Goal: Information Seeking & Learning: Learn about a topic

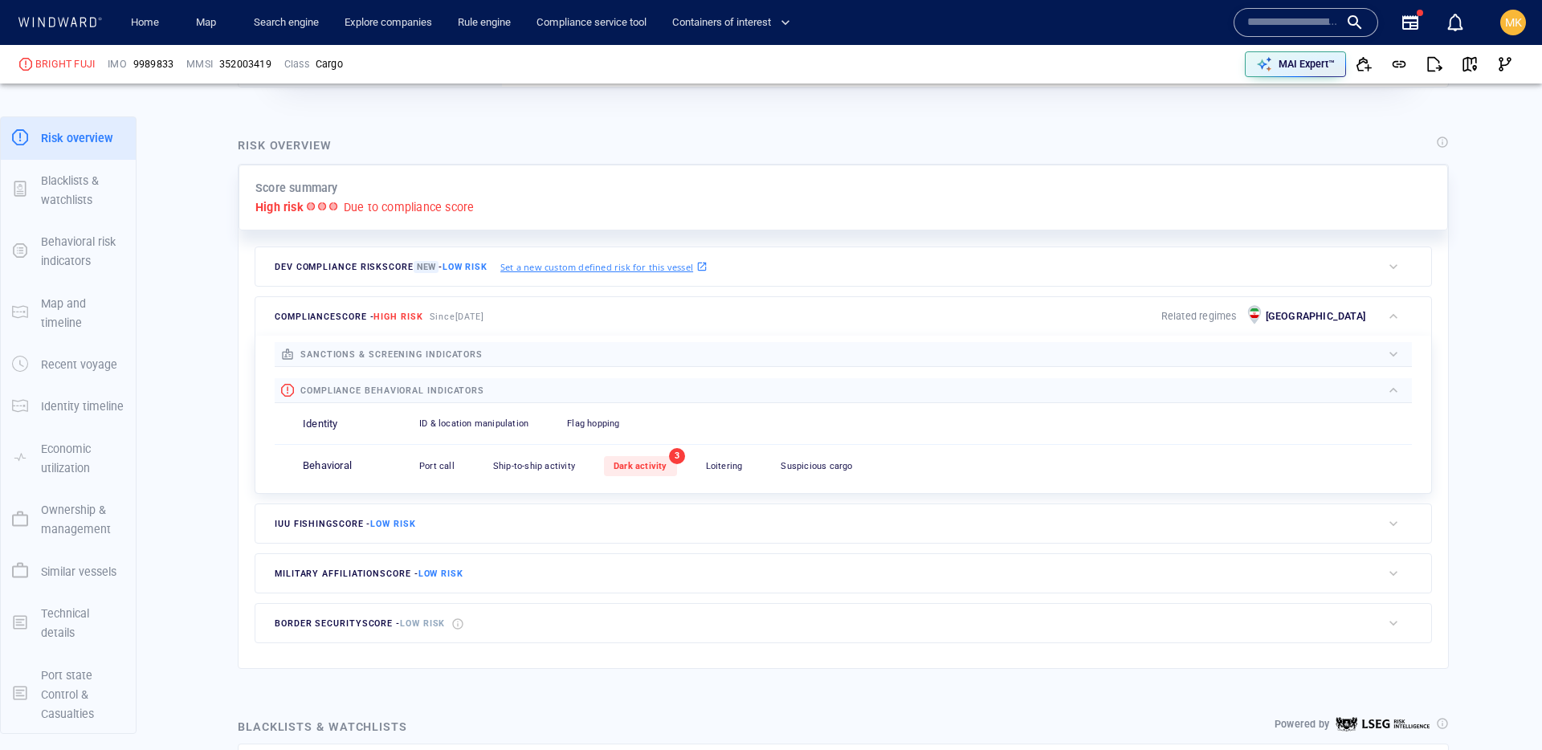
scroll to position [532, 0]
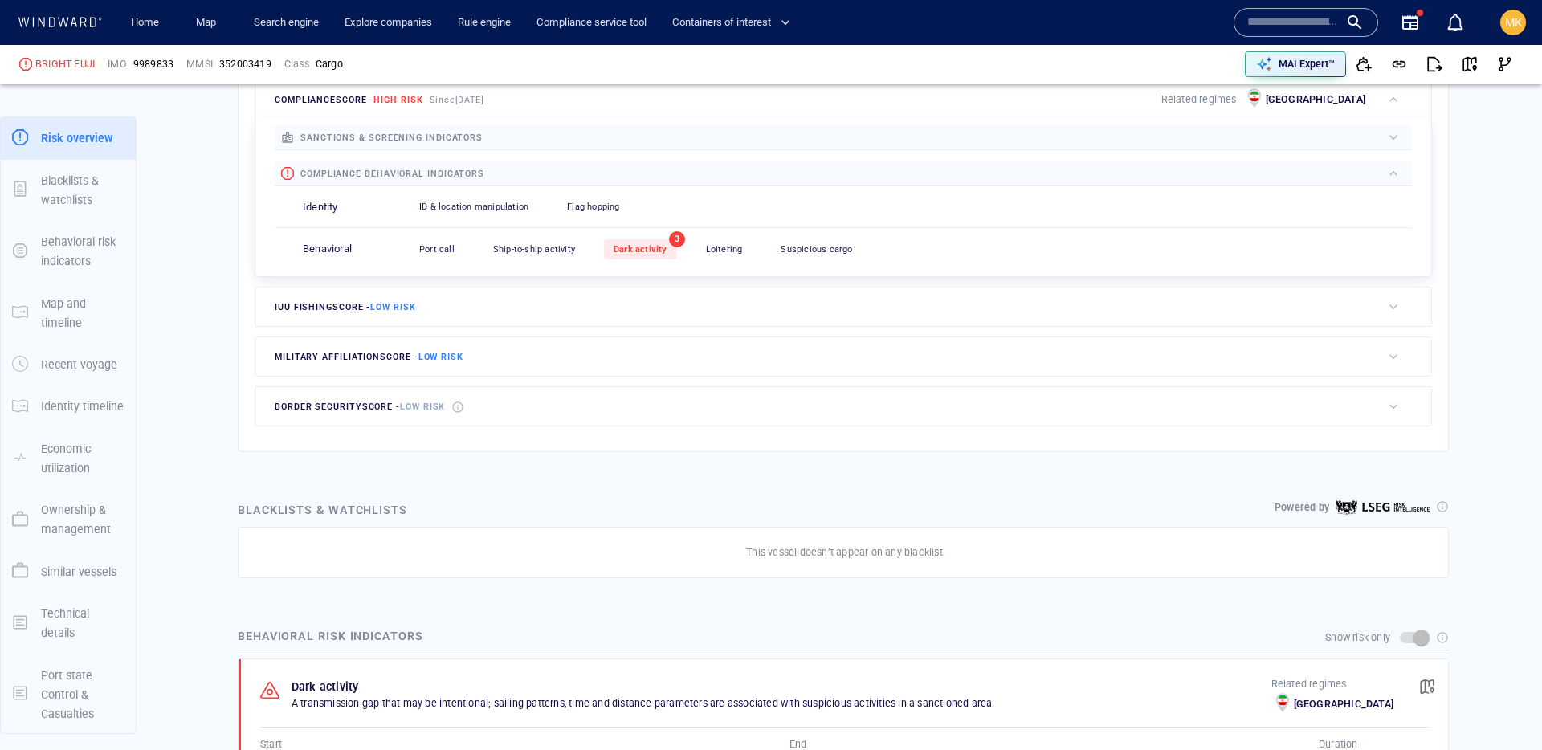
click at [641, 259] on div "Port call 0 Ship-to-ship activity 0 Dark activity 3 Loitering 0 Suspicious carg…" at bounding box center [911, 249] width 1003 height 39
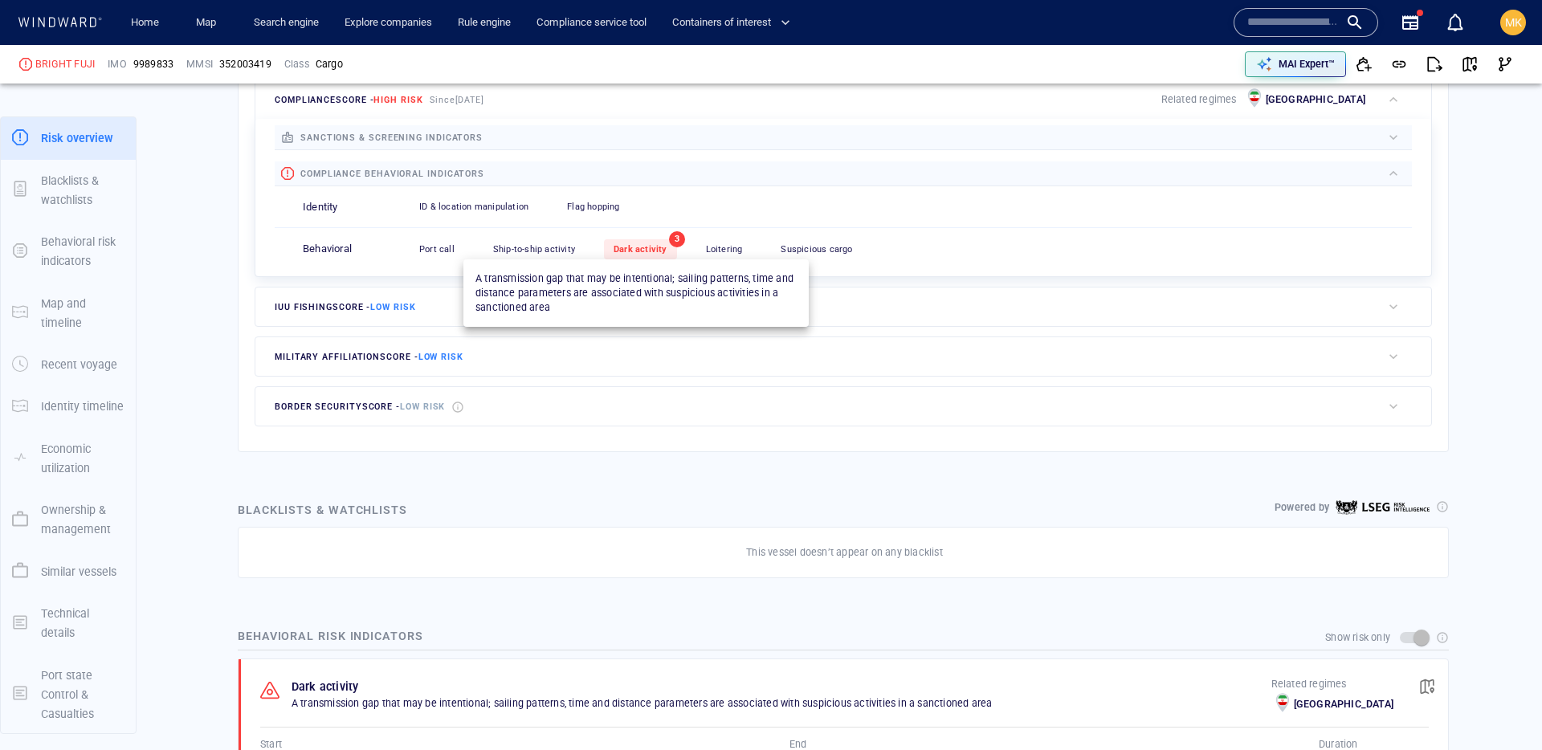
click at [639, 250] on span "Dark activity" at bounding box center [641, 249] width 54 height 10
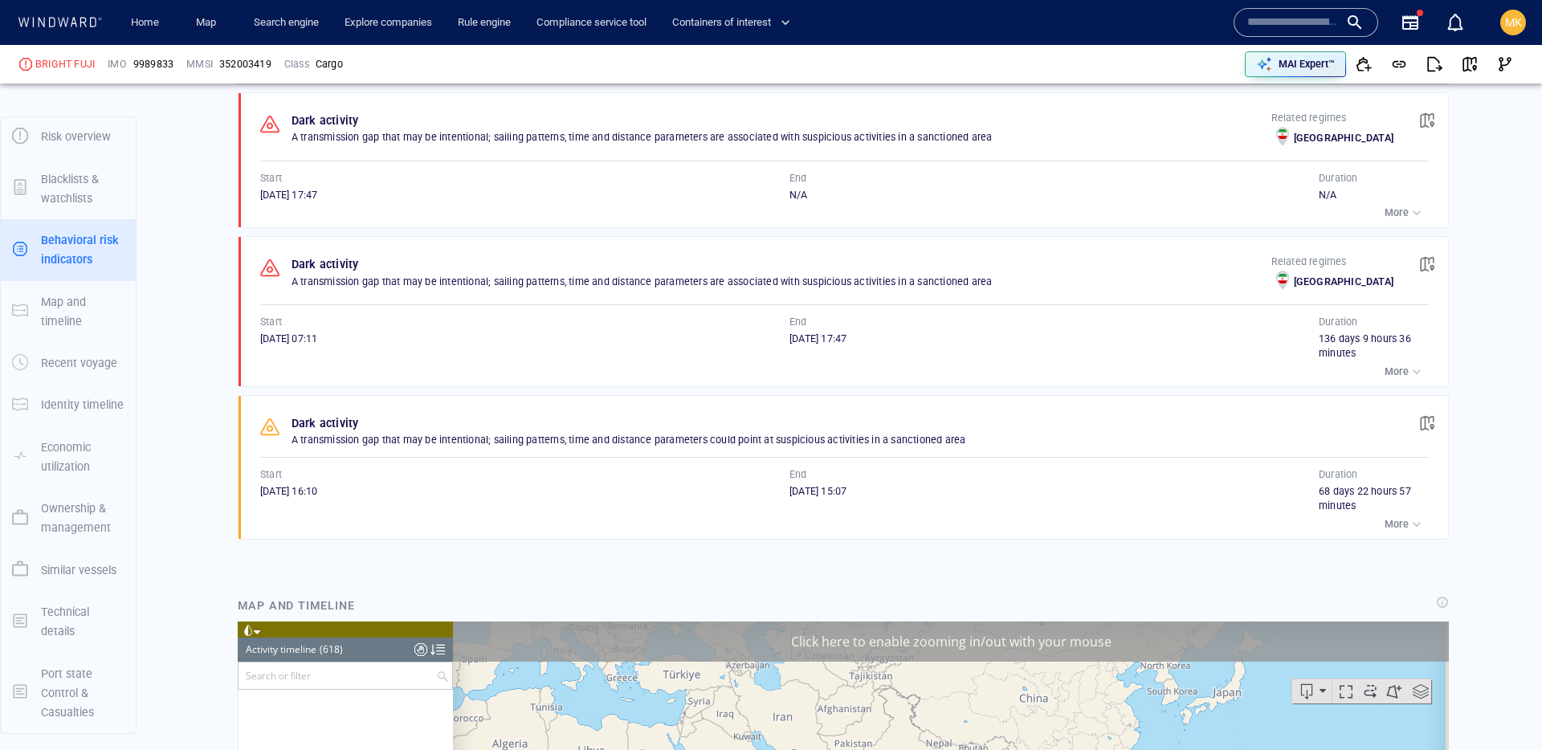
scroll to position [26878, 0]
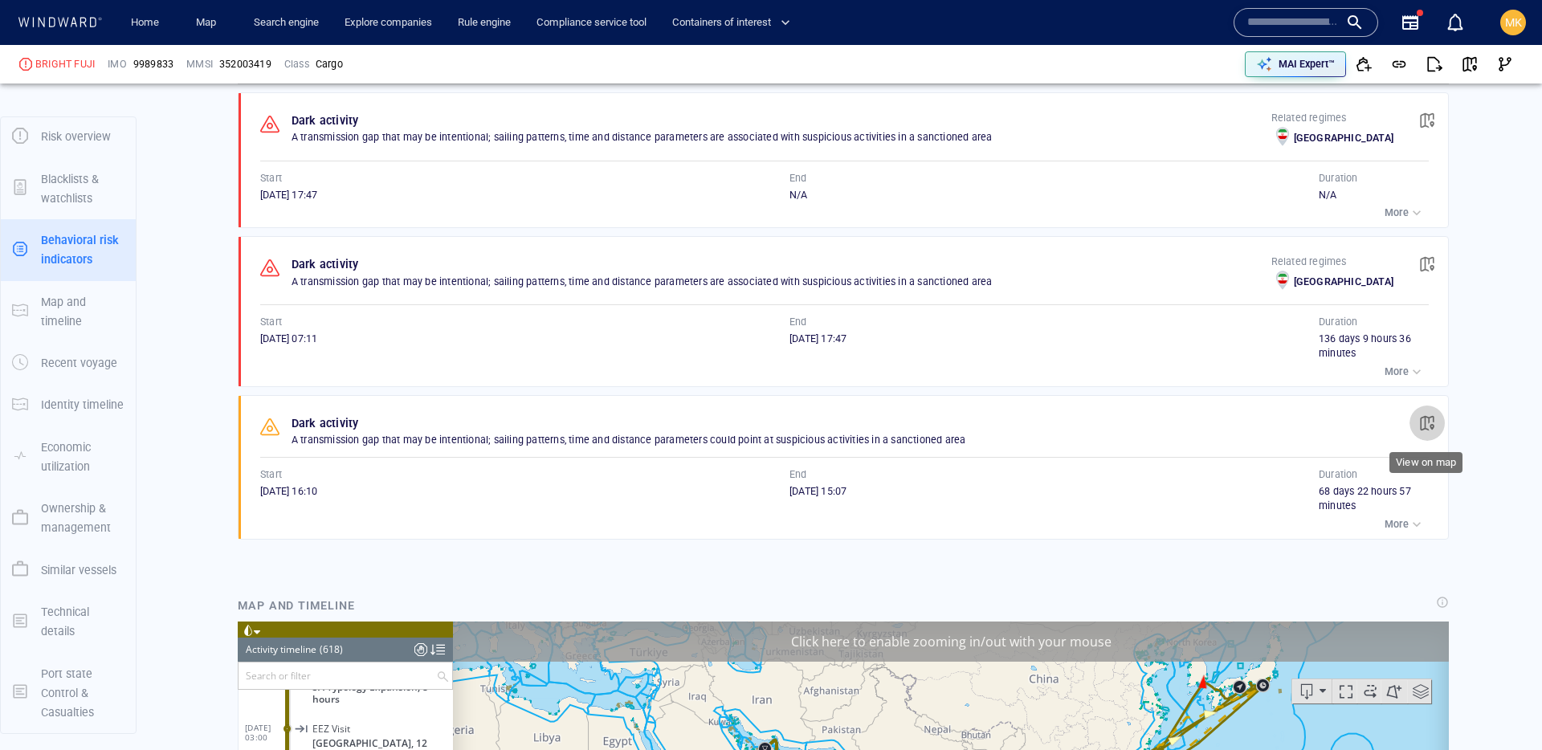
click at [1428, 417] on span "button" at bounding box center [1427, 423] width 16 height 16
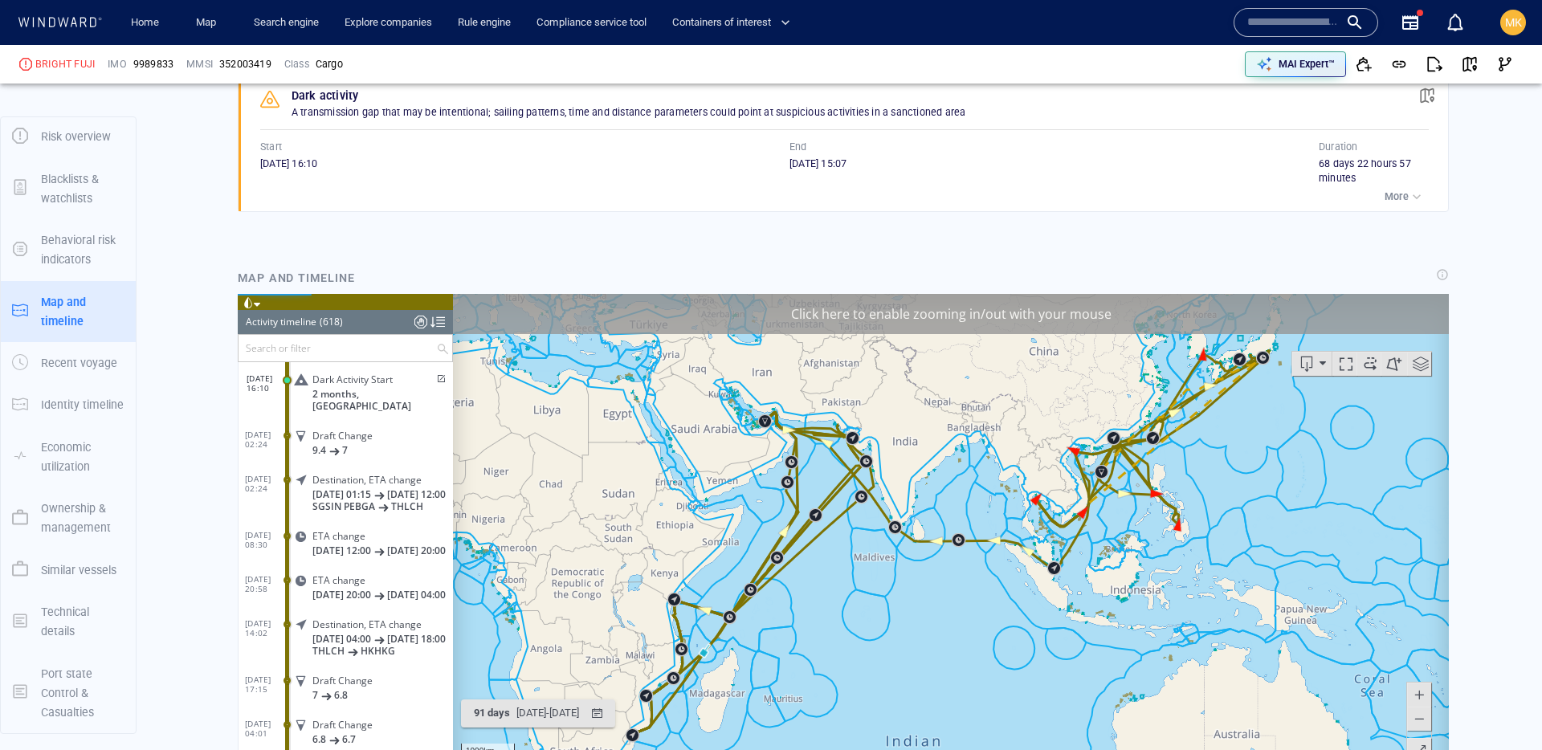
scroll to position [1429, 0]
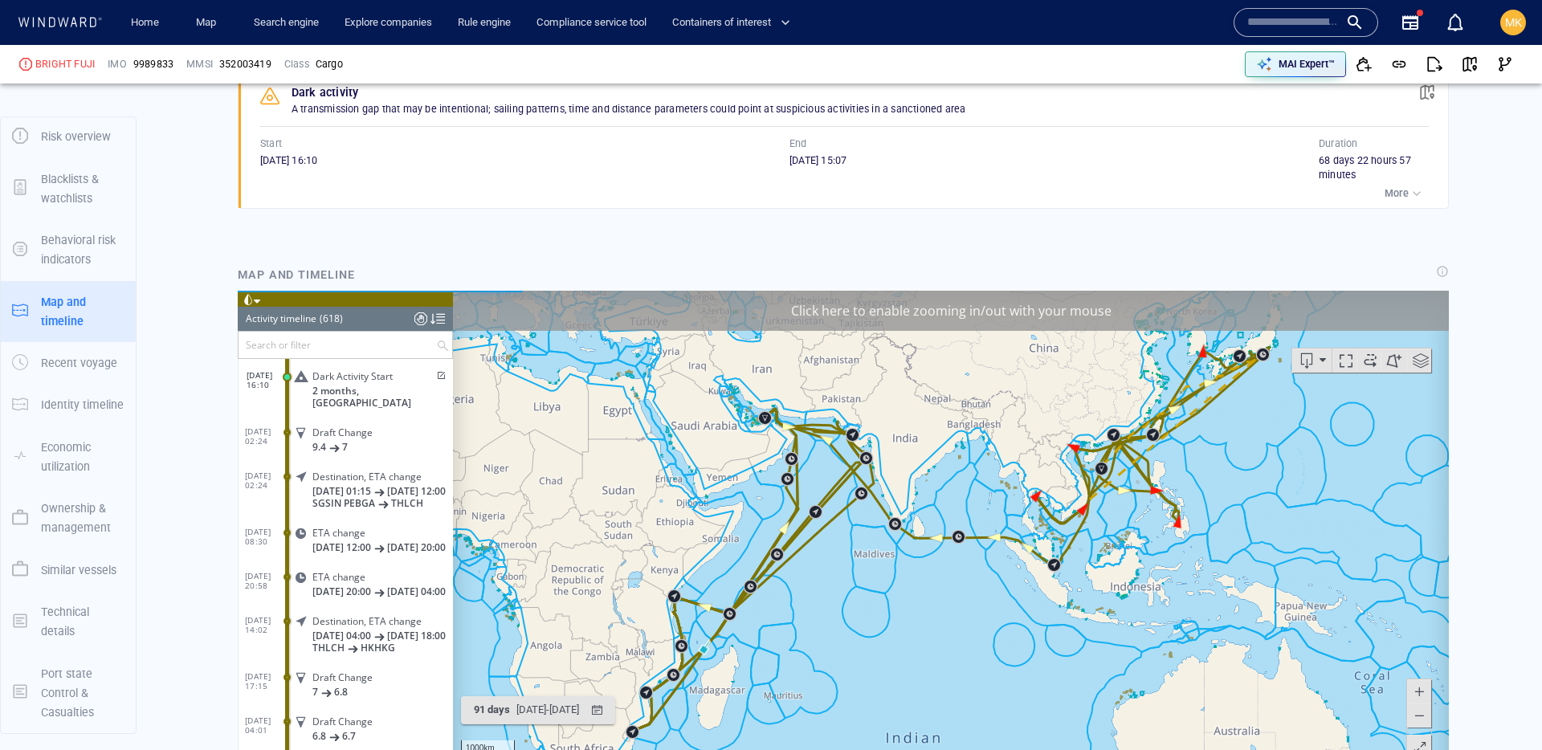
click at [433, 375] on span at bounding box center [440, 375] width 14 height 10
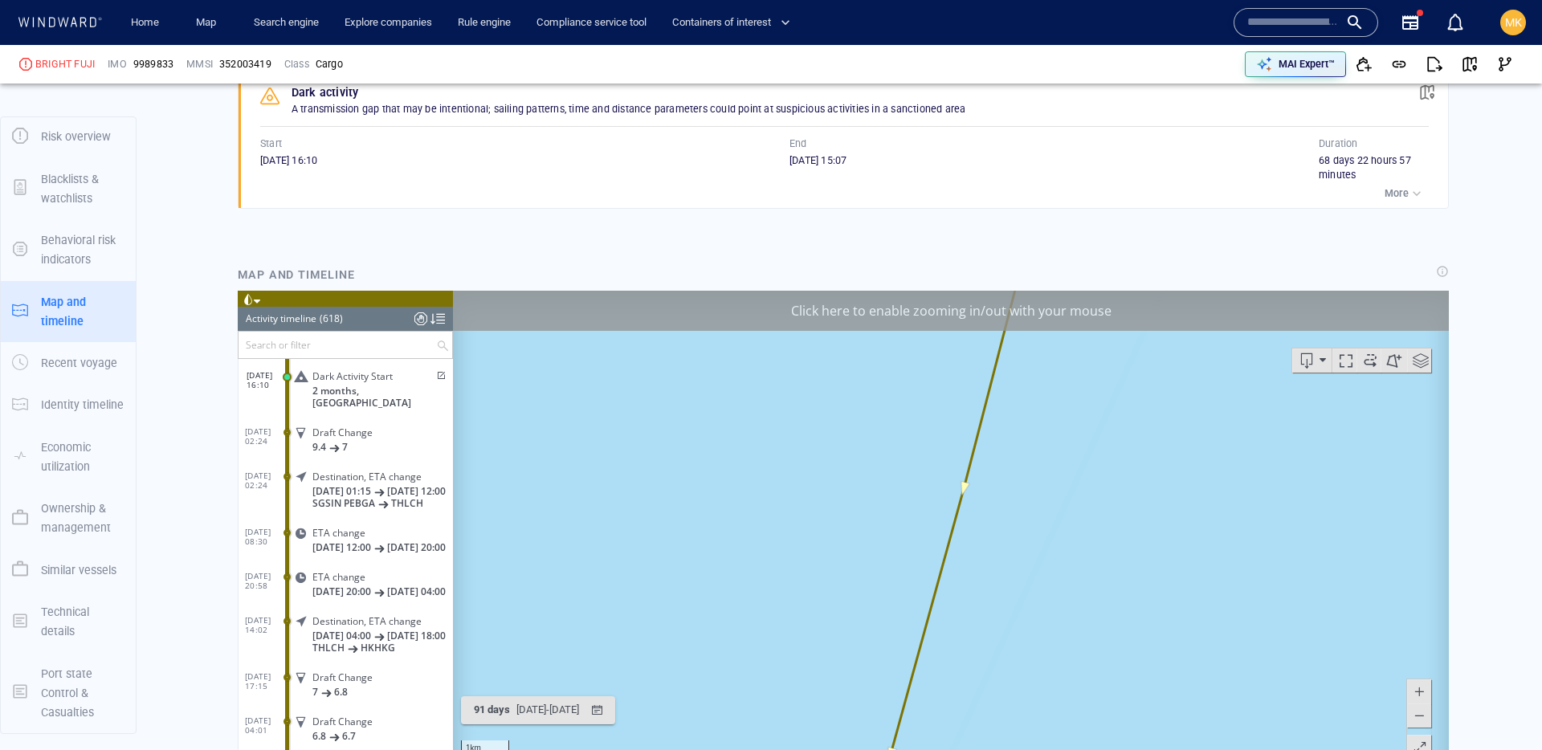
click at [435, 373] on span at bounding box center [440, 375] width 14 height 10
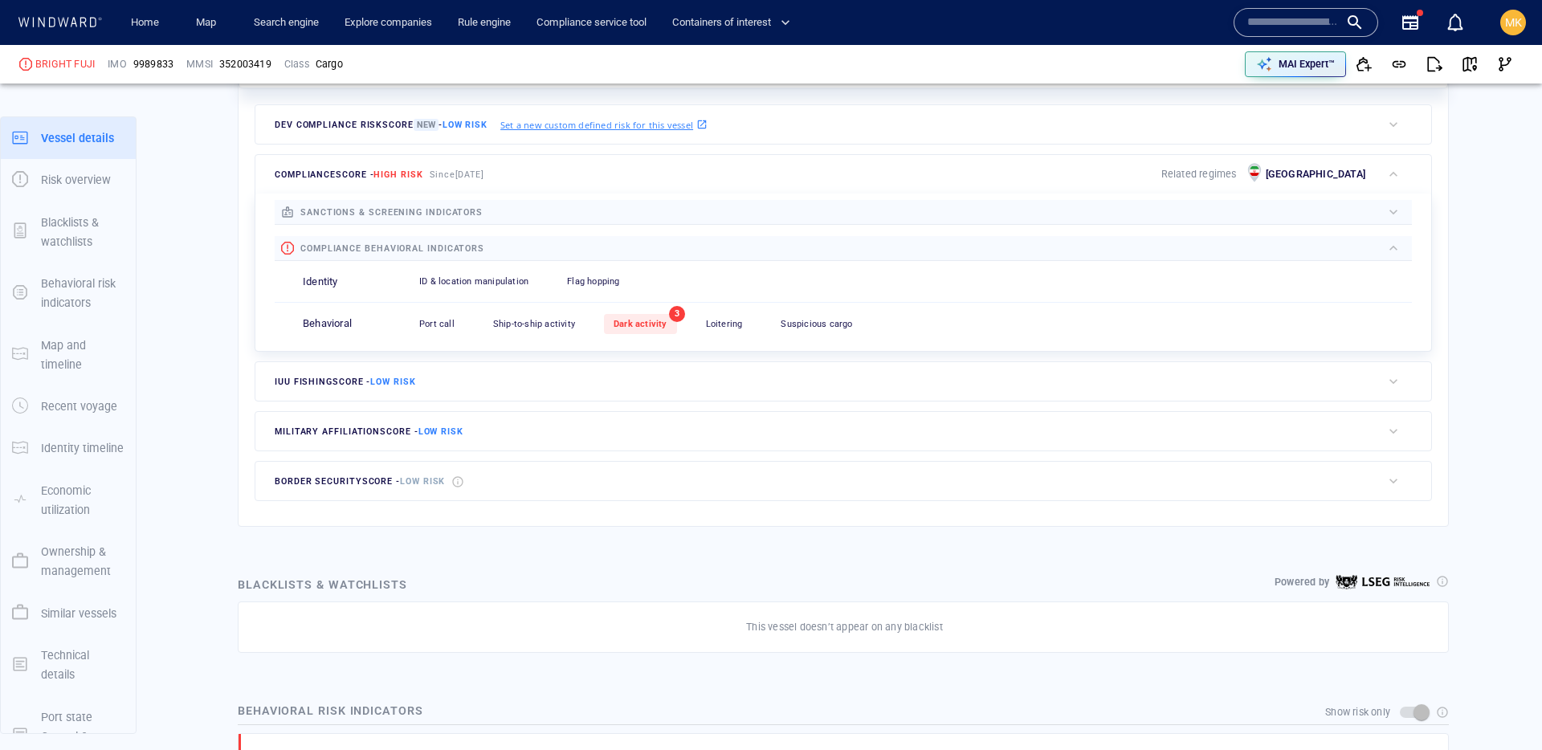
scroll to position [42, 0]
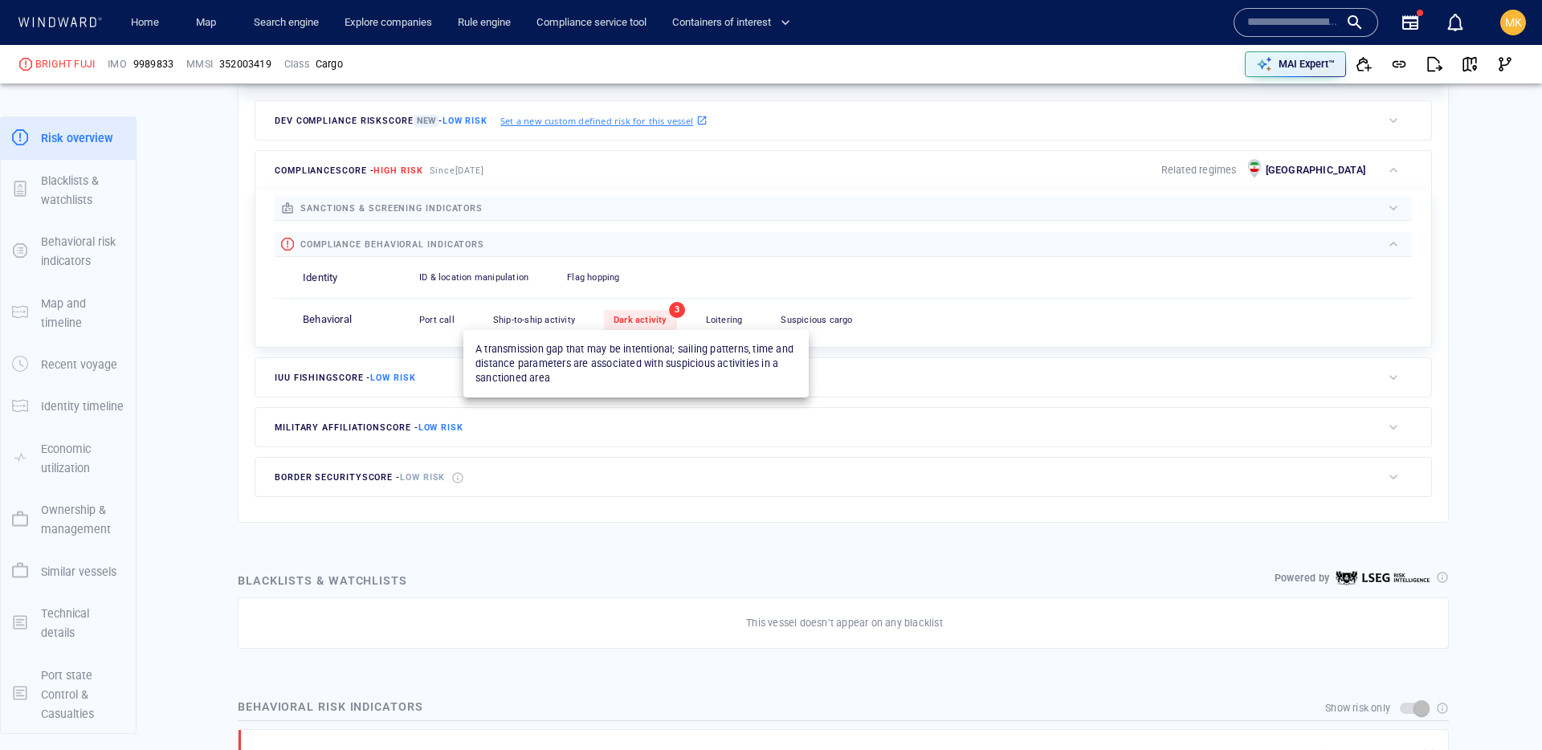
click at [635, 320] on span "Dark activity" at bounding box center [641, 320] width 54 height 10
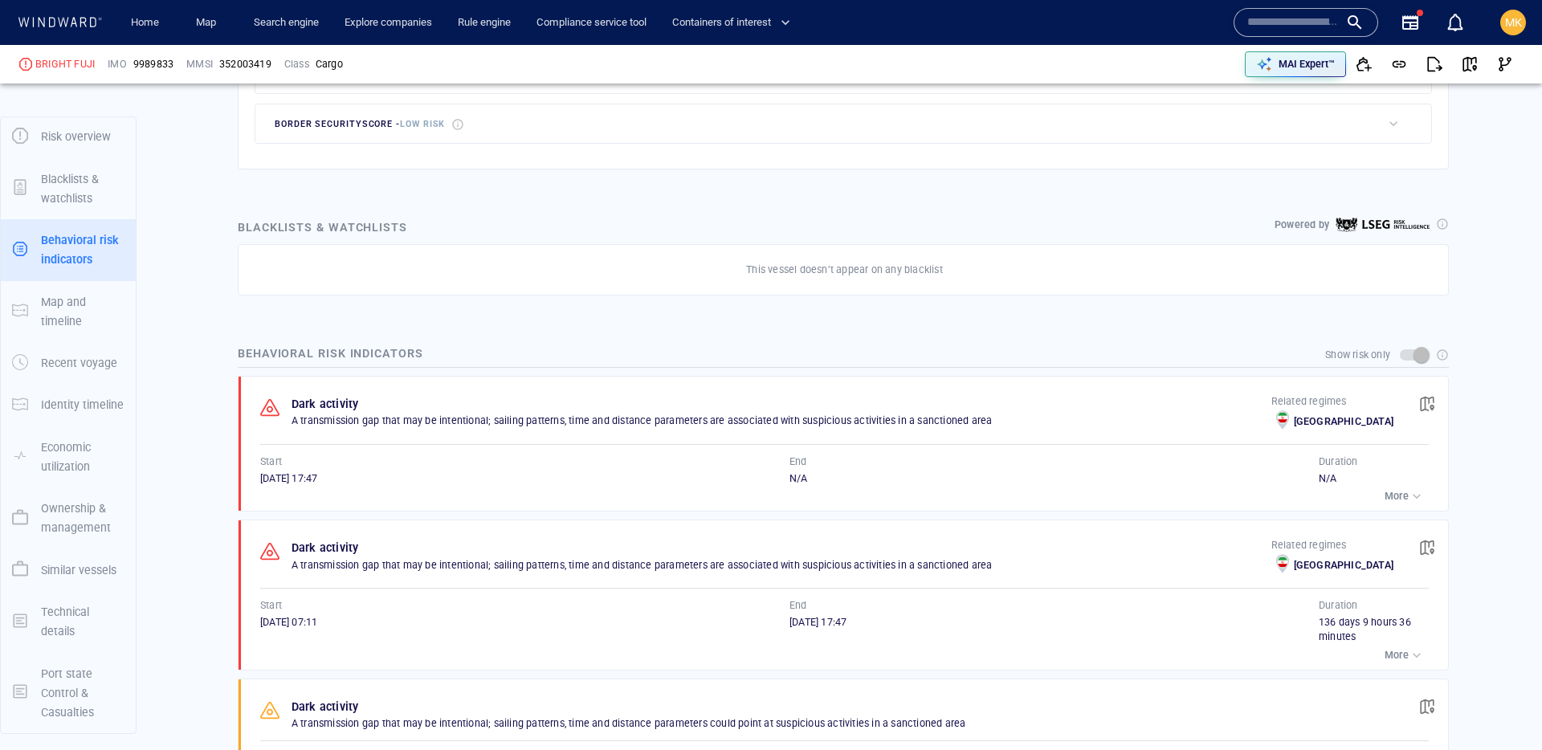
scroll to position [829, 0]
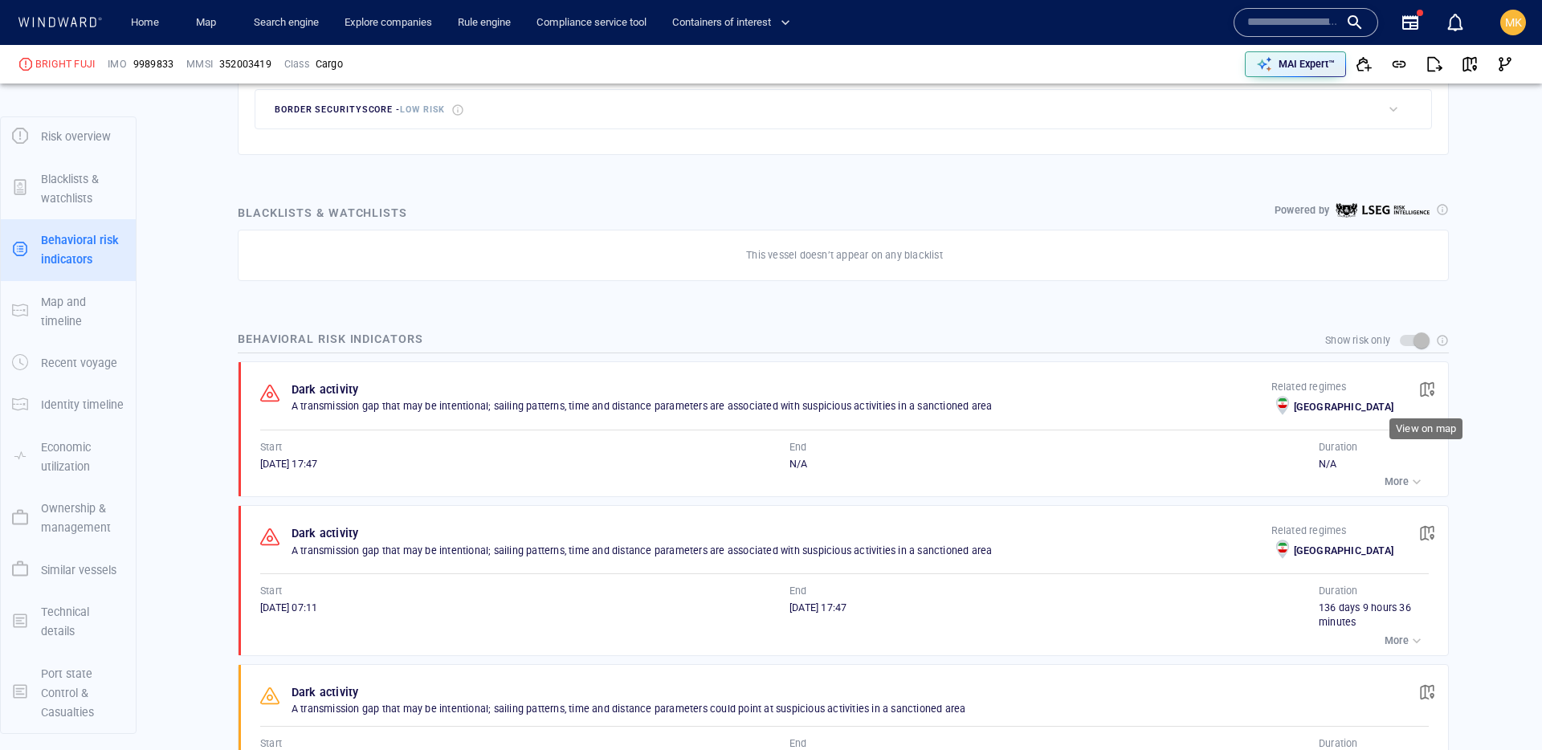
click at [1422, 391] on span "button" at bounding box center [1427, 390] width 16 height 16
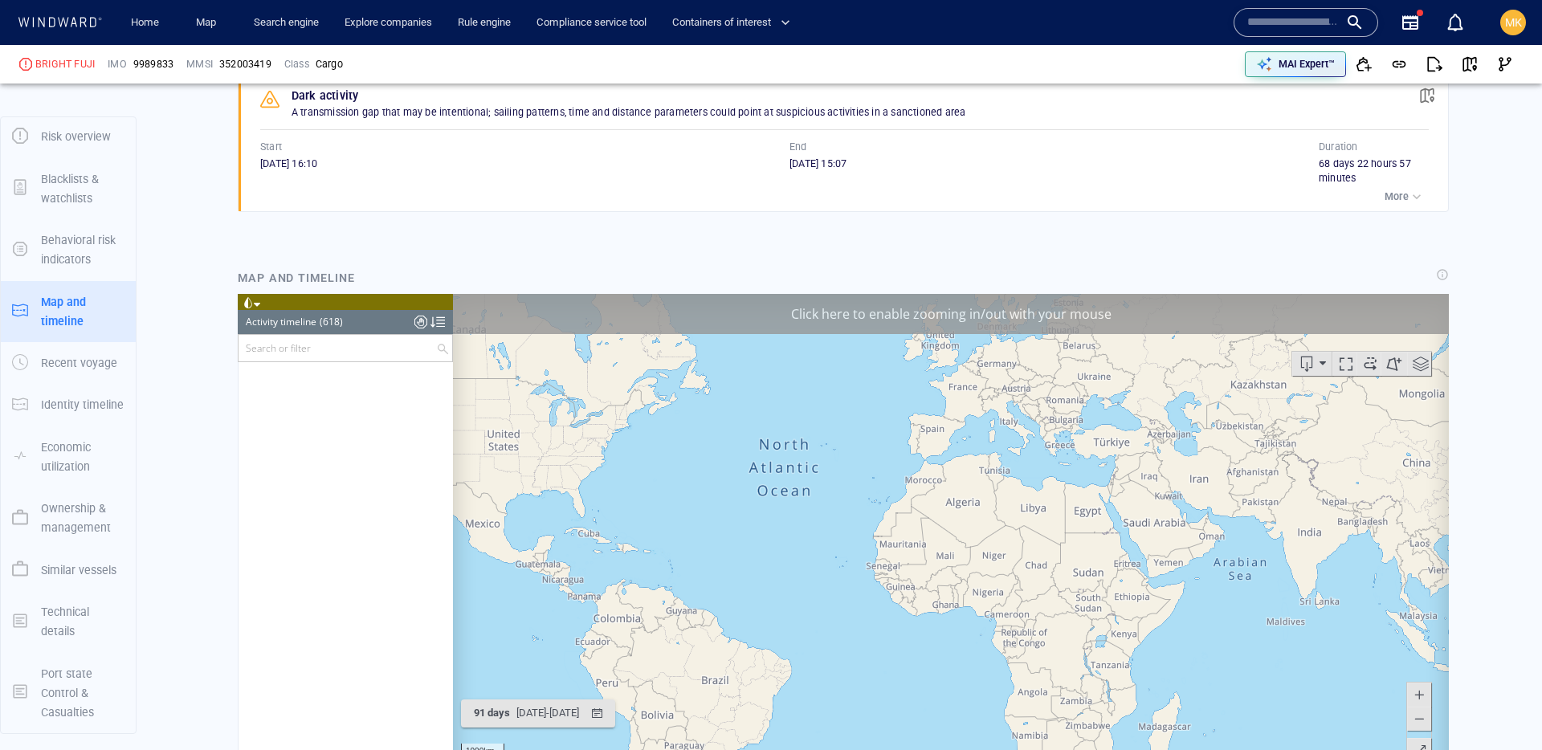
scroll to position [25847, 0]
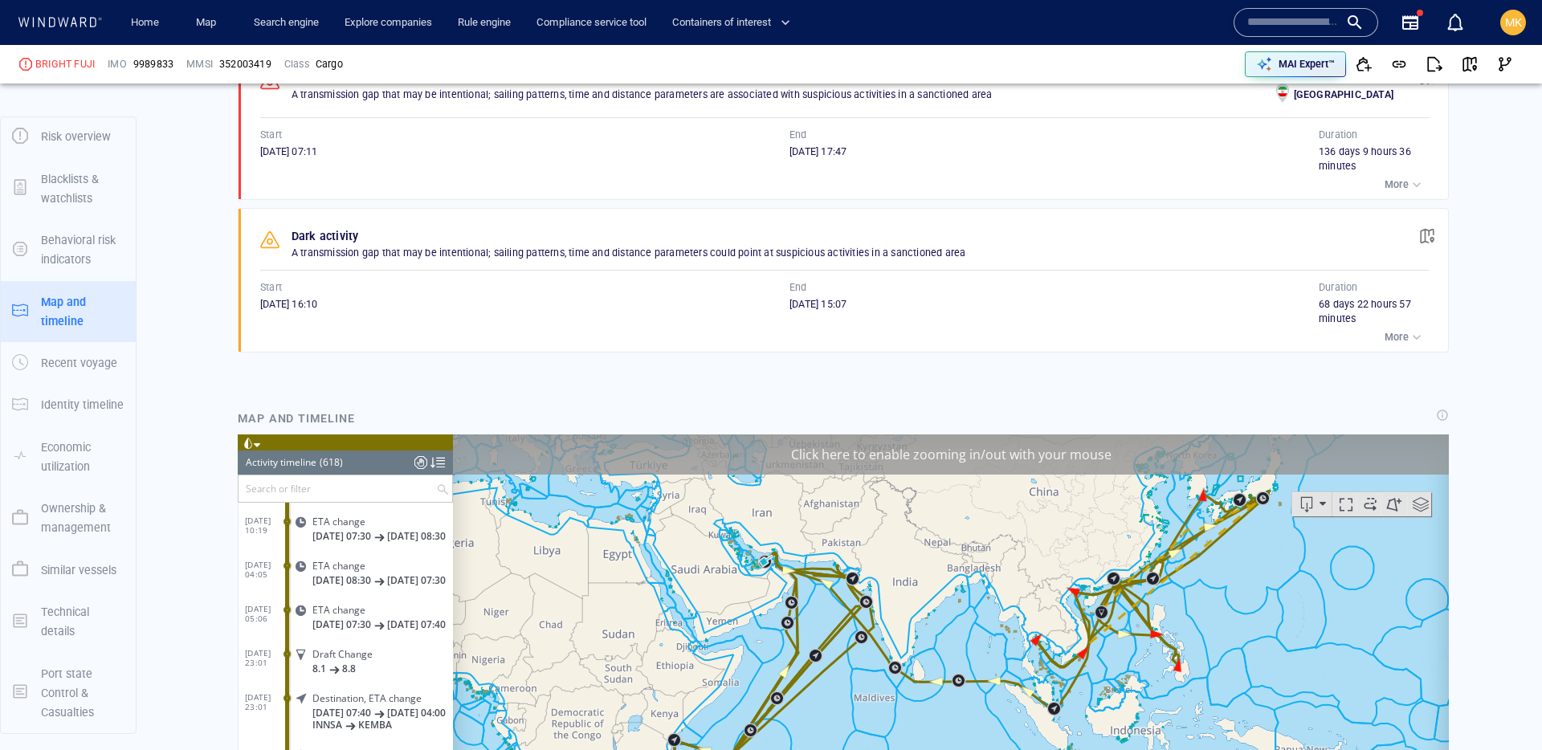
scroll to position [1282, 0]
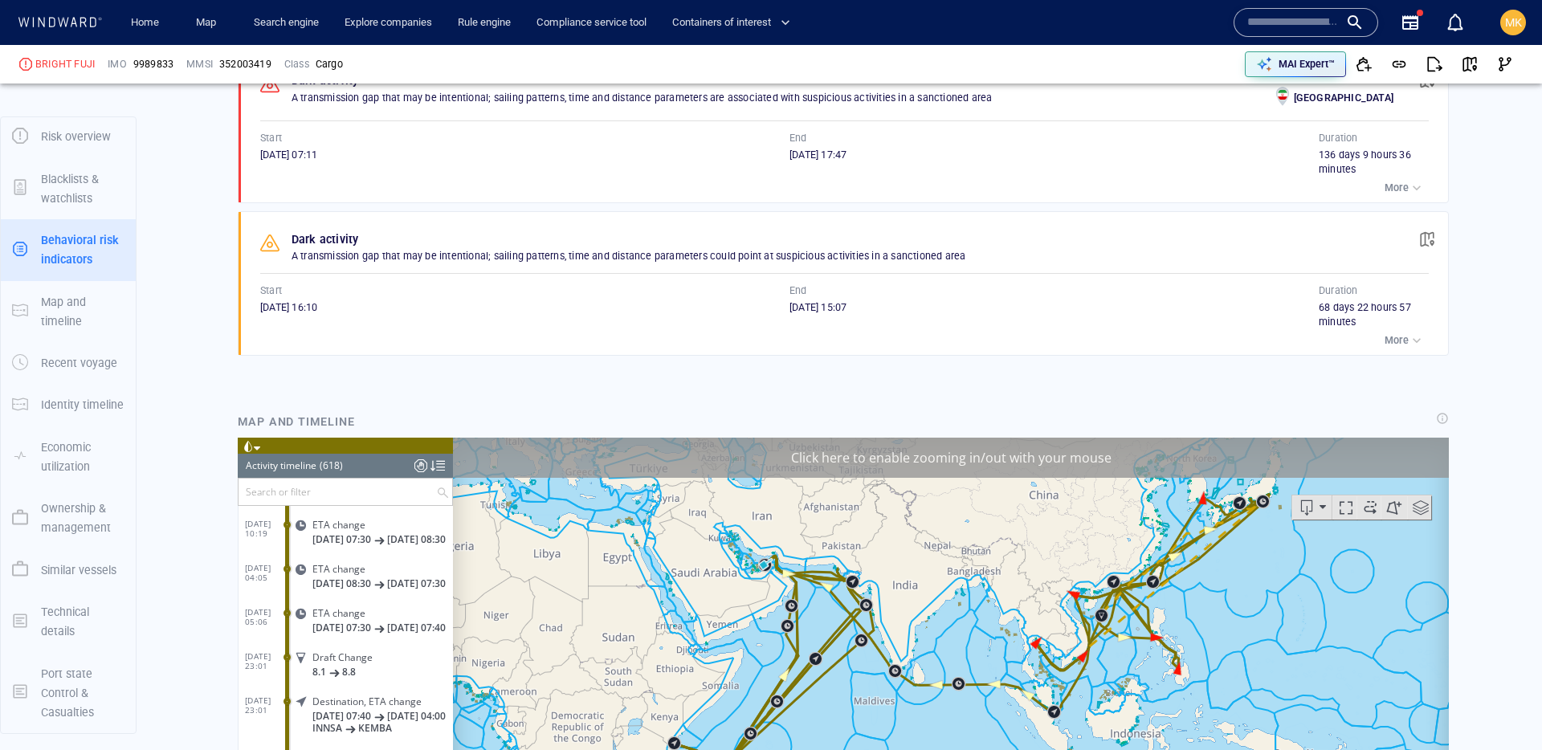
click at [1426, 238] on span "button" at bounding box center [1427, 239] width 16 height 16
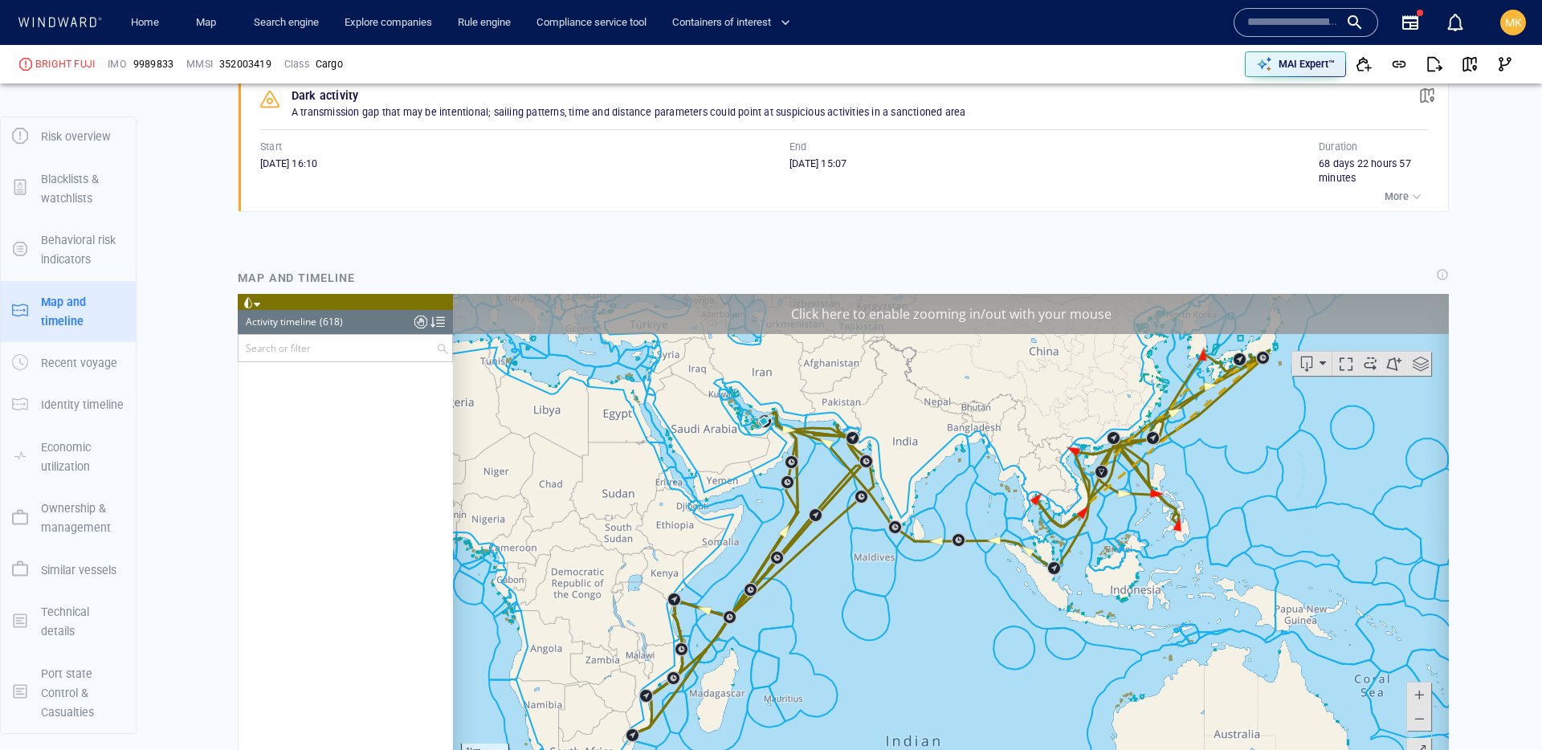
scroll to position [15066, 0]
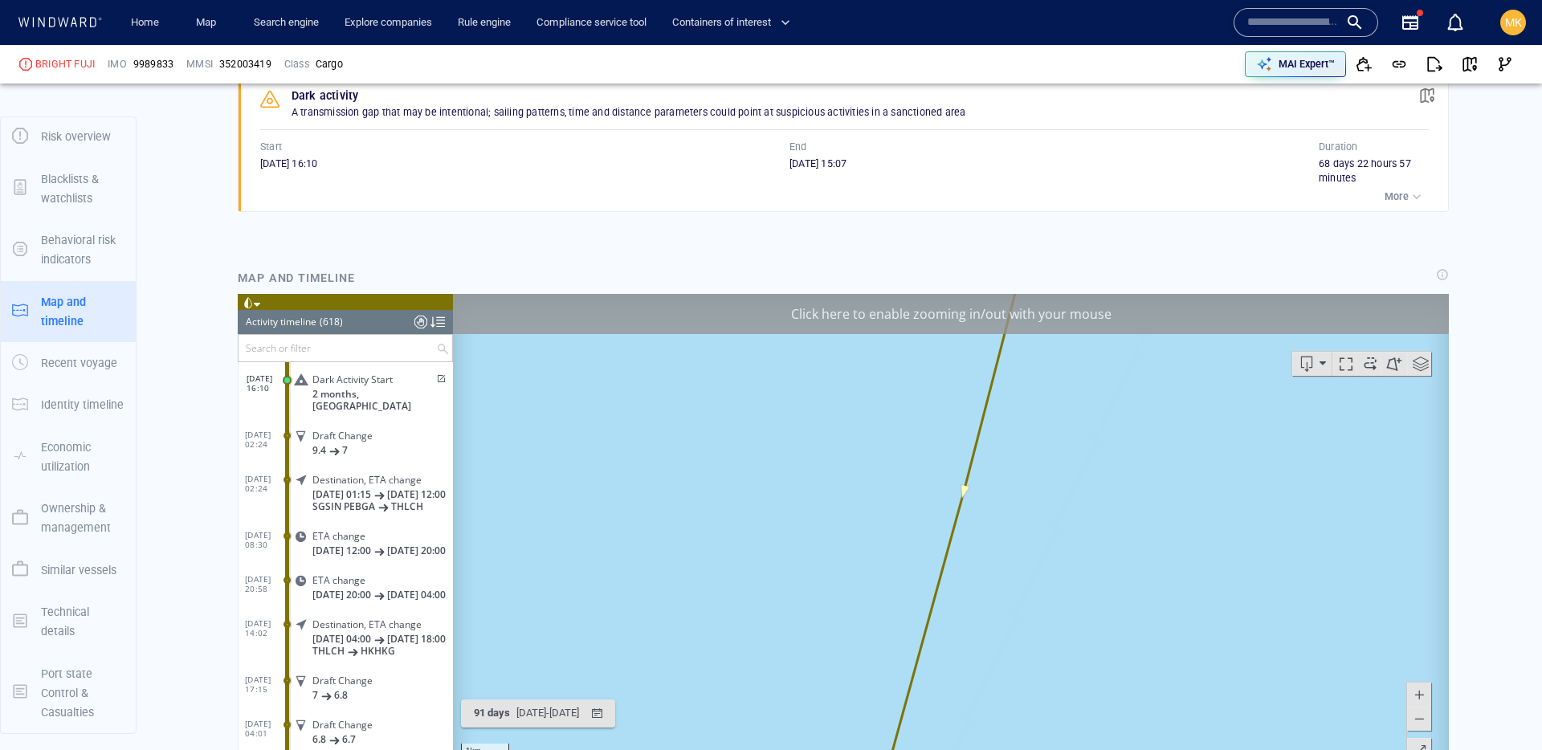
click at [438, 377] on span at bounding box center [440, 379] width 14 height 10
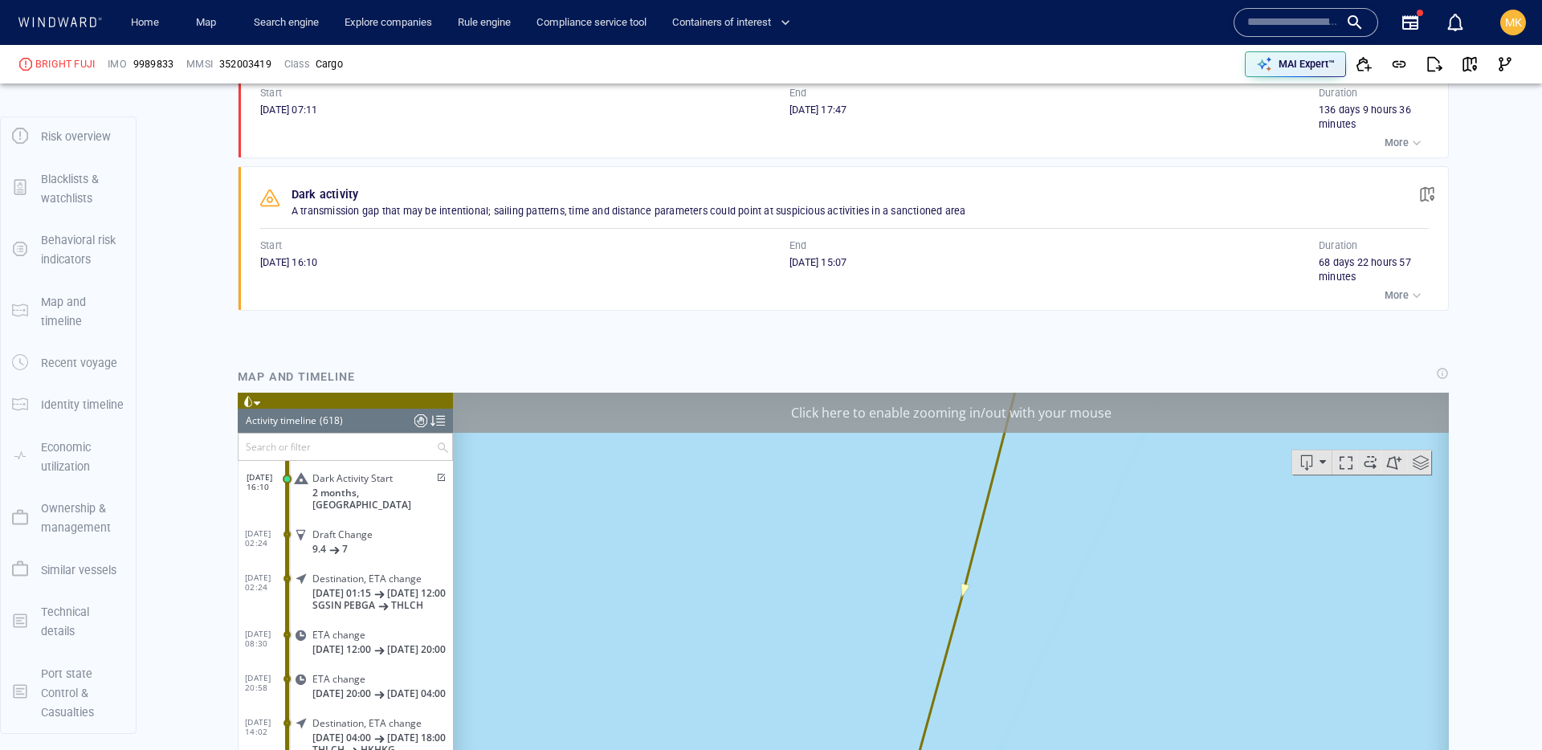
scroll to position [1229, 0]
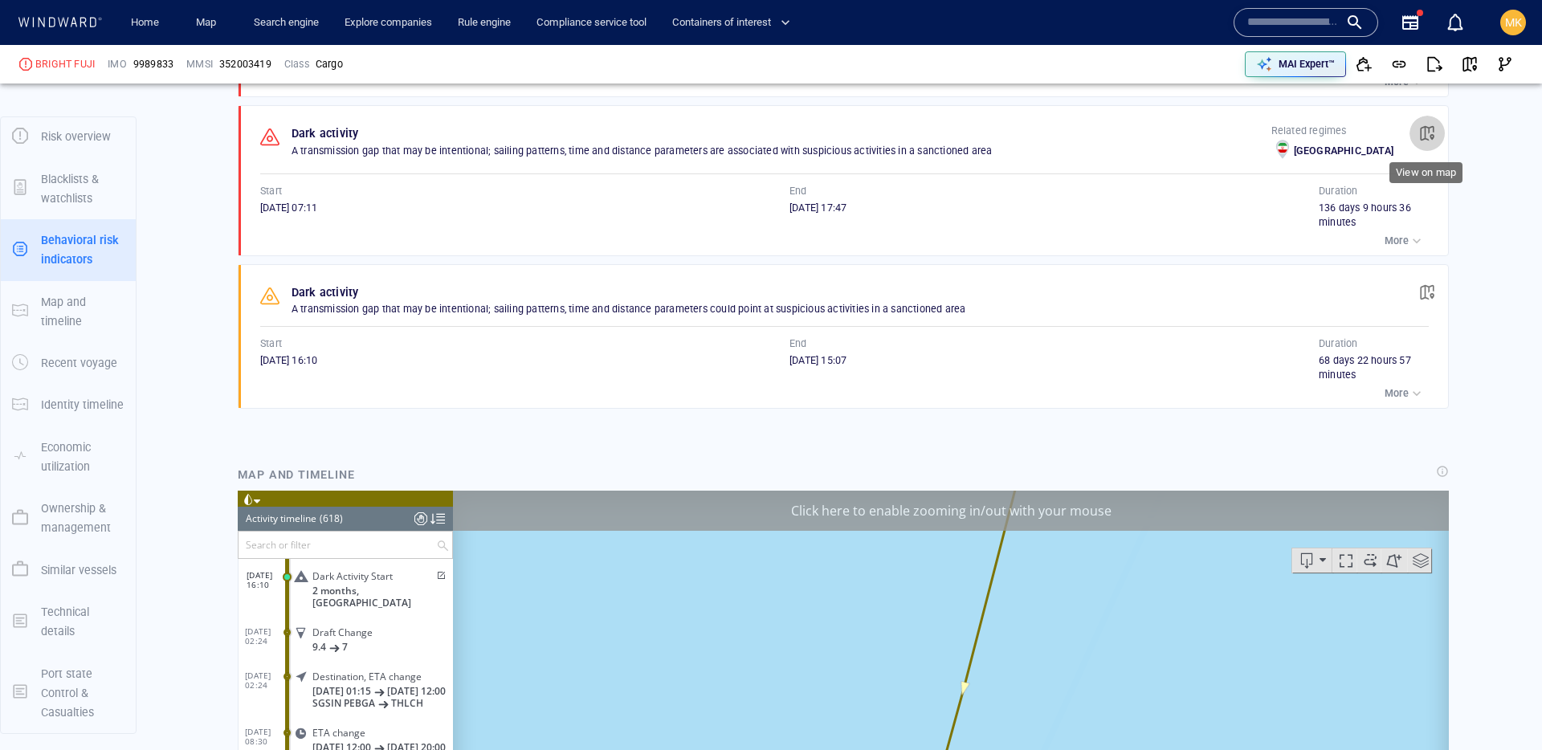
click at [1421, 132] on span "button" at bounding box center [1427, 133] width 16 height 16
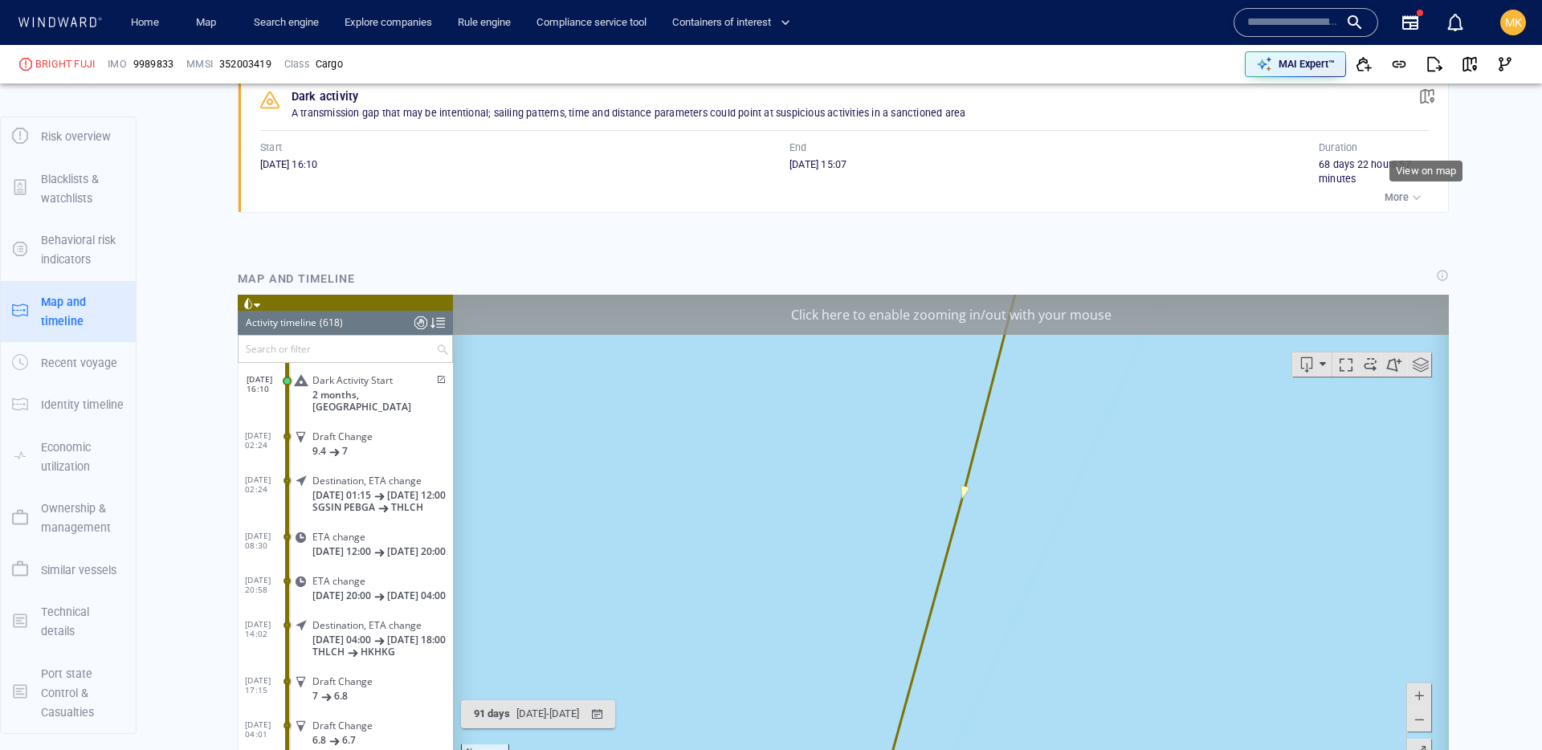
scroll to position [1426, 0]
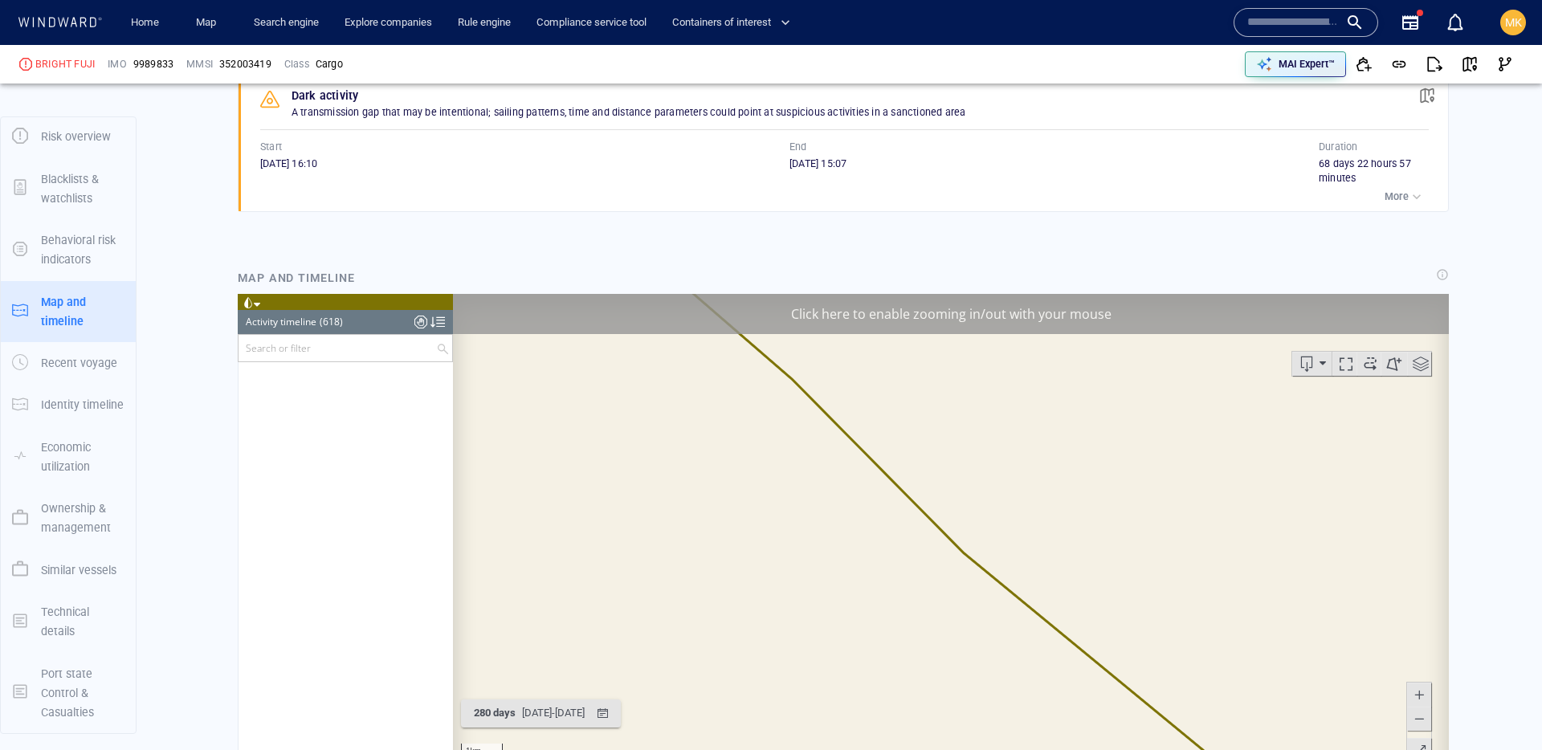
scroll to position [22489, 0]
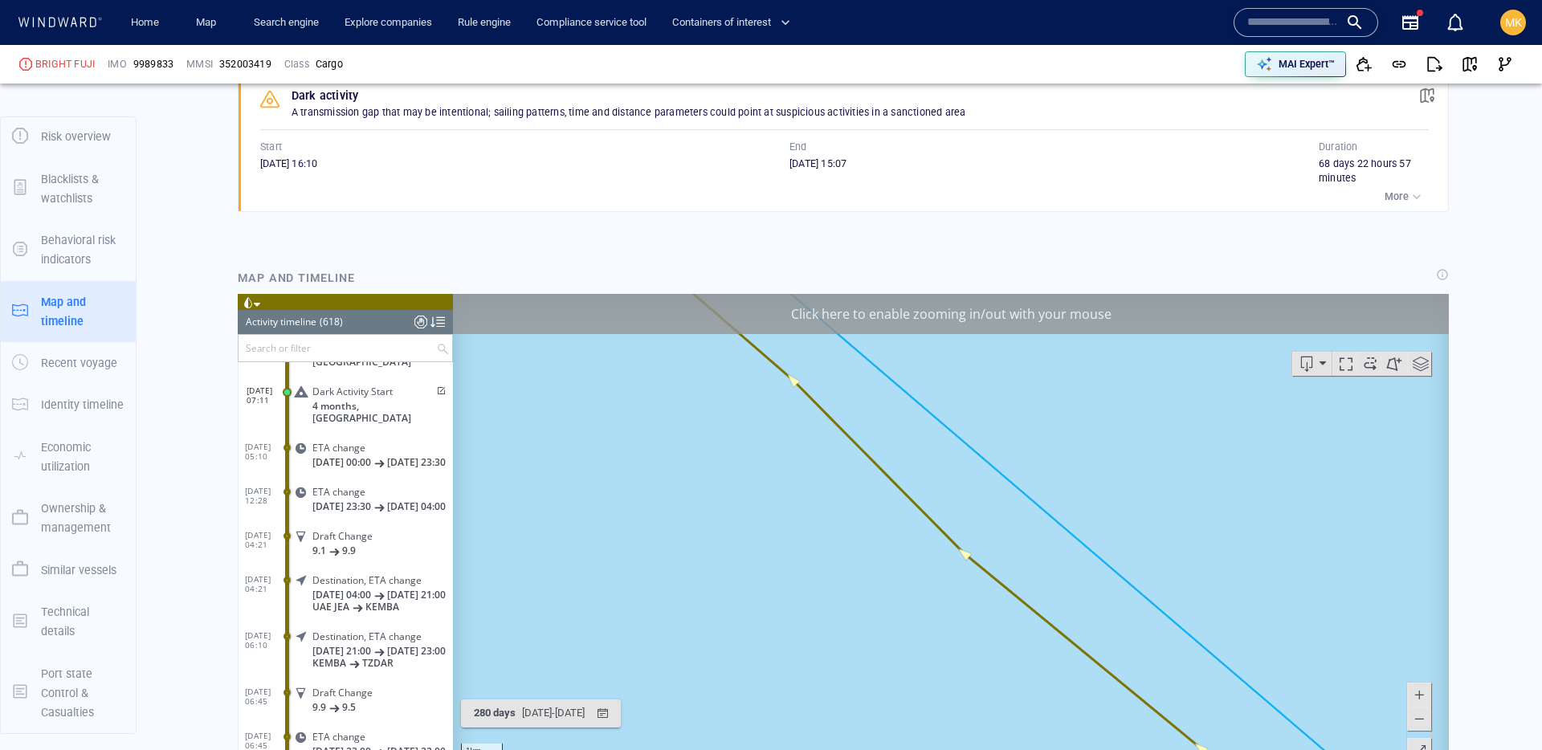
click at [435, 386] on span at bounding box center [440, 391] width 14 height 10
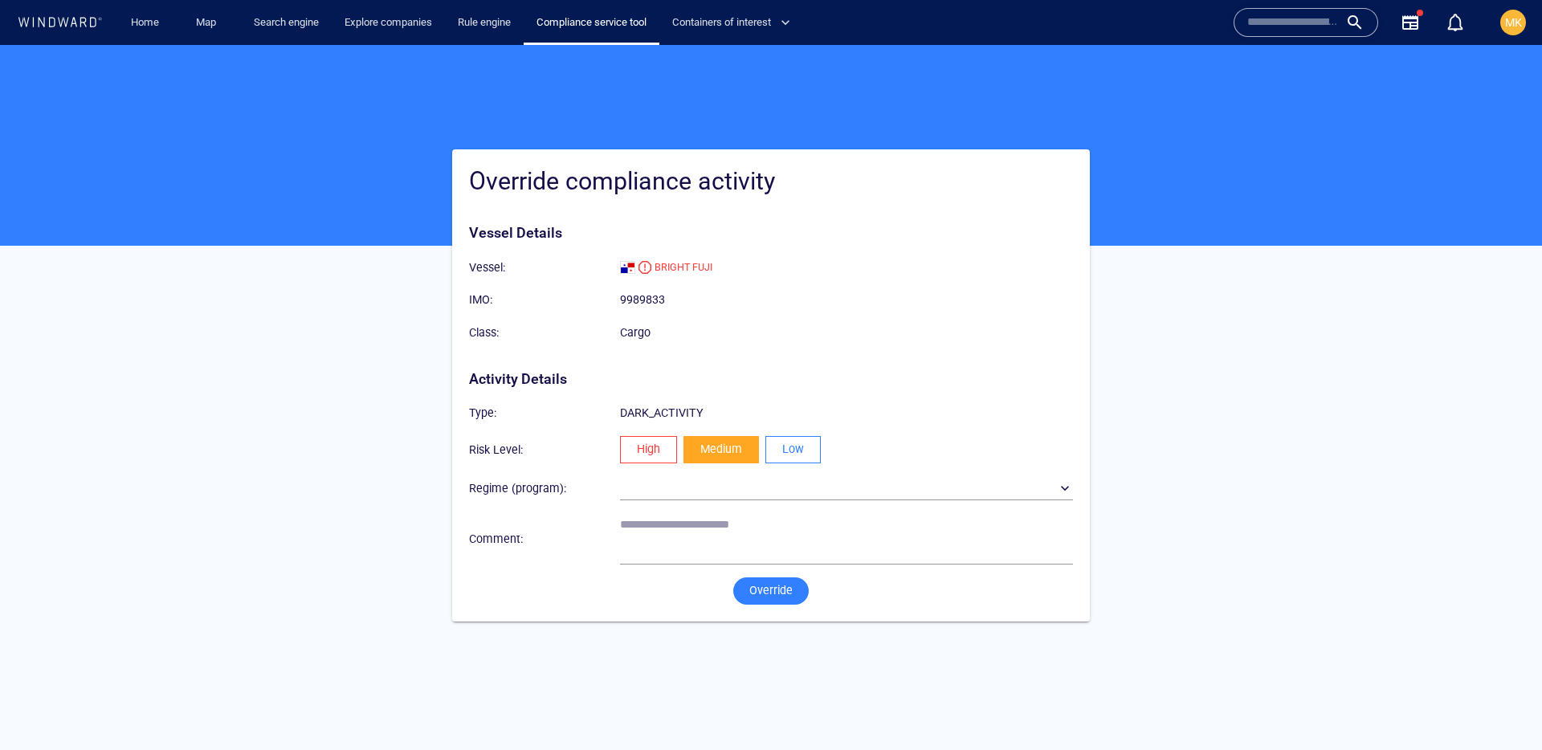
click at [813, 449] on button "Low" at bounding box center [793, 449] width 55 height 27
click at [778, 541] on textarea at bounding box center [846, 538] width 453 height 41
type textarea "**********"
click at [763, 594] on span "Override" at bounding box center [771, 591] width 43 height 20
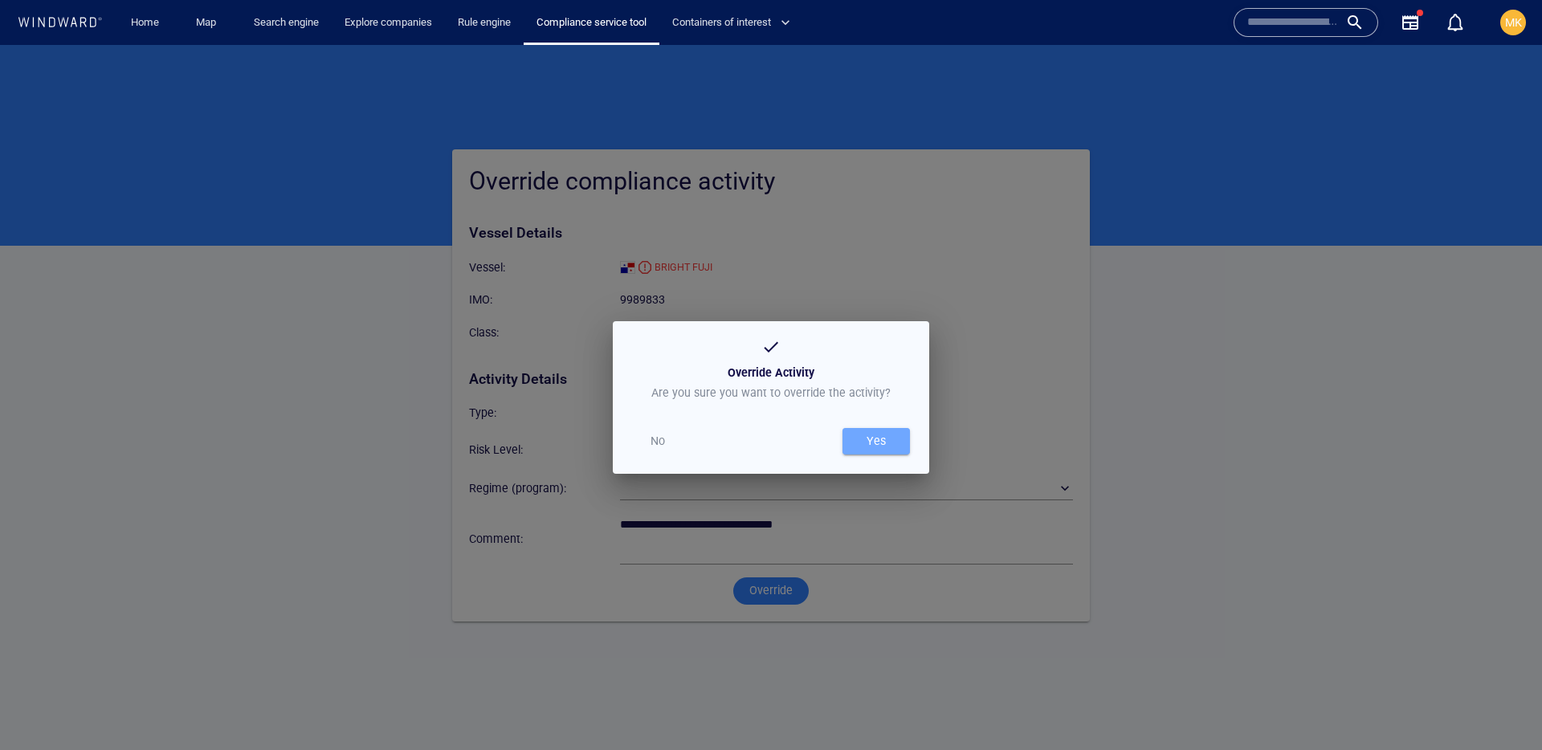
click at [873, 452] on div "Yes" at bounding box center [877, 441] width 26 height 27
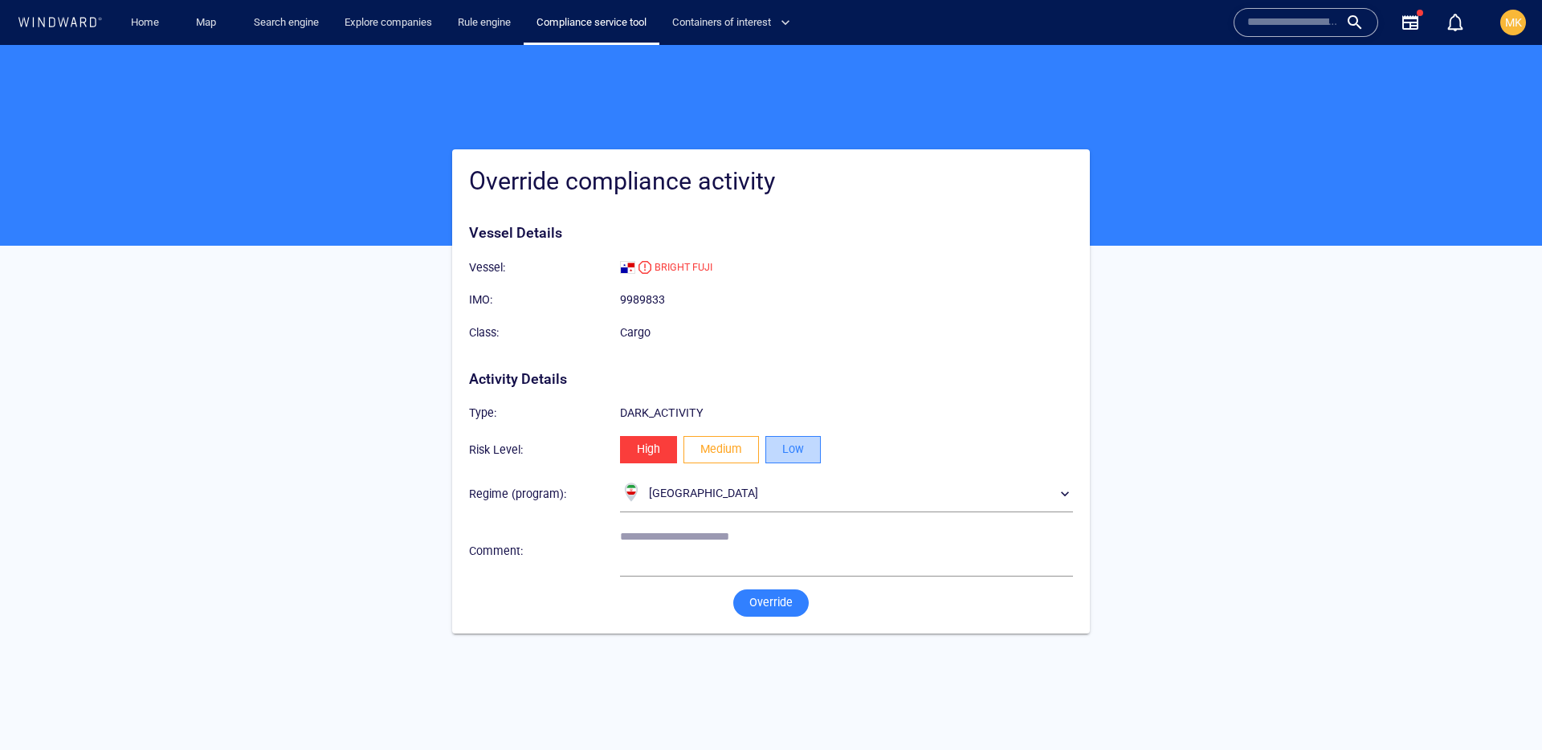
click at [809, 455] on button "Low" at bounding box center [793, 449] width 55 height 27
click at [768, 542] on textarea at bounding box center [846, 550] width 453 height 41
paste textarea "**********"
type textarea "**********"
click at [769, 606] on span "Override" at bounding box center [771, 603] width 43 height 20
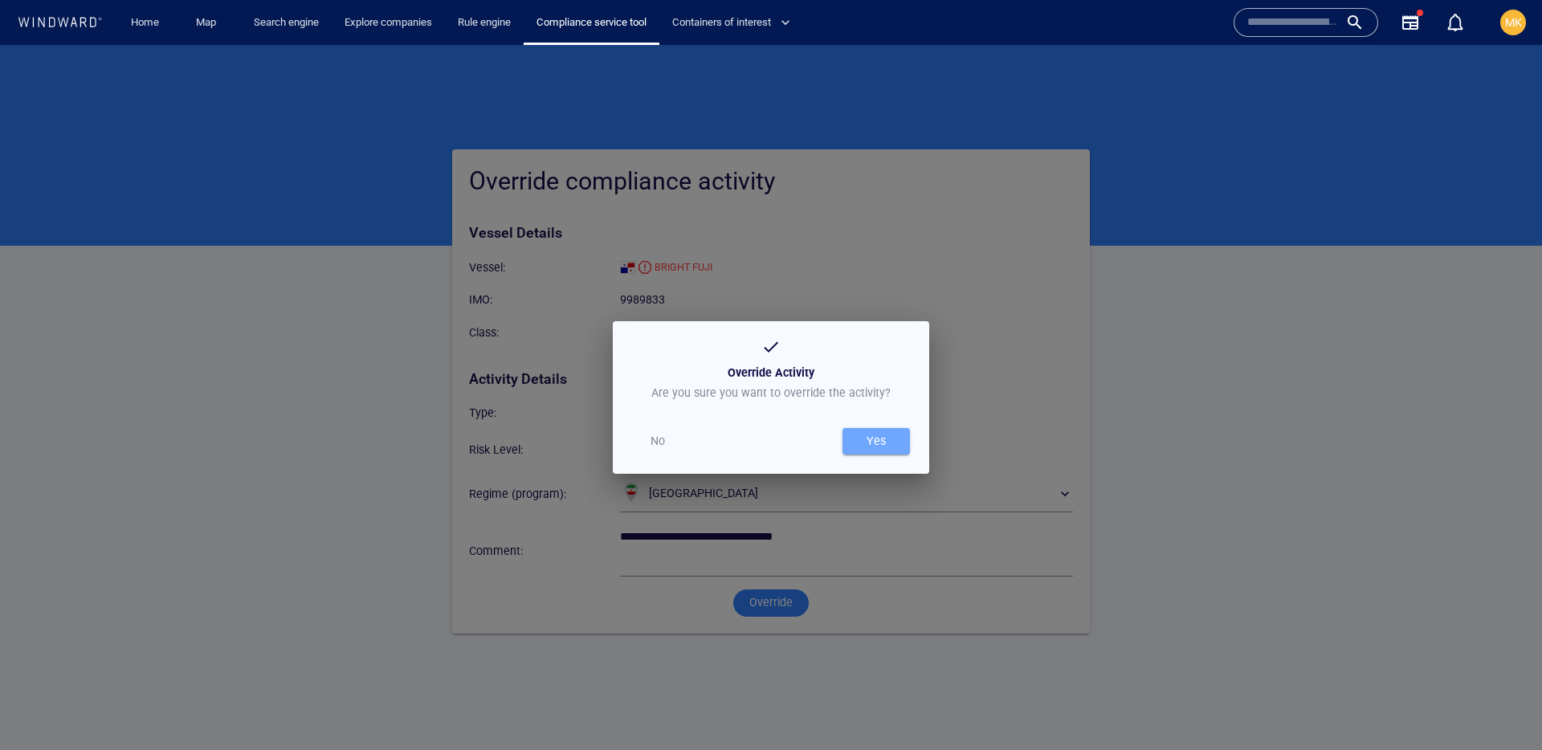
click at [888, 453] on div "Yes" at bounding box center [877, 441] width 26 height 27
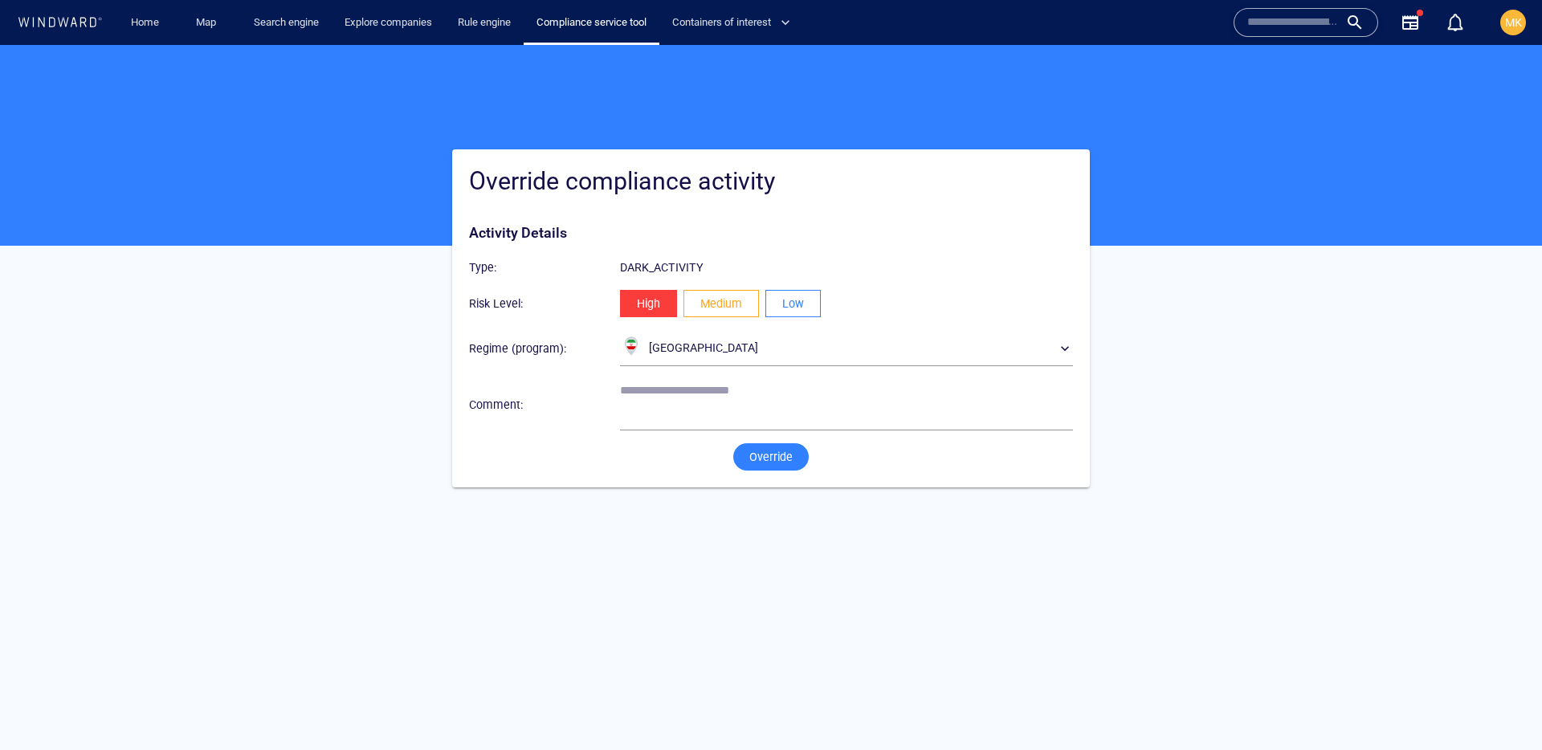
click at [788, 300] on span "Low" at bounding box center [793, 304] width 22 height 20
click at [720, 406] on textarea at bounding box center [846, 404] width 453 height 41
paste textarea "**********"
type textarea "**********"
click at [770, 464] on span "Override" at bounding box center [771, 457] width 43 height 20
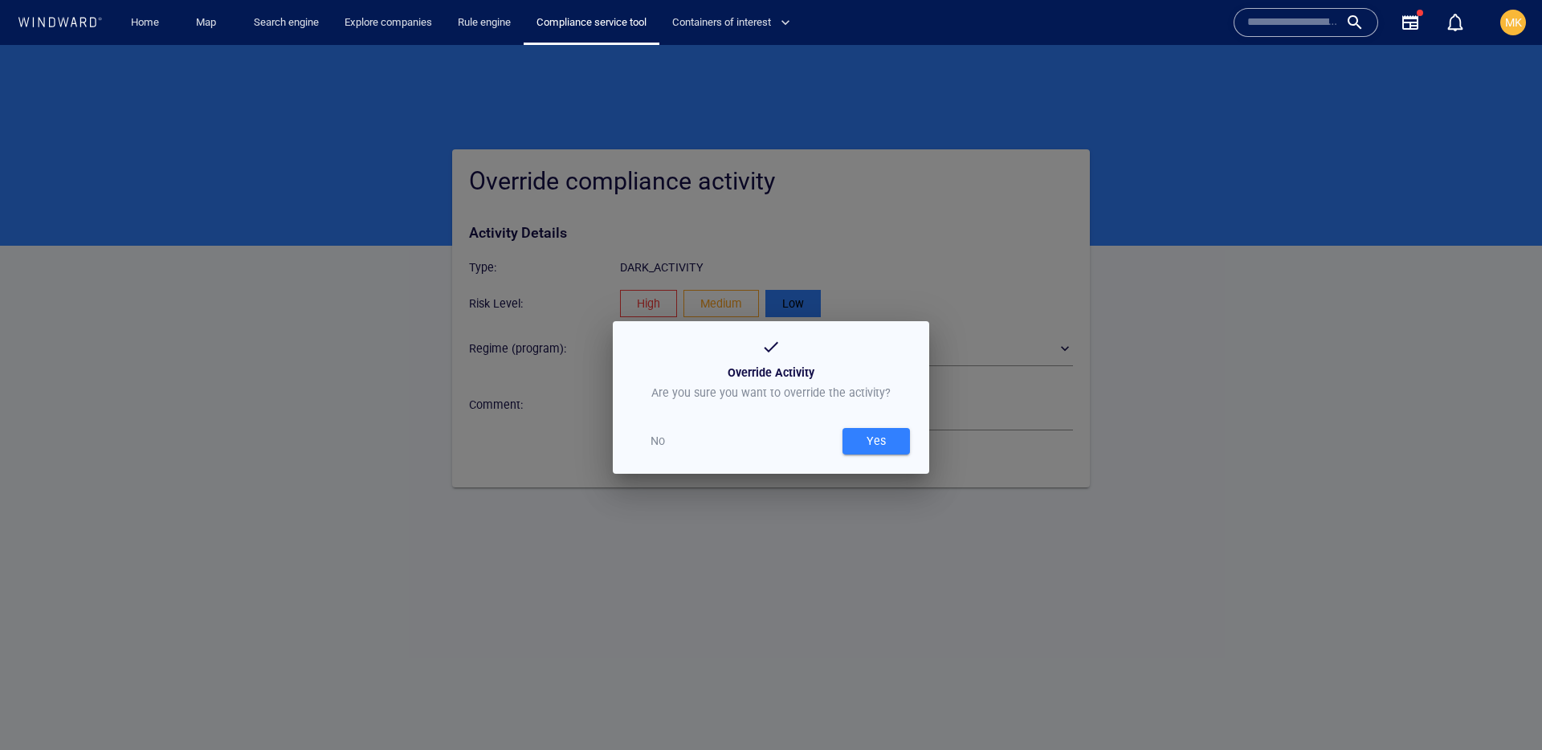
click at [880, 447] on div "Yes" at bounding box center [877, 441] width 26 height 27
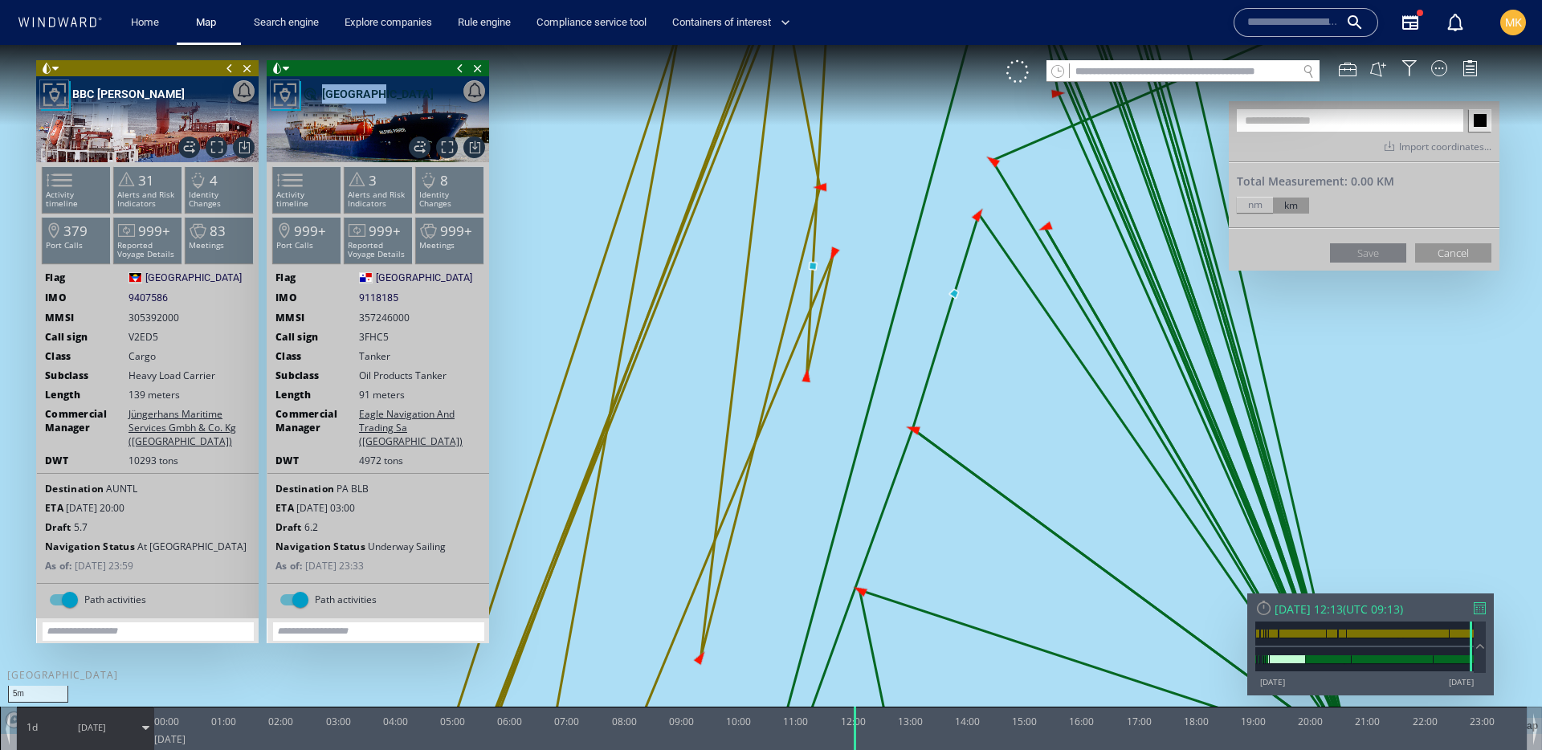
click at [811, 265] on canvas "Map" at bounding box center [771, 389] width 1542 height 689
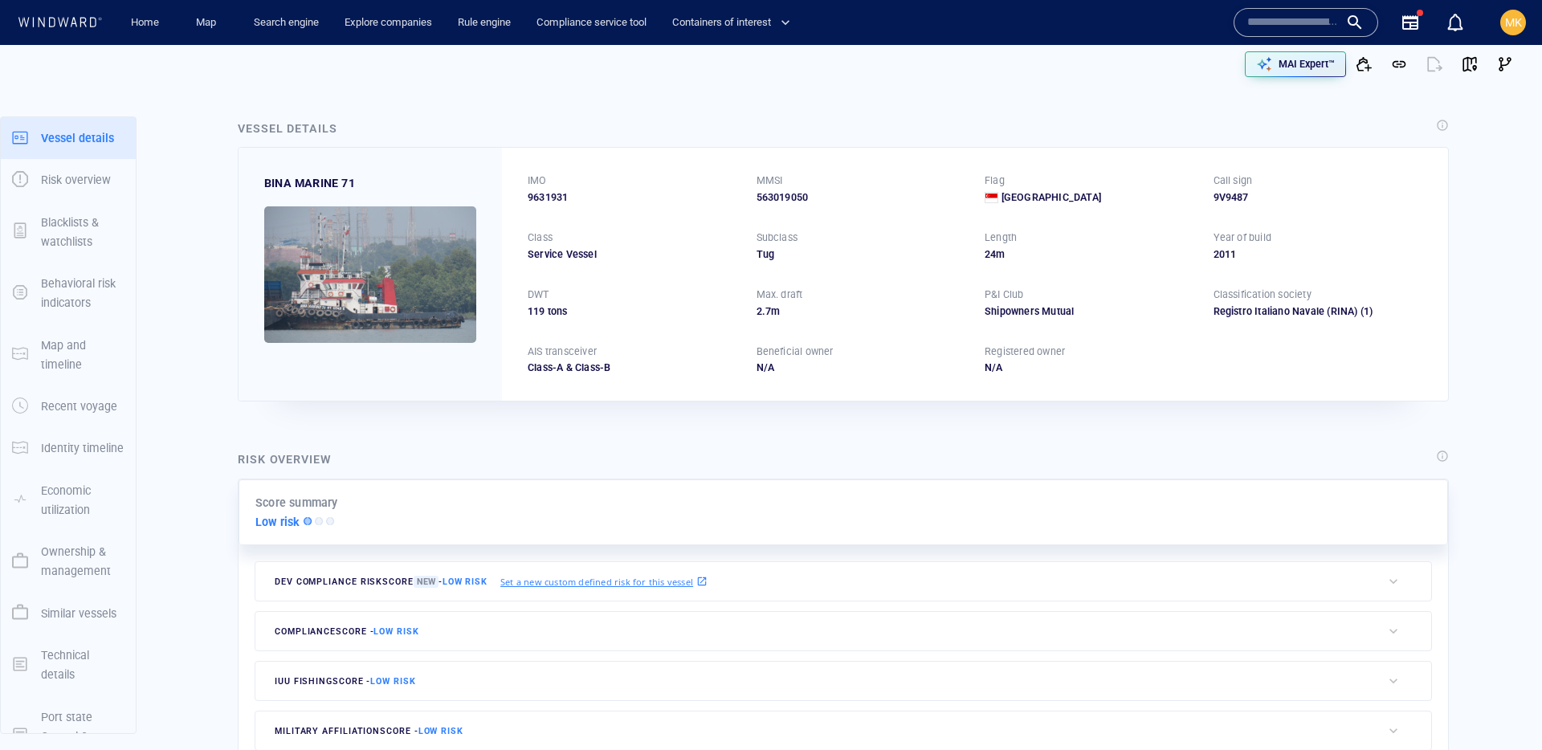
click at [1271, 8] on div at bounding box center [1306, 22] width 145 height 29
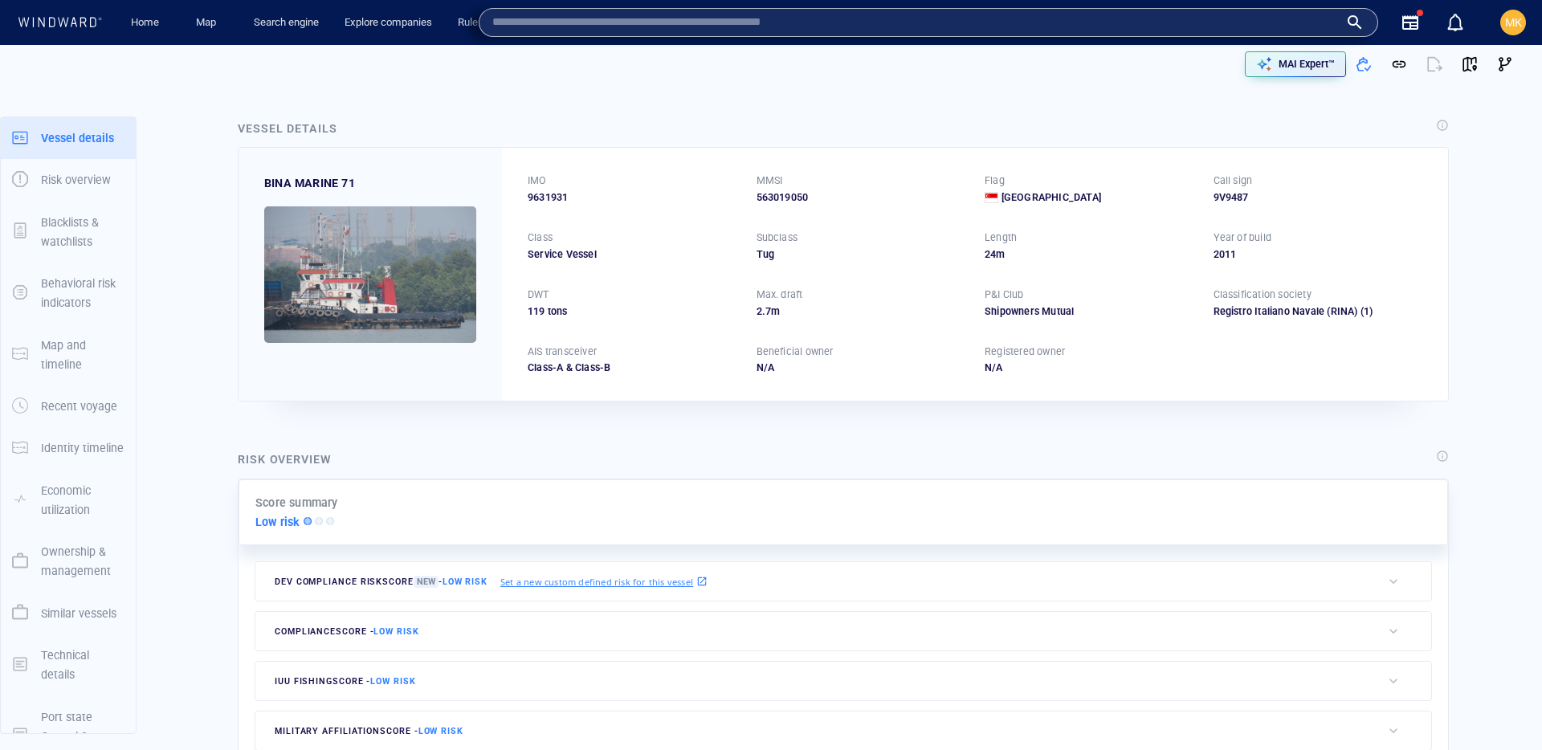
click at [715, 22] on input "text" at bounding box center [915, 22] width 847 height 24
paste input "*******"
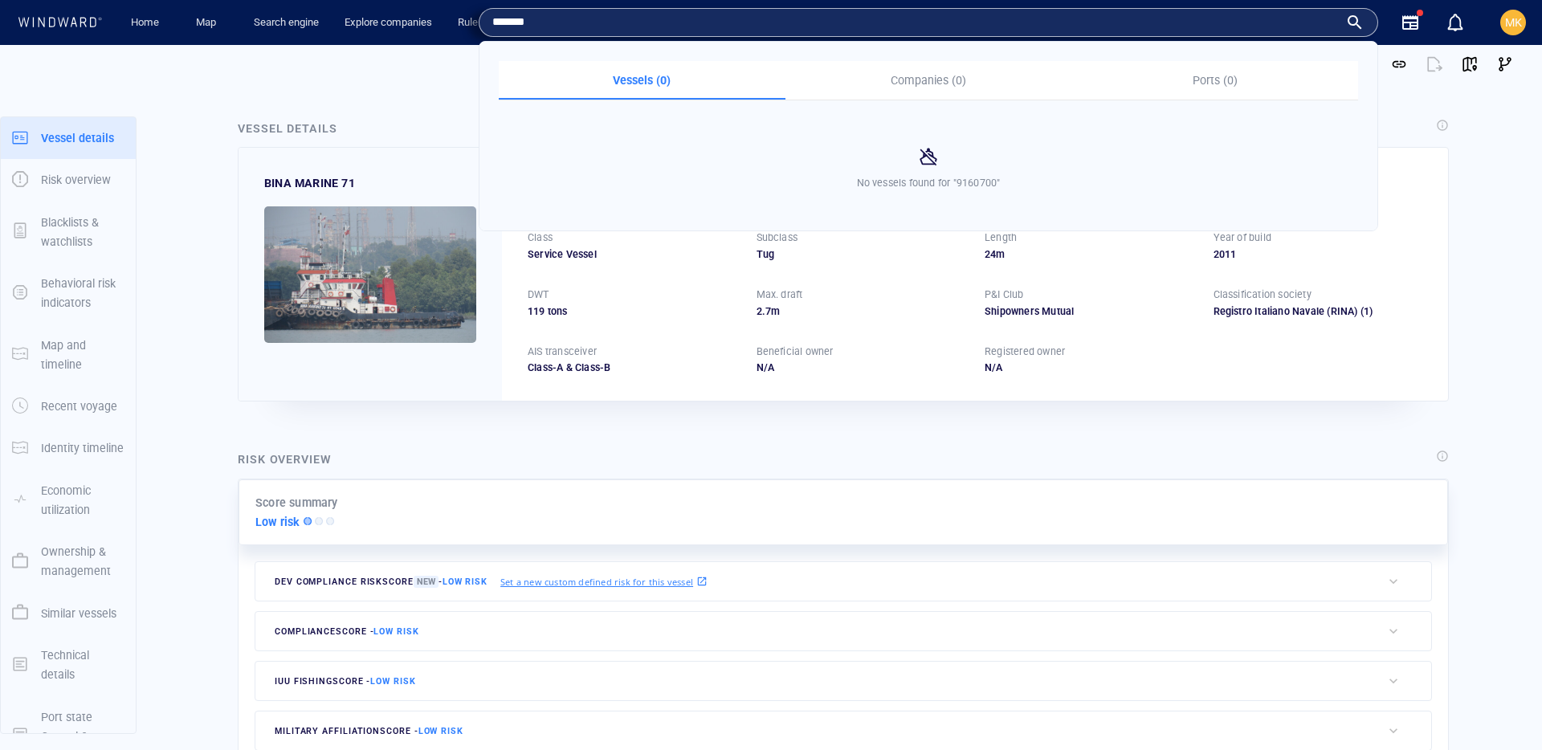
type input "*******"
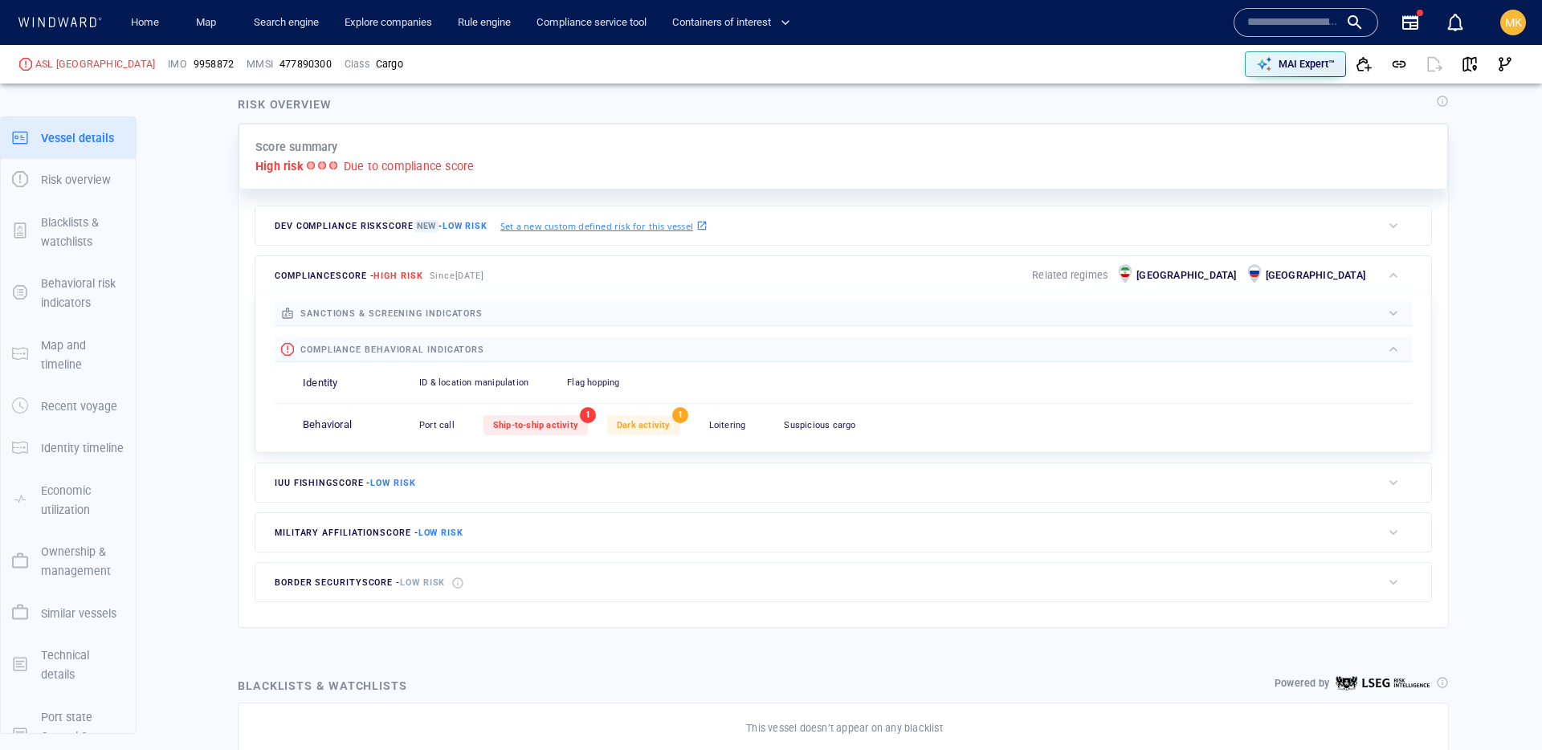
scroll to position [42, 0]
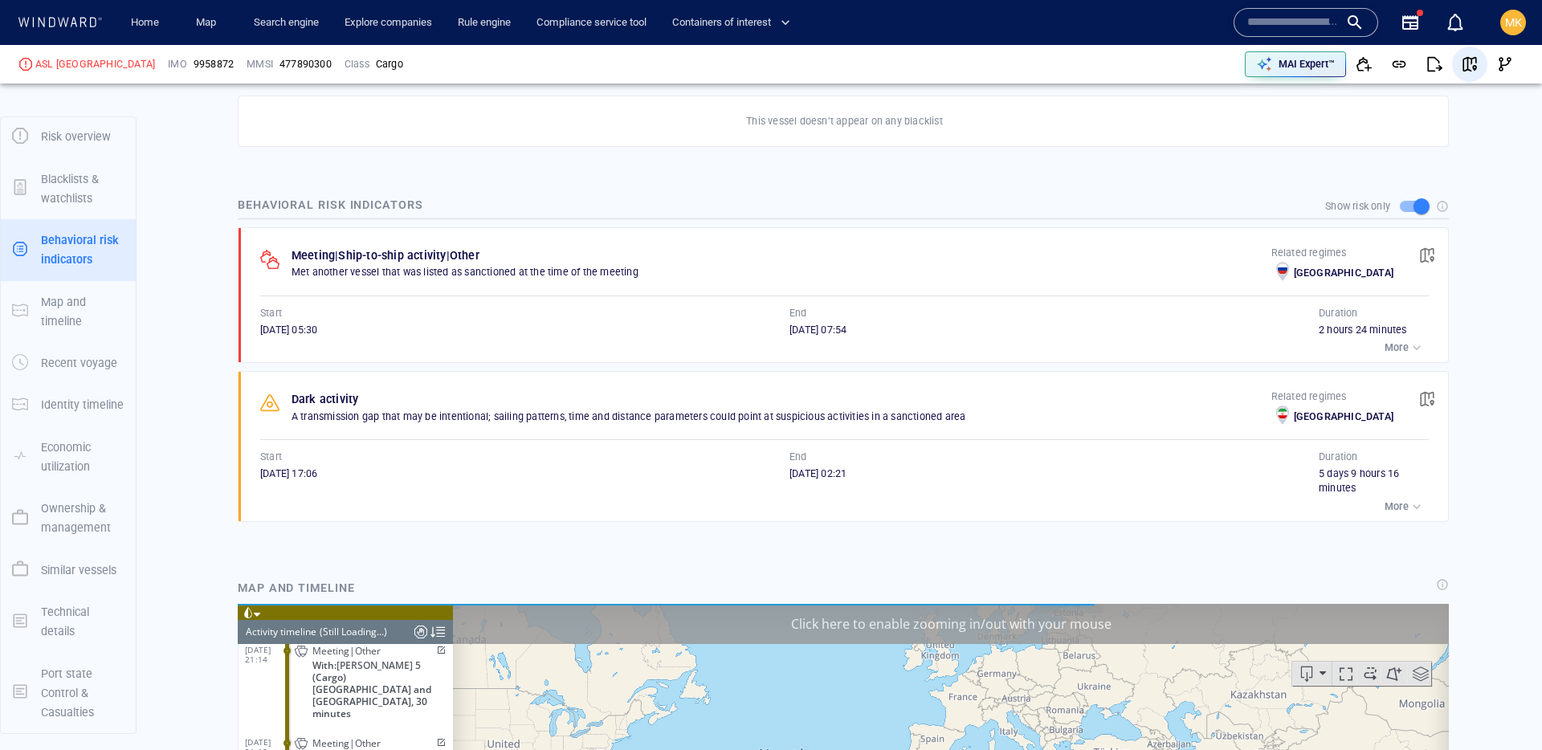
scroll to position [19041, 0]
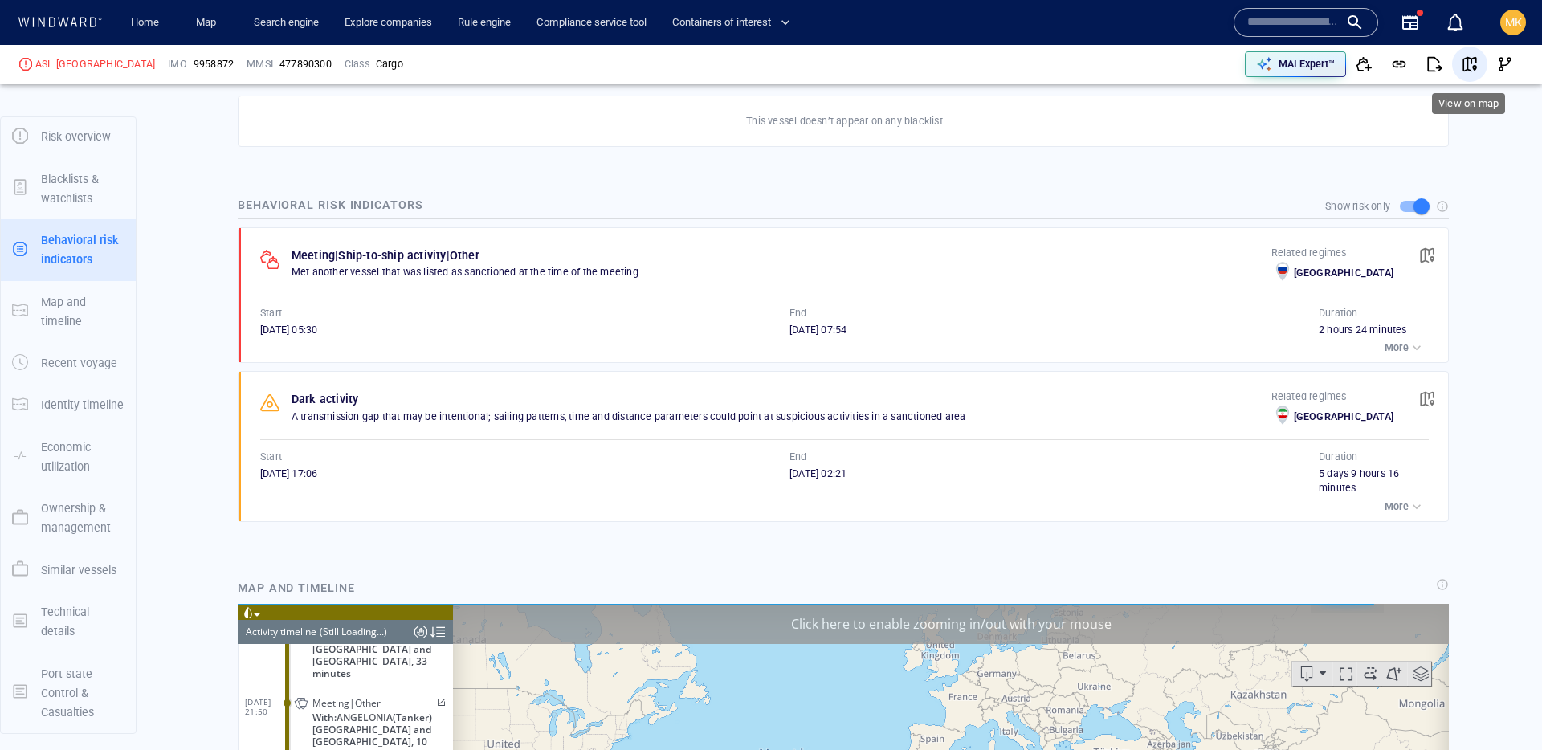
click at [1464, 63] on span "button" at bounding box center [1470, 64] width 16 height 16
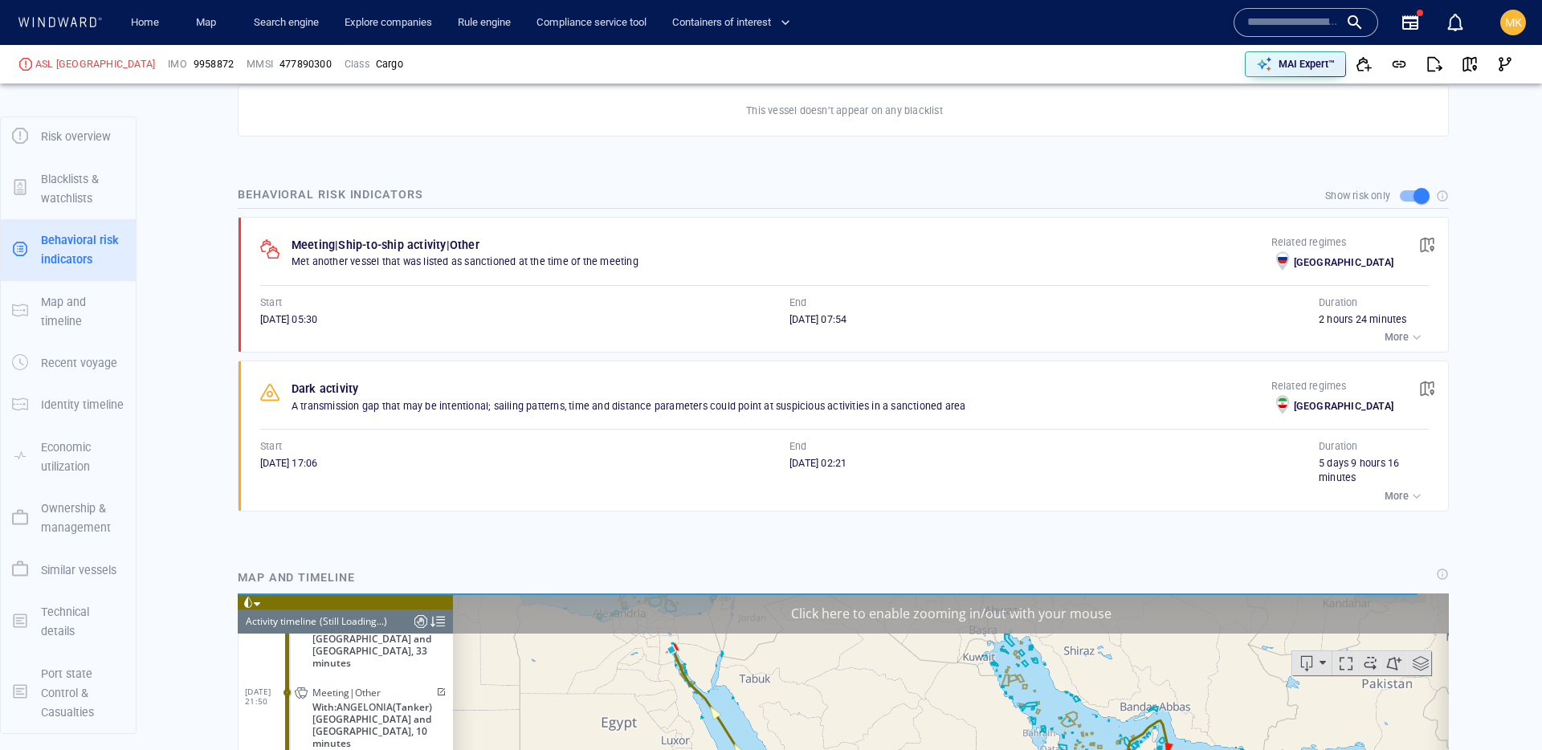
scroll to position [989, 0]
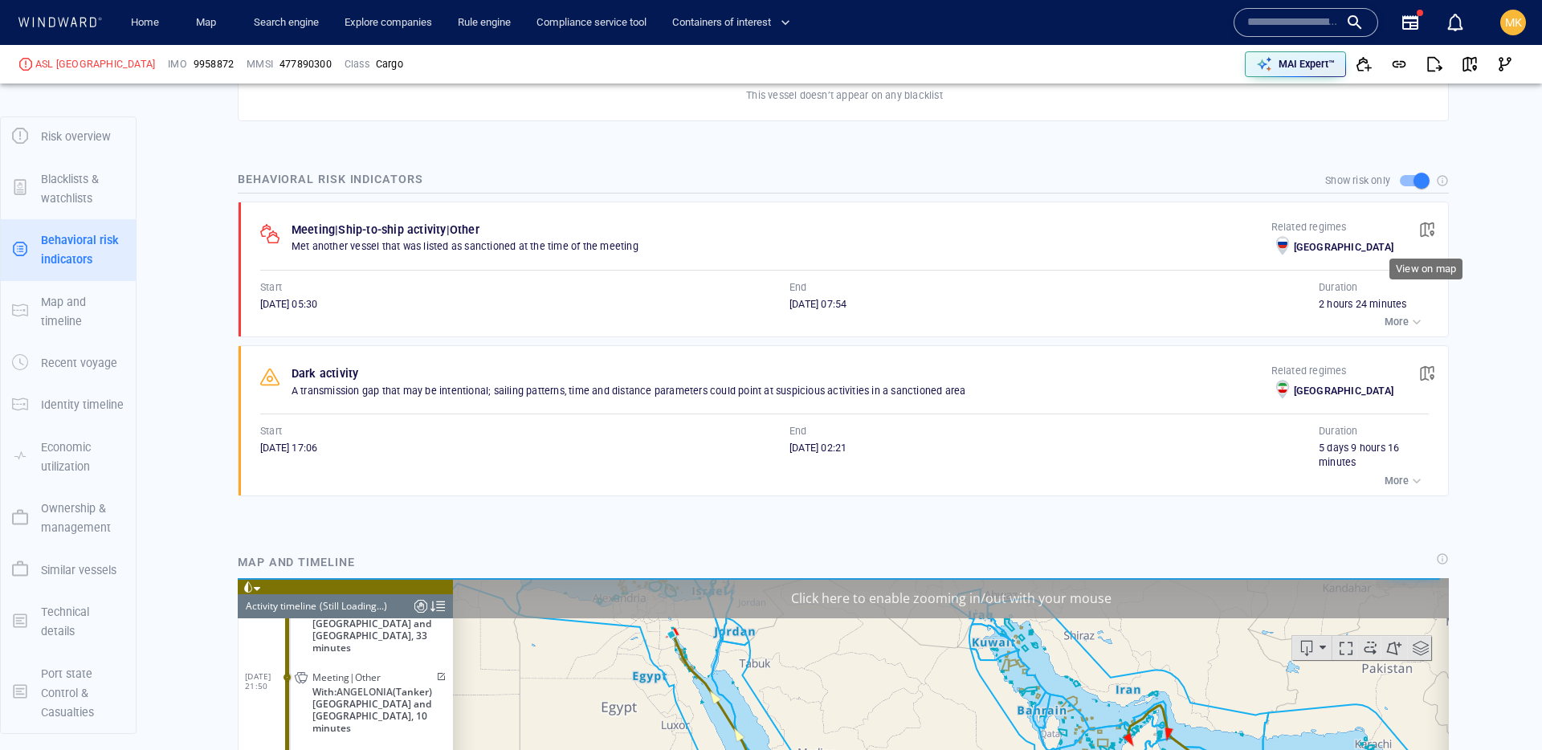
click at [1431, 235] on span "button" at bounding box center [1427, 230] width 16 height 16
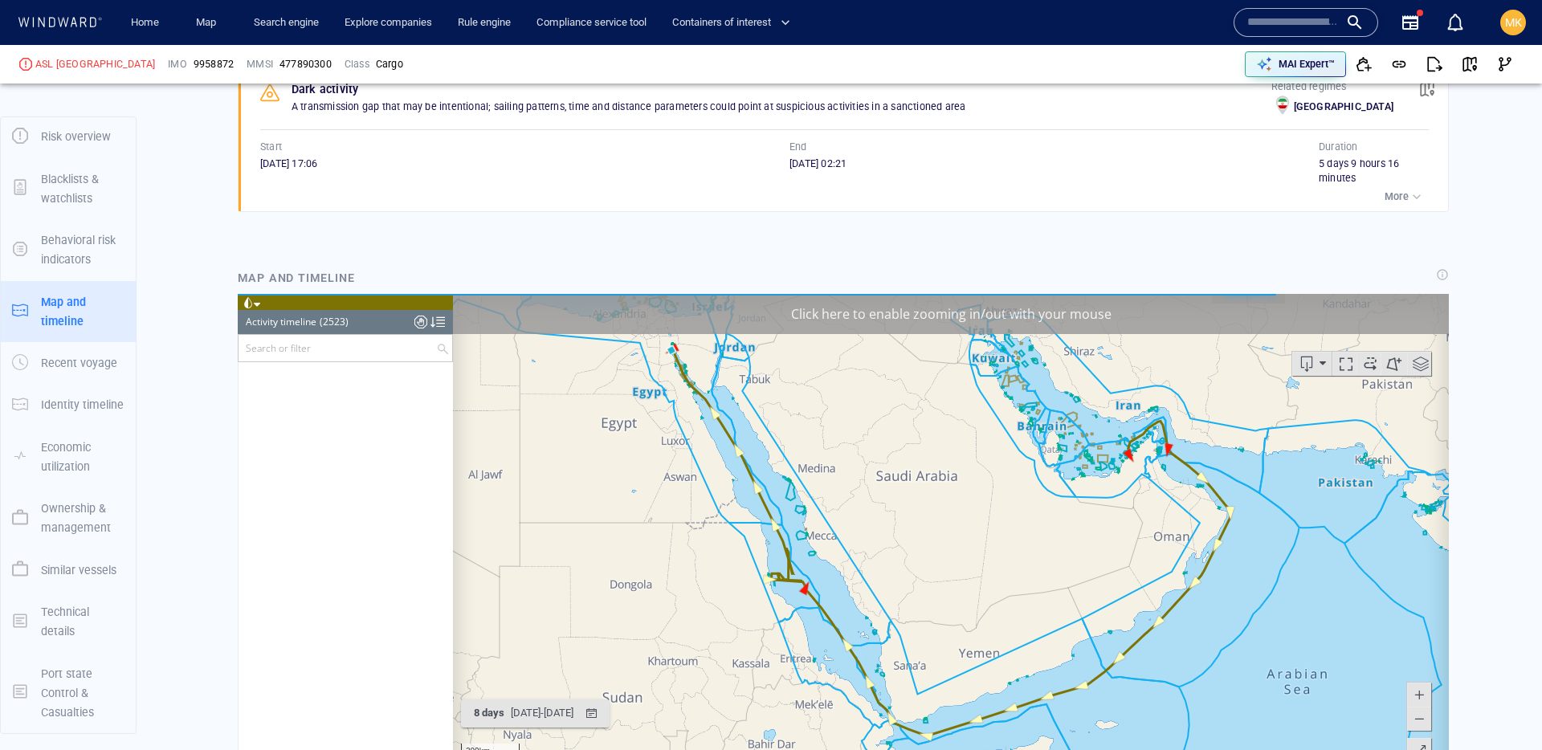
scroll to position [111047, 0]
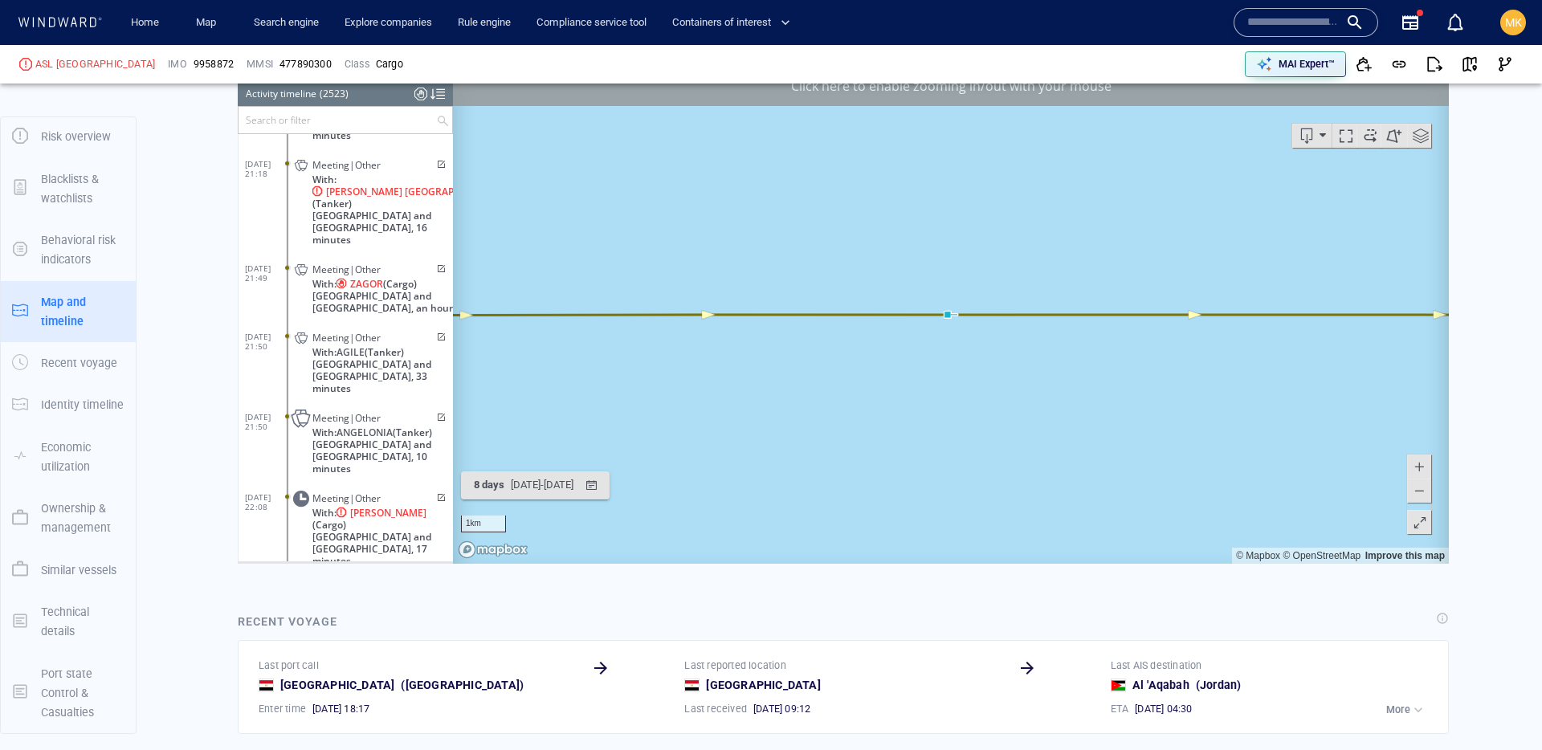
scroll to position [1499, 0]
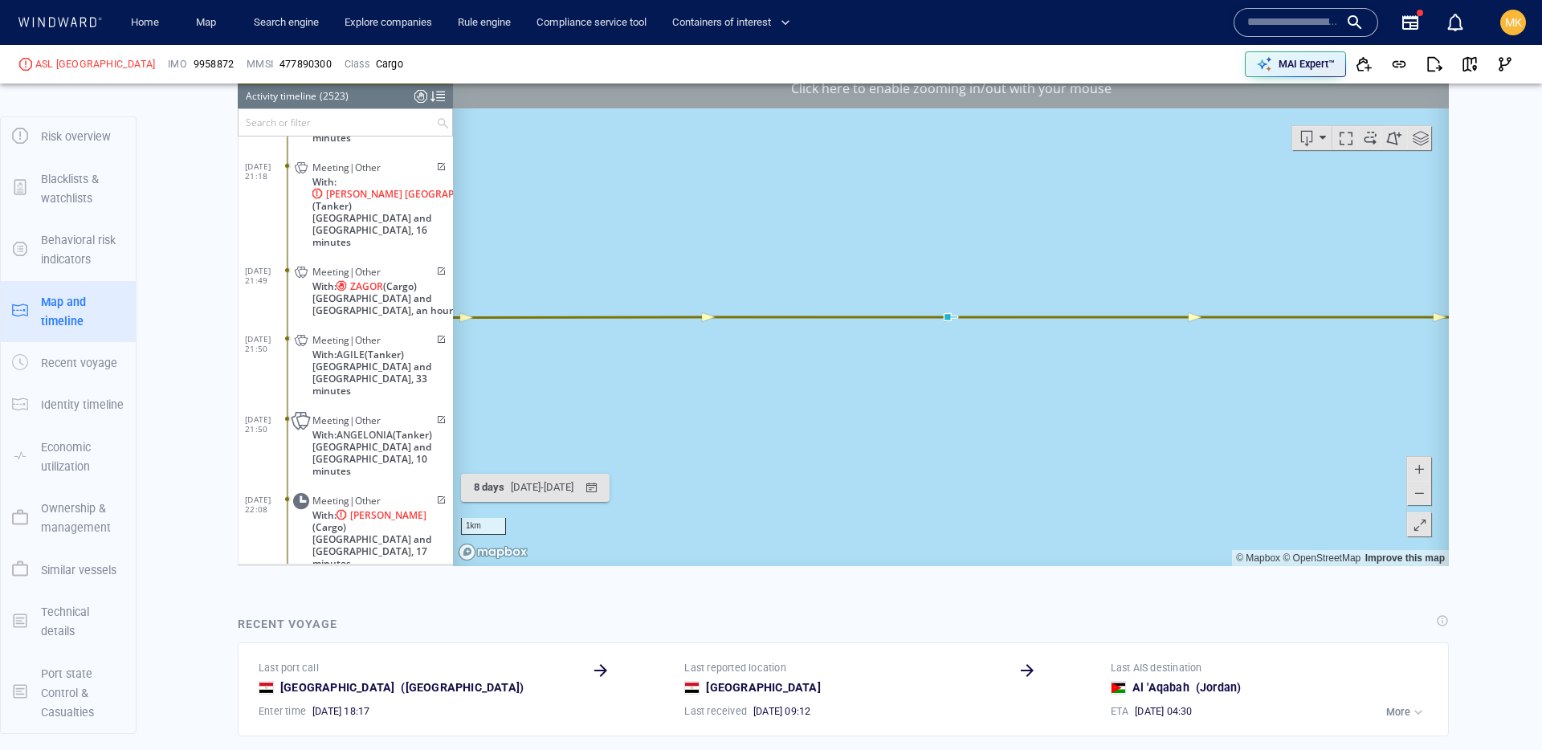
click at [1418, 497] on span at bounding box center [1419, 493] width 16 height 24
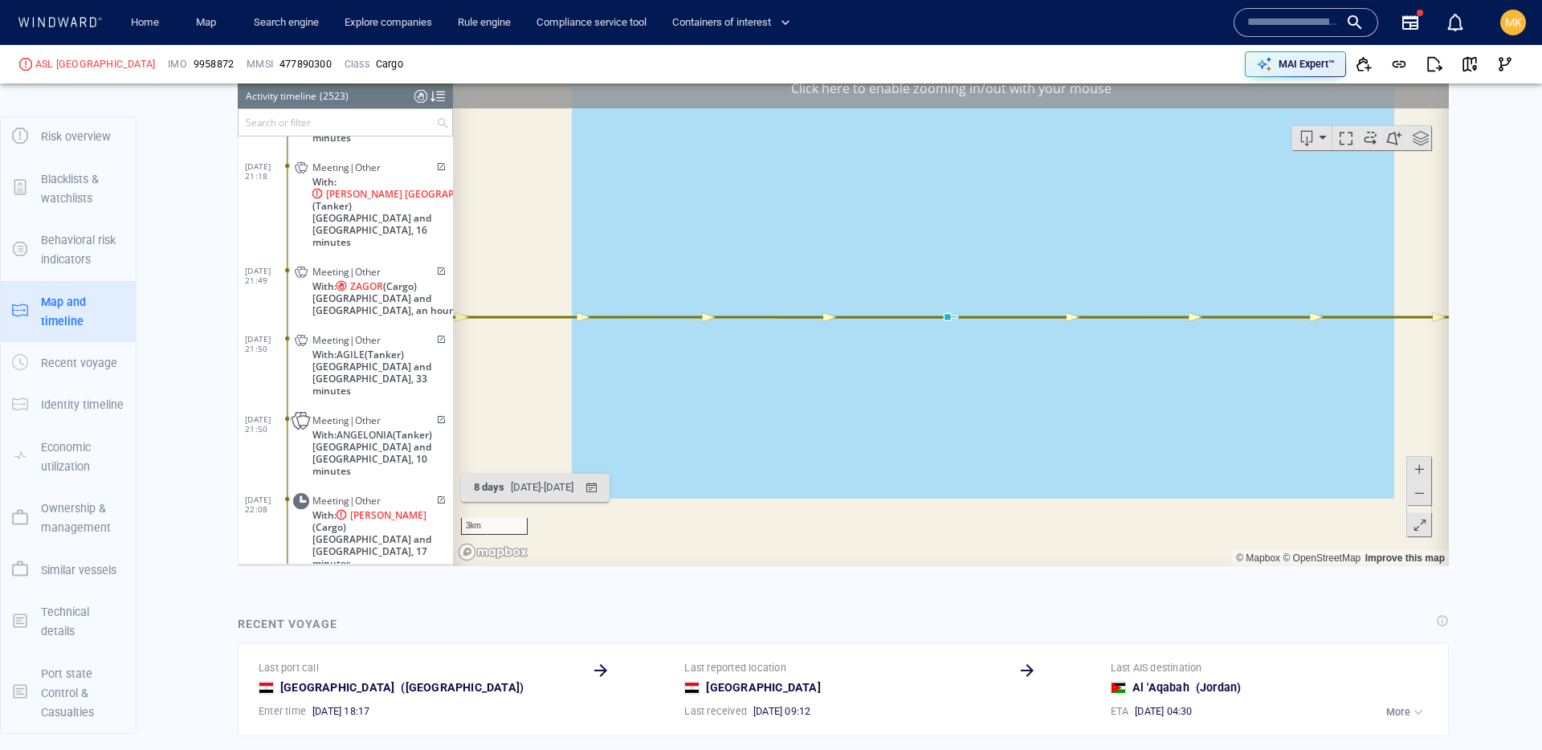
click at [1418, 497] on span at bounding box center [1419, 493] width 16 height 24
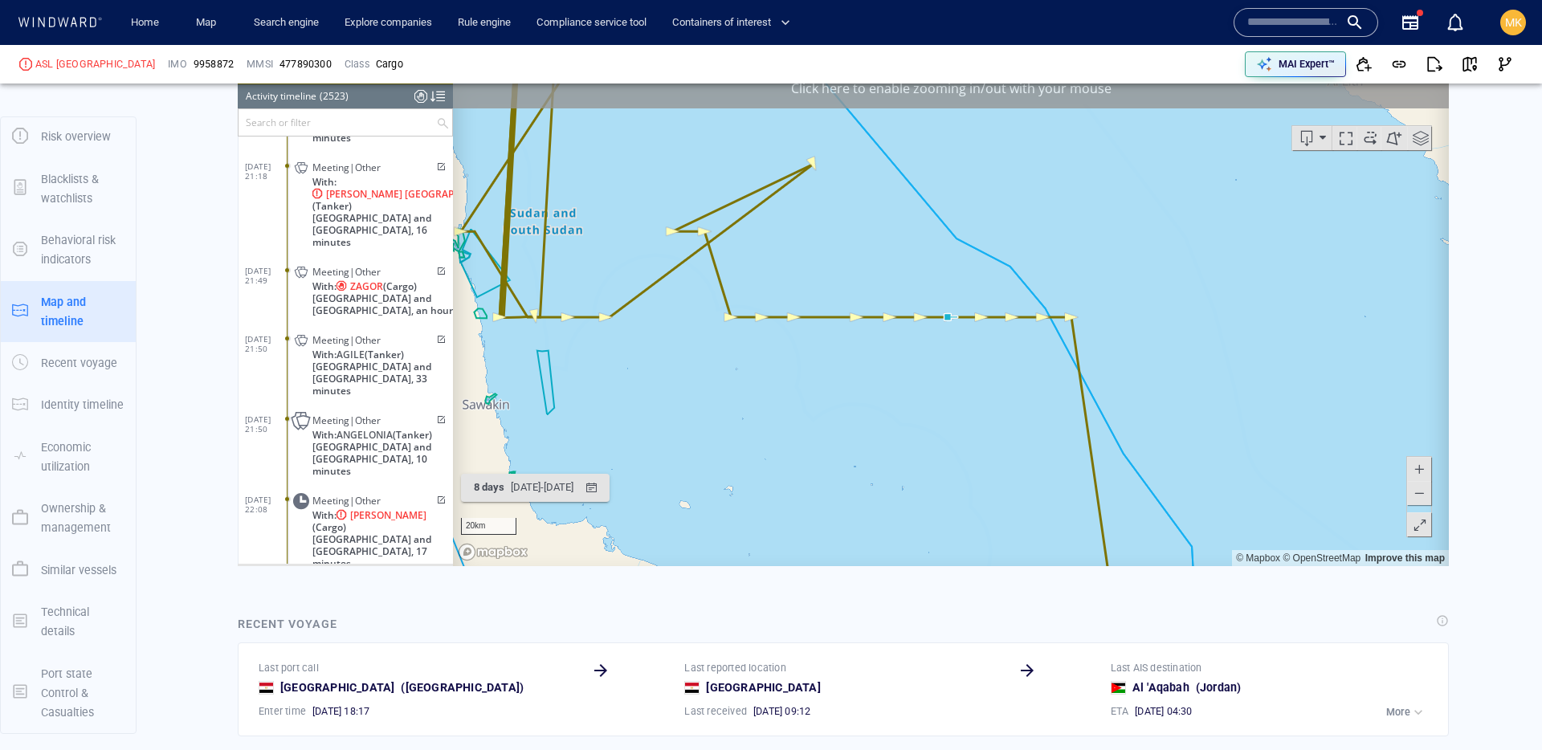
click at [1418, 497] on span at bounding box center [1419, 493] width 16 height 24
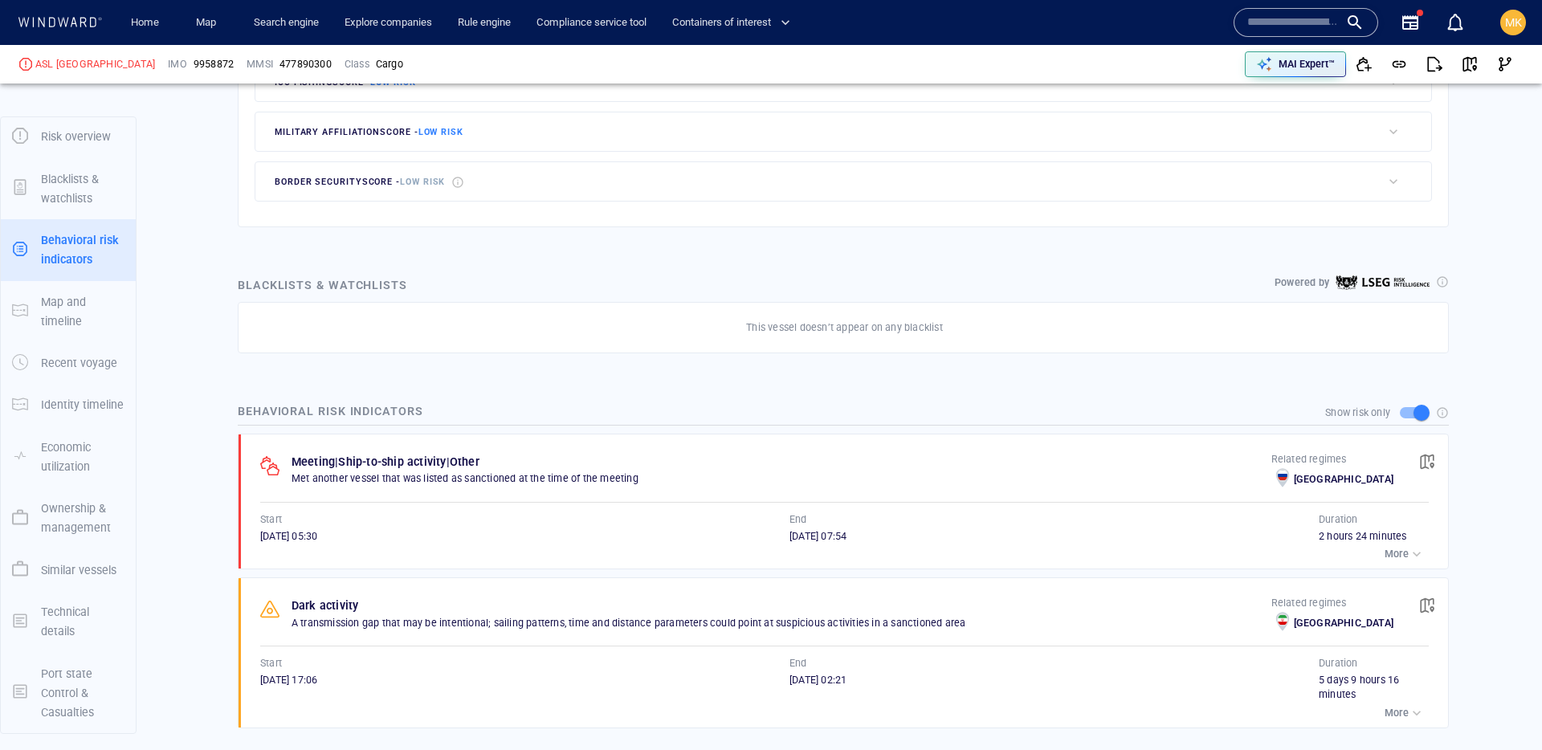
scroll to position [871, 0]
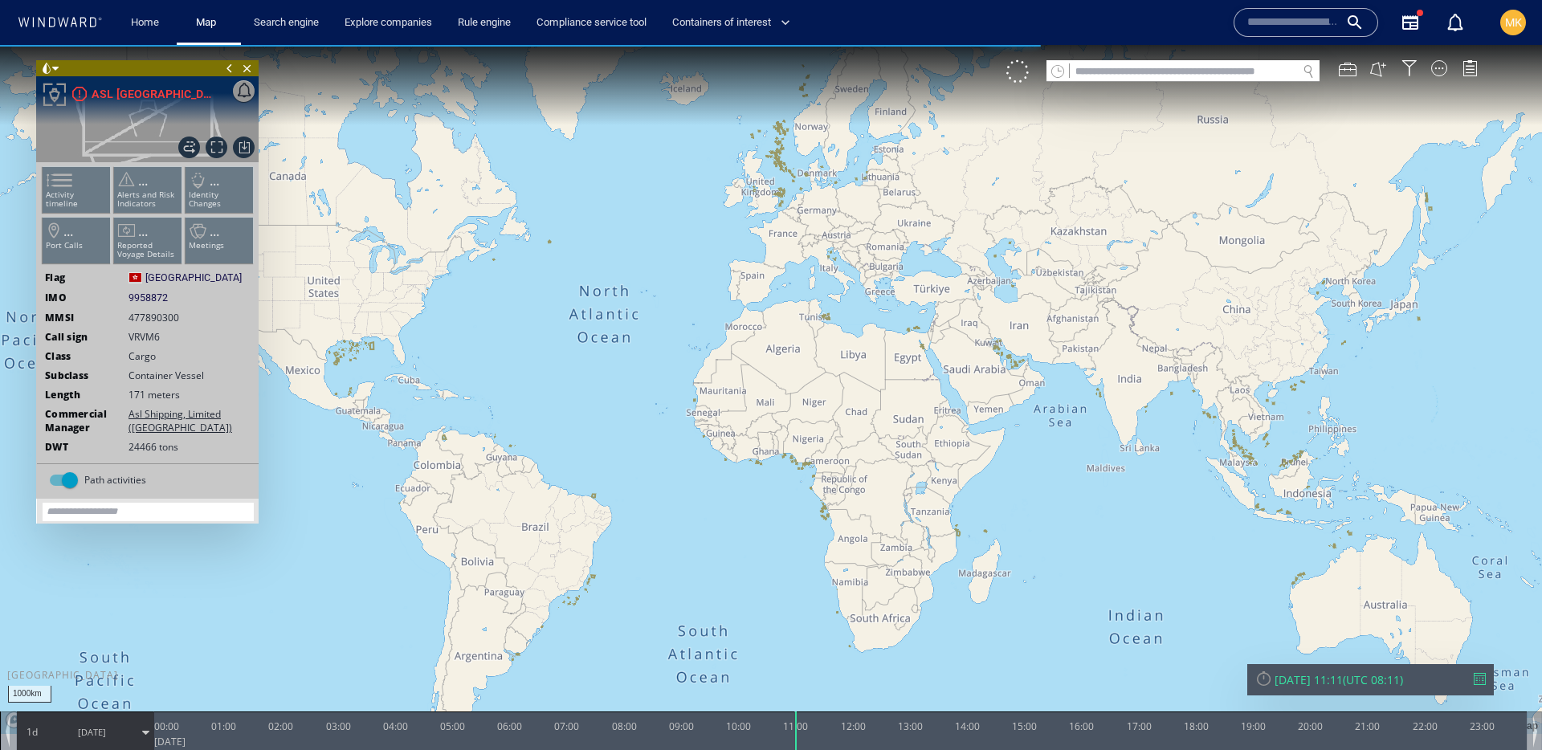
click at [1476, 679] on div "[DATE] 11:11 ( UTC 08:11 )" at bounding box center [1371, 679] width 247 height 31
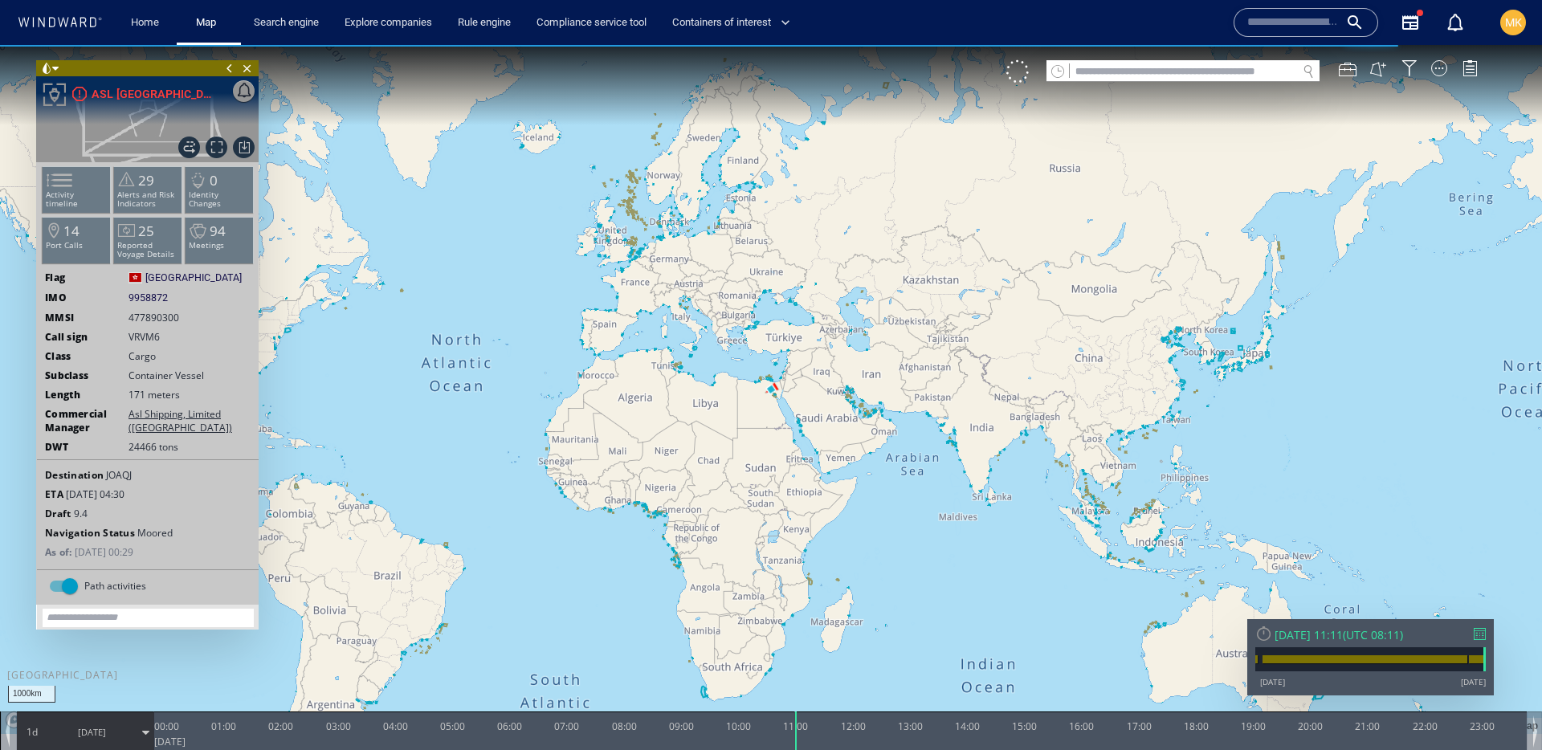
click at [1481, 629] on div at bounding box center [1480, 634] width 12 height 12
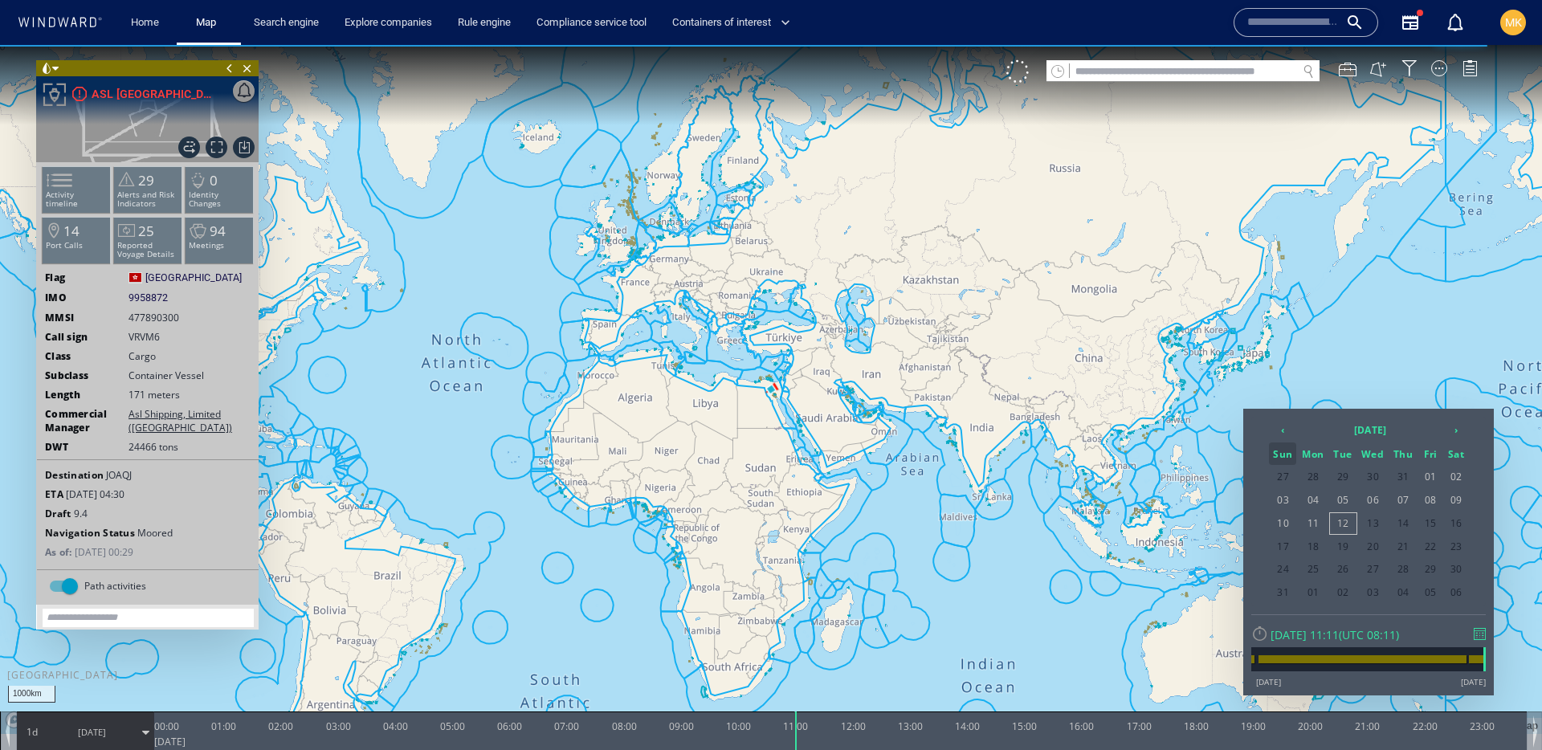
drag, startPoint x: 1269, startPoint y: 432, endPoint x: 1281, endPoint y: 444, distance: 16.5
click at [1269, 433] on table "‹ [DATE] › Sun Mon Tue Wed Thu Fri Sat 27 28 29 30 31 01 02 03 04 05 06 07 08 0…" at bounding box center [1369, 511] width 202 height 189
click at [1290, 431] on th "‹" at bounding box center [1282, 430] width 27 height 22
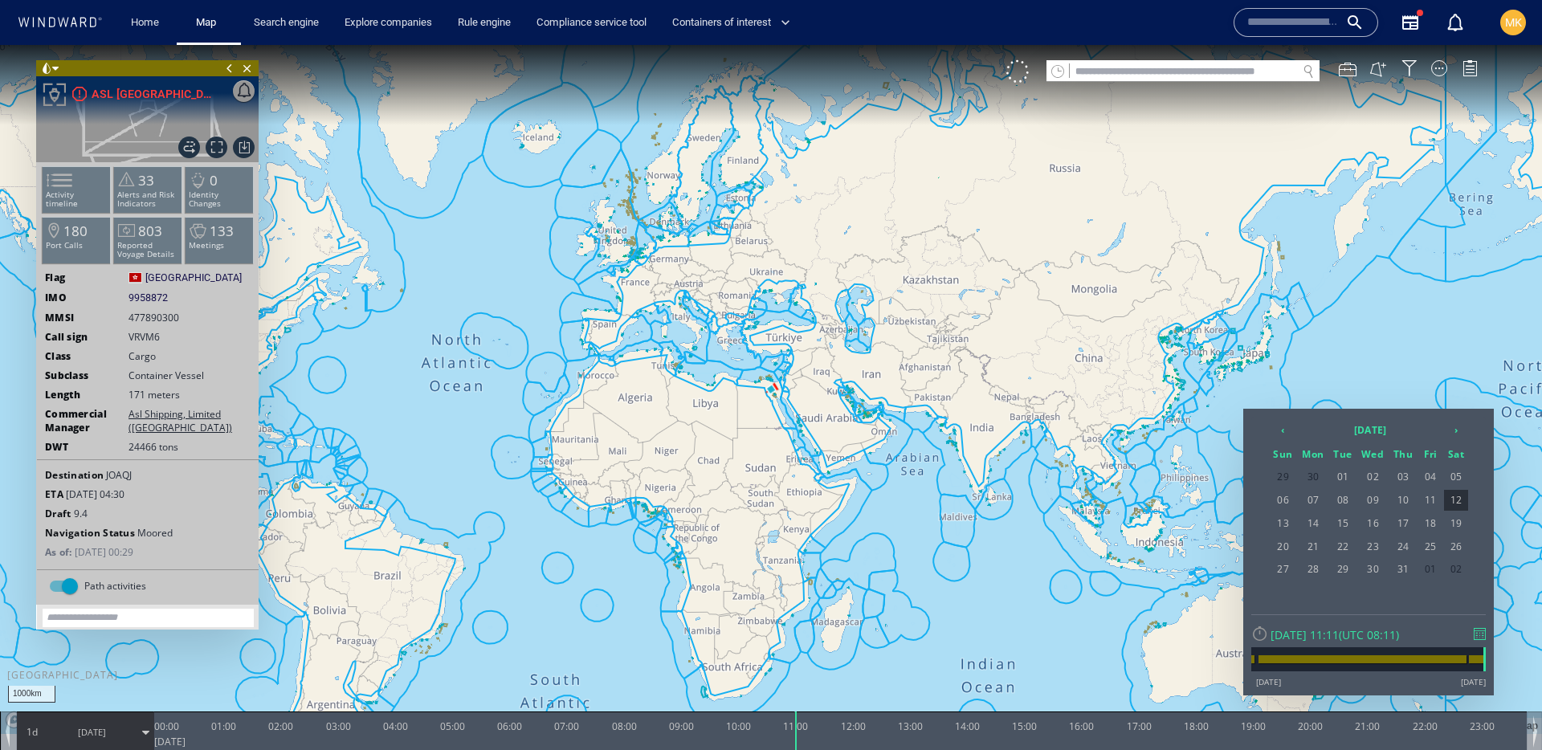
drag, startPoint x: 1458, startPoint y: 483, endPoint x: 1534, endPoint y: 506, distance: 79.0
click at [1458, 483] on span "05" at bounding box center [1456, 477] width 24 height 21
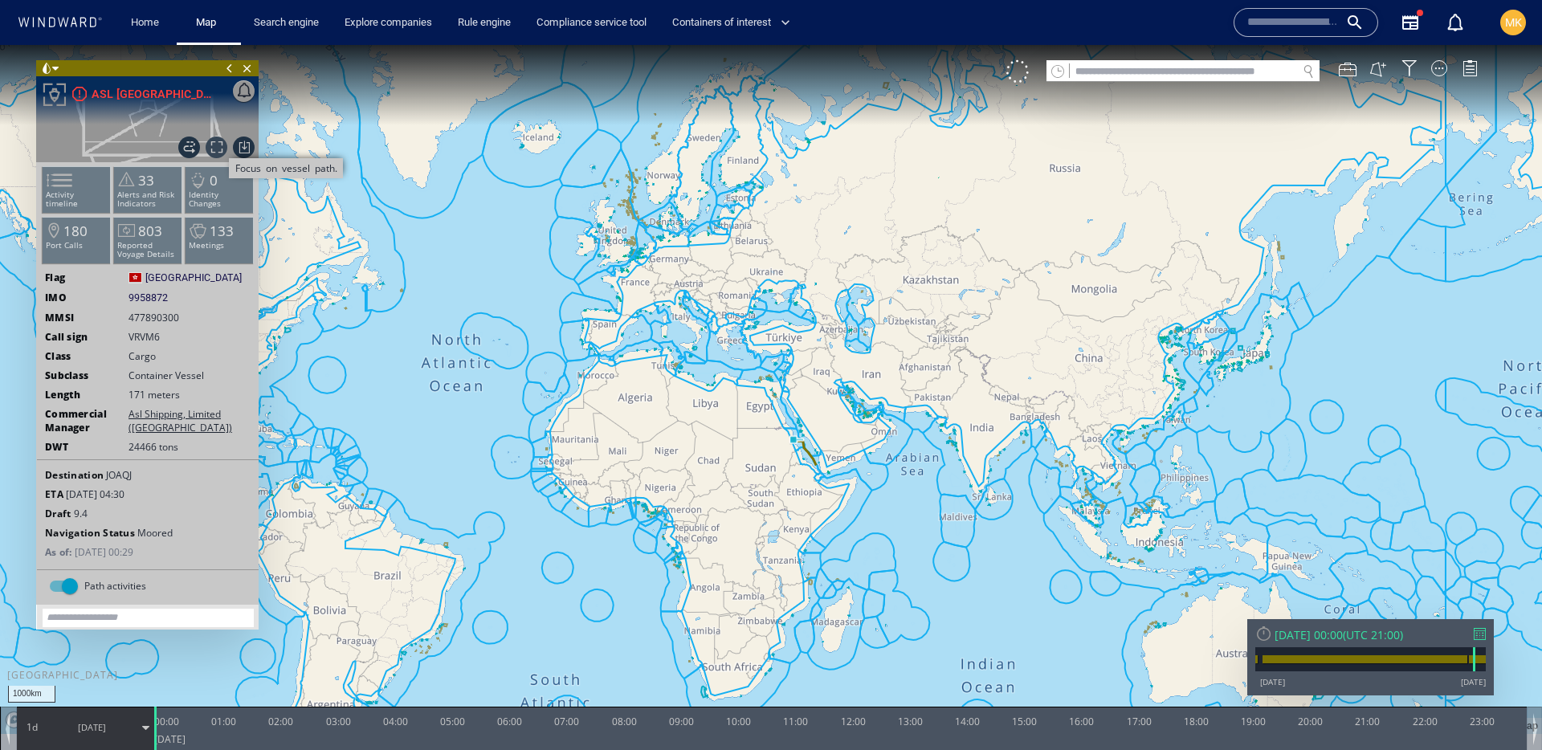
click at [218, 152] on span "Focus on vessel path." at bounding box center [217, 148] width 22 height 22
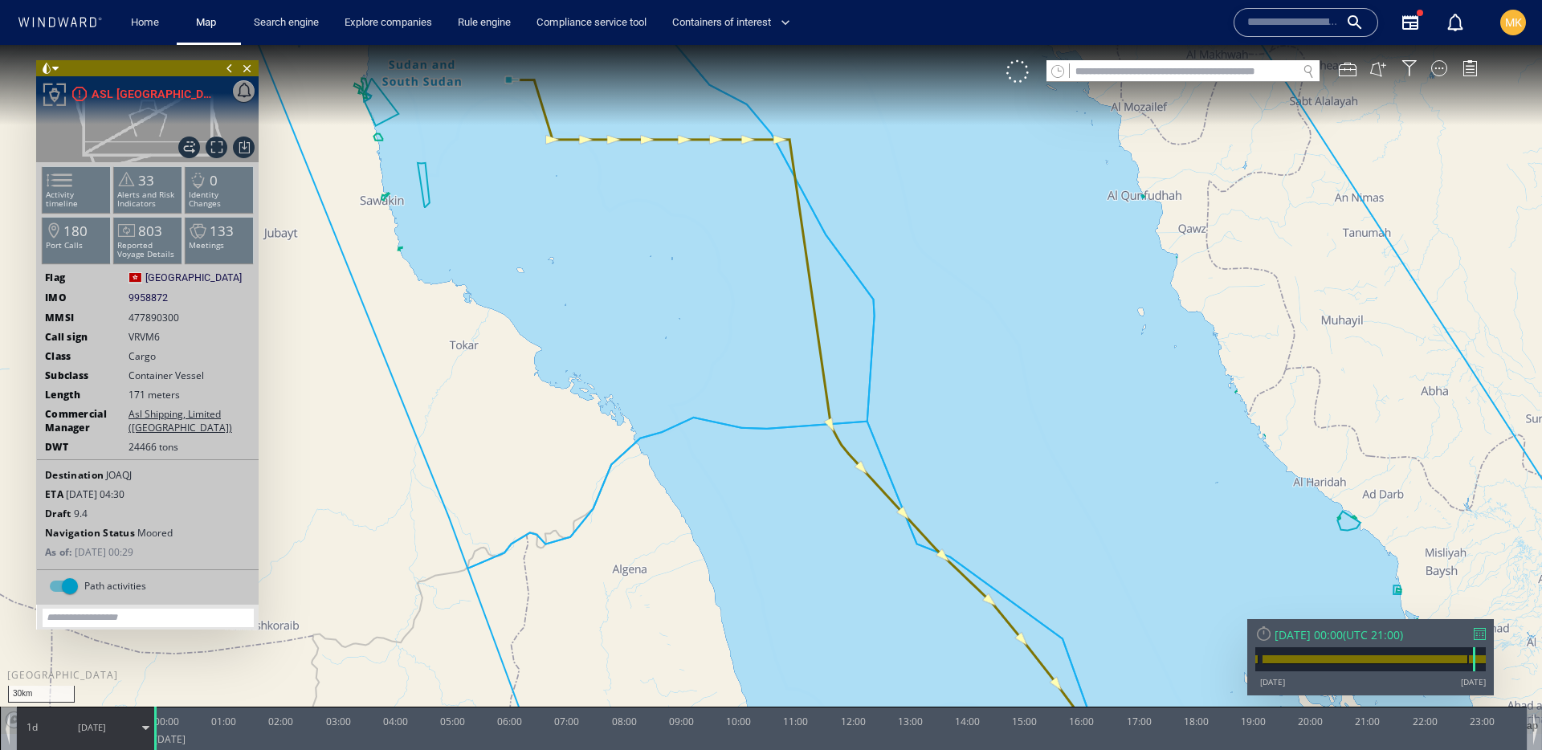
drag, startPoint x: 576, startPoint y: 125, endPoint x: 641, endPoint y: 255, distance: 145.5
click at [644, 255] on canvas "Map" at bounding box center [771, 389] width 1542 height 689
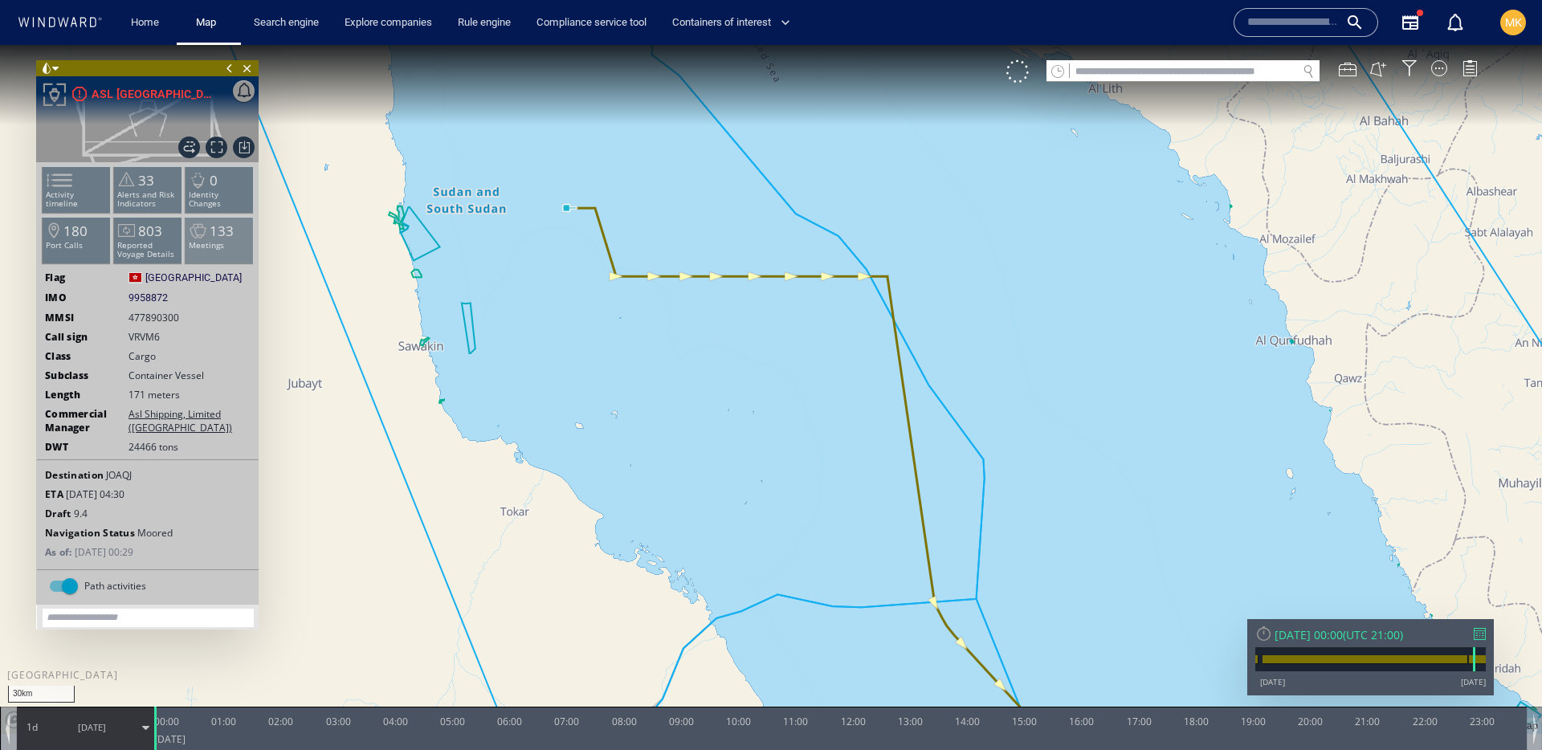
click at [186, 245] on p "Meetings" at bounding box center [220, 245] width 68 height 9
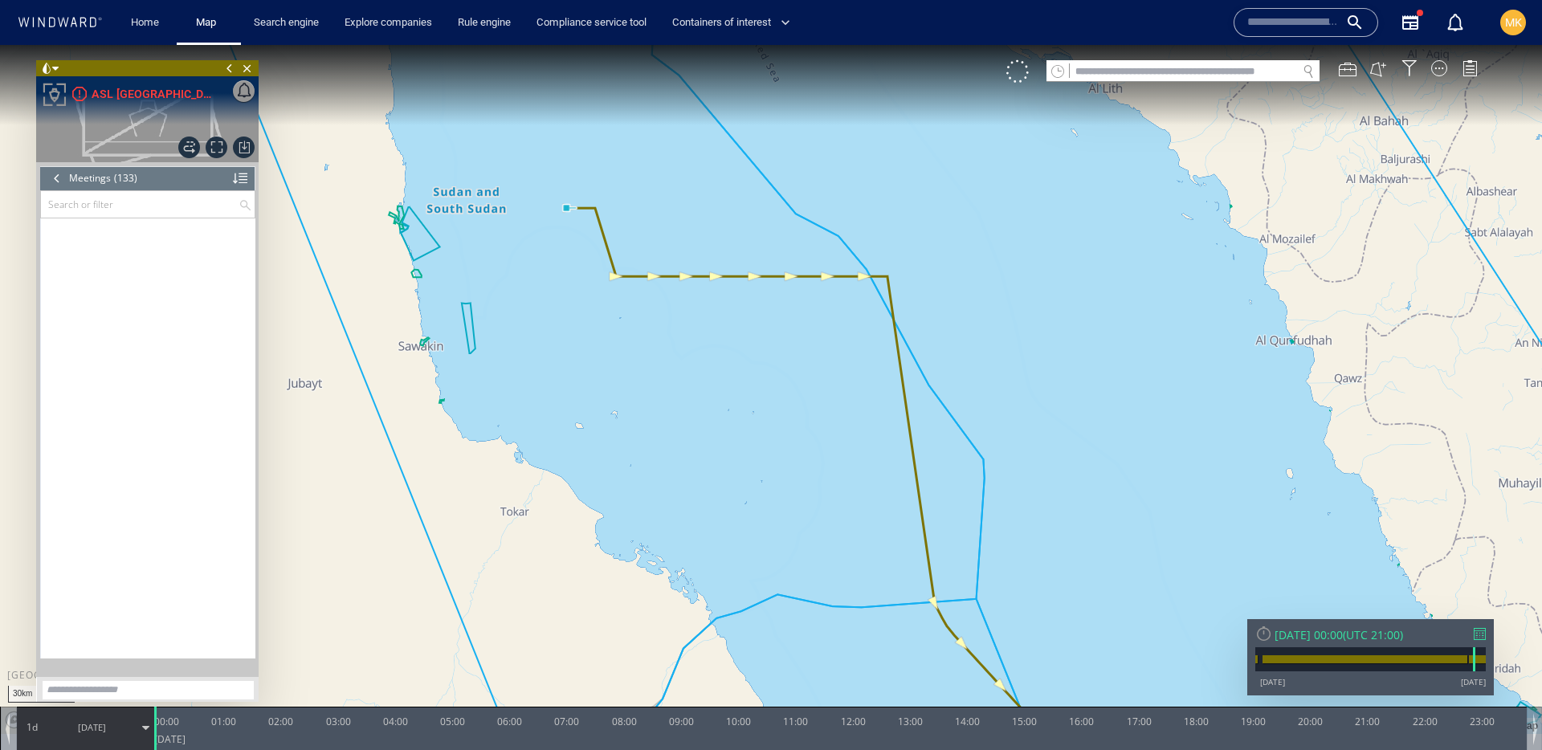
scroll to position [3579, 0]
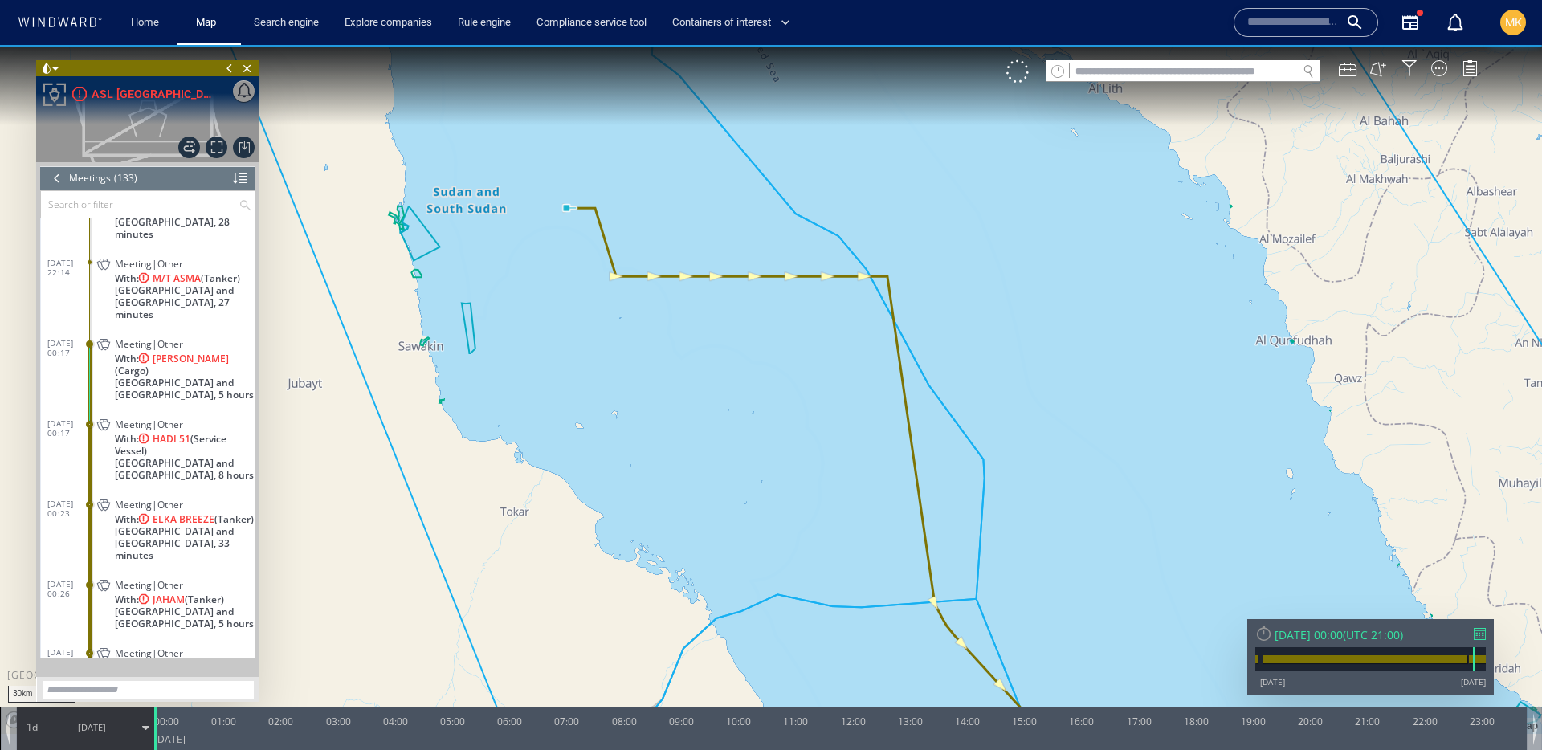
click at [226, 377] on span "[GEOGRAPHIC_DATA] and [GEOGRAPHIC_DATA], 5 hours" at bounding box center [185, 389] width 141 height 24
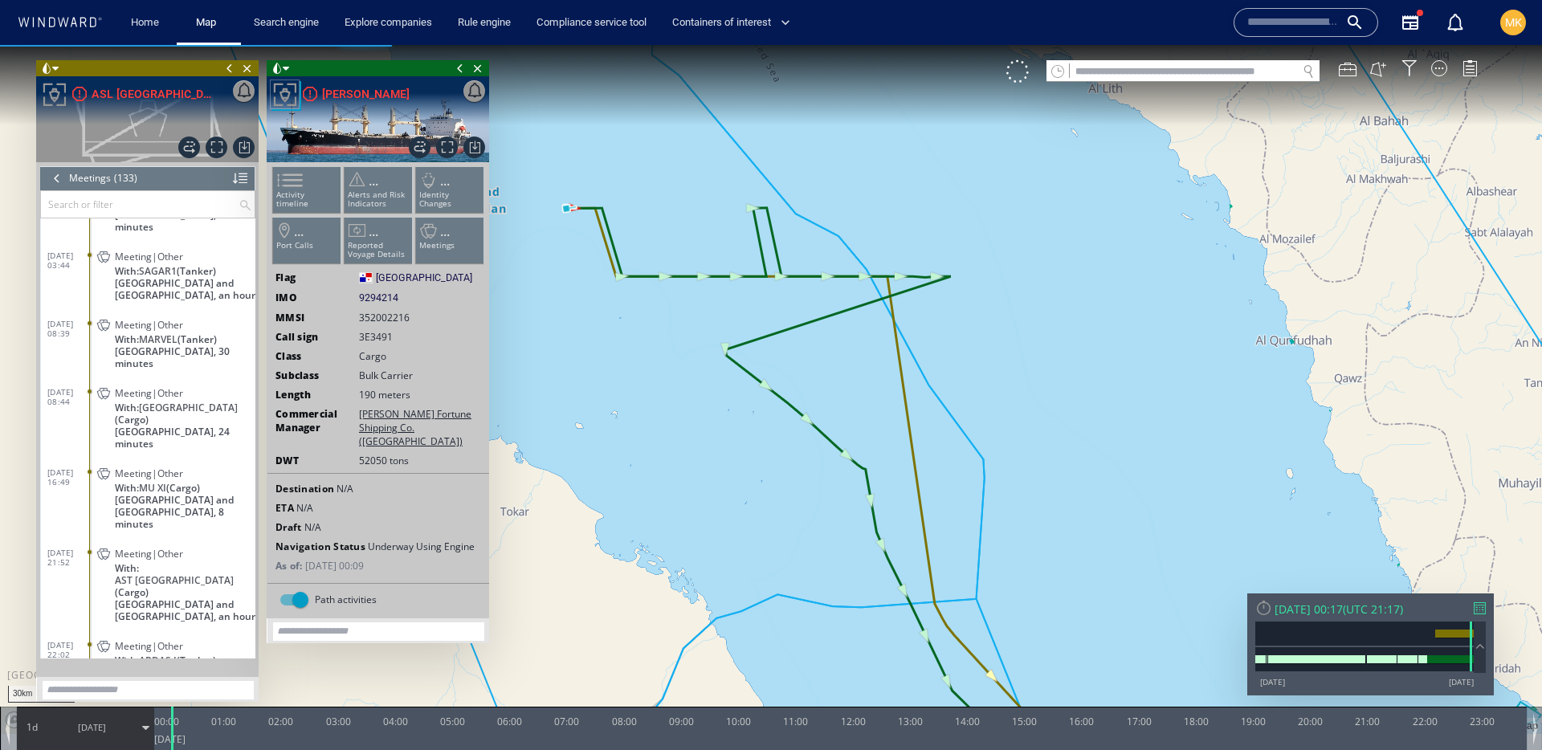
scroll to position [3228, 0]
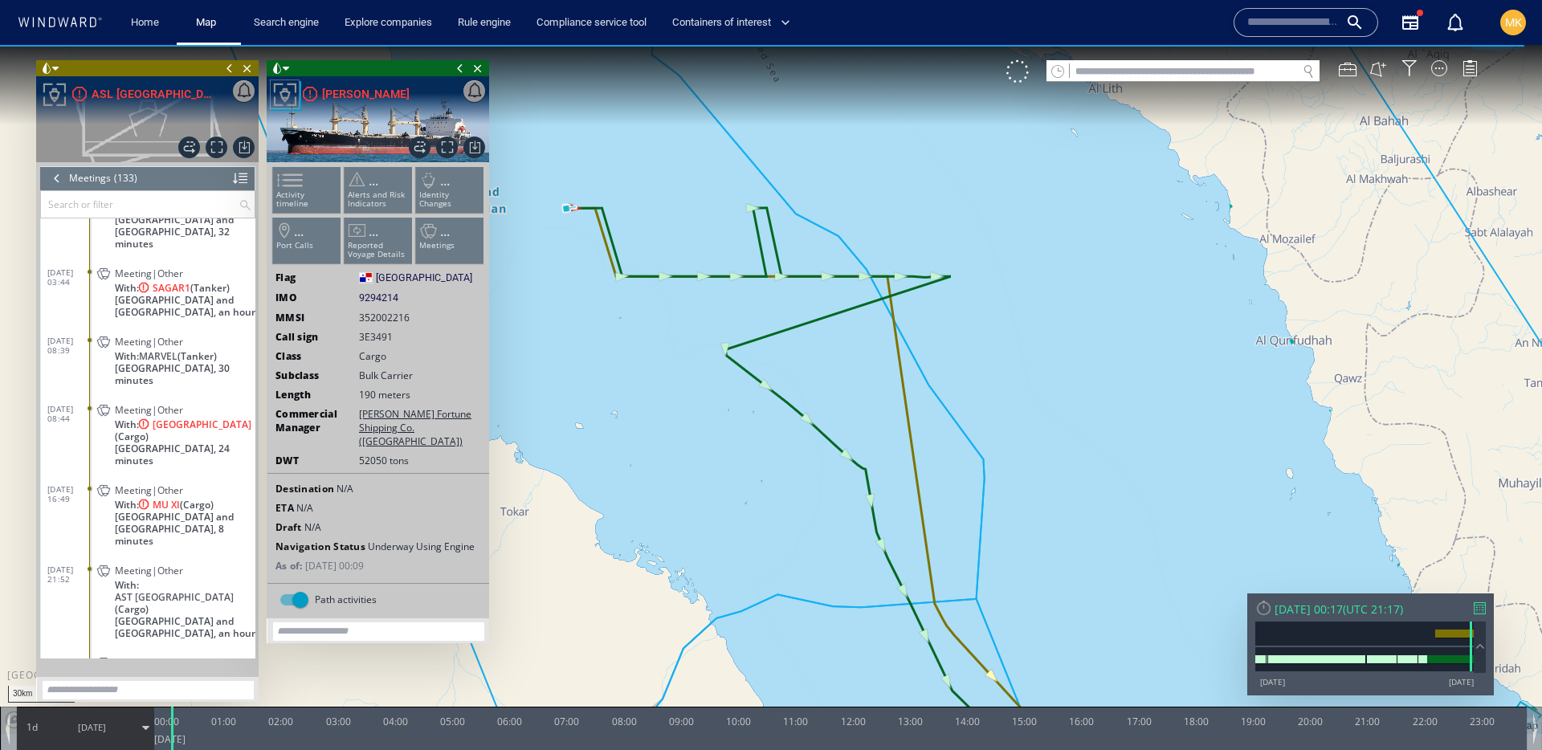
click at [88, 734] on span "[DATE]" at bounding box center [91, 728] width 81 height 40
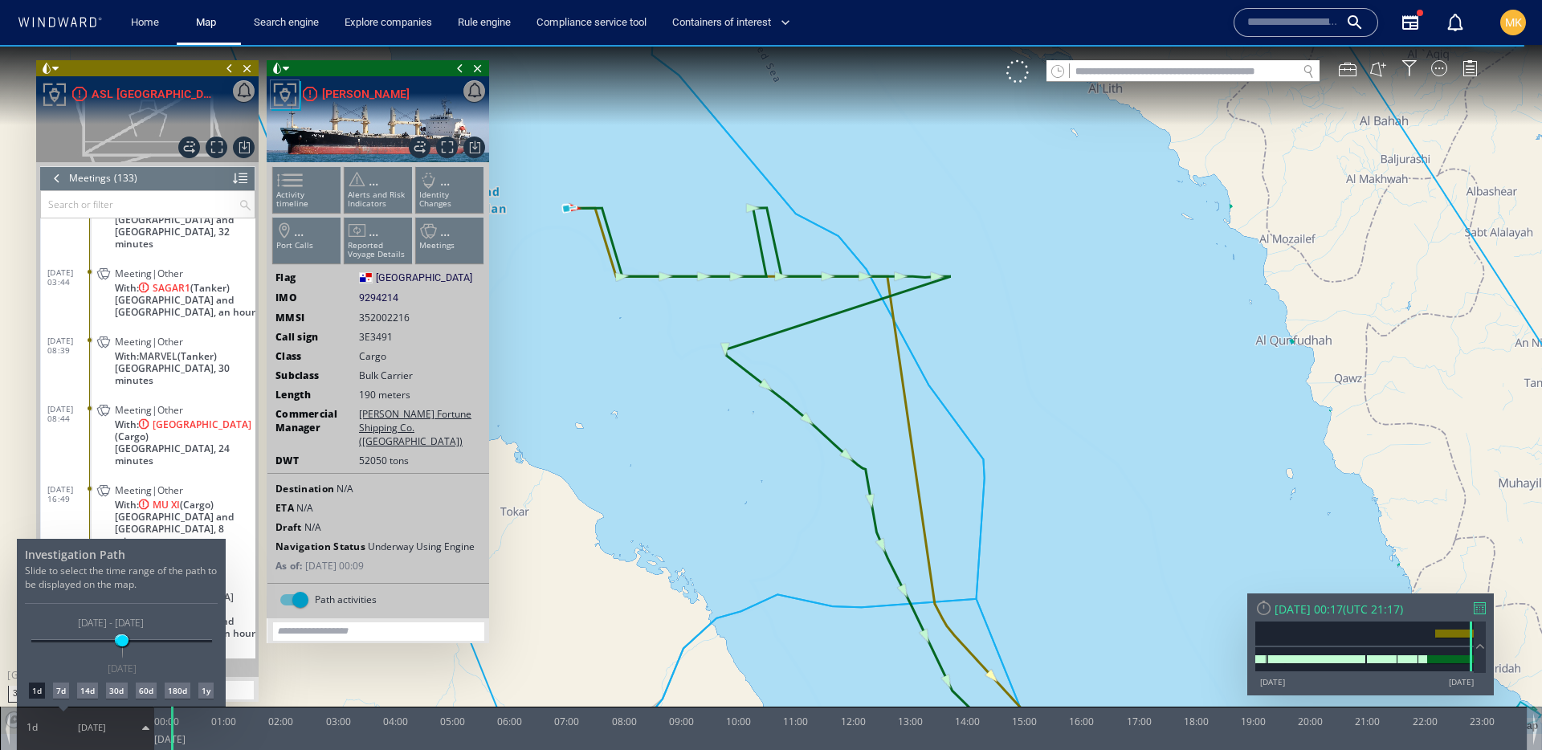
drag, startPoint x: 141, startPoint y: 638, endPoint x: 98, endPoint y: 648, distance: 44.6
click at [141, 640] on div "[DATE] [DATE] [DATE] [DATE] [DATE] - [DATE] [DATE]" at bounding box center [121, 641] width 181 height 3
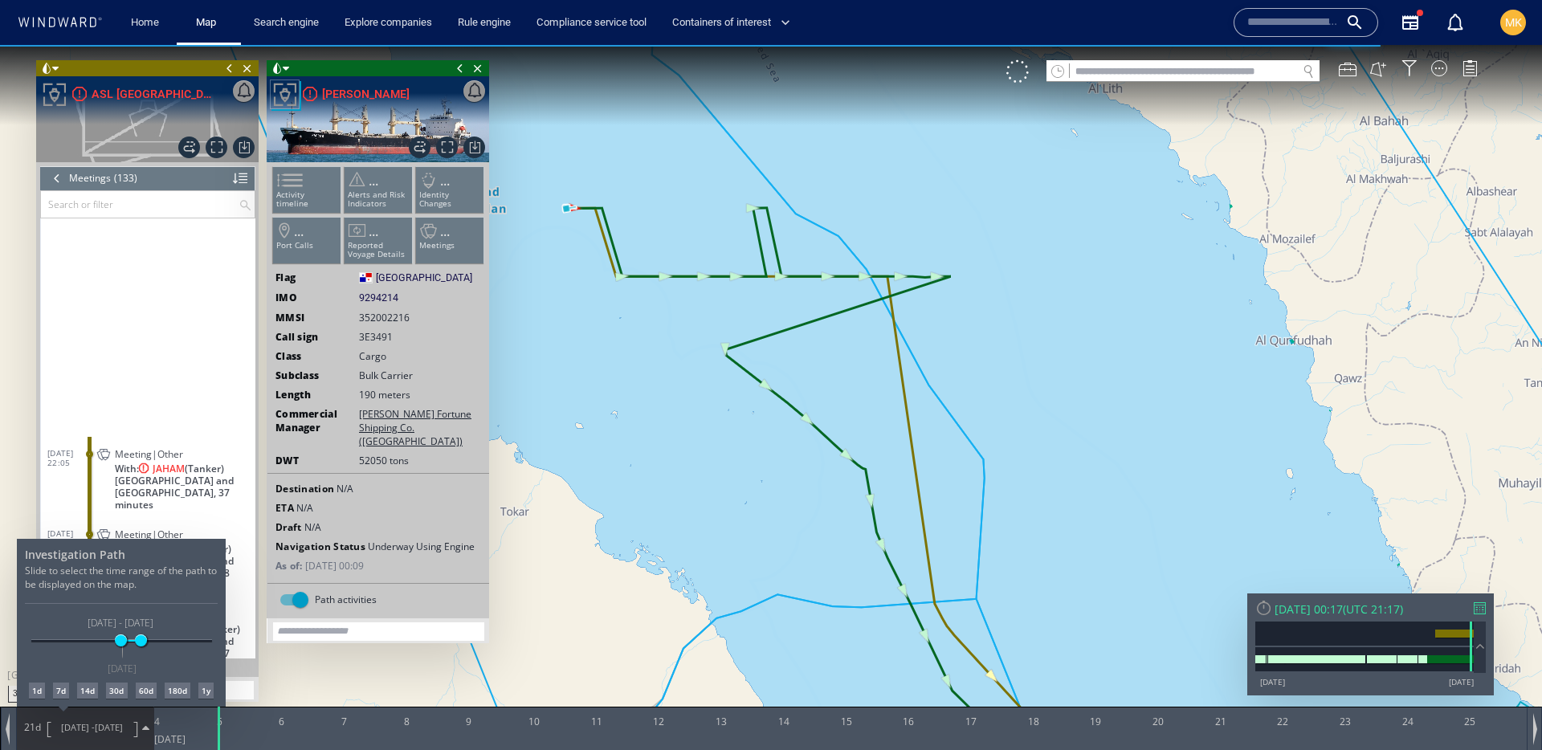
scroll to position [3579, 0]
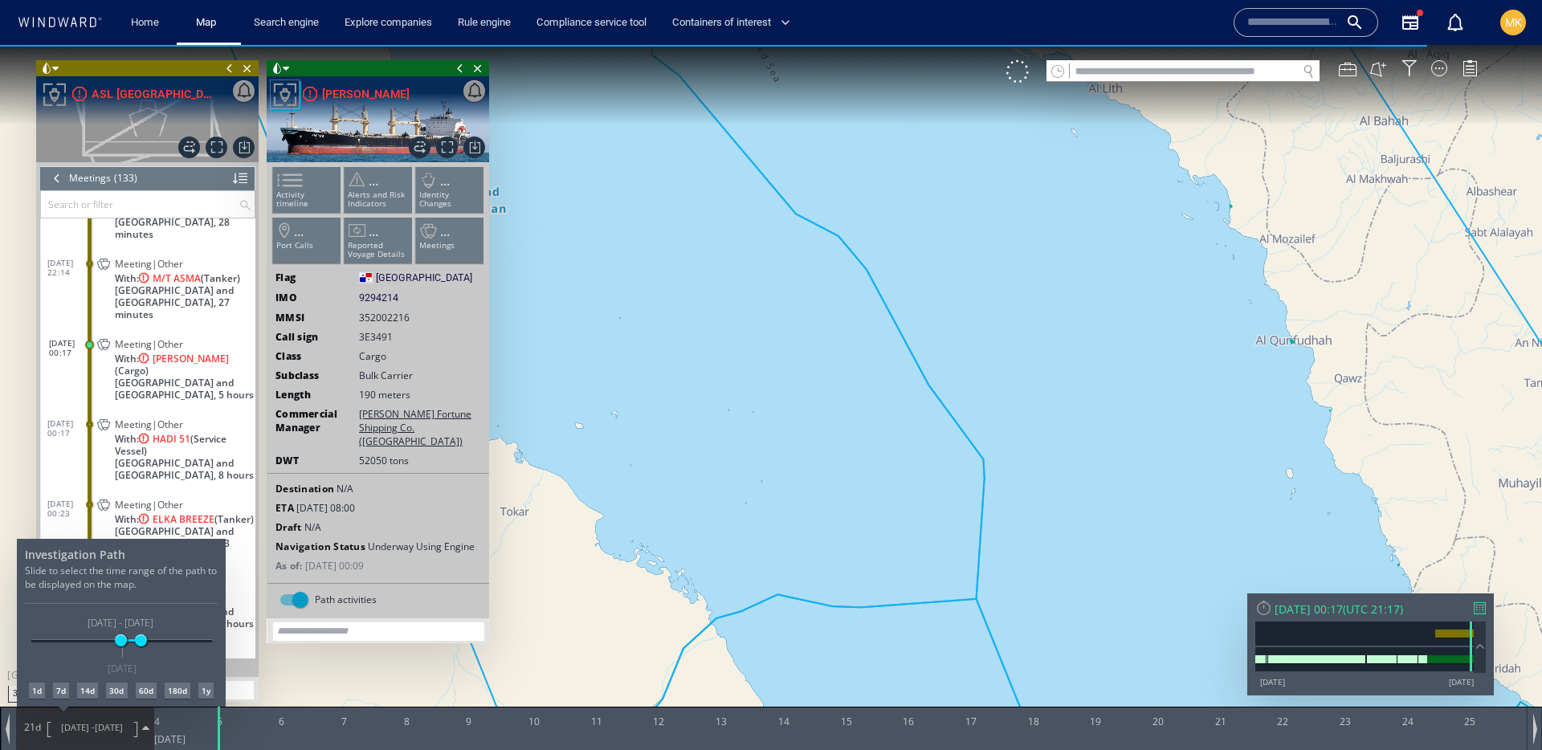
click at [81, 643] on div "[DATE] [DATE] [DATE] [DATE] [DATE] - [DATE] [DATE]" at bounding box center [121, 641] width 181 height 3
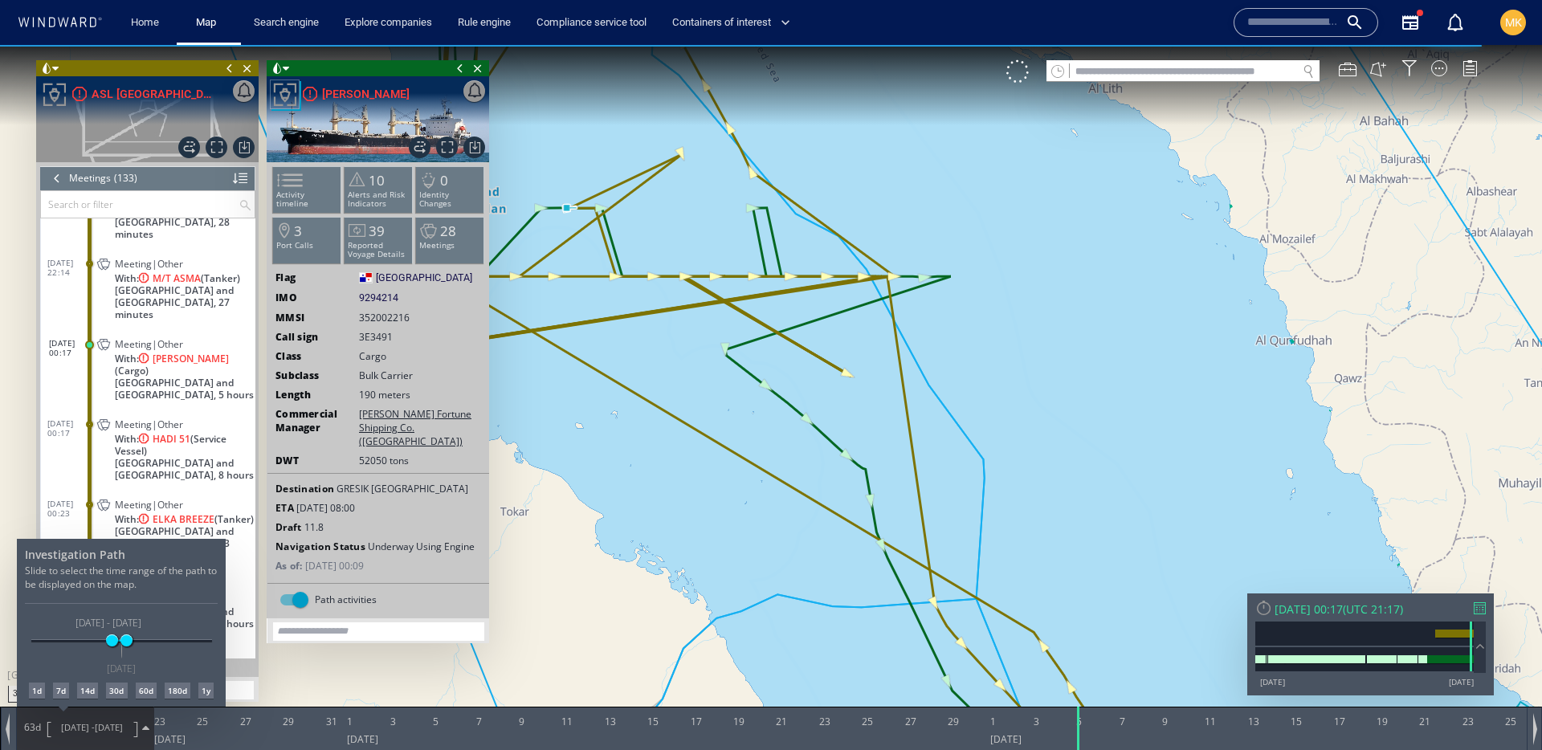
click at [645, 532] on div at bounding box center [771, 397] width 1542 height 705
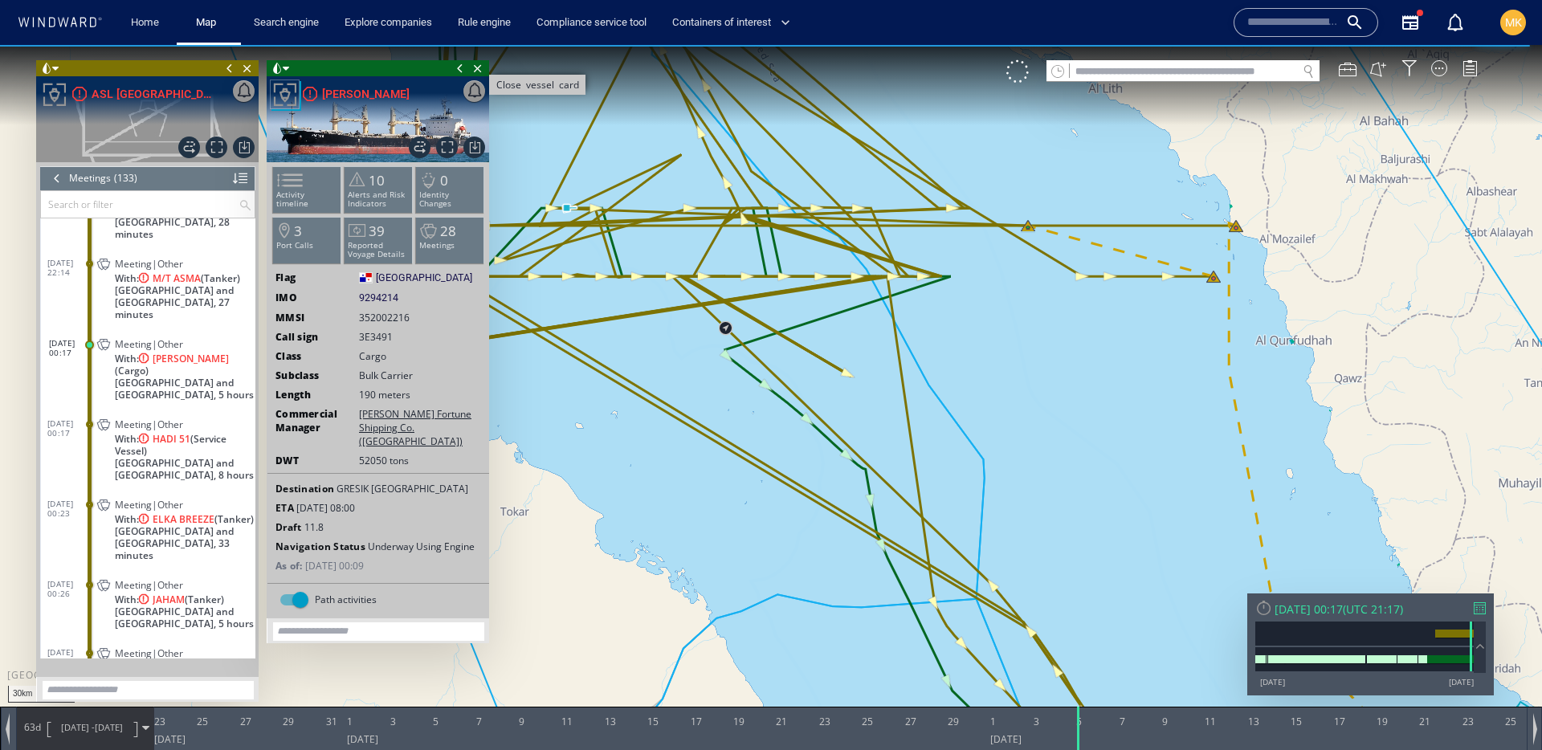
click at [480, 69] on span "Close vessel card" at bounding box center [478, 68] width 18 height 16
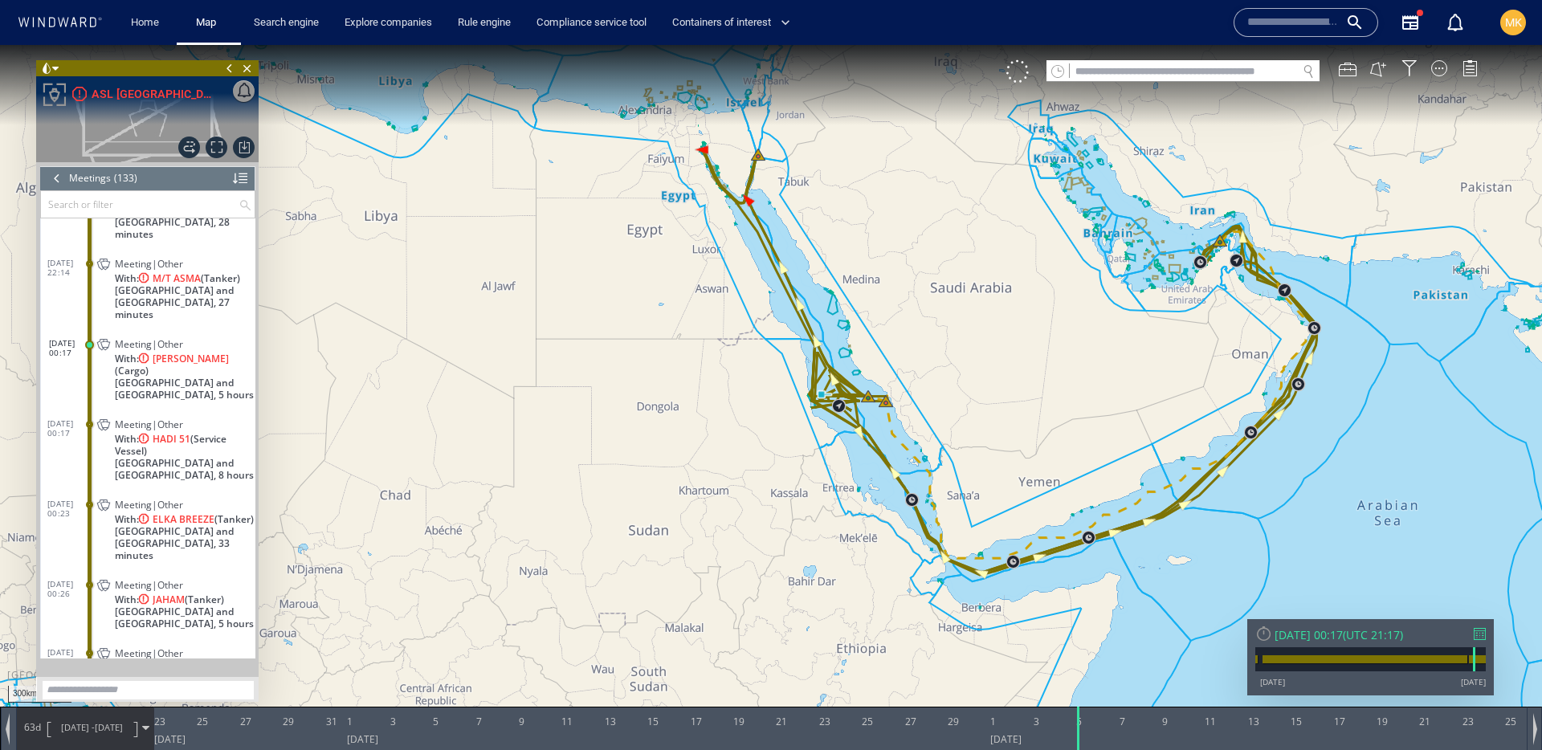
click at [62, 721] on span "[DATE] -" at bounding box center [78, 727] width 34 height 12
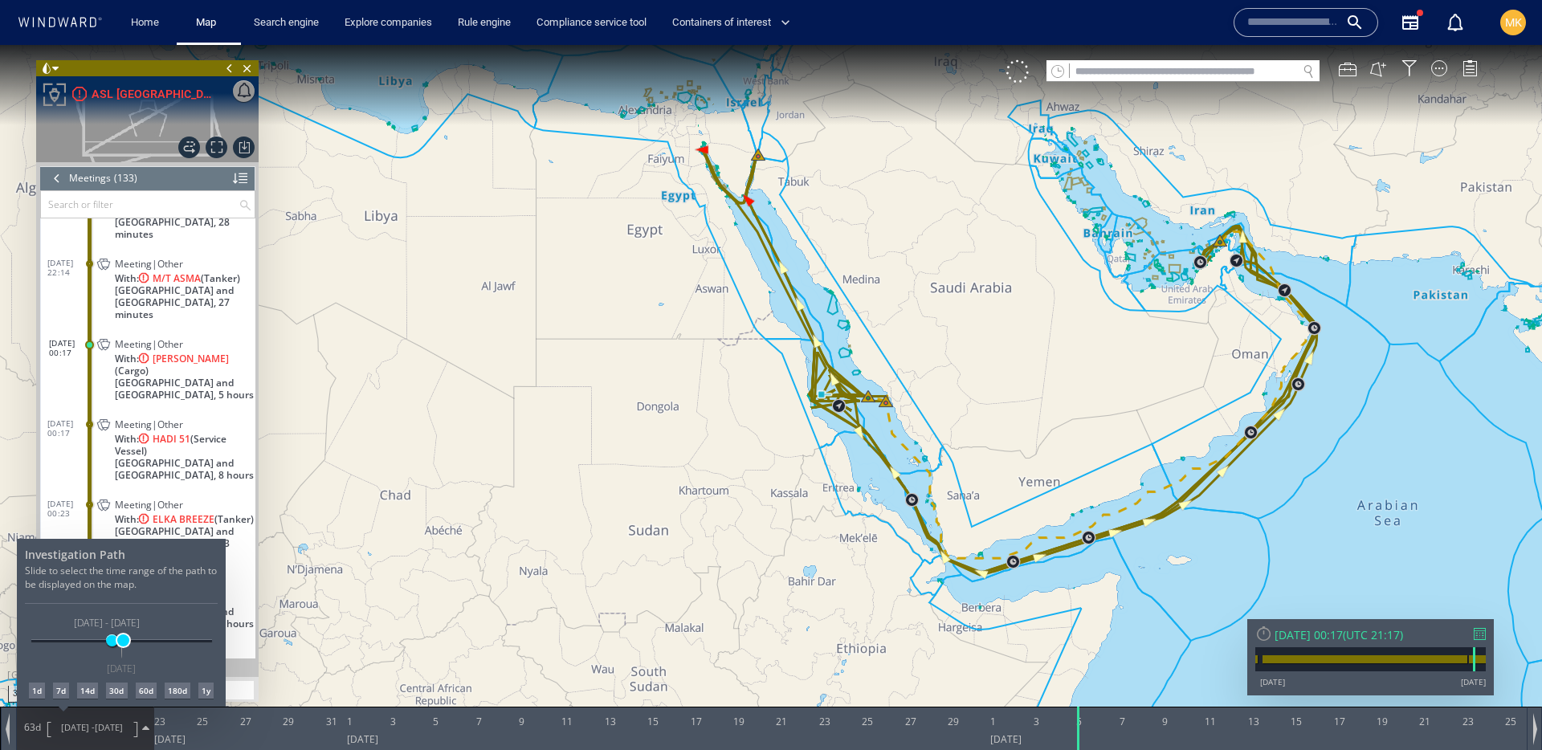
click at [123, 640] on span at bounding box center [123, 641] width 12 height 12
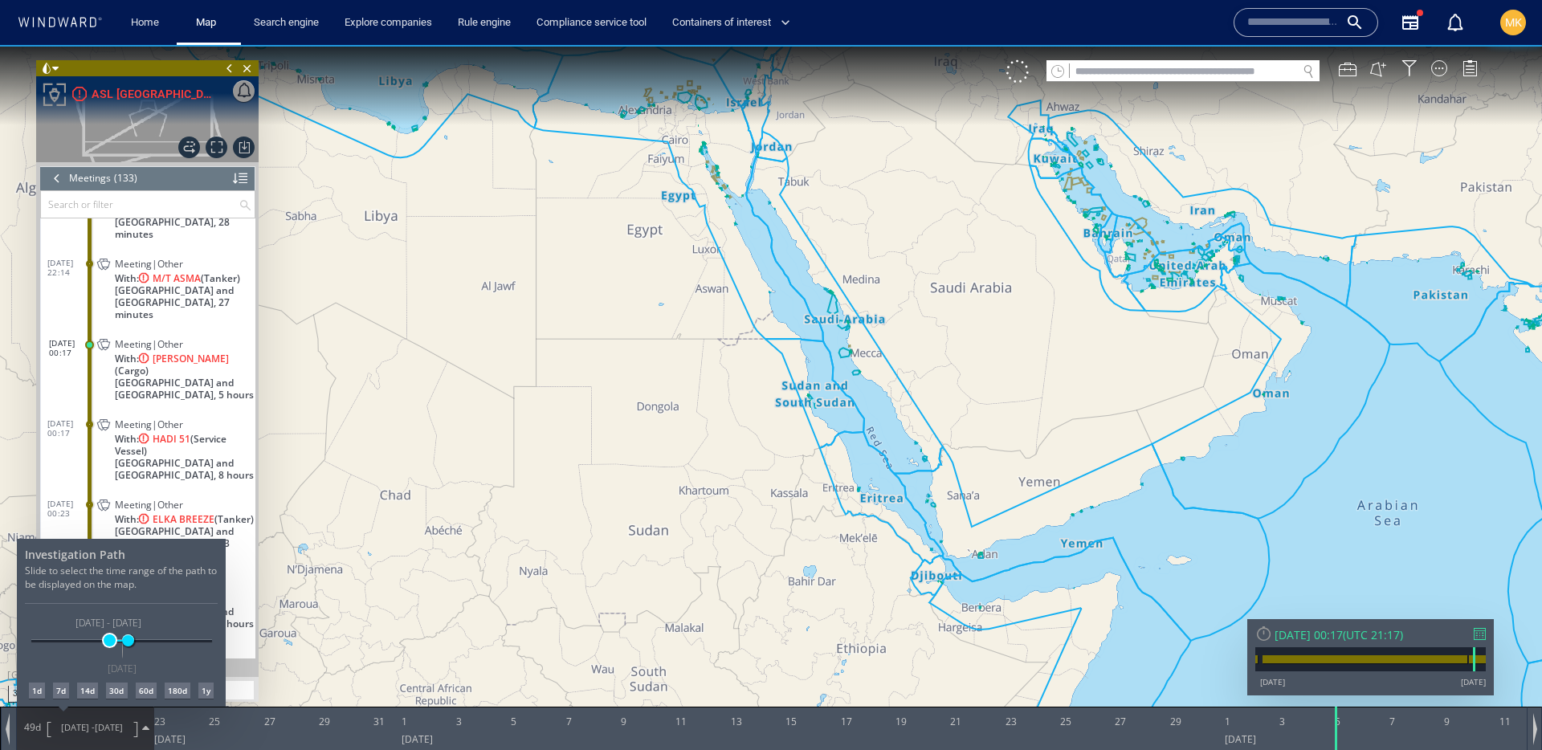
drag, startPoint x: 84, startPoint y: 639, endPoint x: 110, endPoint y: 642, distance: 25.9
click at [110, 642] on span at bounding box center [110, 641] width 12 height 12
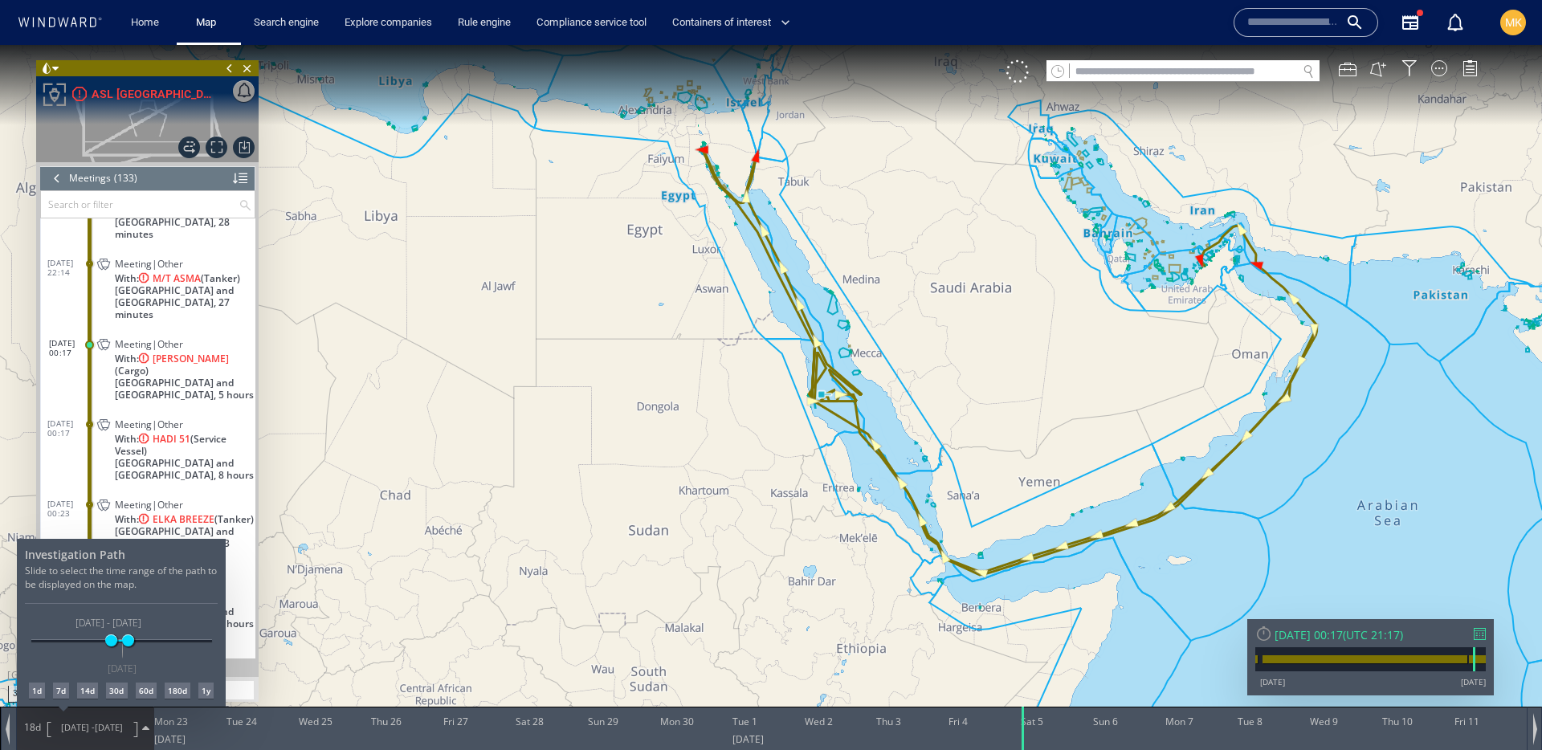
drag, startPoint x: 714, startPoint y: 543, endPoint x: 772, endPoint y: 498, distance: 73.3
click at [716, 541] on div at bounding box center [771, 397] width 1542 height 705
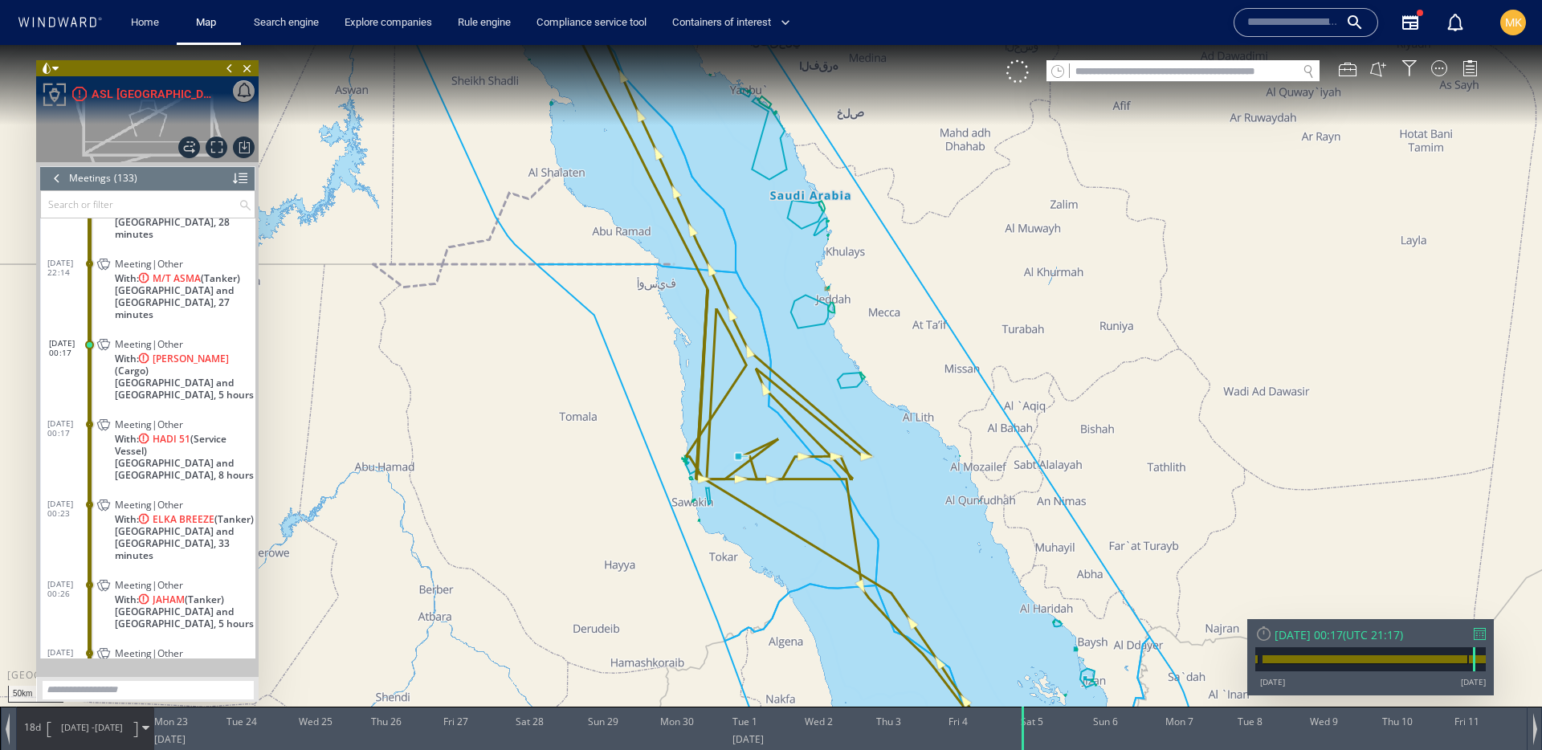
drag, startPoint x: 737, startPoint y: 449, endPoint x: 674, endPoint y: 360, distance: 109.4
click at [674, 360] on canvas "Map" at bounding box center [771, 389] width 1542 height 689
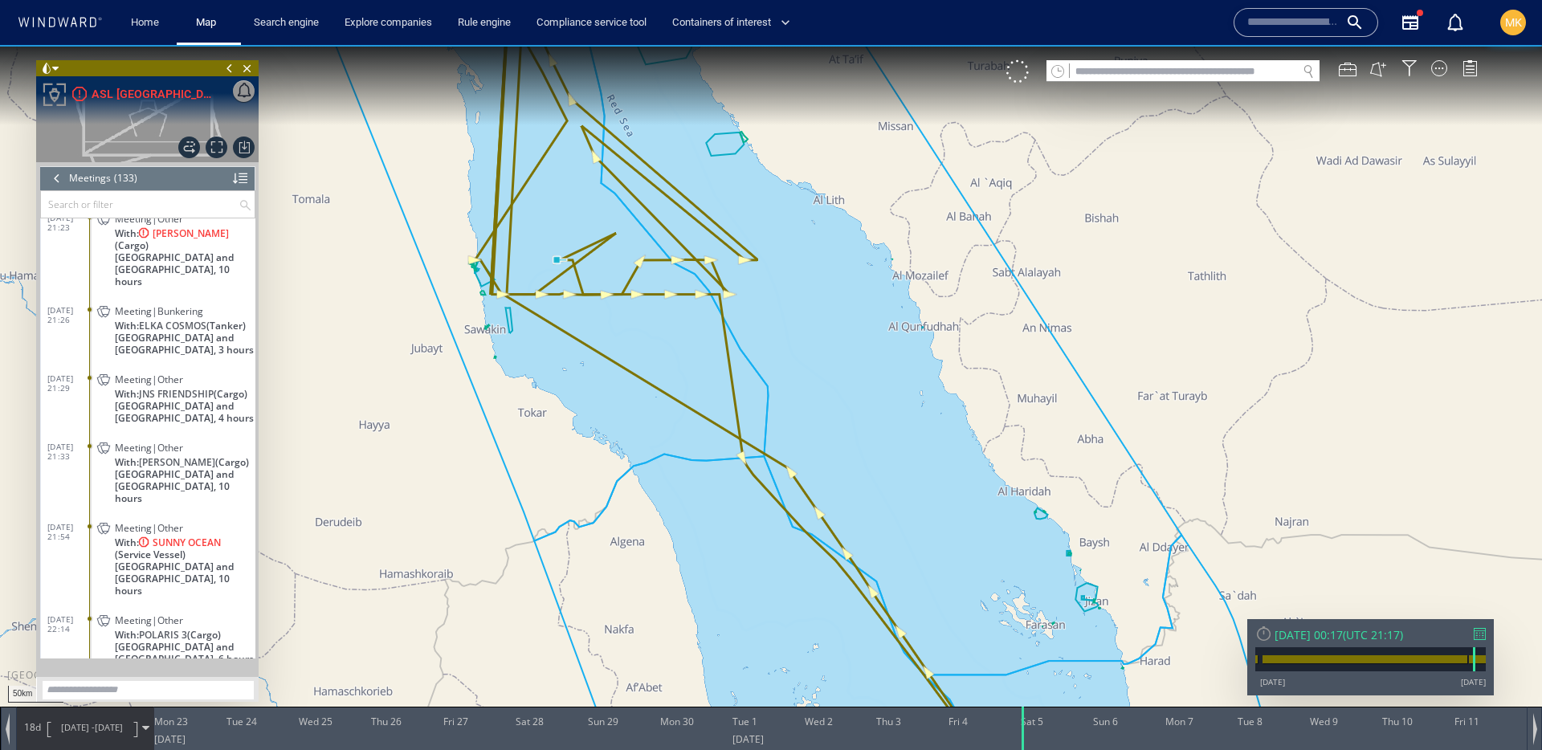
scroll to position [4064, 0]
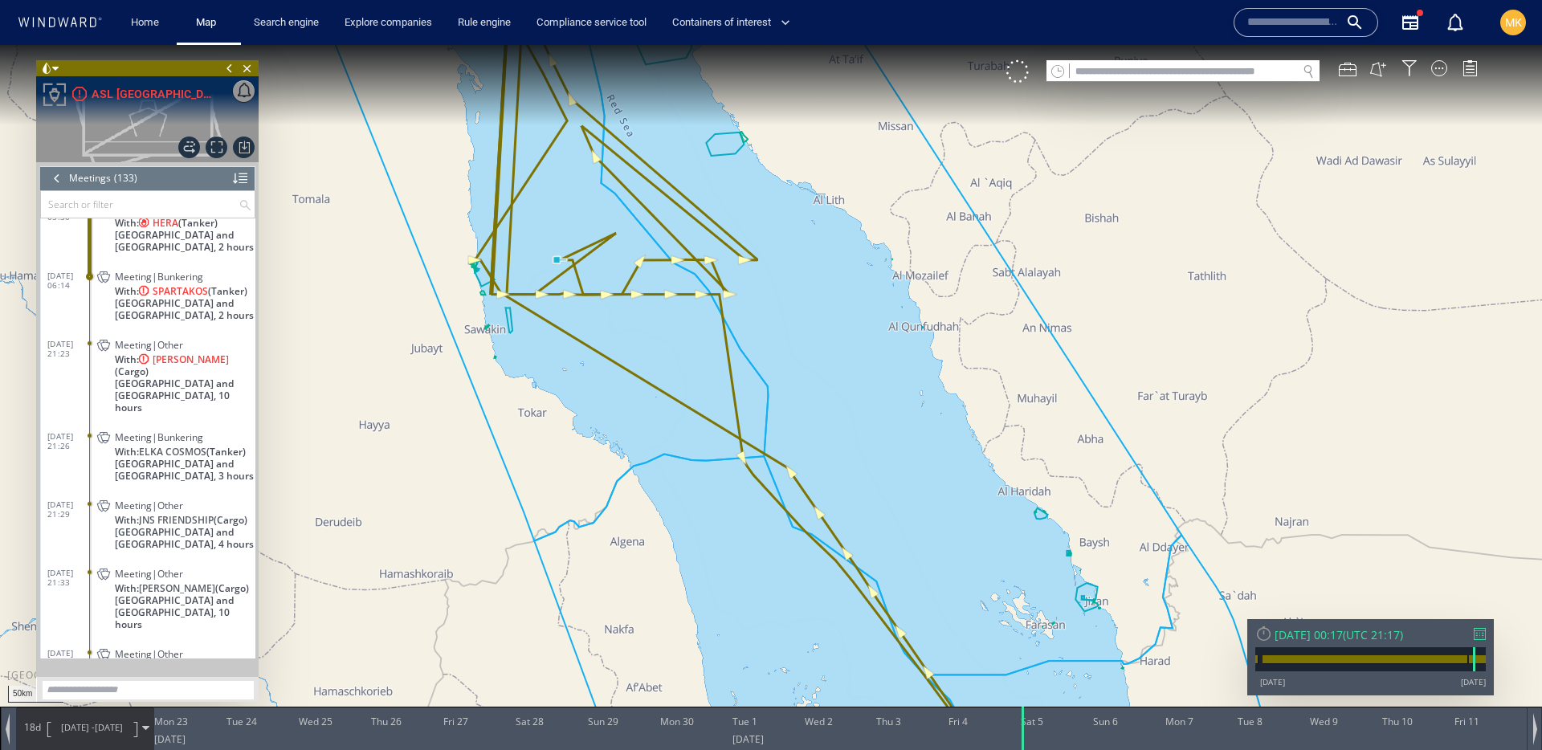
click at [235, 402] on span "[GEOGRAPHIC_DATA] and [GEOGRAPHIC_DATA], 10 hours" at bounding box center [185, 396] width 141 height 36
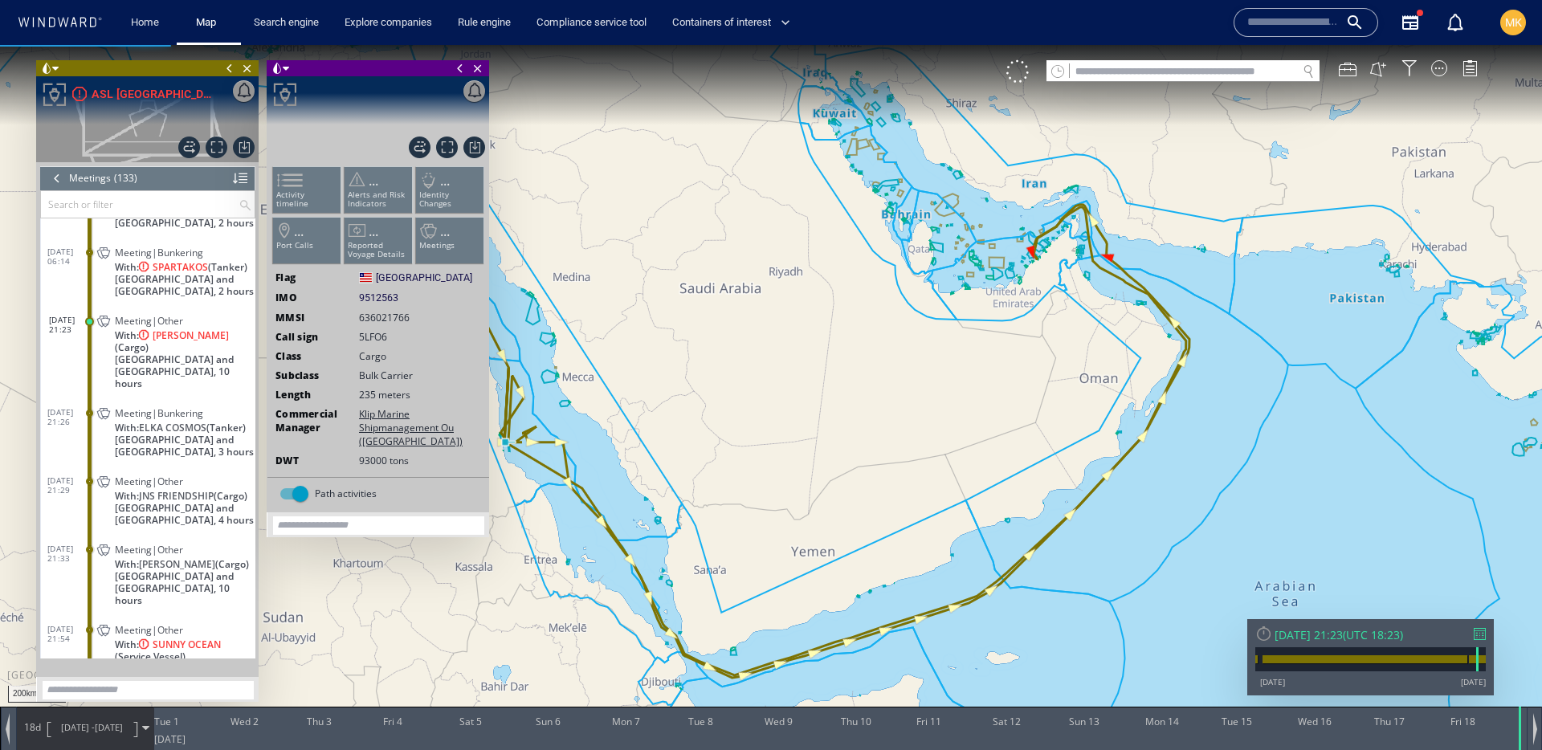
scroll to position [4065, 0]
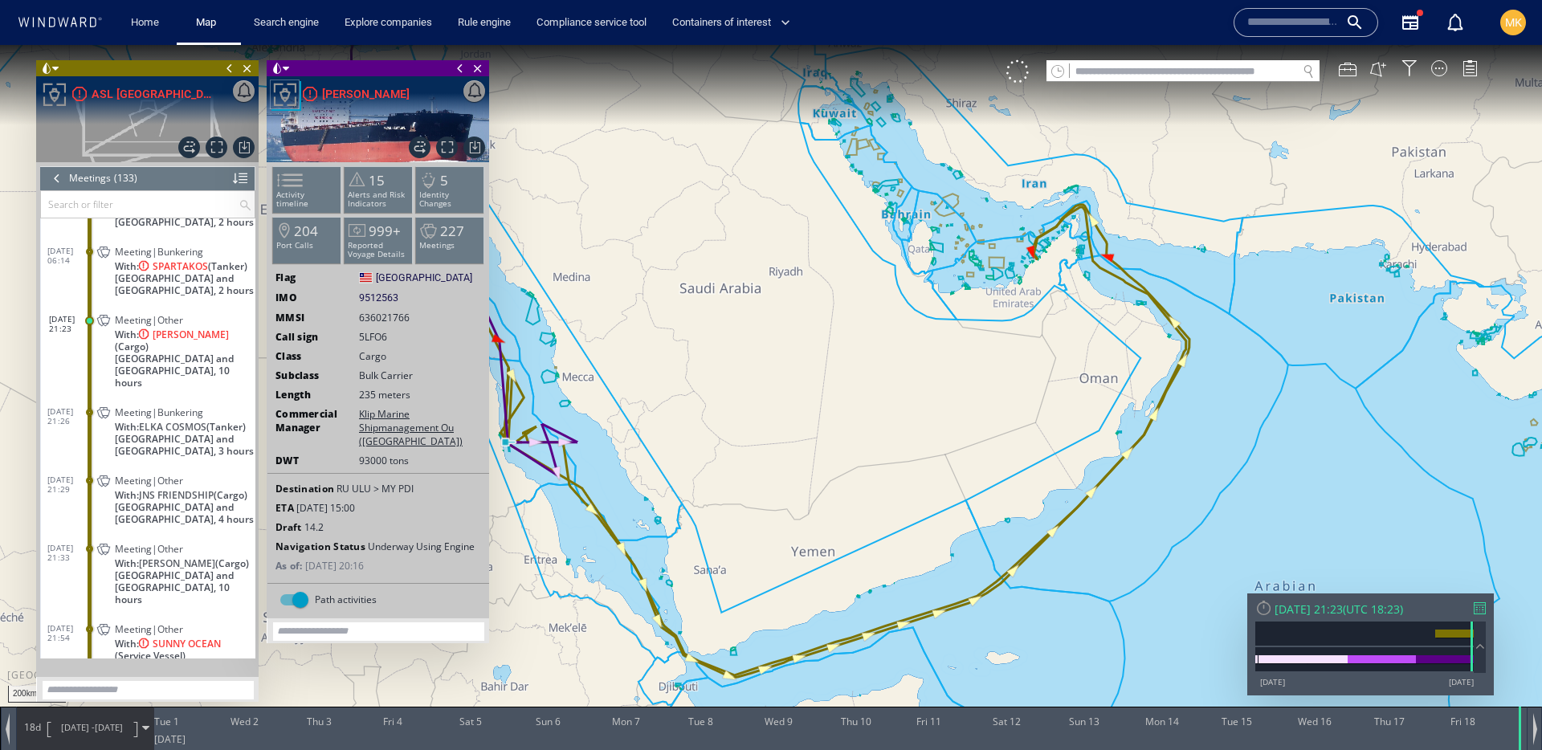
drag, startPoint x: 625, startPoint y: 448, endPoint x: 786, endPoint y: 436, distance: 161.9
click at [786, 436] on canvas "Map" at bounding box center [771, 389] width 1542 height 689
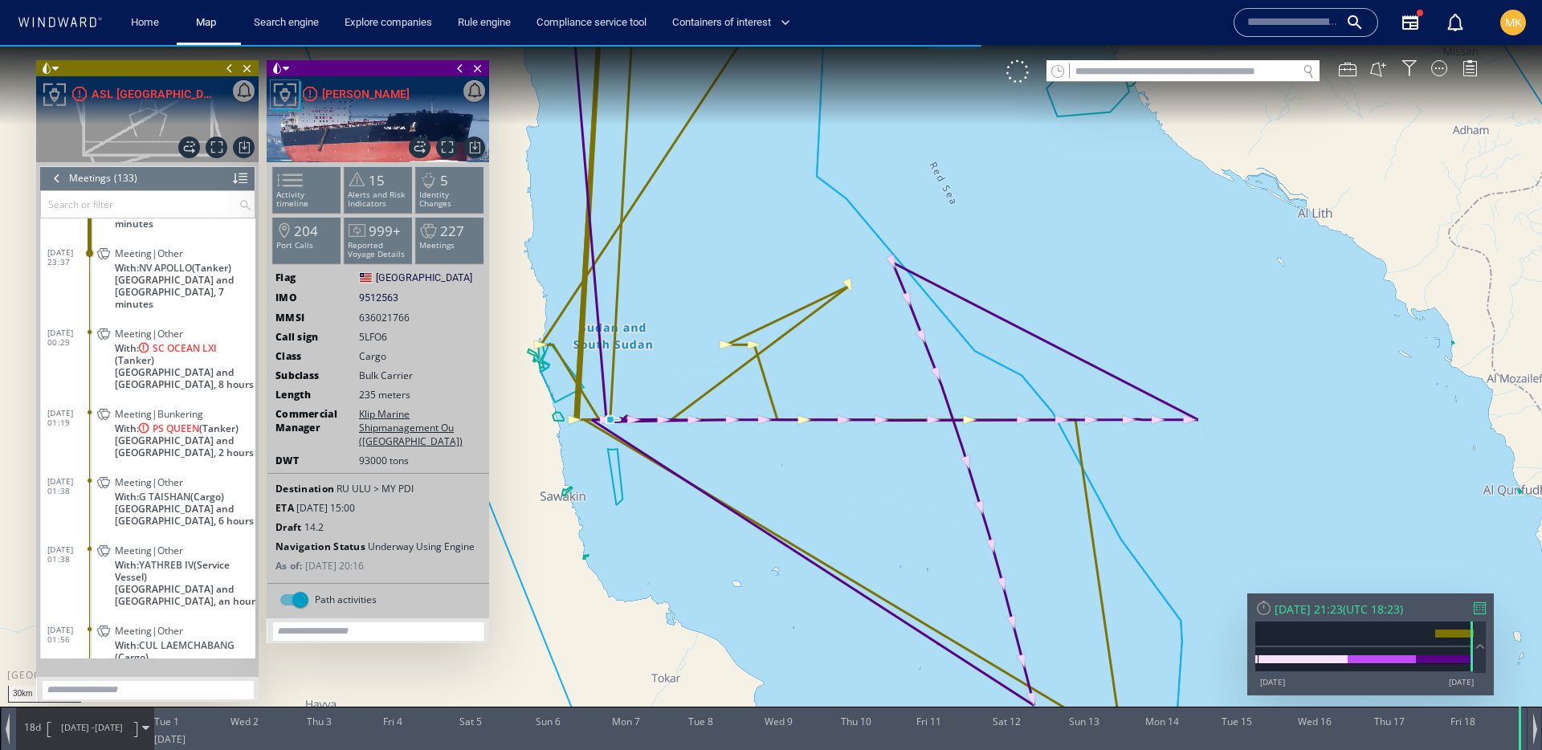
scroll to position [4564, 0]
click at [197, 500] on span "[GEOGRAPHIC_DATA] and [GEOGRAPHIC_DATA], 6 hours" at bounding box center [185, 512] width 141 height 24
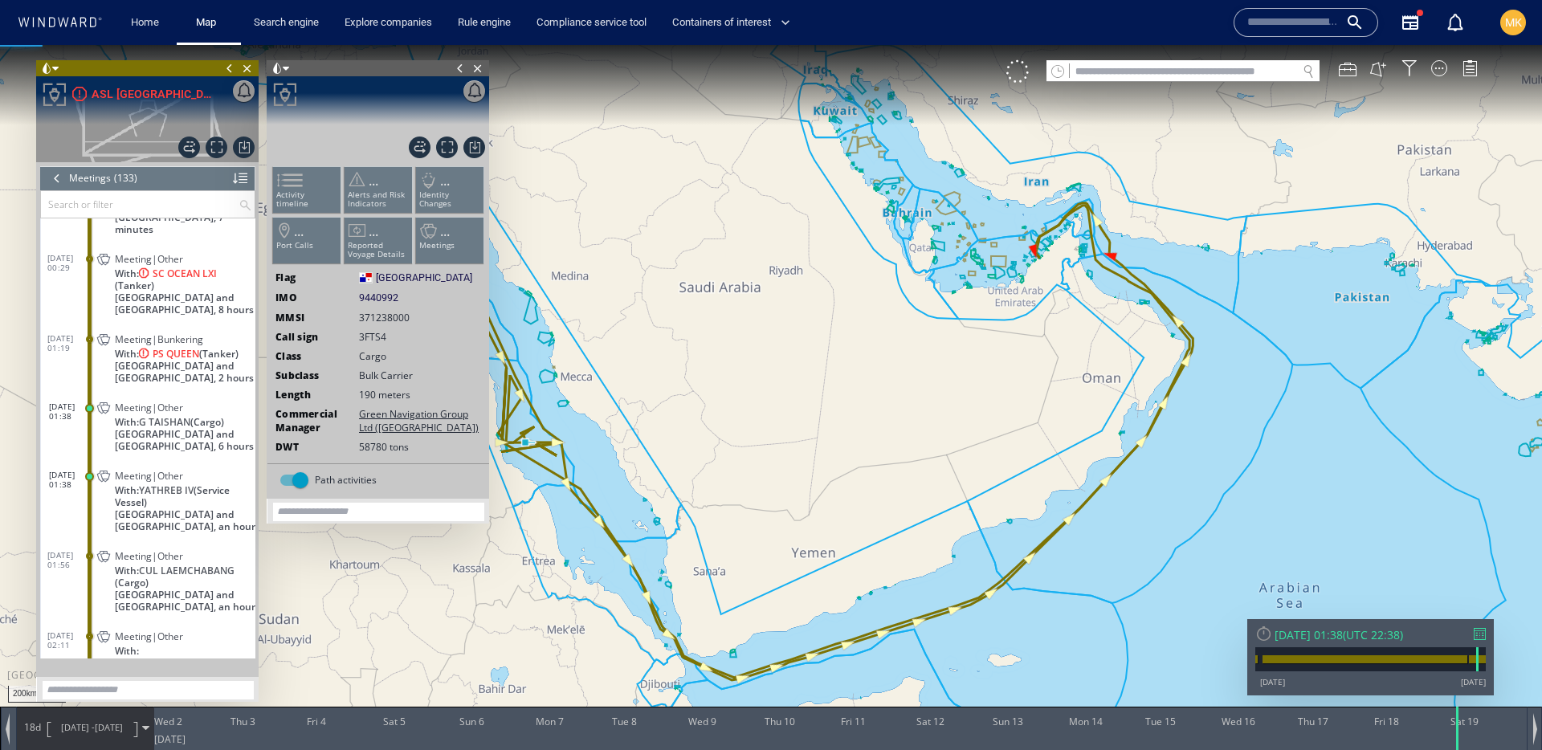
scroll to position [4639, 0]
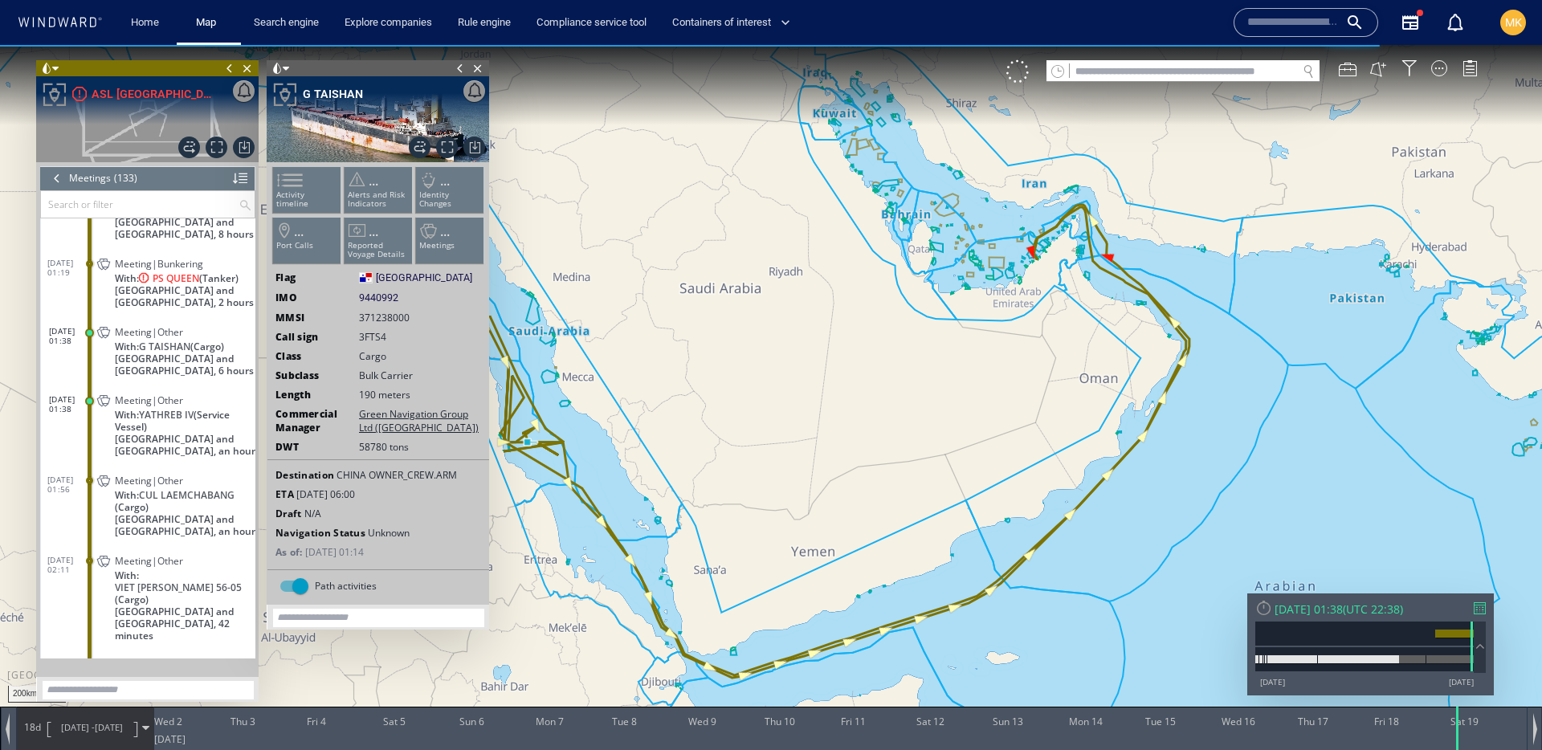
drag, startPoint x: 580, startPoint y: 456, endPoint x: 766, endPoint y: 451, distance: 186.5
click at [766, 451] on canvas "Map" at bounding box center [771, 389] width 1542 height 689
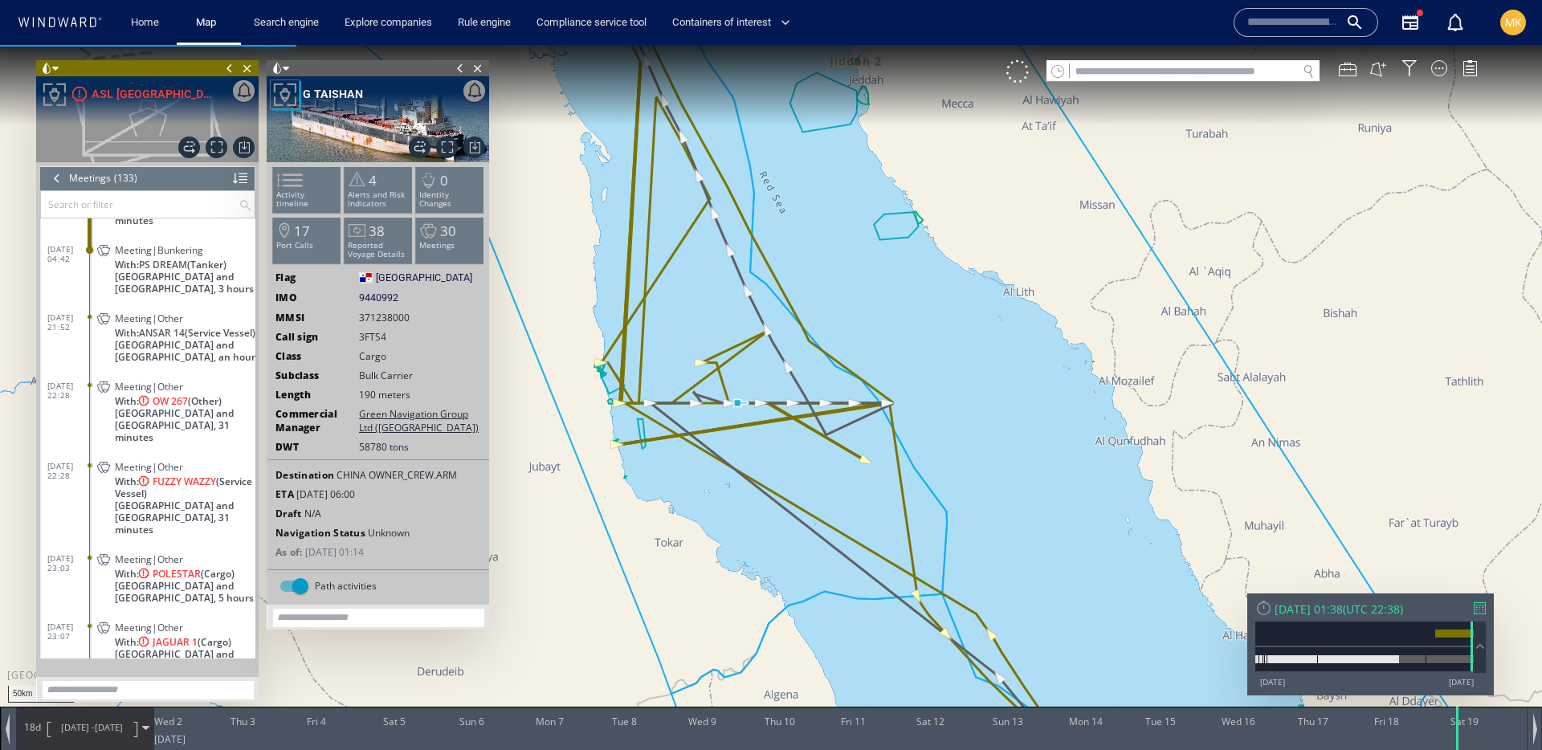
scroll to position [4944, 0]
click at [213, 497] on span "[GEOGRAPHIC_DATA] and [GEOGRAPHIC_DATA], 31 minutes" at bounding box center [185, 515] width 141 height 36
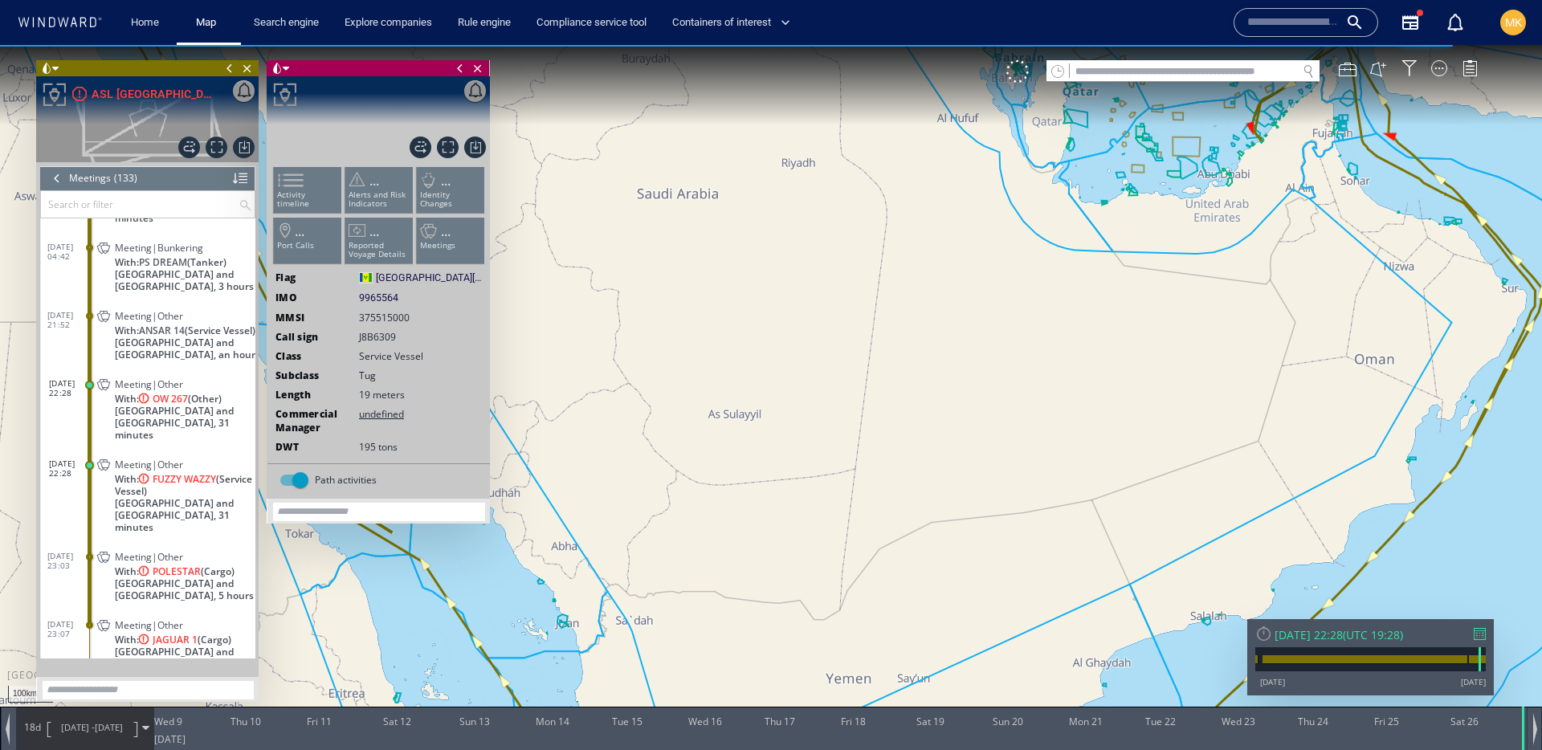
scroll to position [4949, 0]
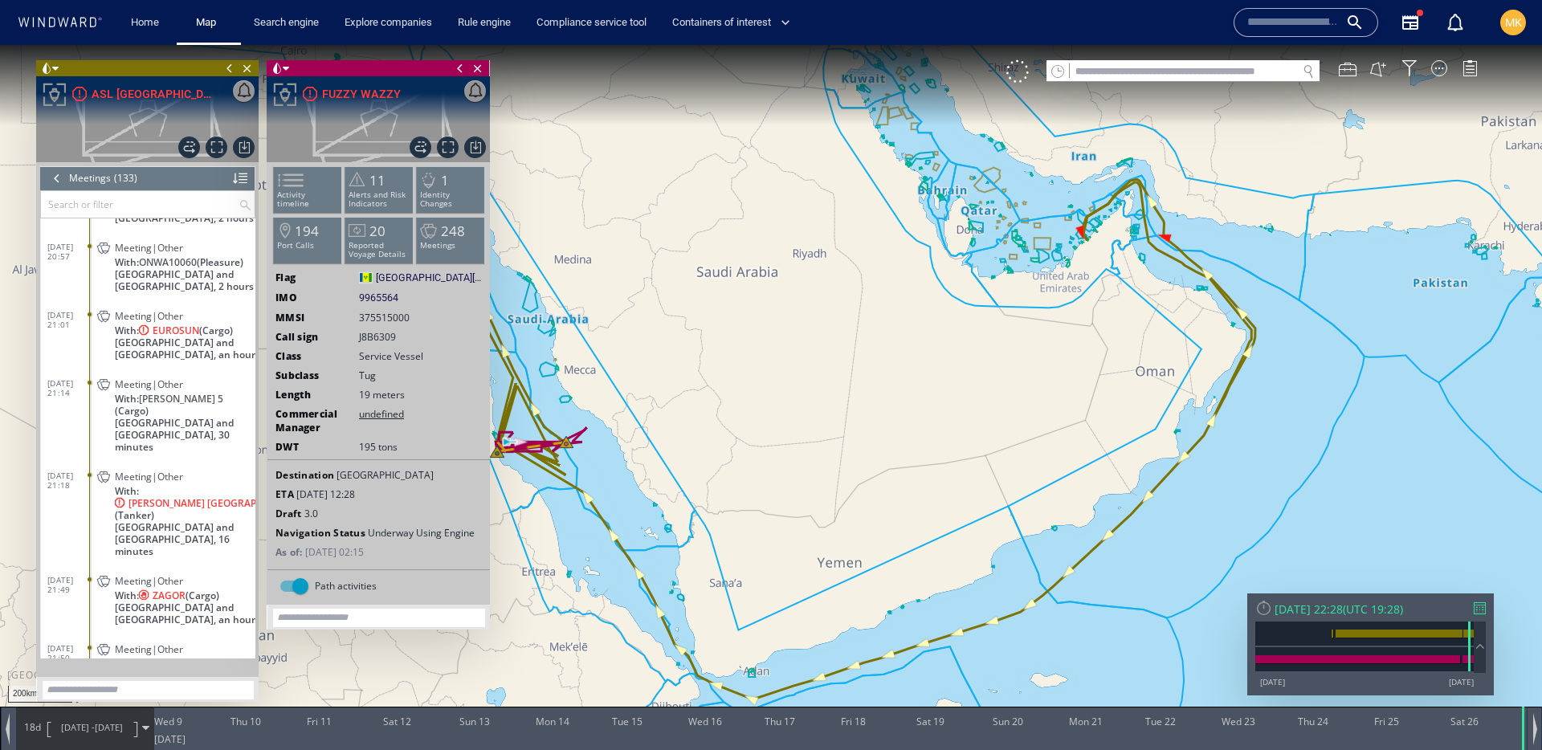
scroll to position [5548, 0]
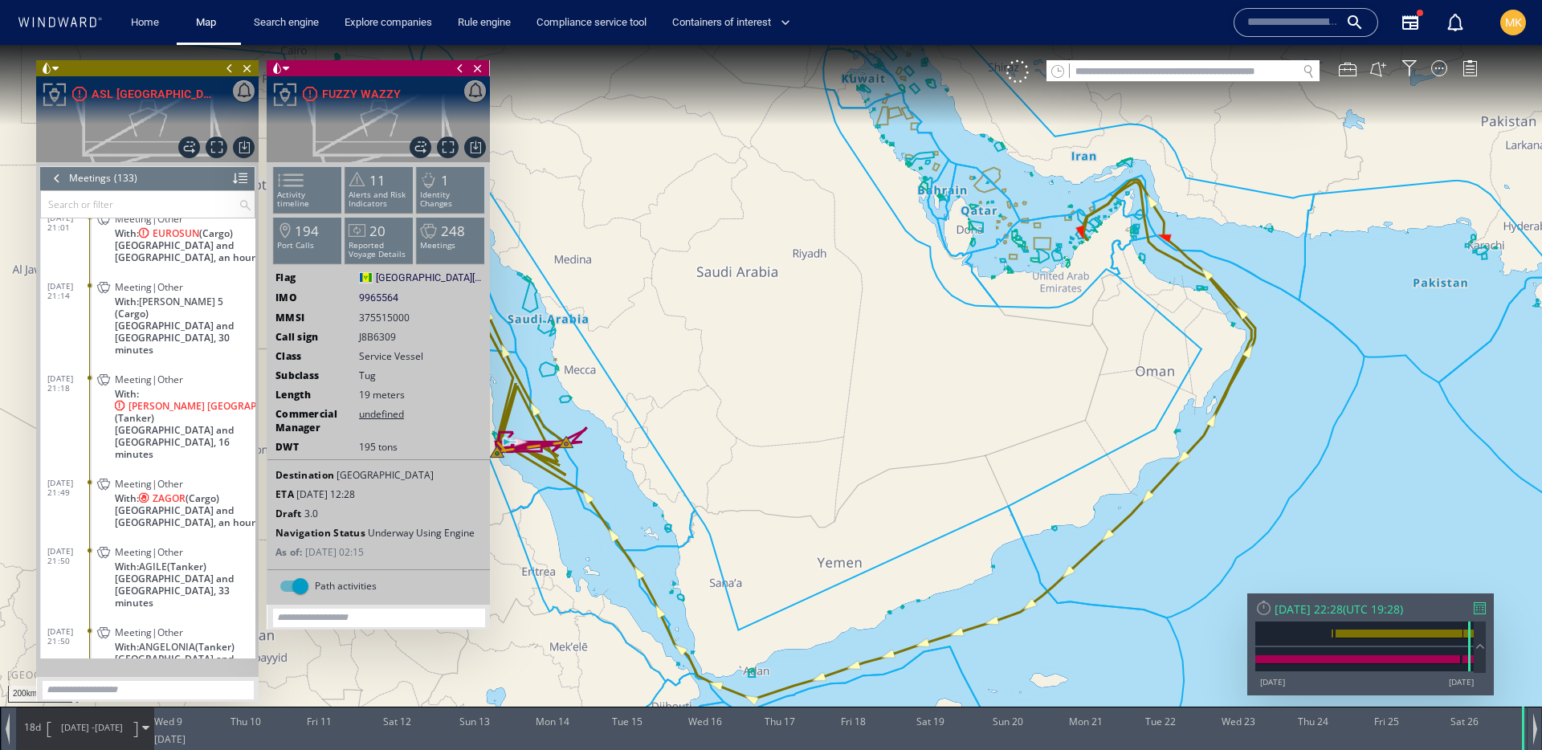
click at [207, 535] on dd "Meeting|Other With: AGILE (Tanker) Sudan and South Sudan, 33 minutes" at bounding box center [172, 575] width 166 height 80
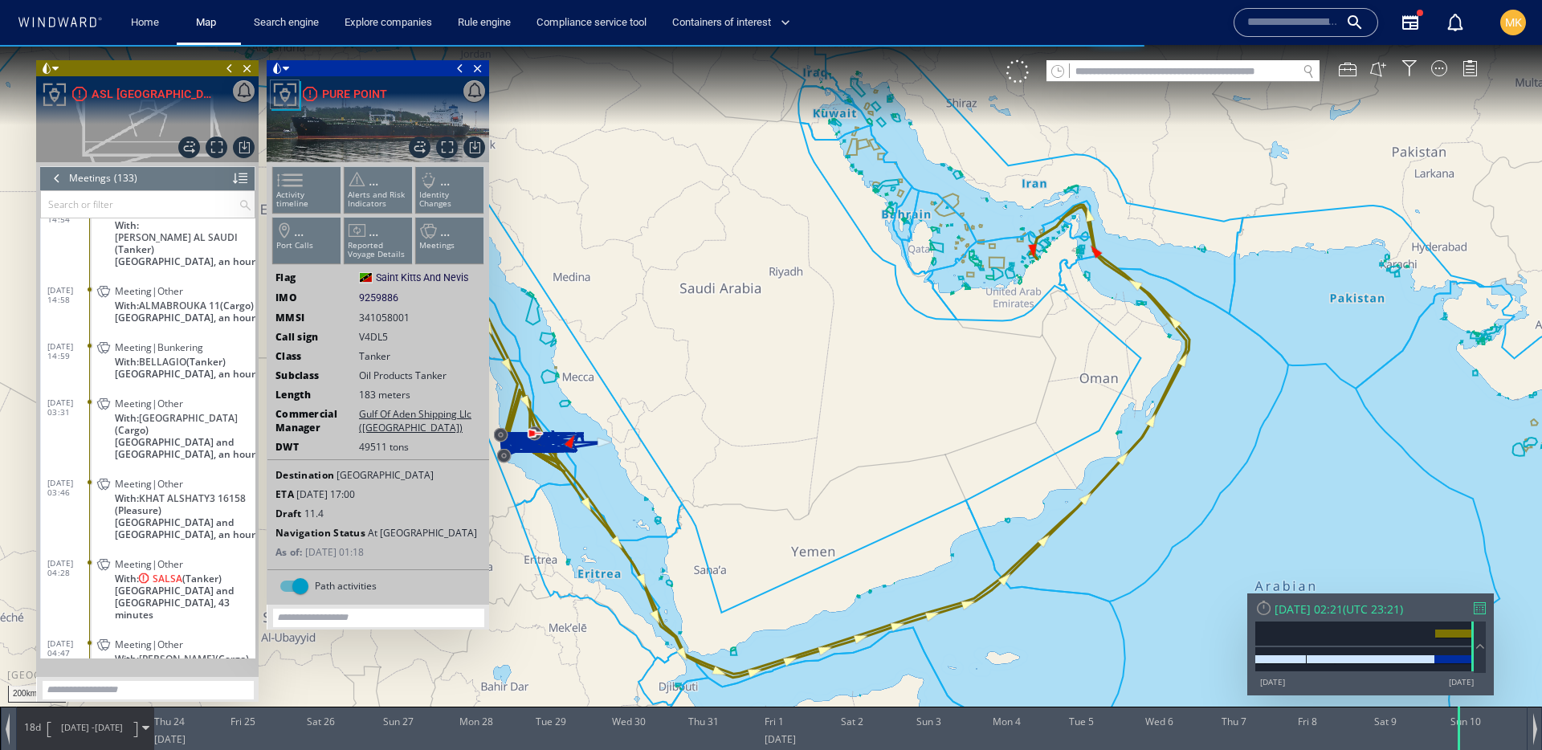
scroll to position [2271, 0]
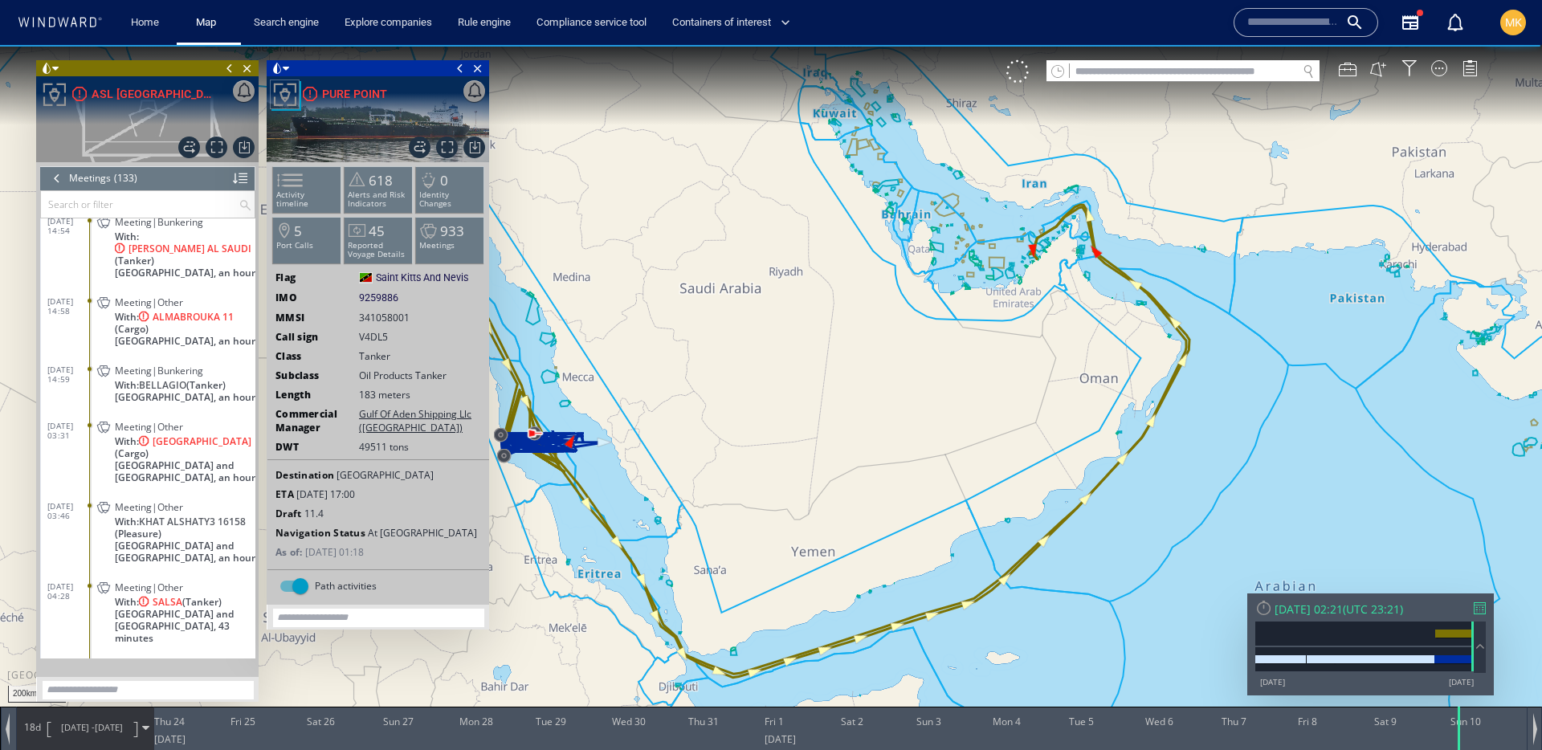
click at [241, 451] on span "With: WADI ALRAYAN (Cargo)" at bounding box center [185, 447] width 141 height 24
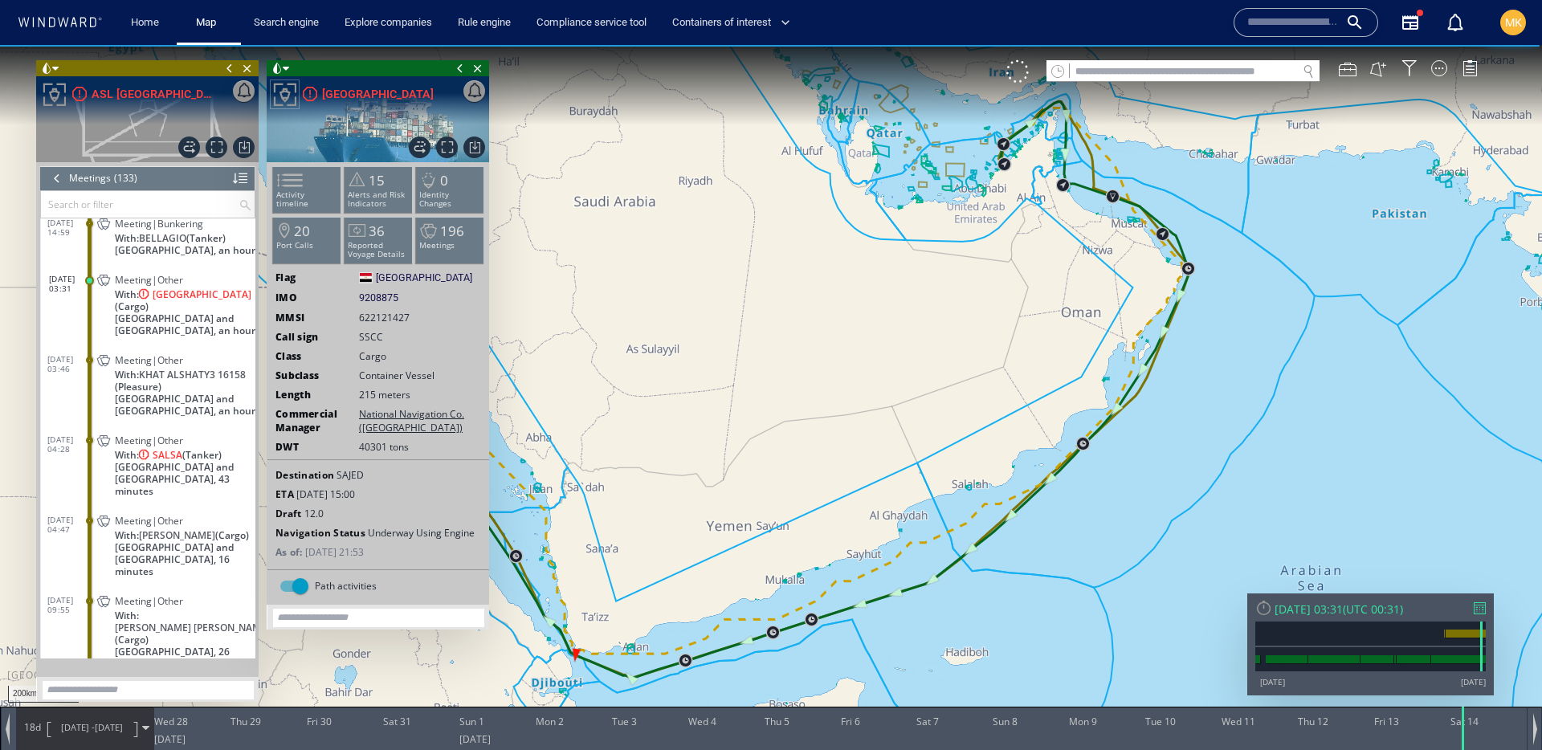
scroll to position [2358, 0]
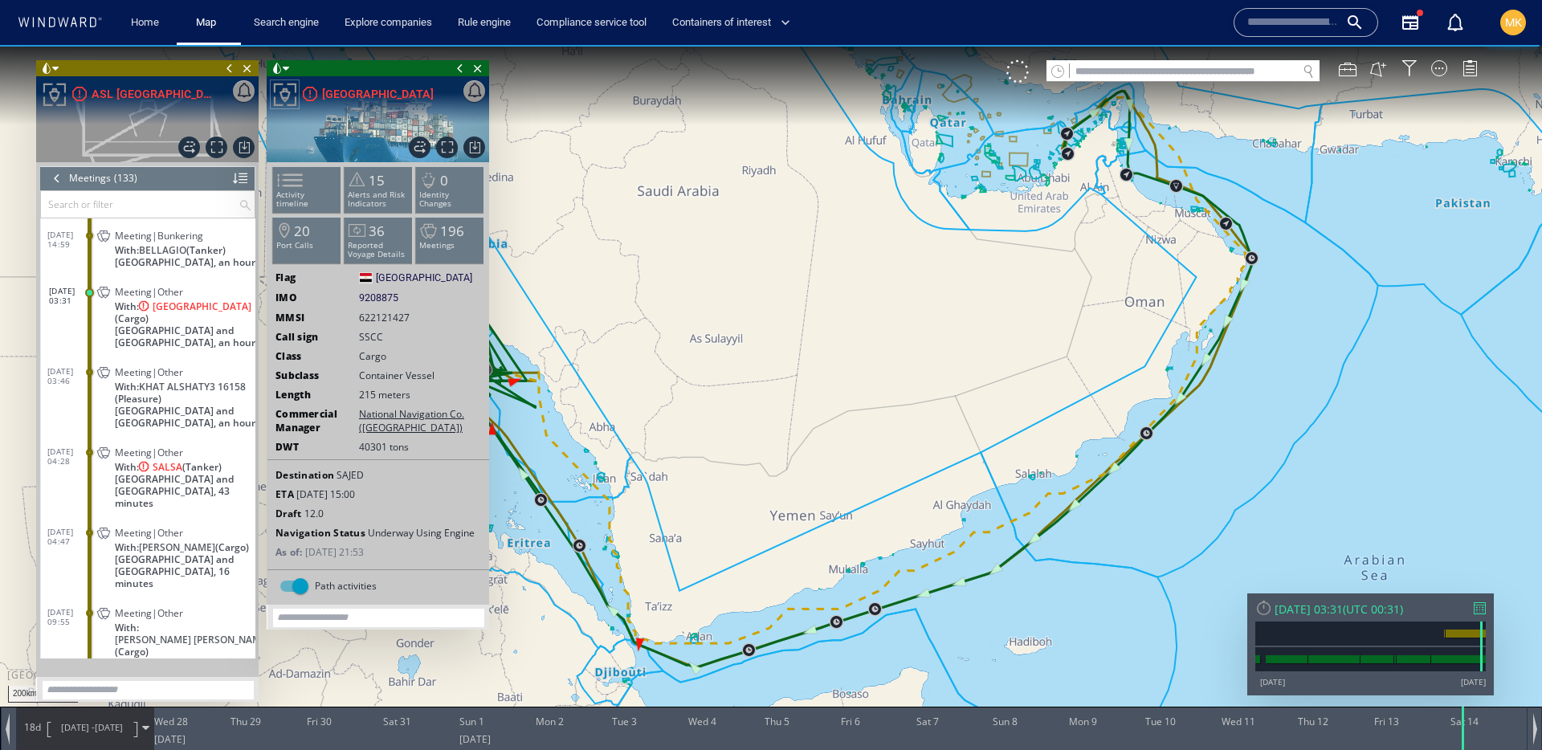
drag, startPoint x: 738, startPoint y: 427, endPoint x: 960, endPoint y: 383, distance: 226.1
click at [1019, 343] on canvas "Map" at bounding box center [771, 389] width 1542 height 689
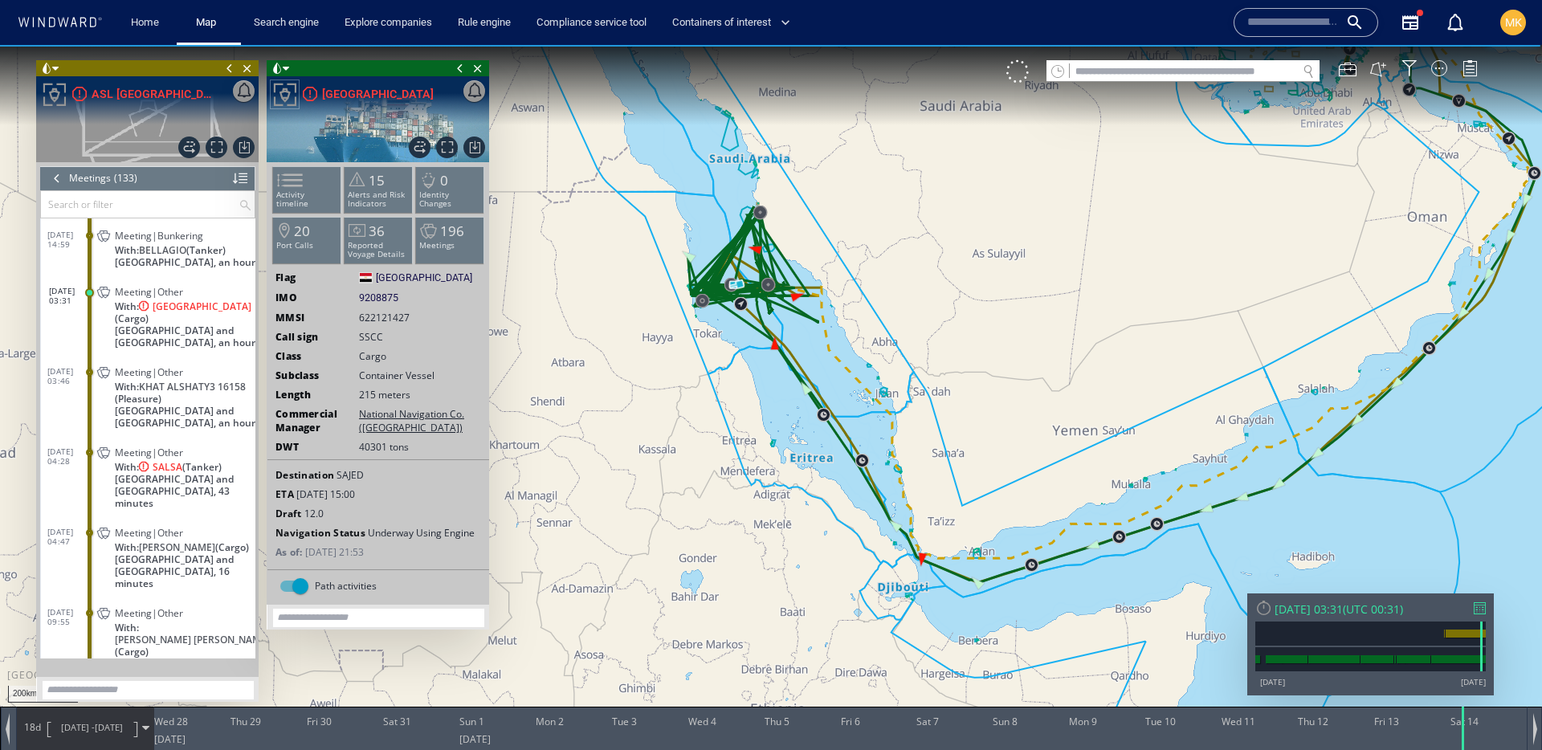
click at [69, 726] on span "27/05/25 -" at bounding box center [78, 727] width 34 height 12
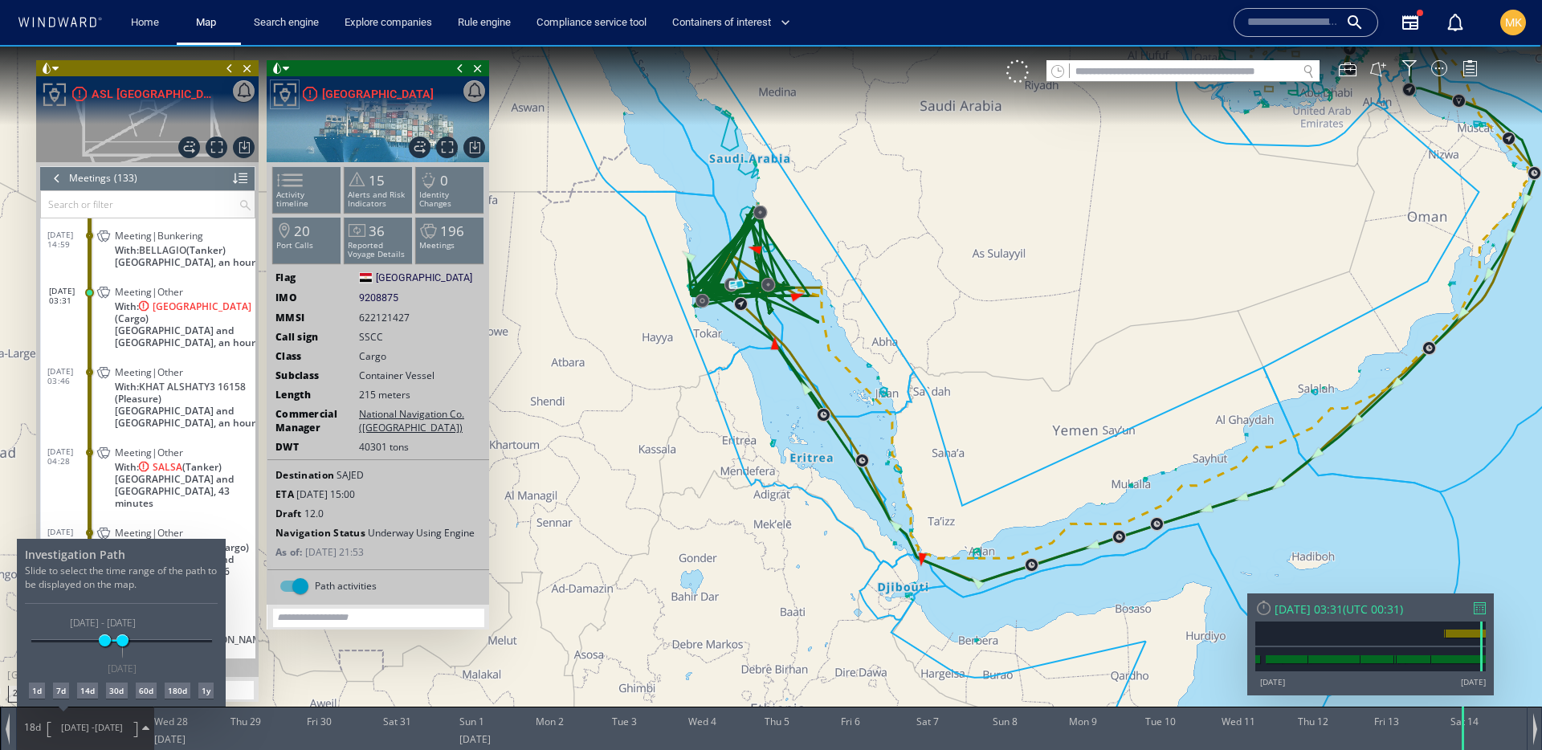
click at [32, 692] on div "1d" at bounding box center [37, 691] width 16 height 16
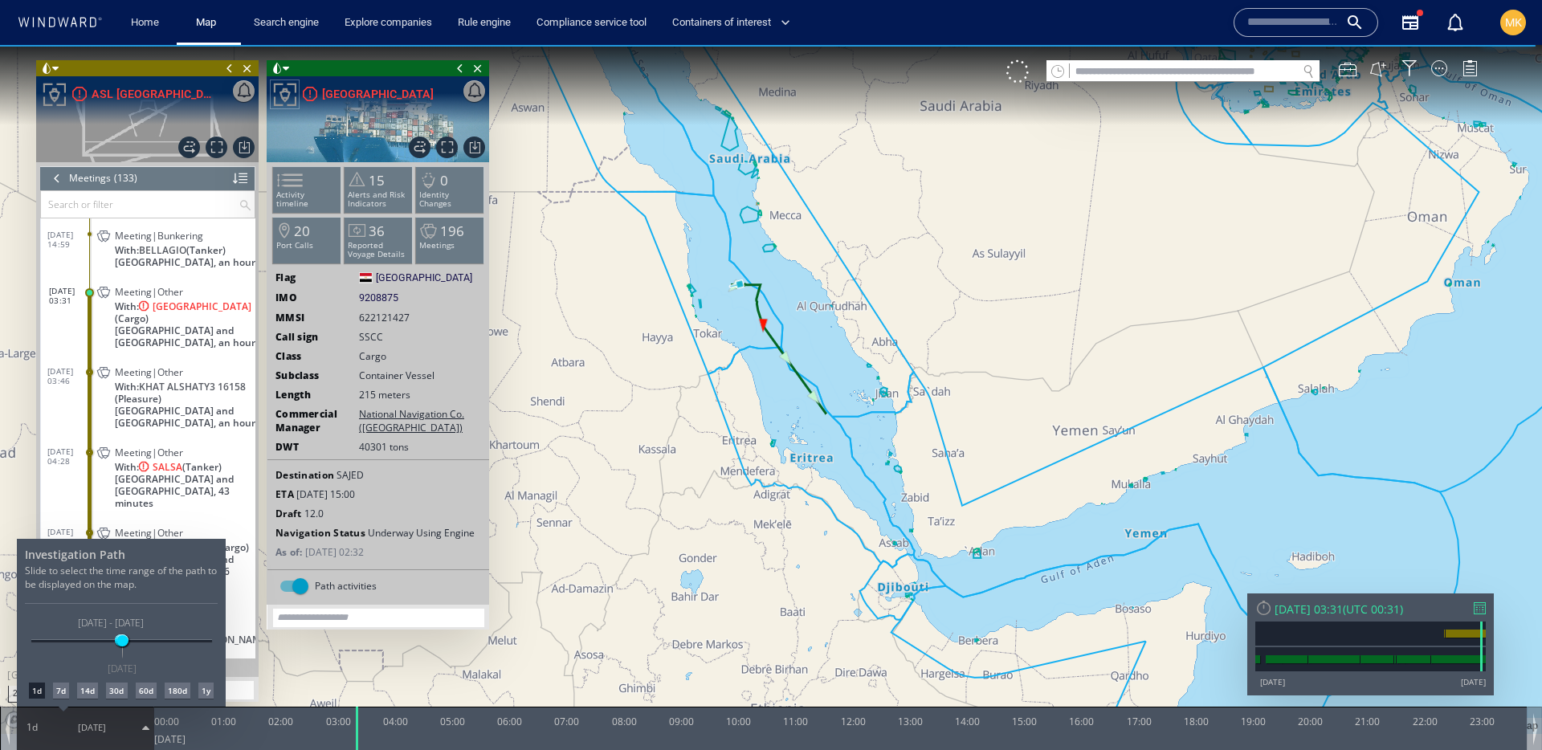
click at [591, 358] on div at bounding box center [771, 397] width 1542 height 705
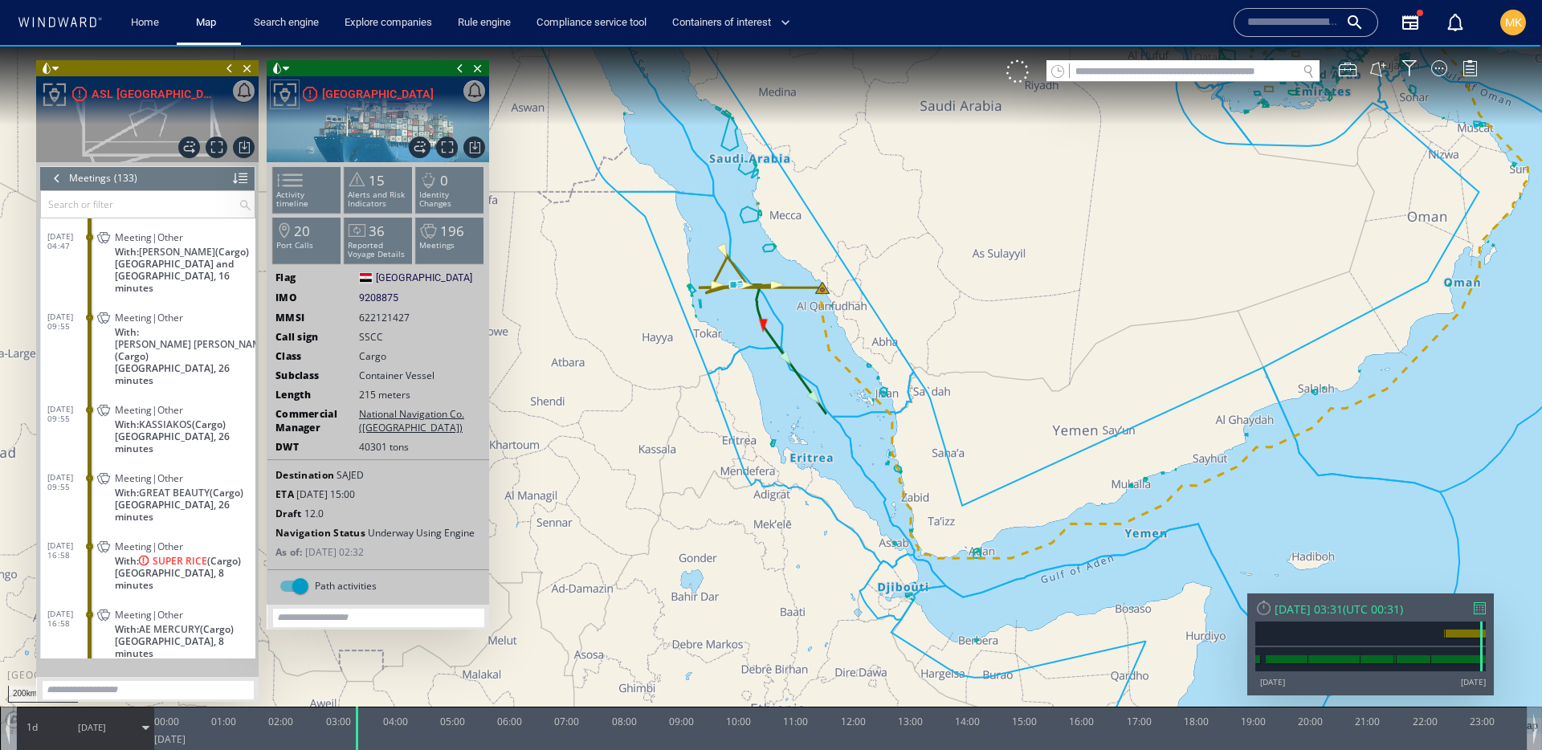
scroll to position [2551, 0]
click at [227, 425] on span "Saudi Arabia, 26 minutes" at bounding box center [185, 437] width 141 height 24
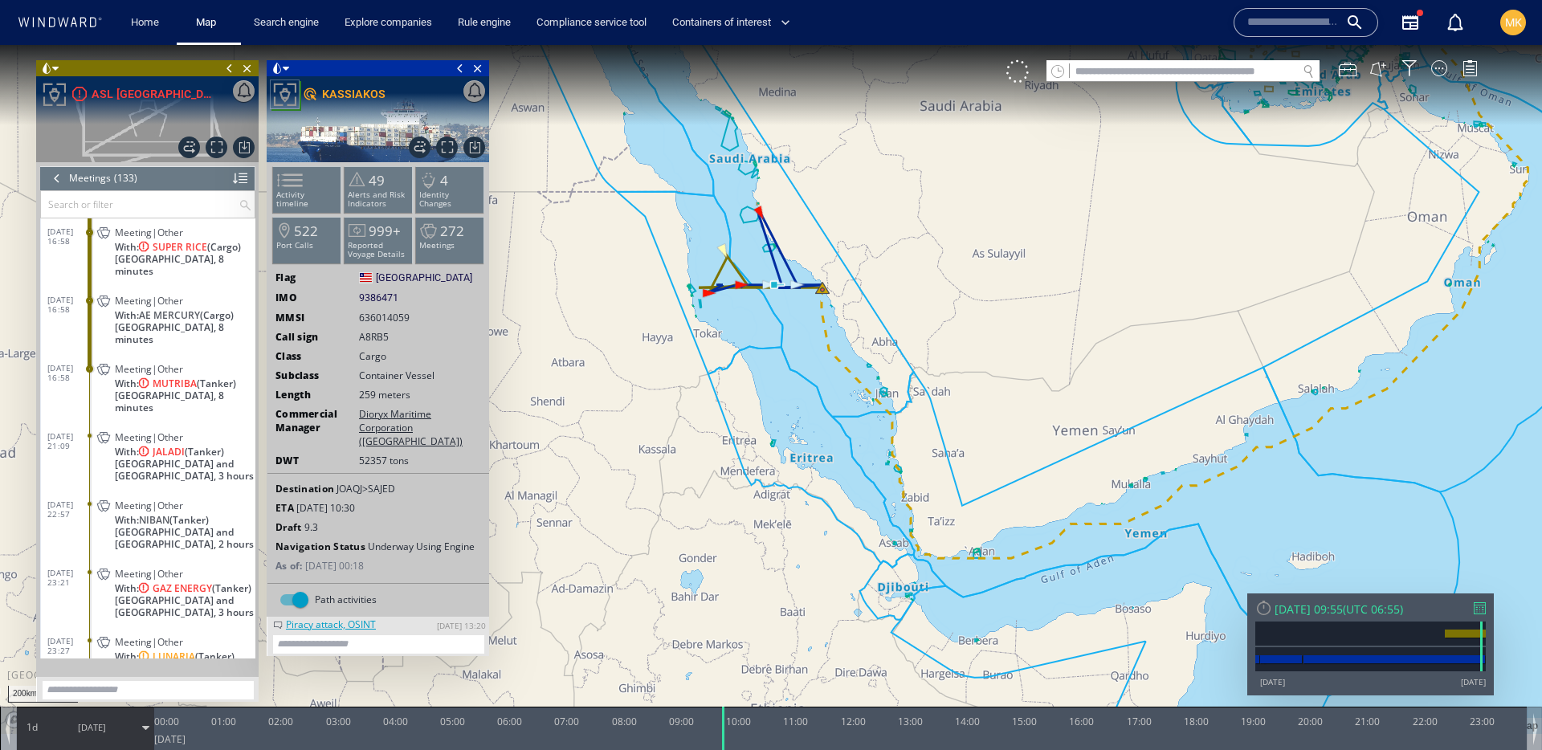
scroll to position [2733, 0]
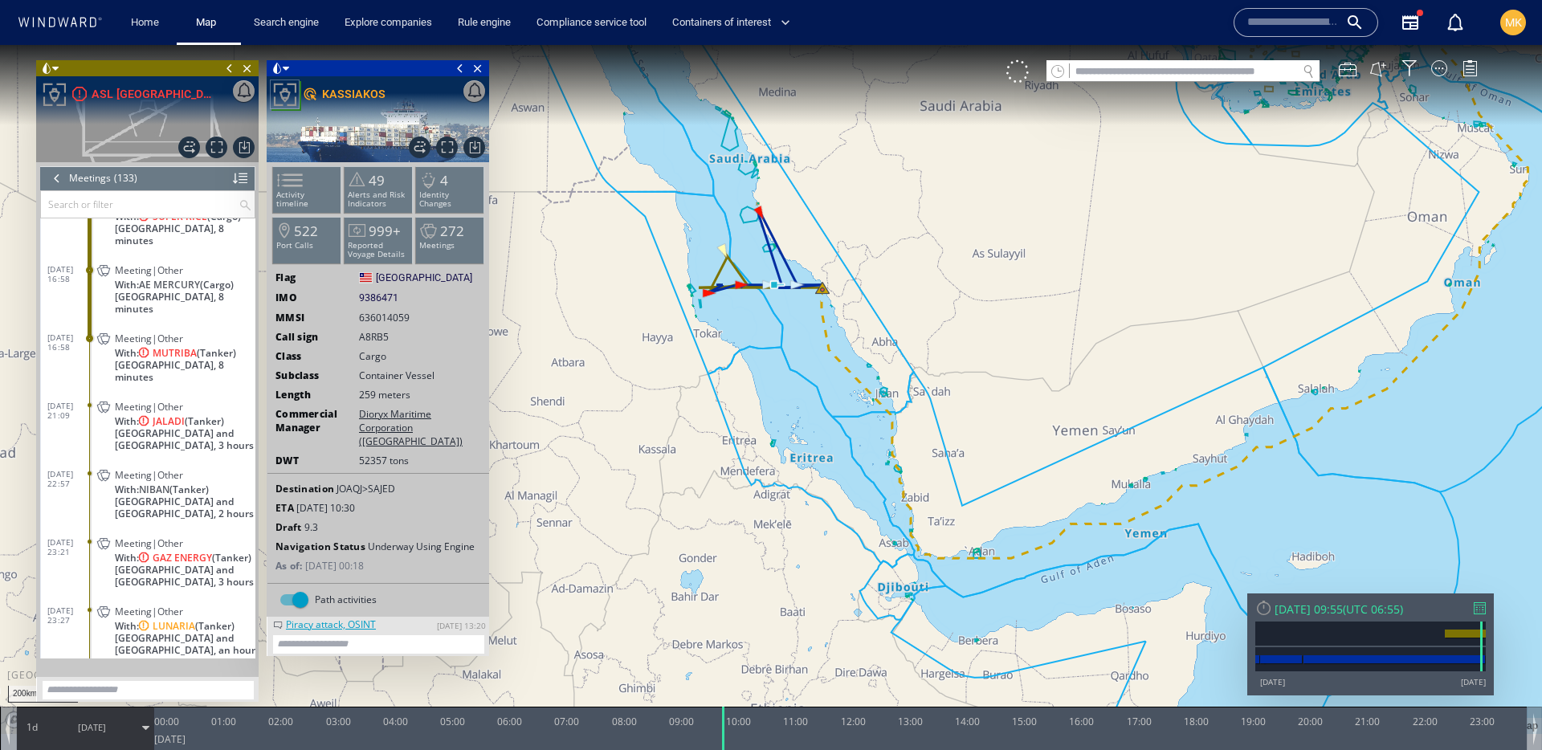
click at [231, 484] on p "With: NIBAN (Tanker)" at bounding box center [185, 490] width 141 height 12
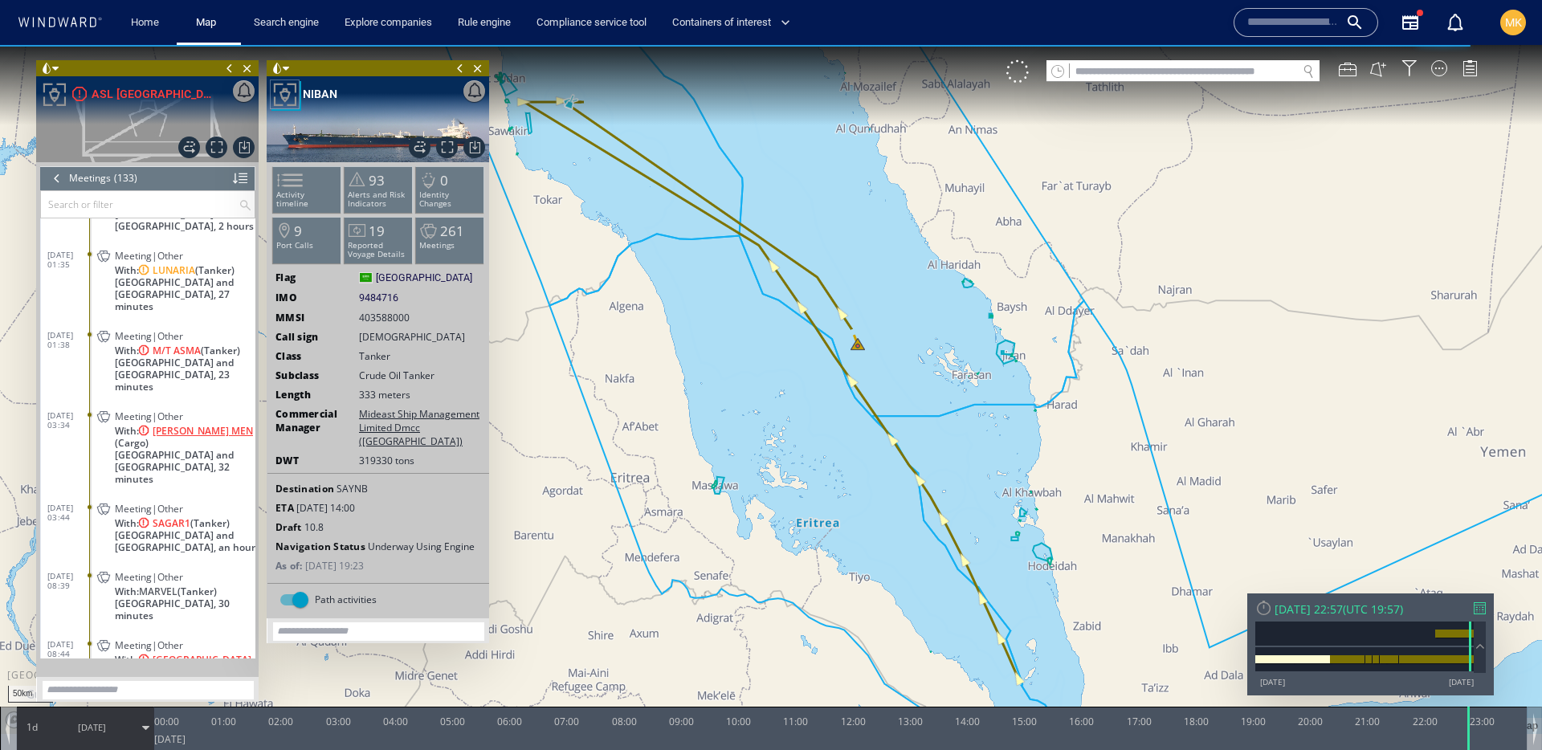
scroll to position [3149, 0]
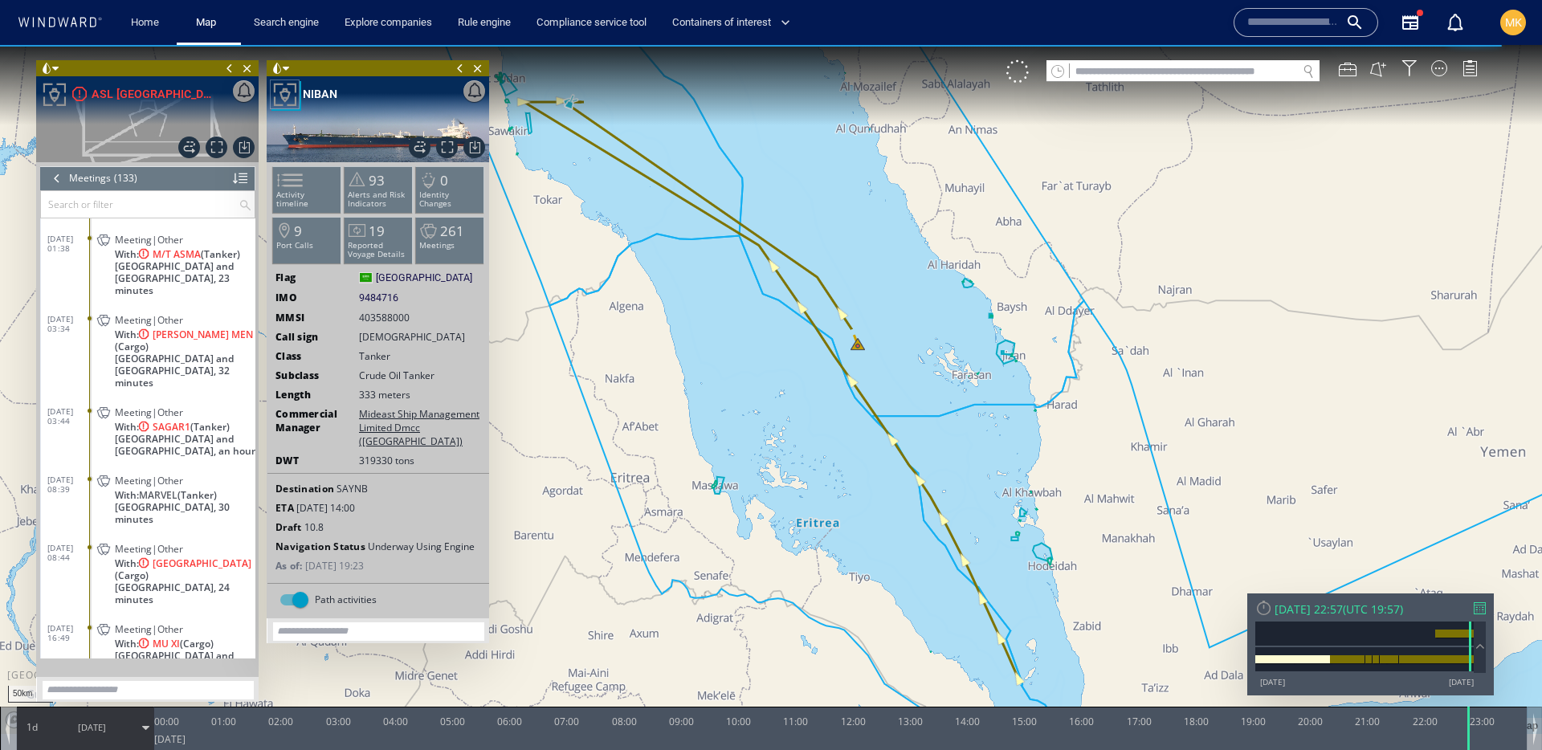
click at [227, 548] on div "Meeting|Other With: CAIRO PYRAMID (Cargo) Saudi Arabia, 24 minutes" at bounding box center [174, 573] width 161 height 72
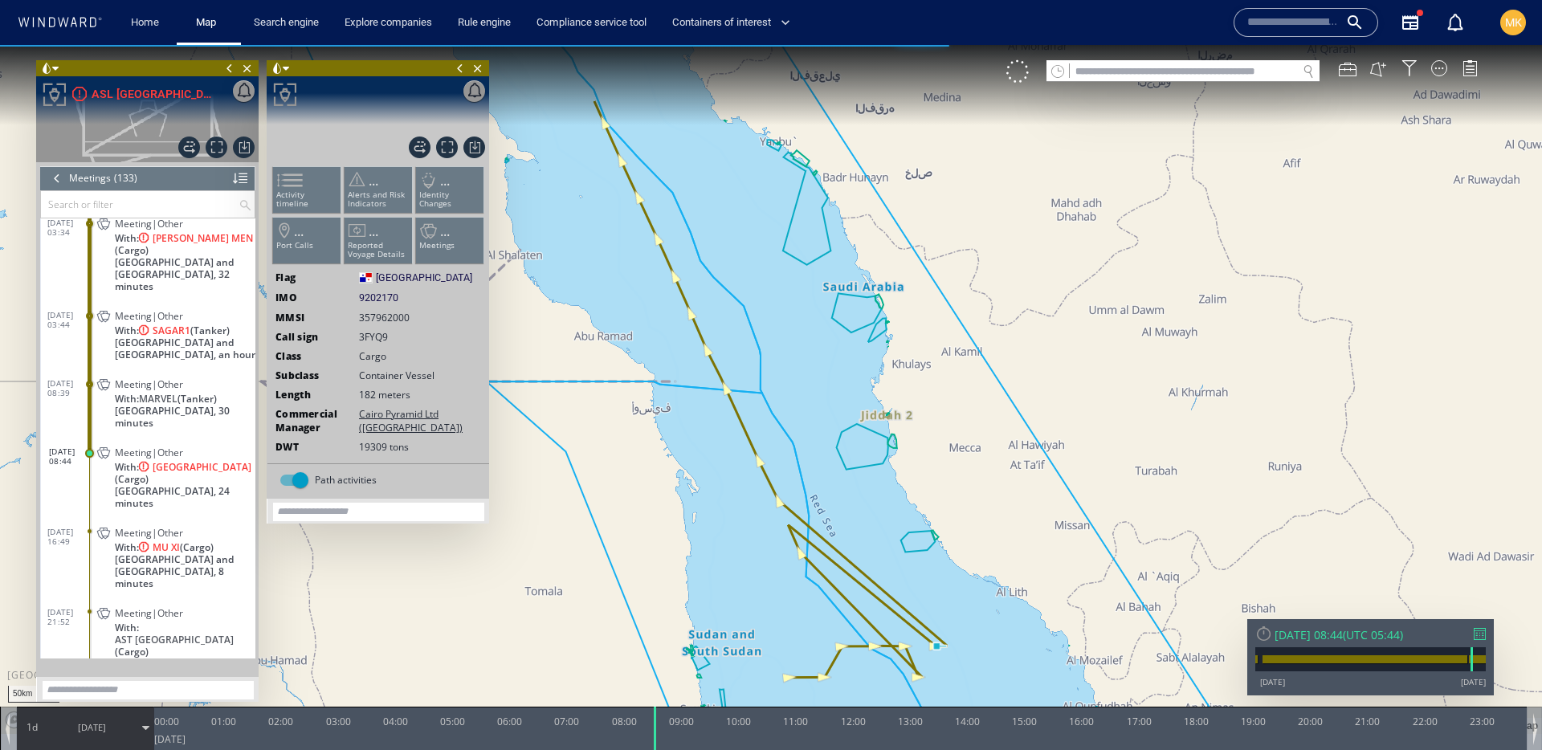
scroll to position [3270, 0]
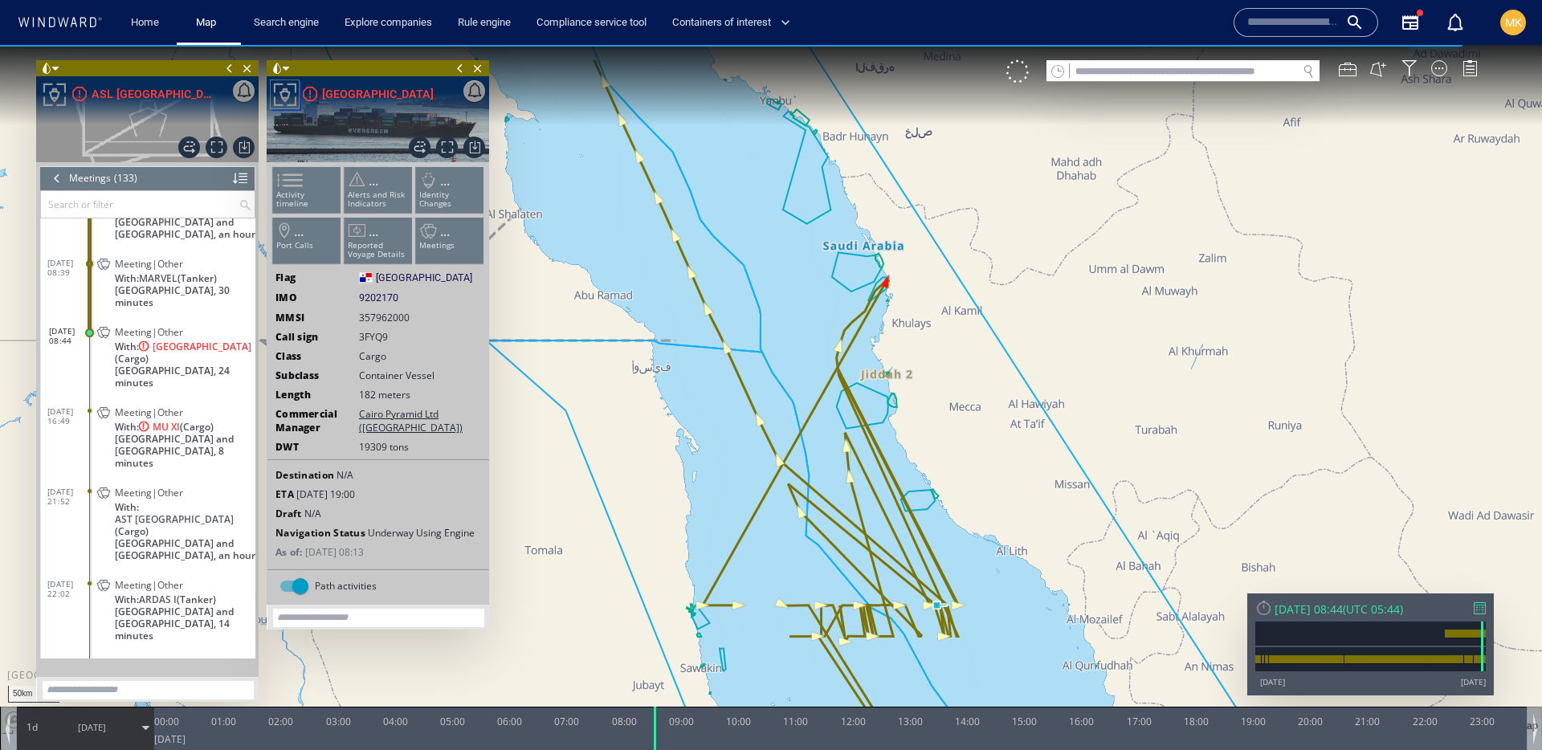
drag, startPoint x: 896, startPoint y: 255, endPoint x: 896, endPoint y: 229, distance: 25.7
click at [896, 229] on canvas "Map" at bounding box center [771, 389] width 1542 height 689
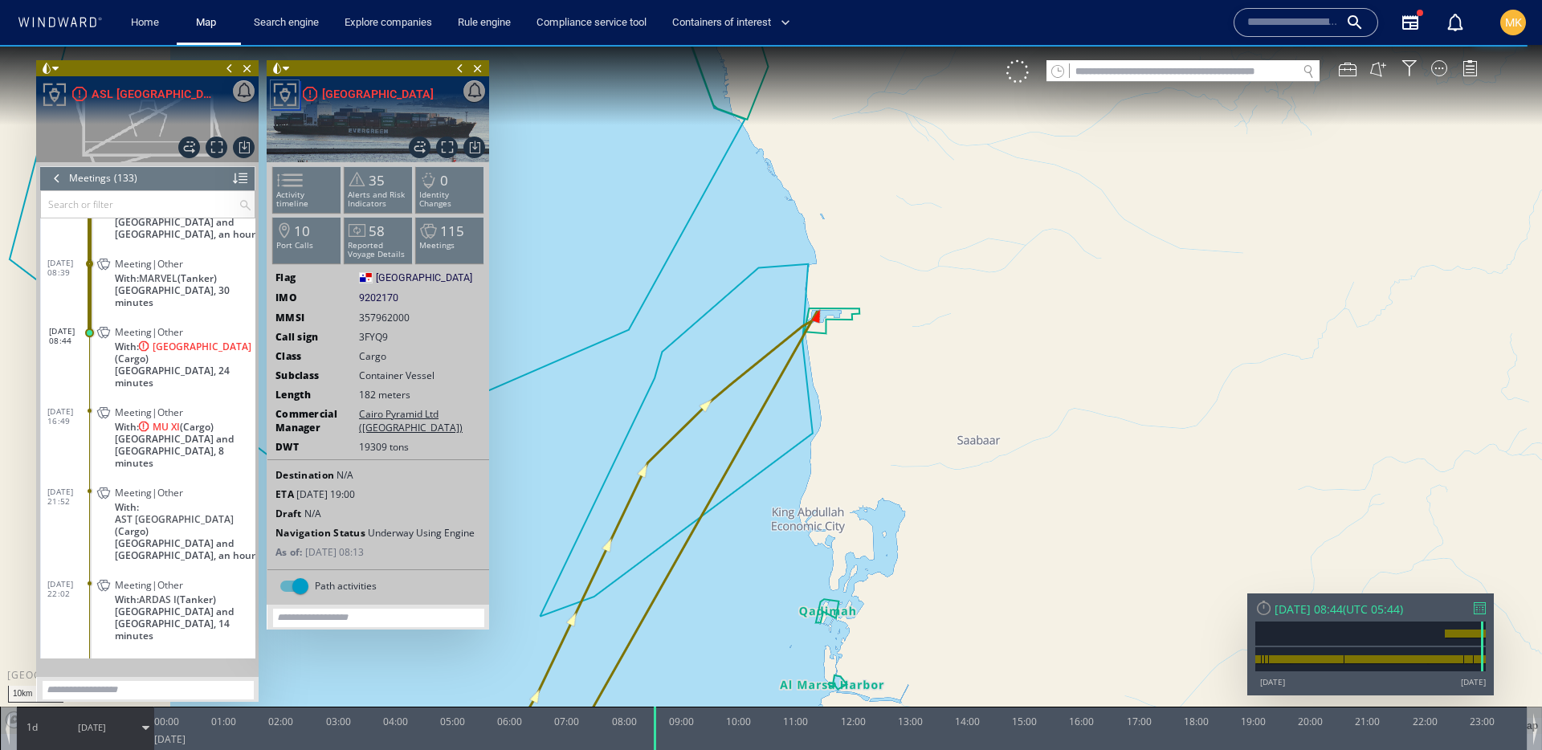
drag, startPoint x: 843, startPoint y: 316, endPoint x: 836, endPoint y: 262, distance: 54.3
click at [836, 262] on canvas "Map" at bounding box center [771, 389] width 1542 height 689
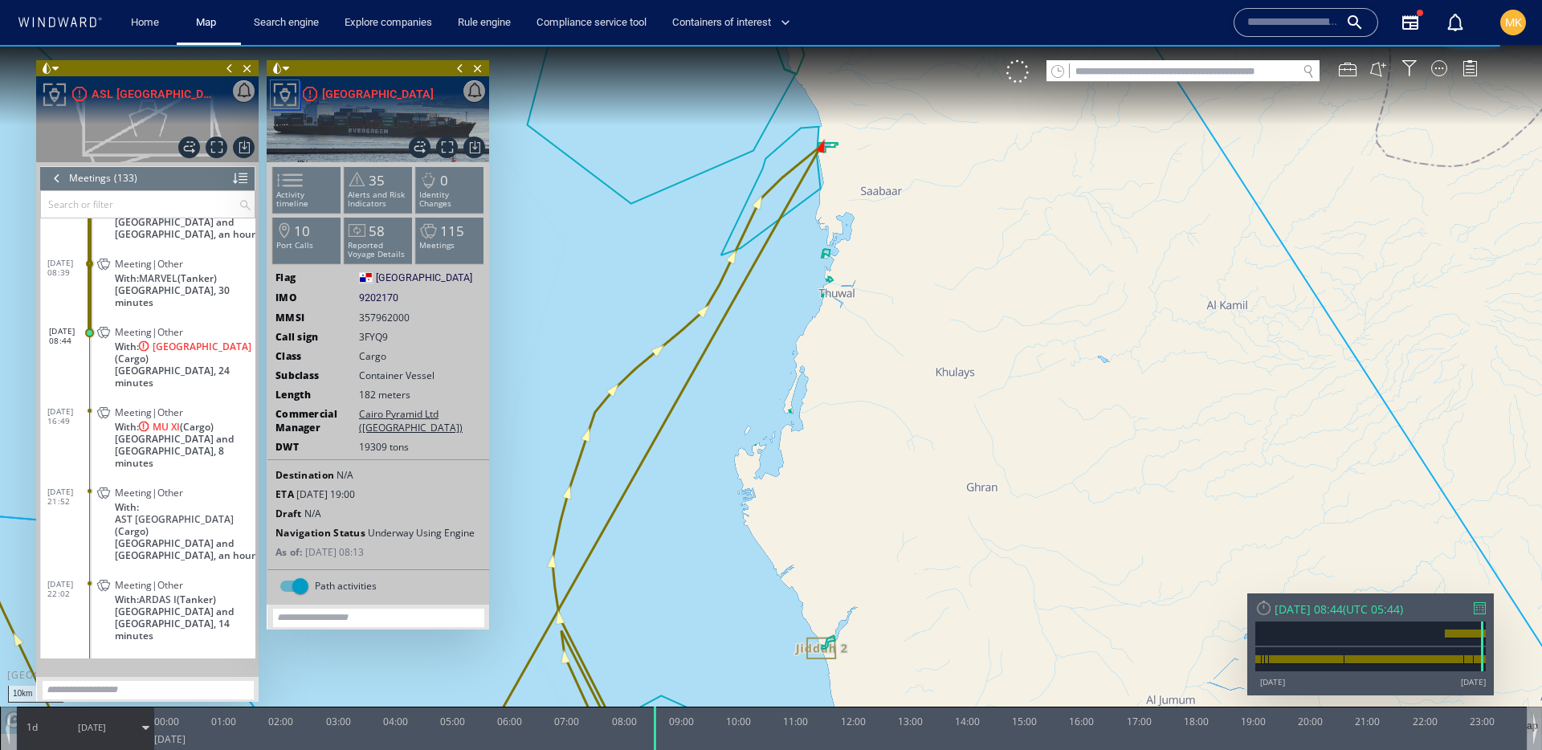
click at [278, 71] on span at bounding box center [277, 68] width 11 height 16
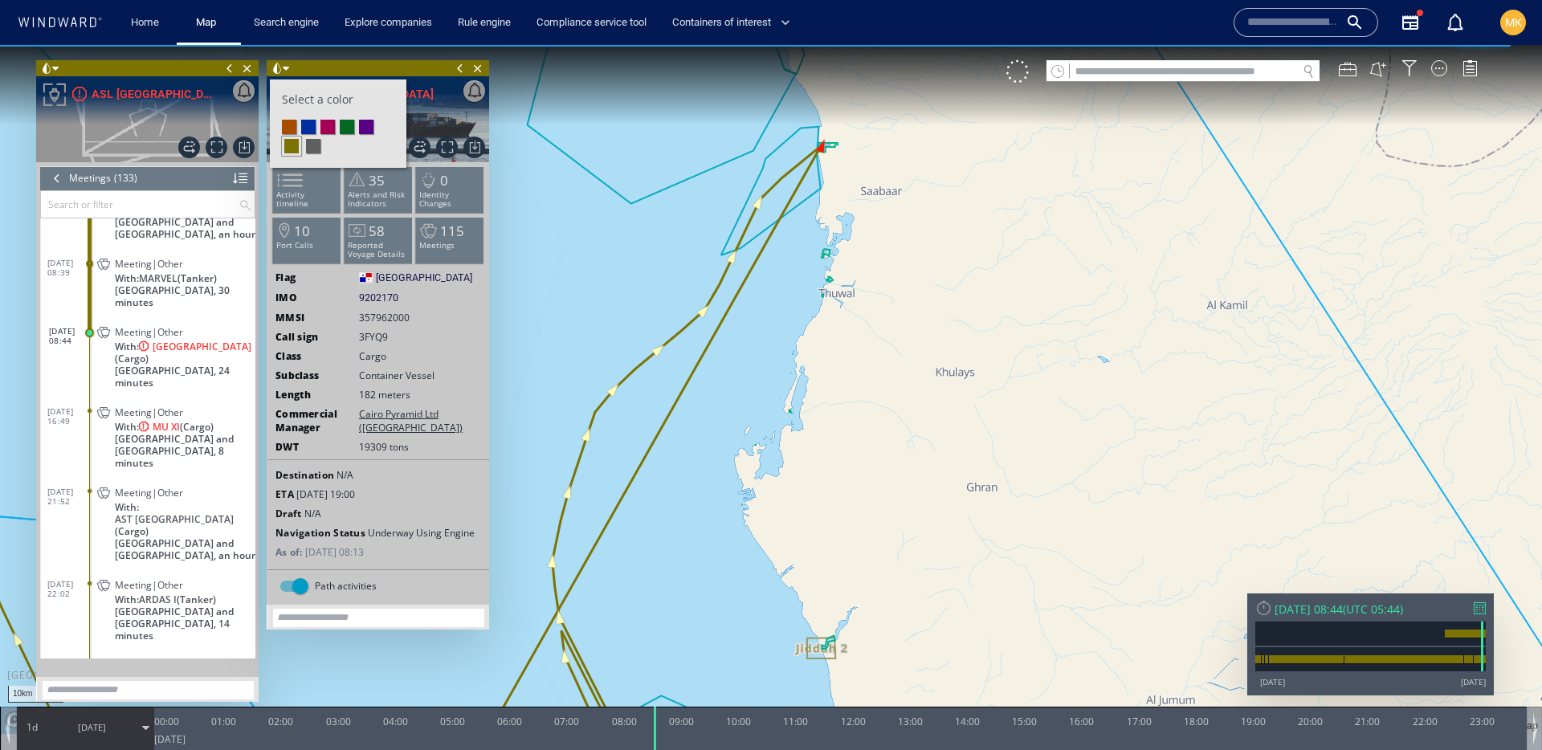
click at [321, 125] on li at bounding box center [328, 127] width 14 height 14
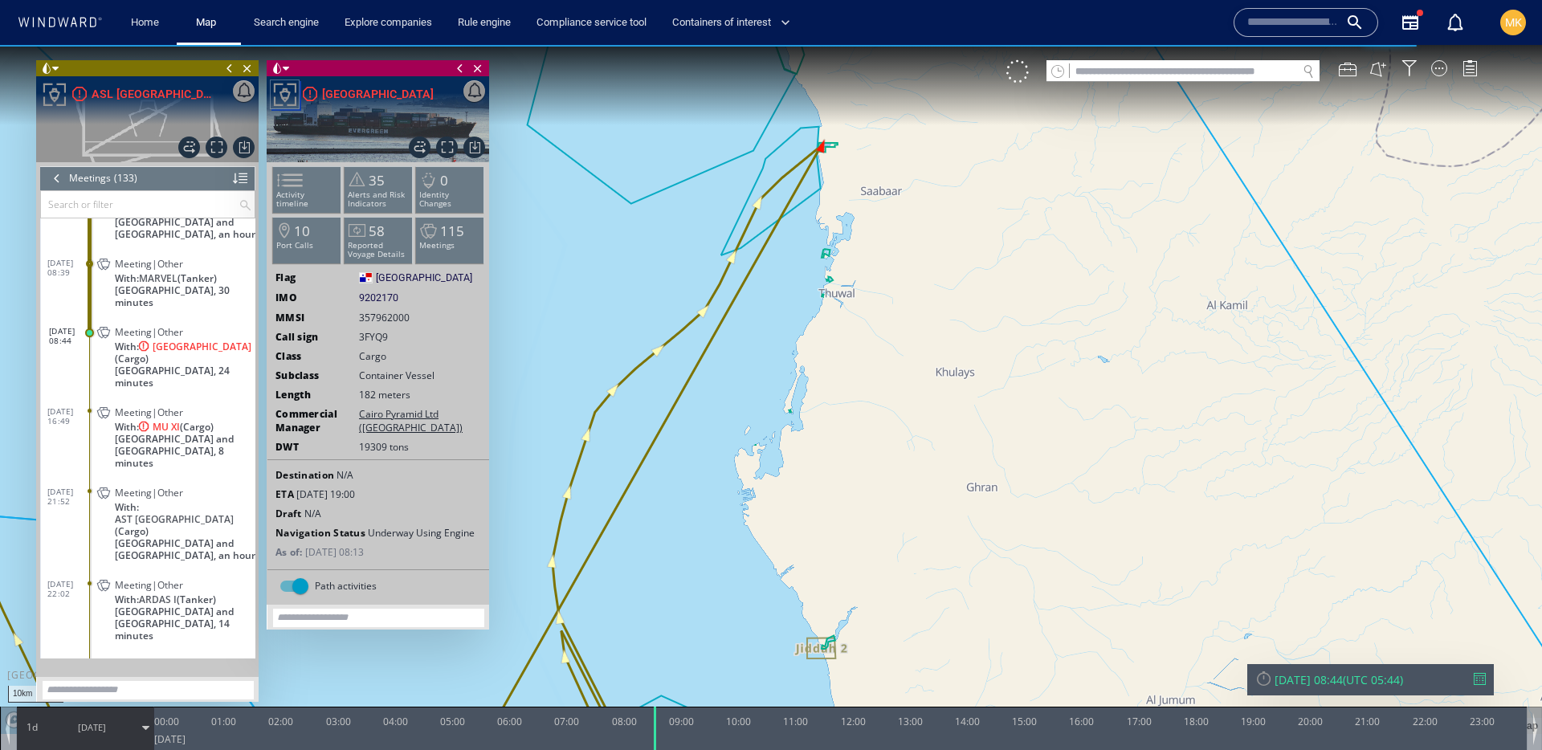
click at [552, 239] on canvas "Map" at bounding box center [771, 389] width 1542 height 689
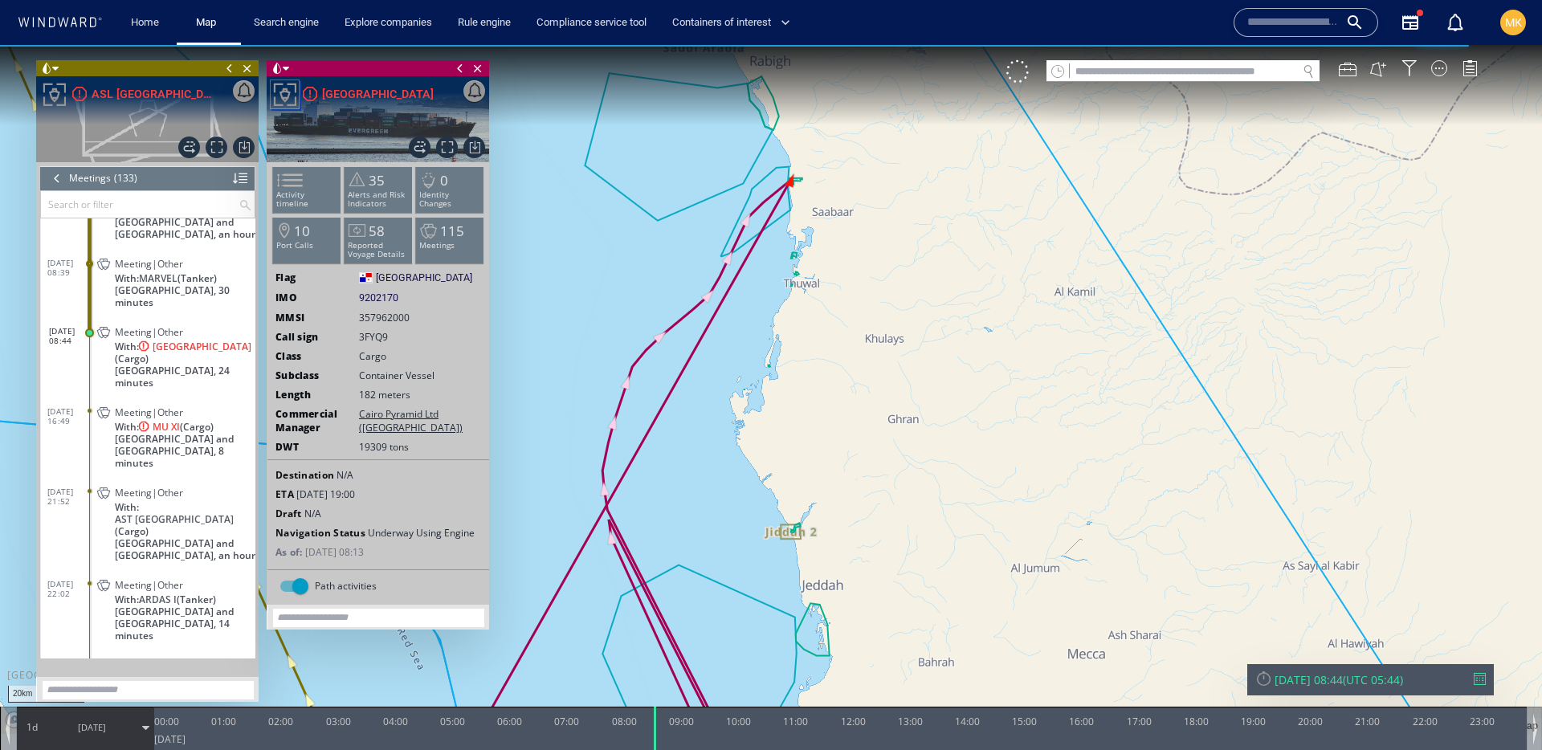
drag, startPoint x: 800, startPoint y: 421, endPoint x: 925, endPoint y: 178, distance: 273.1
click at [925, 178] on canvas "Map" at bounding box center [771, 389] width 1542 height 689
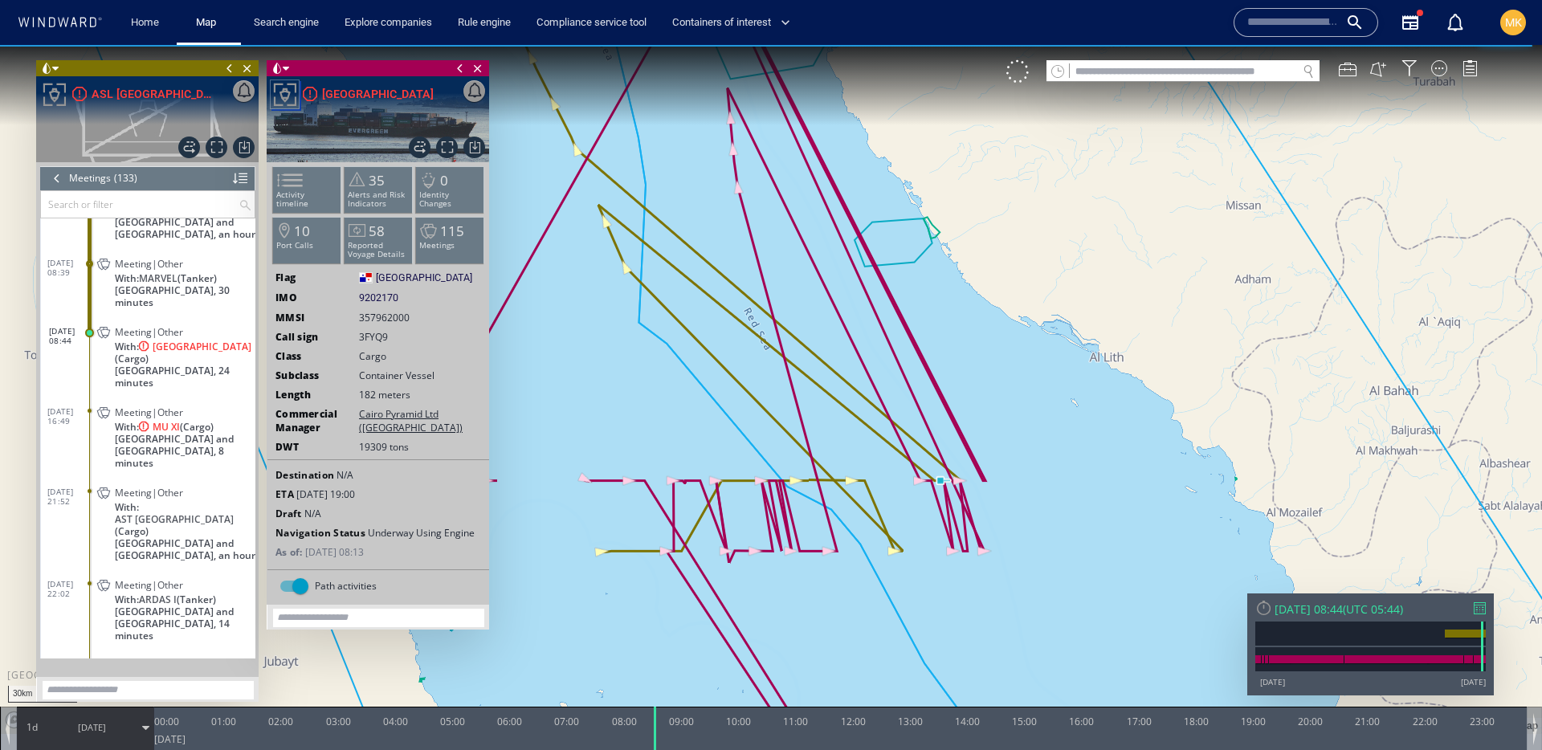
drag, startPoint x: 950, startPoint y: 415, endPoint x: 986, endPoint y: 386, distance: 46.9
click at [986, 386] on canvas "Map" at bounding box center [771, 389] width 1542 height 689
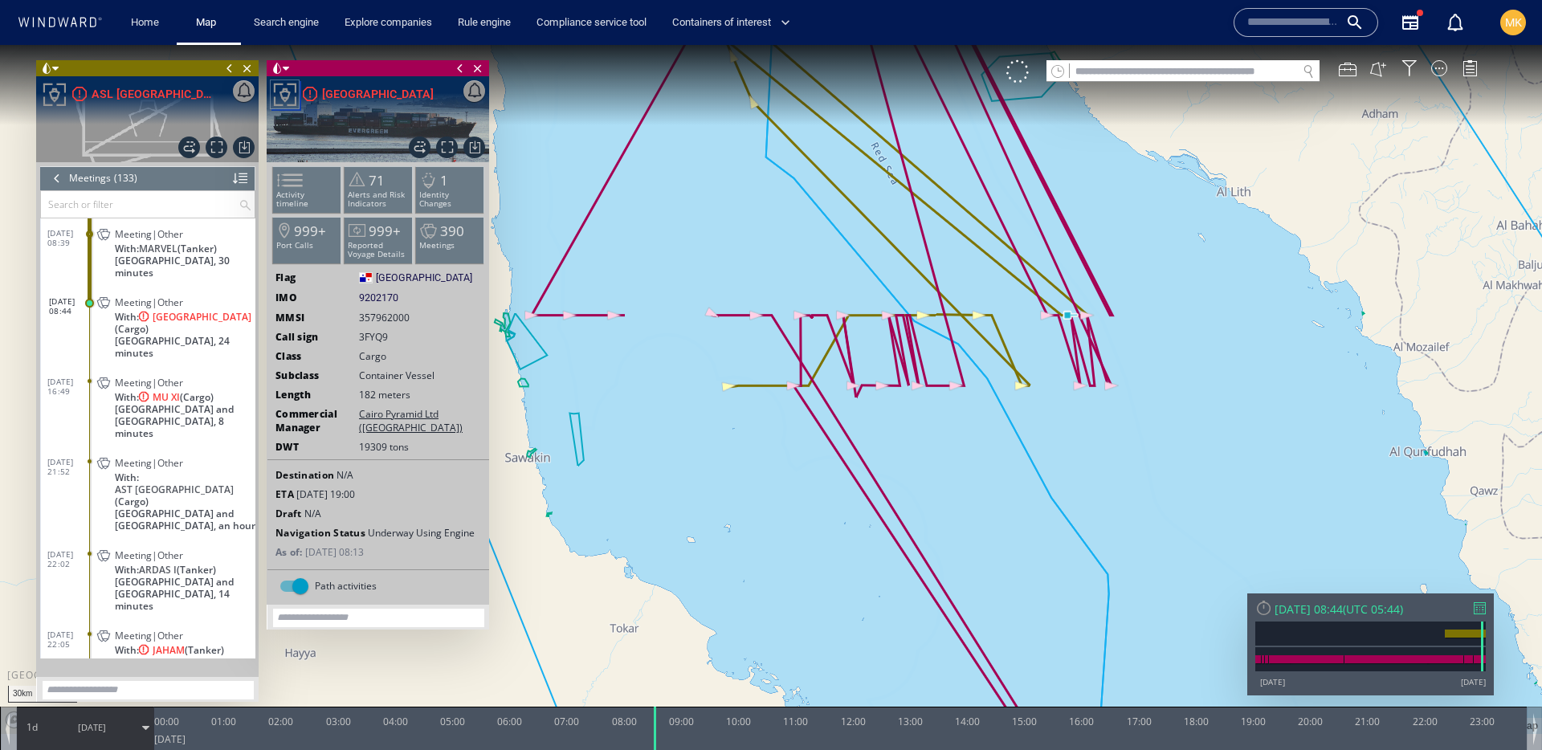
scroll to position [3319, 0]
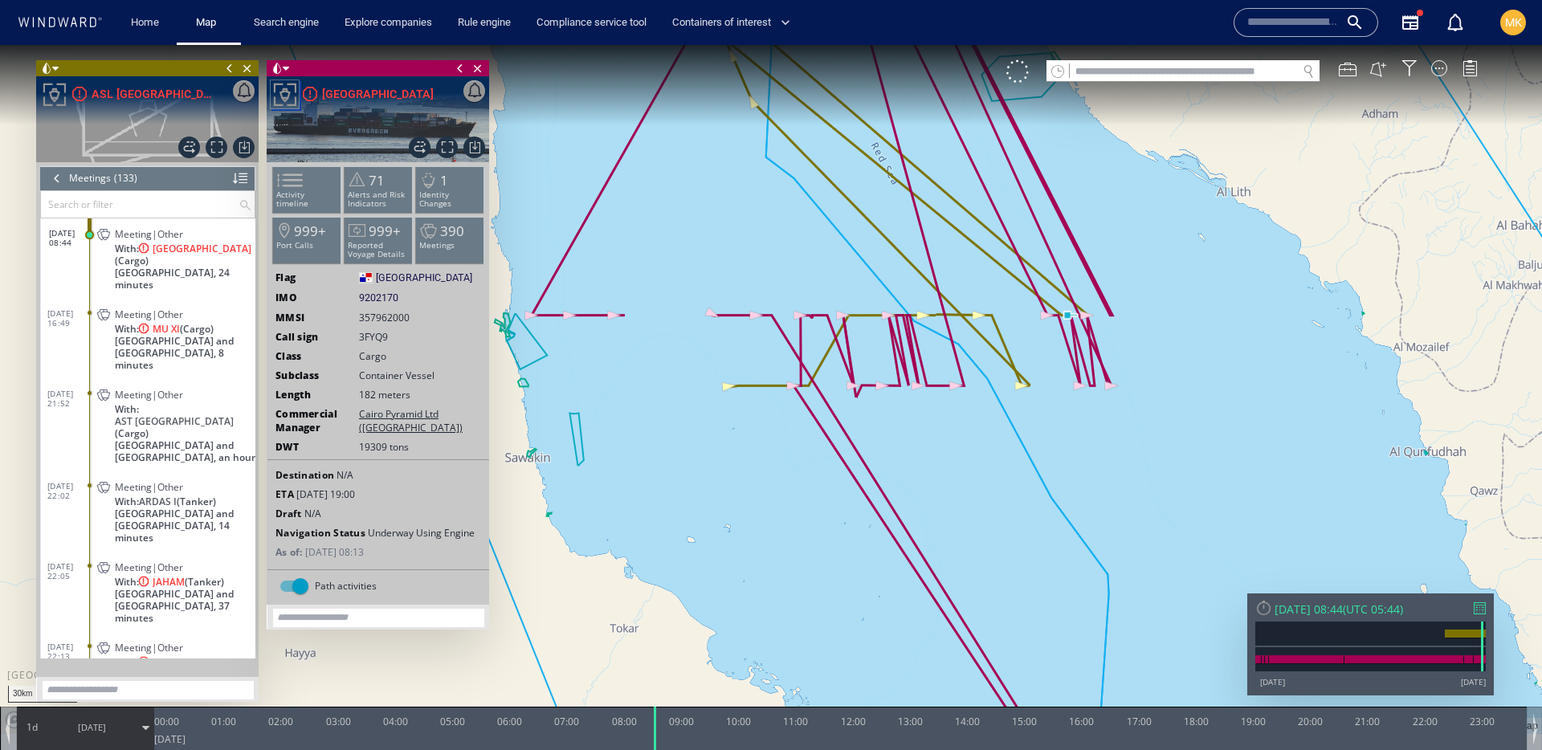
click at [235, 439] on span "Sudan and South Sudan, an hour" at bounding box center [185, 451] width 141 height 24
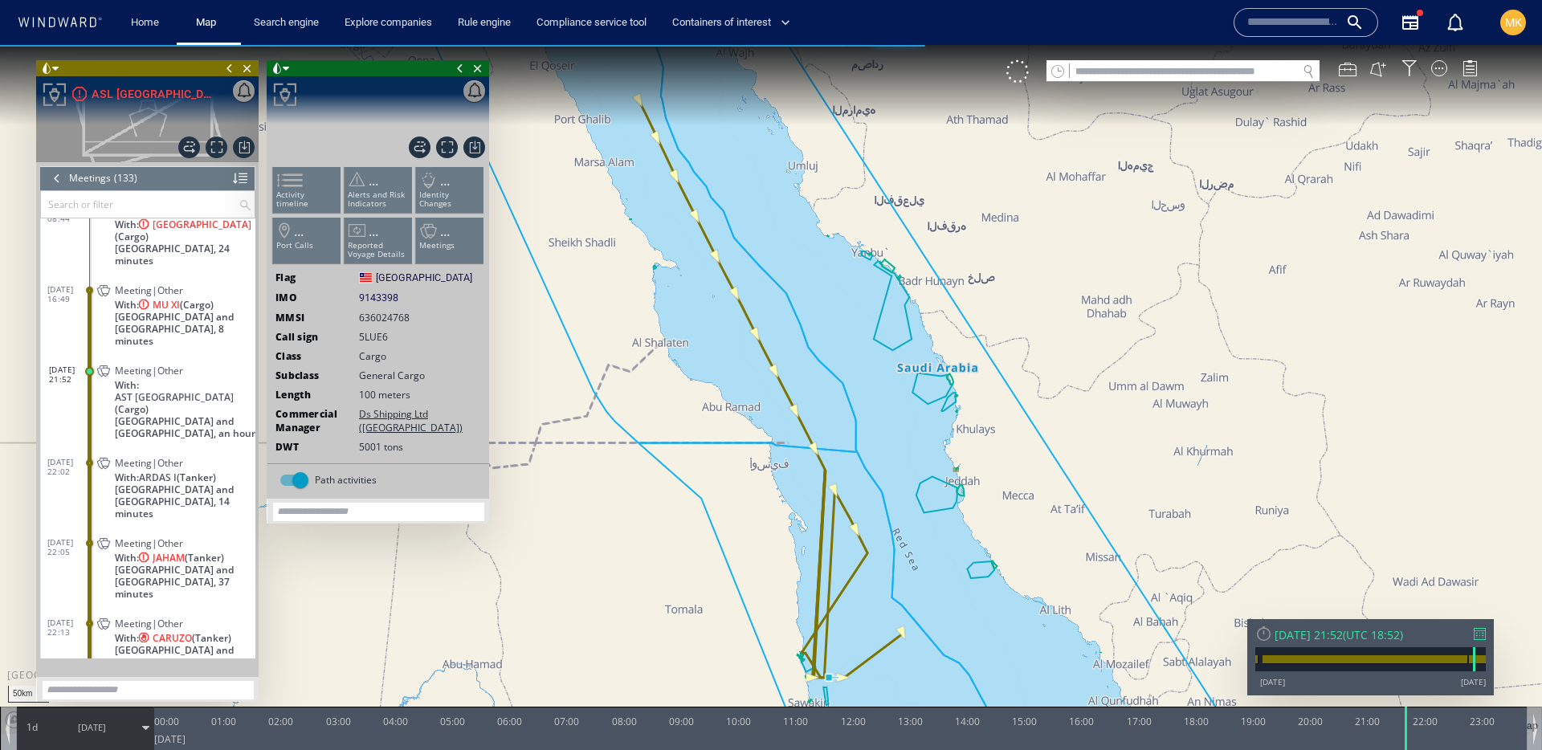
scroll to position [3358, 0]
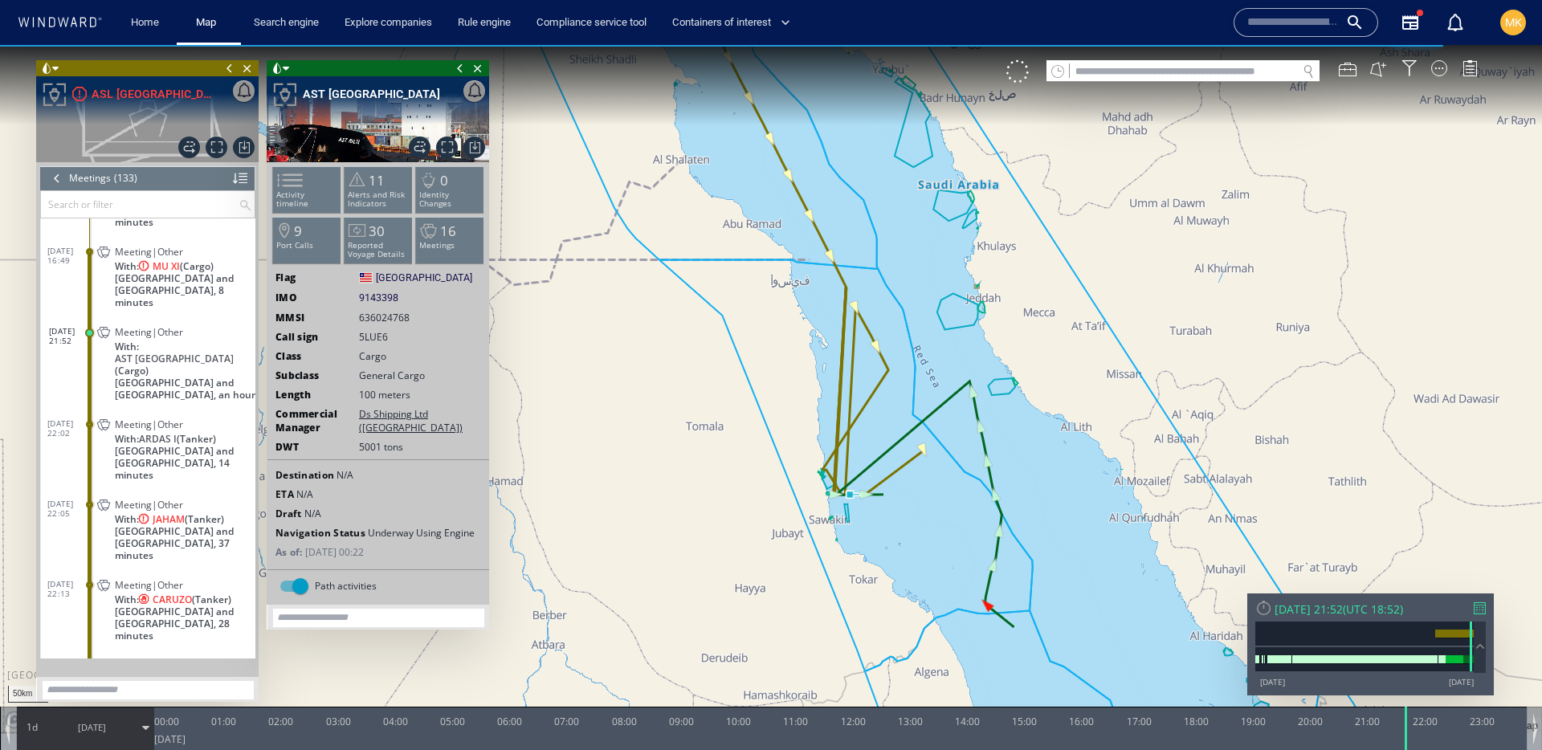
drag, startPoint x: 886, startPoint y: 618, endPoint x: 901, endPoint y: 491, distance: 127.8
click at [901, 491] on canvas "Map" at bounding box center [771, 389] width 1542 height 689
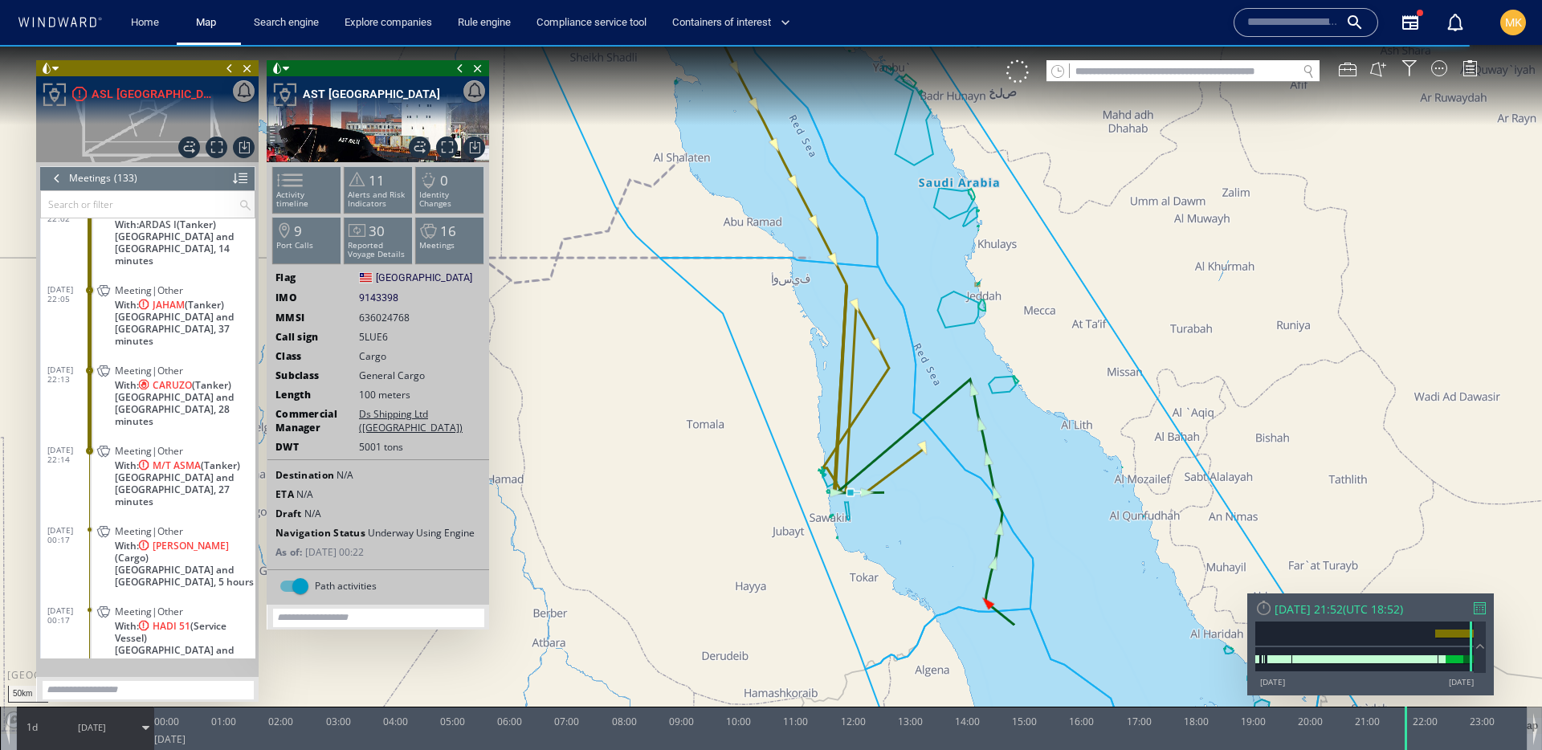
scroll to position [3510, 0]
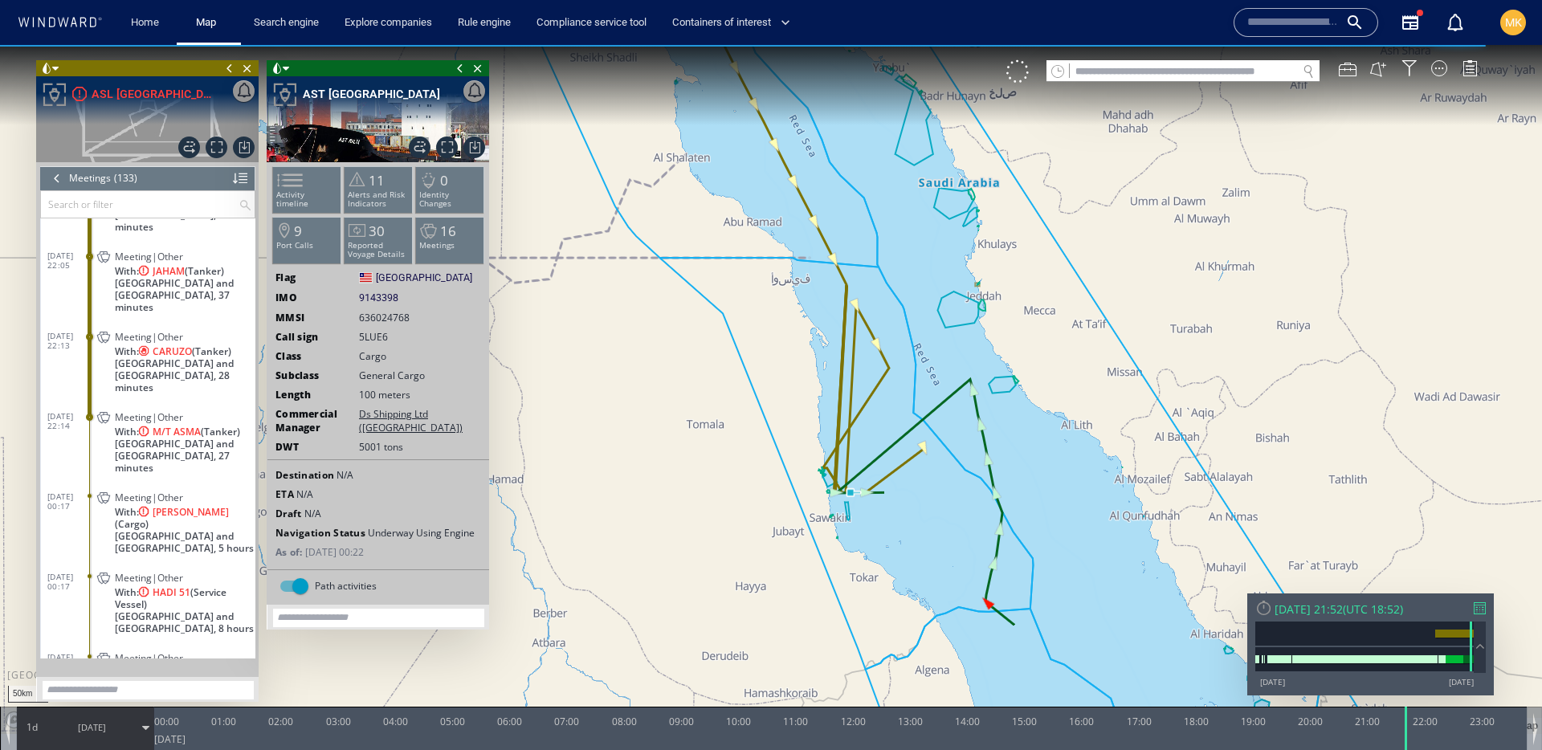
click at [225, 611] on span "Sudan and South Sudan, 8 hours" at bounding box center [185, 623] width 141 height 24
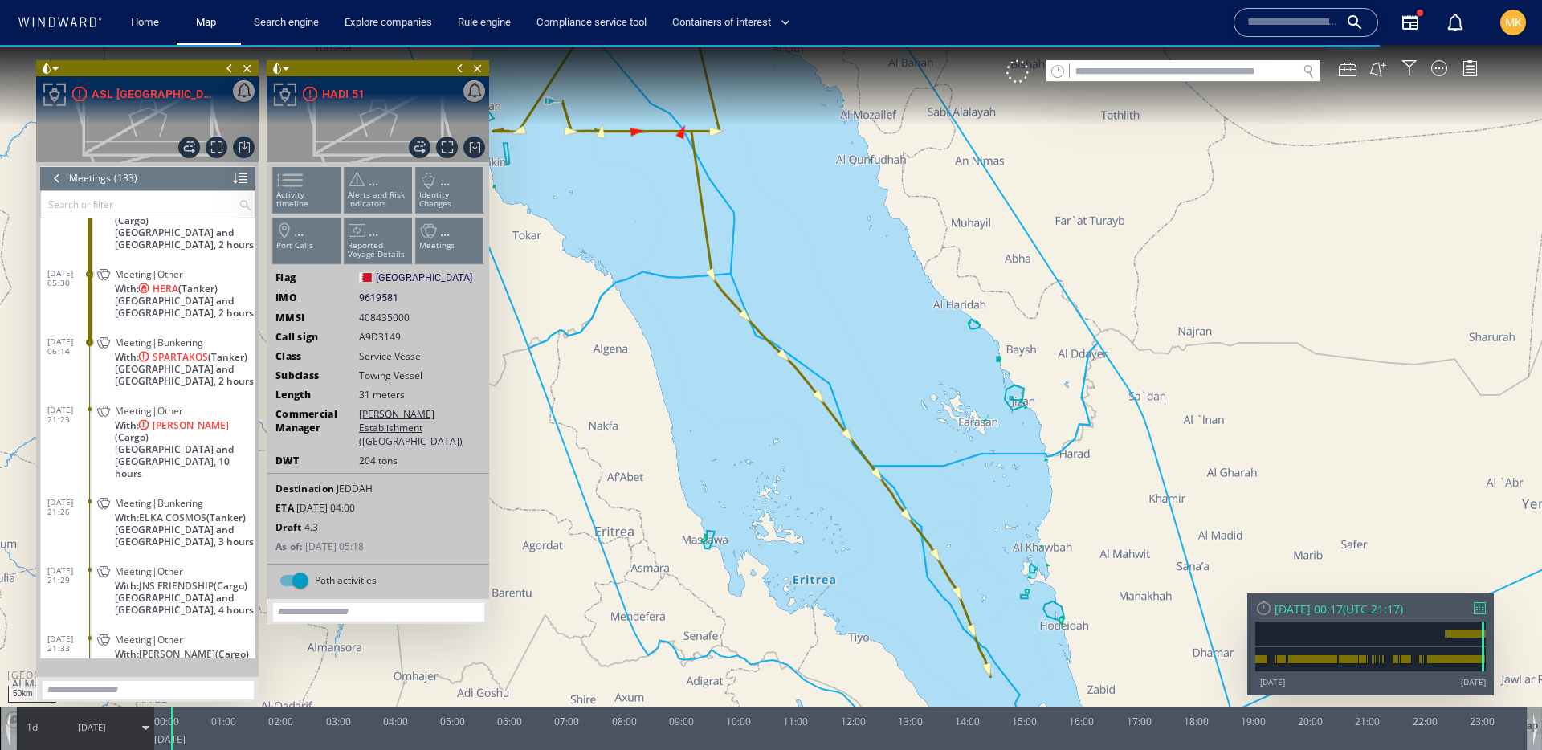
scroll to position [4018, 0]
click at [220, 475] on span "Sudan and South Sudan, 10 hours" at bounding box center [185, 465] width 141 height 36
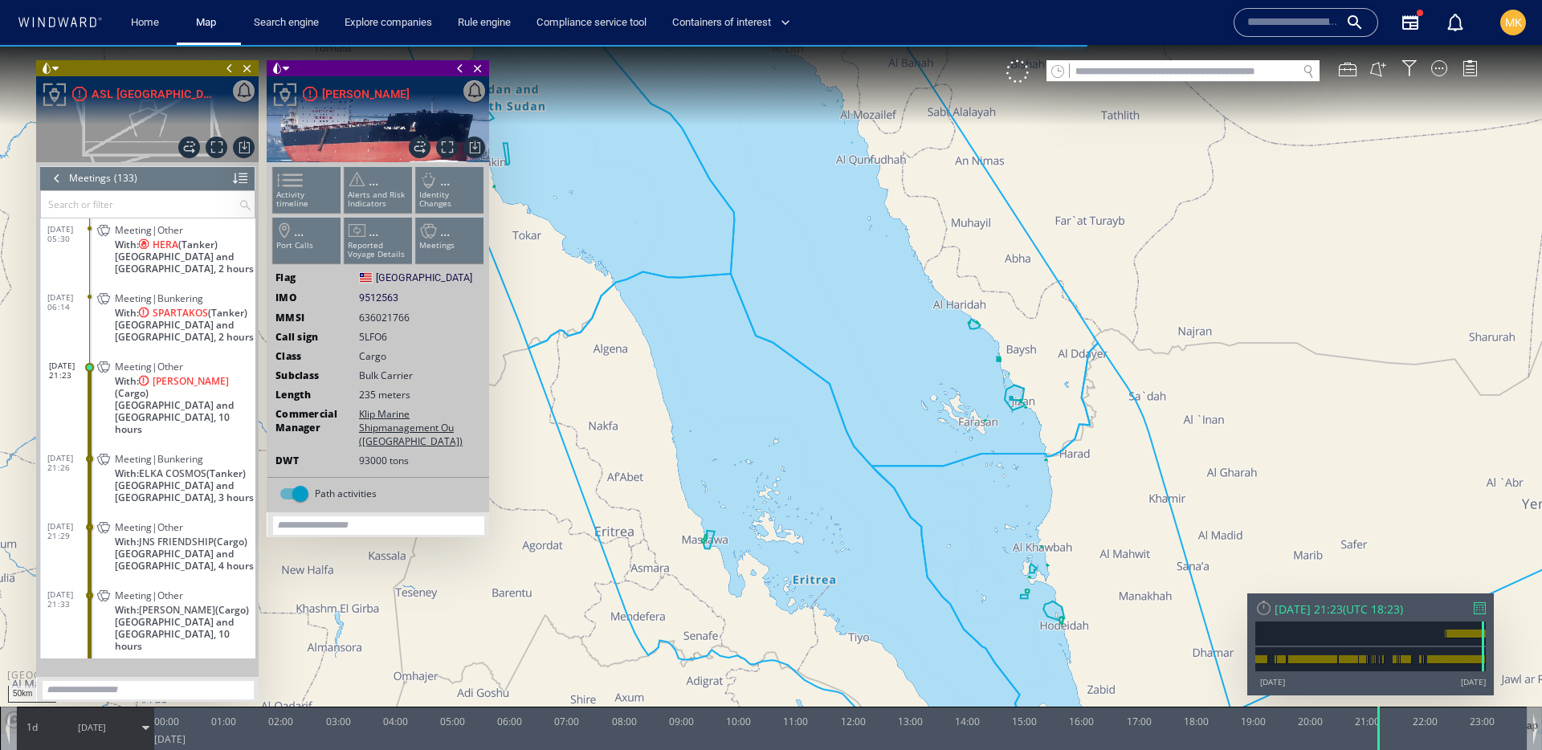
scroll to position [4065, 0]
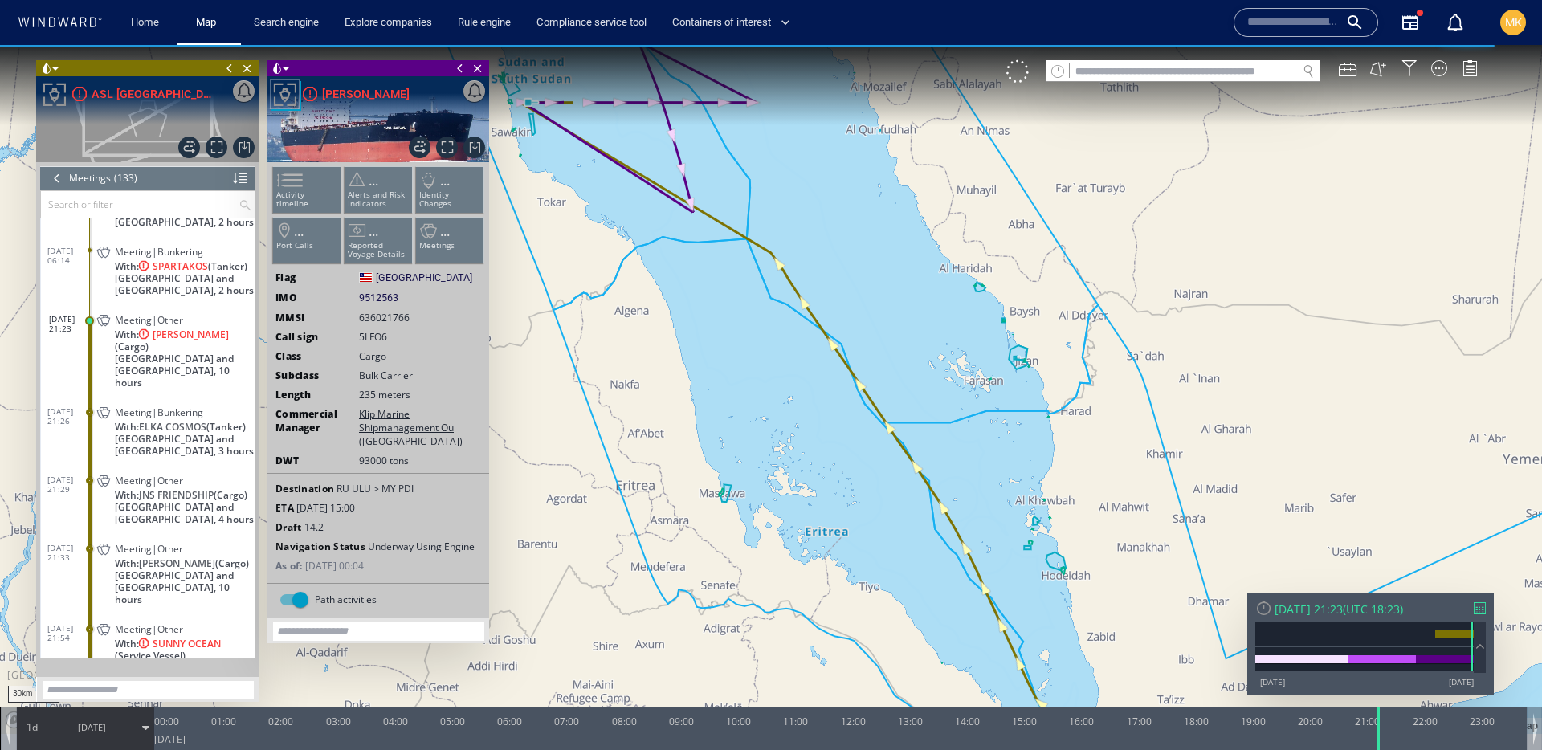
drag, startPoint x: 639, startPoint y: 127, endPoint x: 786, endPoint y: 157, distance: 149.2
click at [786, 157] on canvas "Map" at bounding box center [771, 389] width 1542 height 689
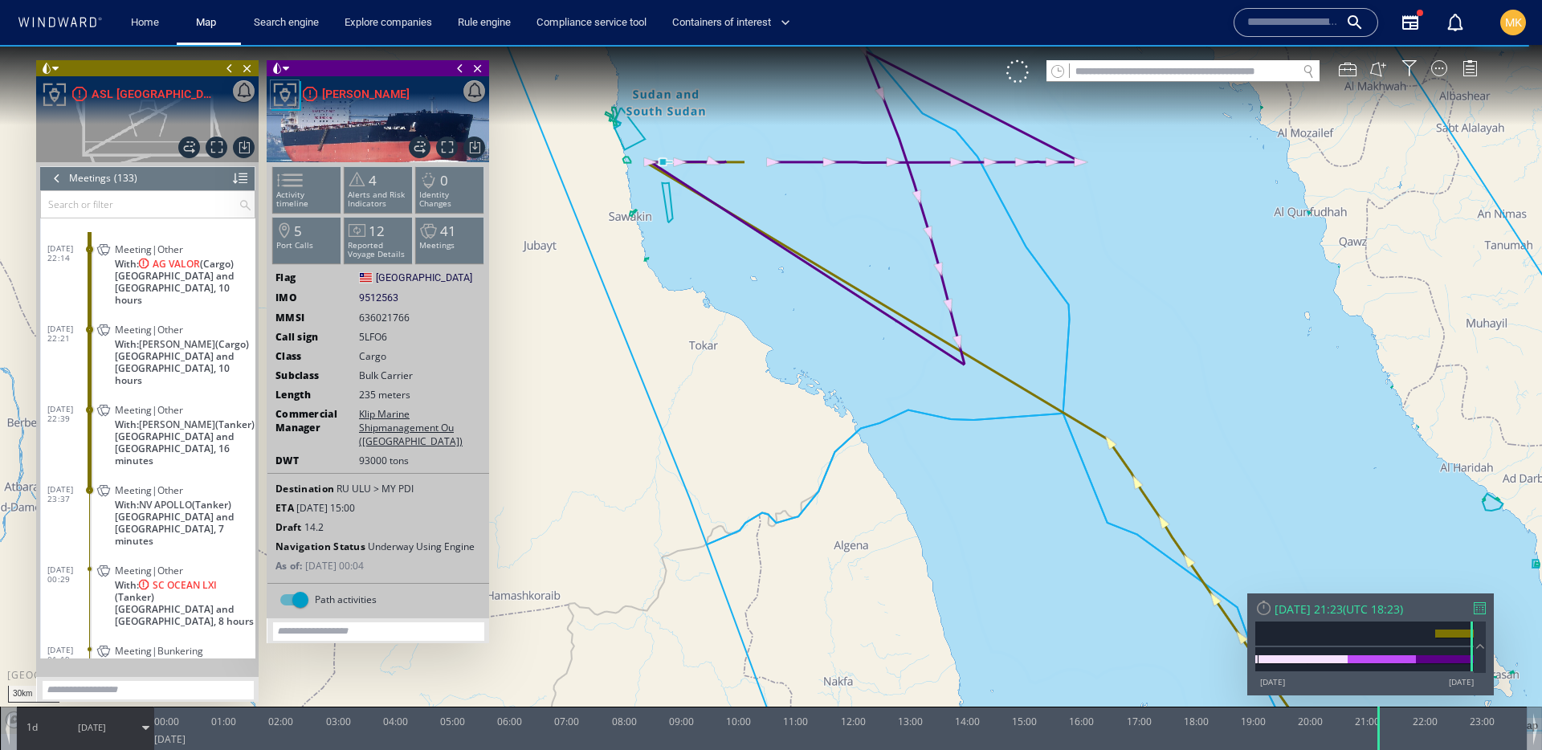
scroll to position [4514, 0]
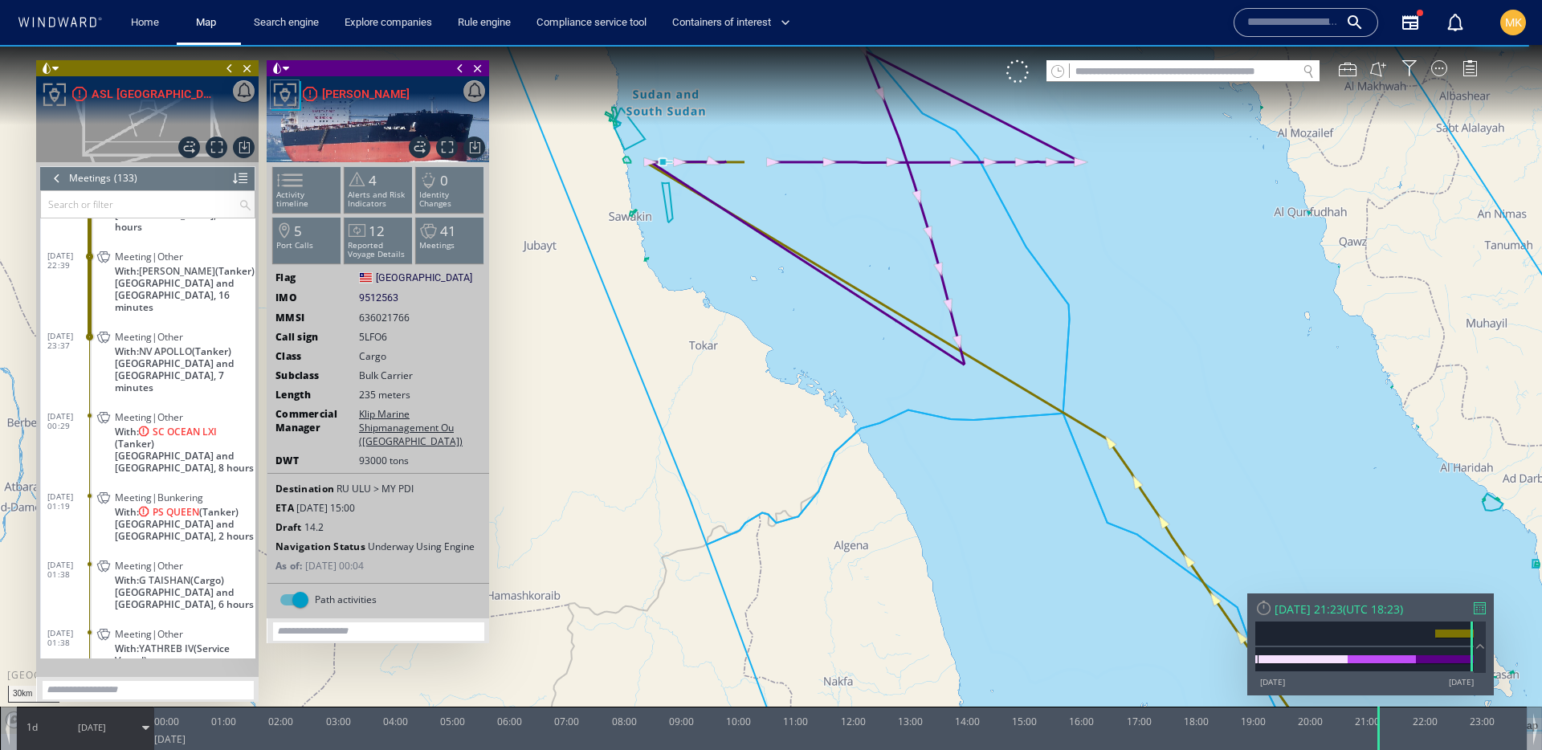
click at [236, 426] on span "With: SC OCEAN LXI (Tanker)" at bounding box center [185, 438] width 141 height 24
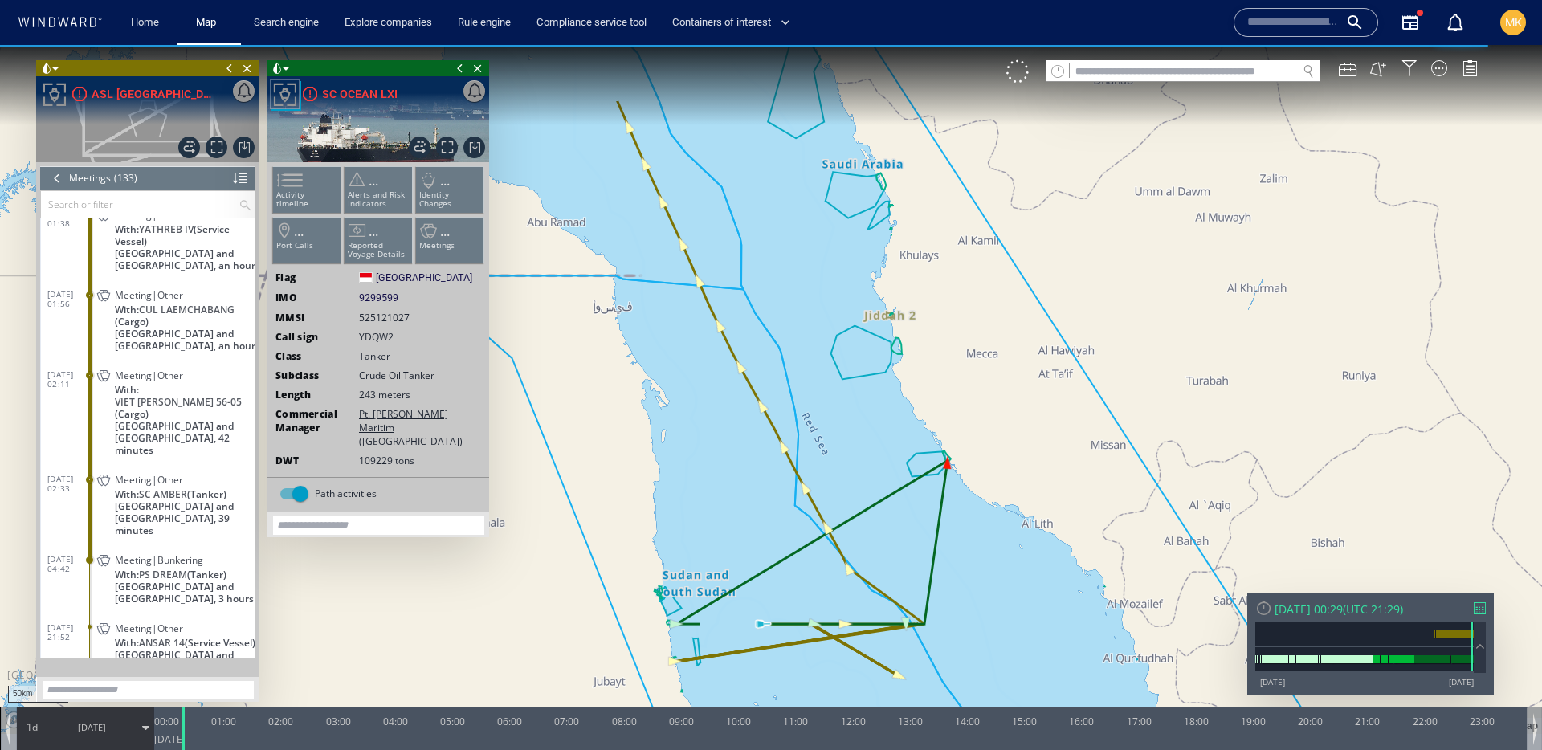
scroll to position [4887, 0]
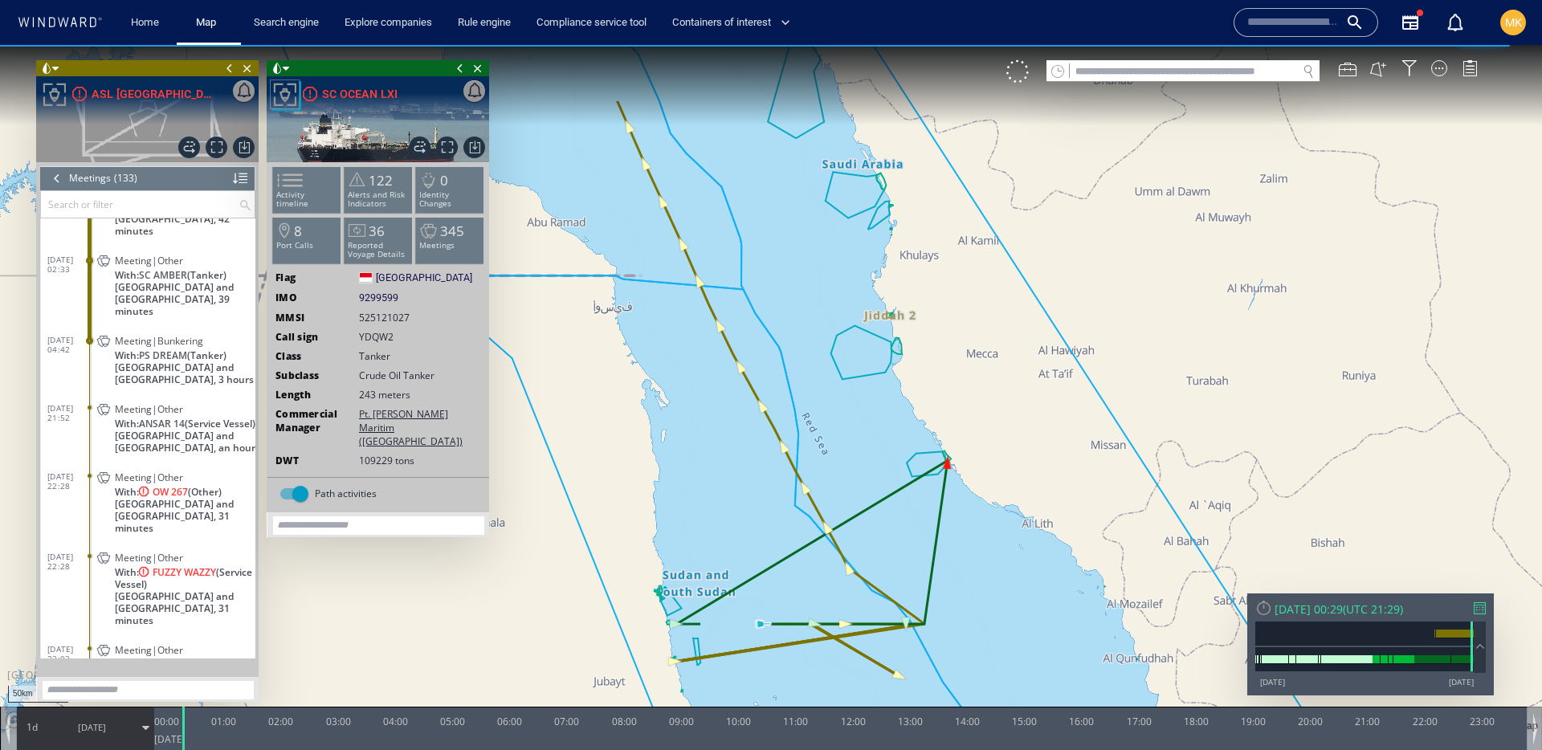
click at [228, 418] on span "With: ANSAR 14 (Service Vessel)" at bounding box center [185, 424] width 141 height 12
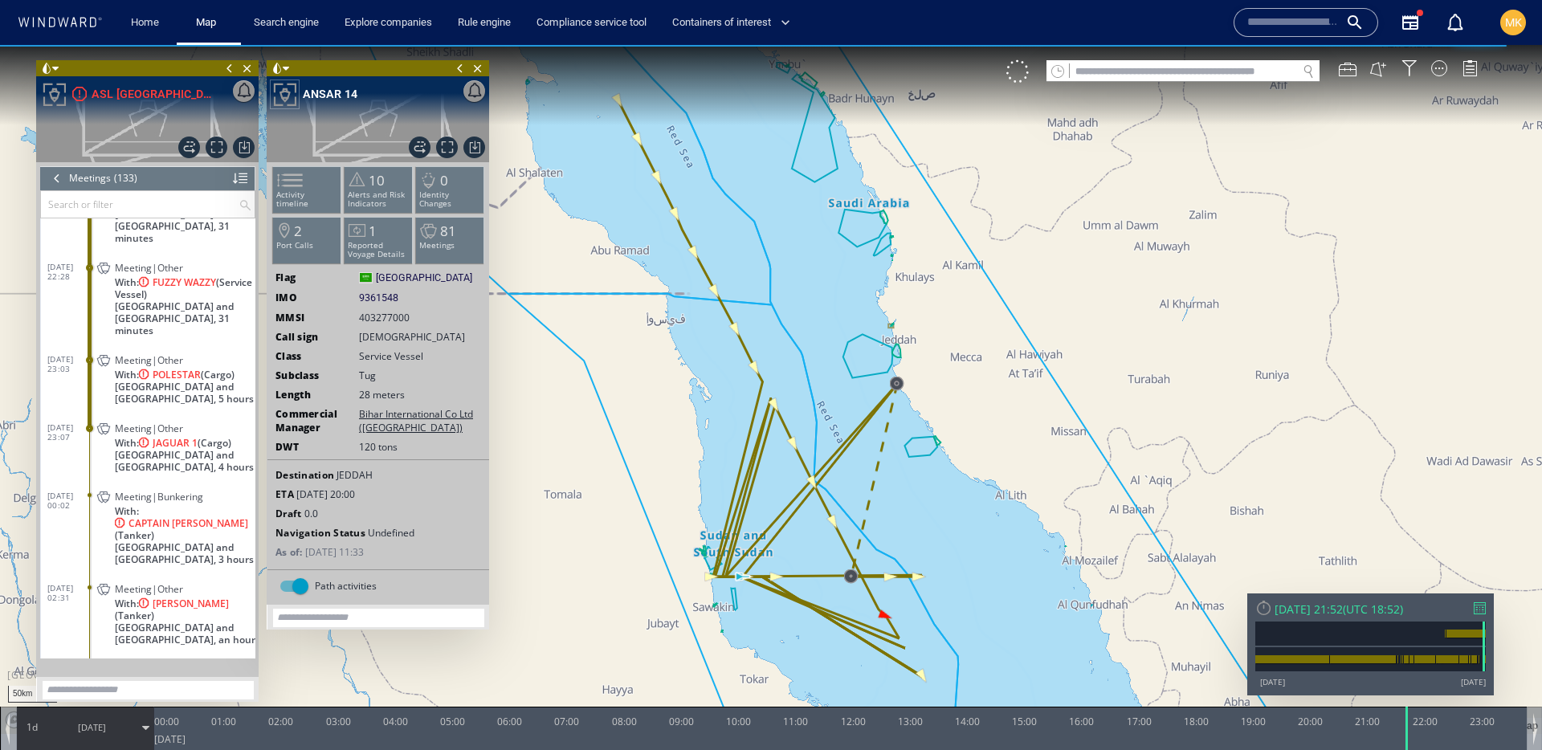
scroll to position [5086, 0]
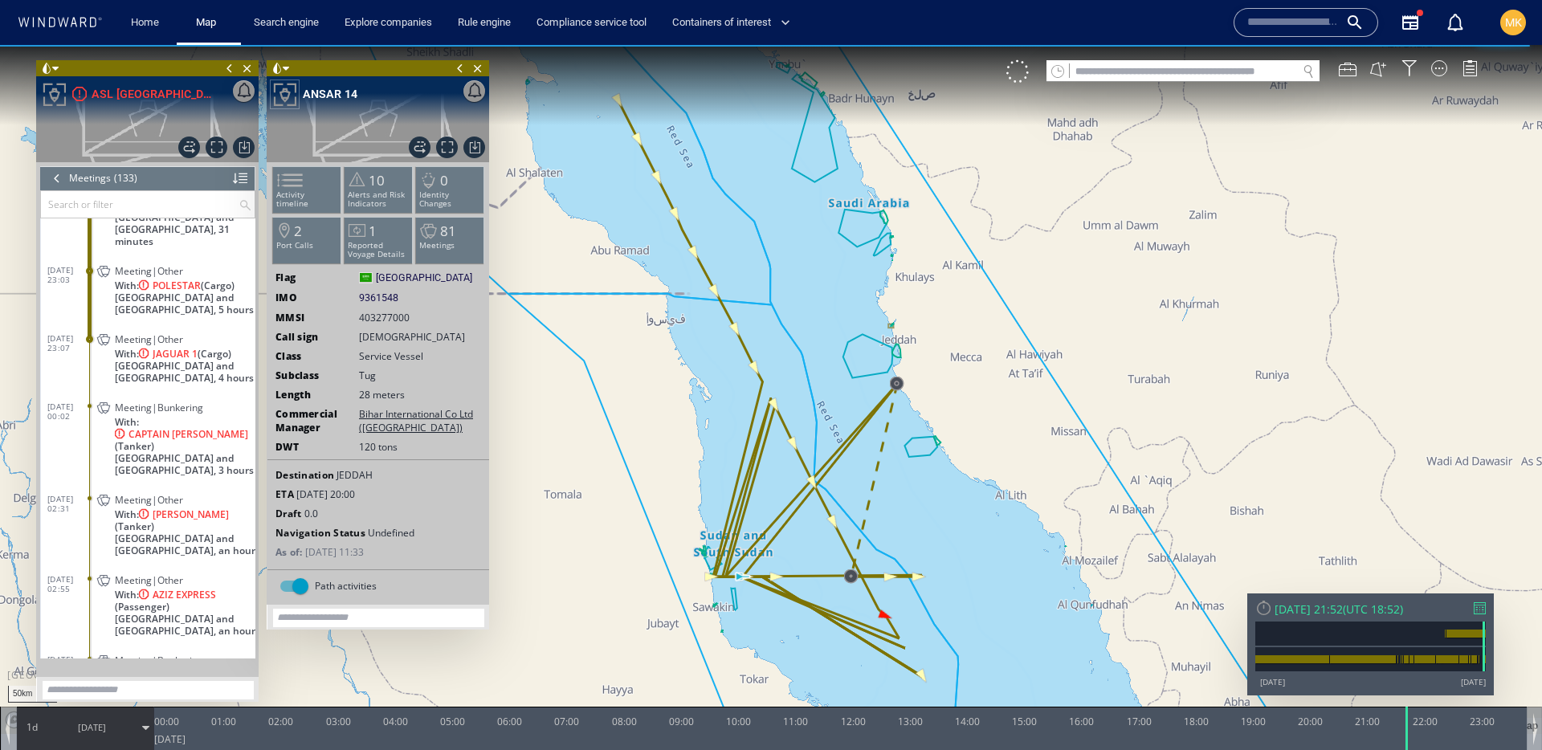
click at [282, 70] on span at bounding box center [277, 68] width 11 height 16
click at [300, 125] on ul at bounding box center [338, 135] width 112 height 41
click at [314, 125] on li at bounding box center [308, 127] width 14 height 14
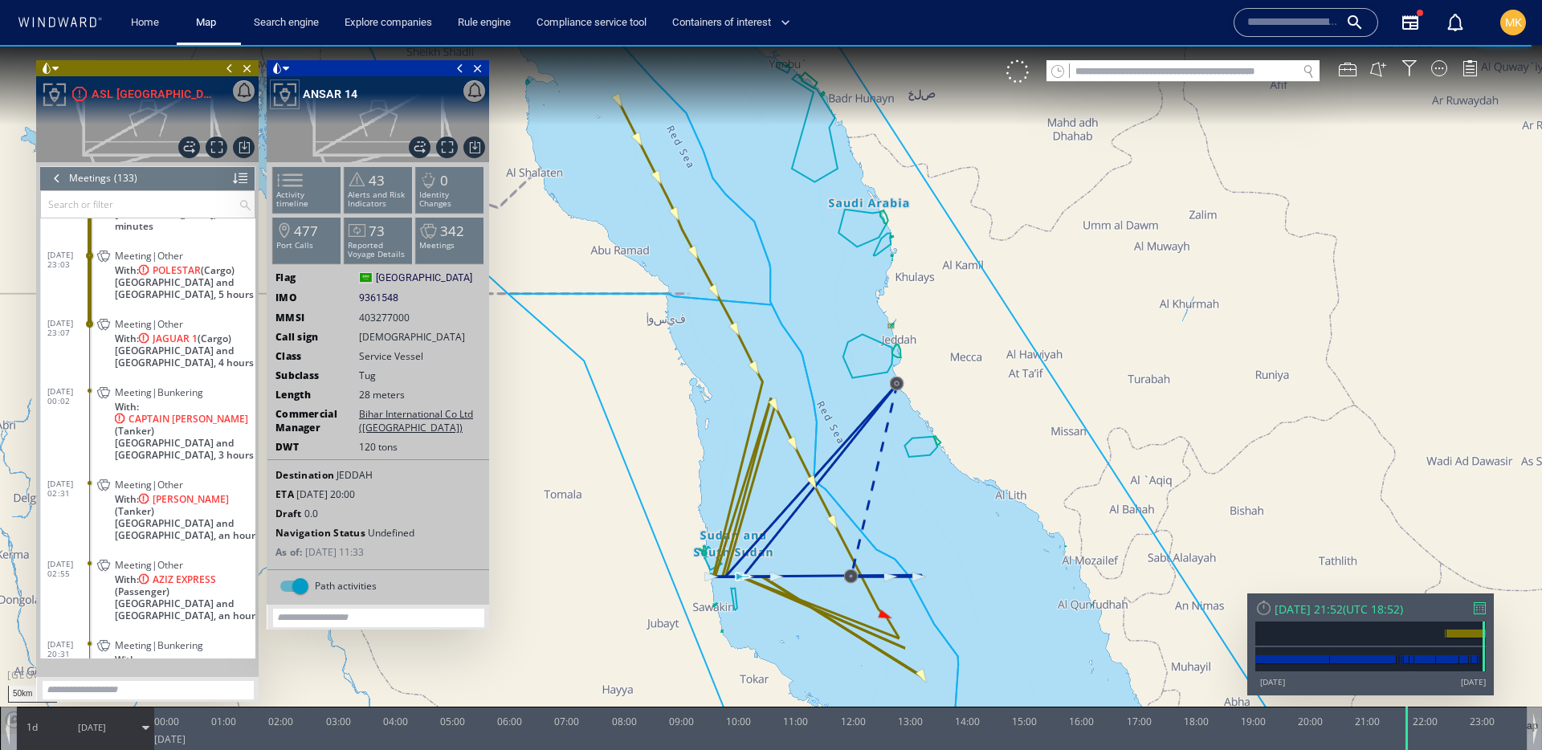
scroll to position [5051, 0]
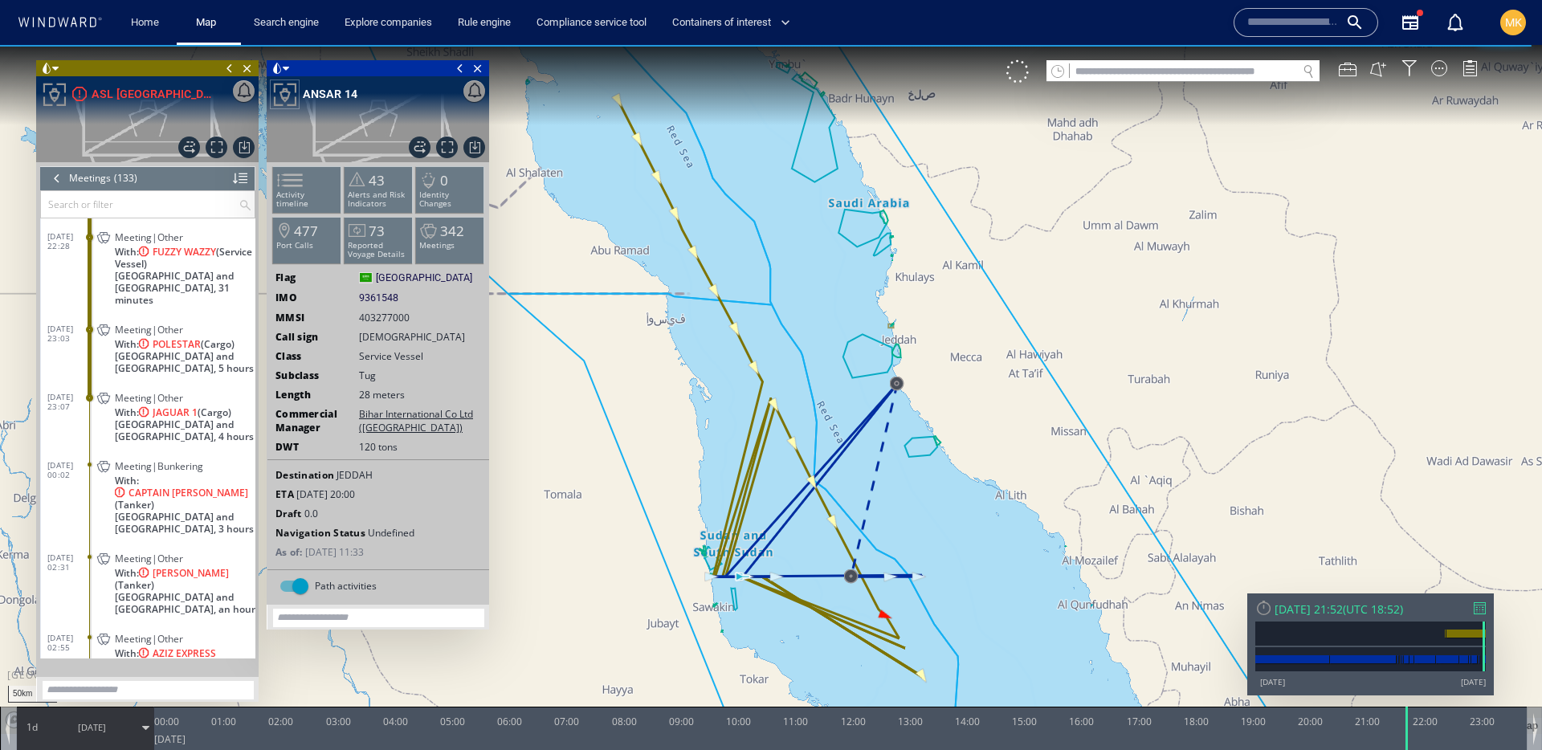
click at [237, 433] on div "Meeting|Other With: JAGUAR 1 (Cargo) Sudan and South Sudan, 4 hours" at bounding box center [174, 416] width 161 height 60
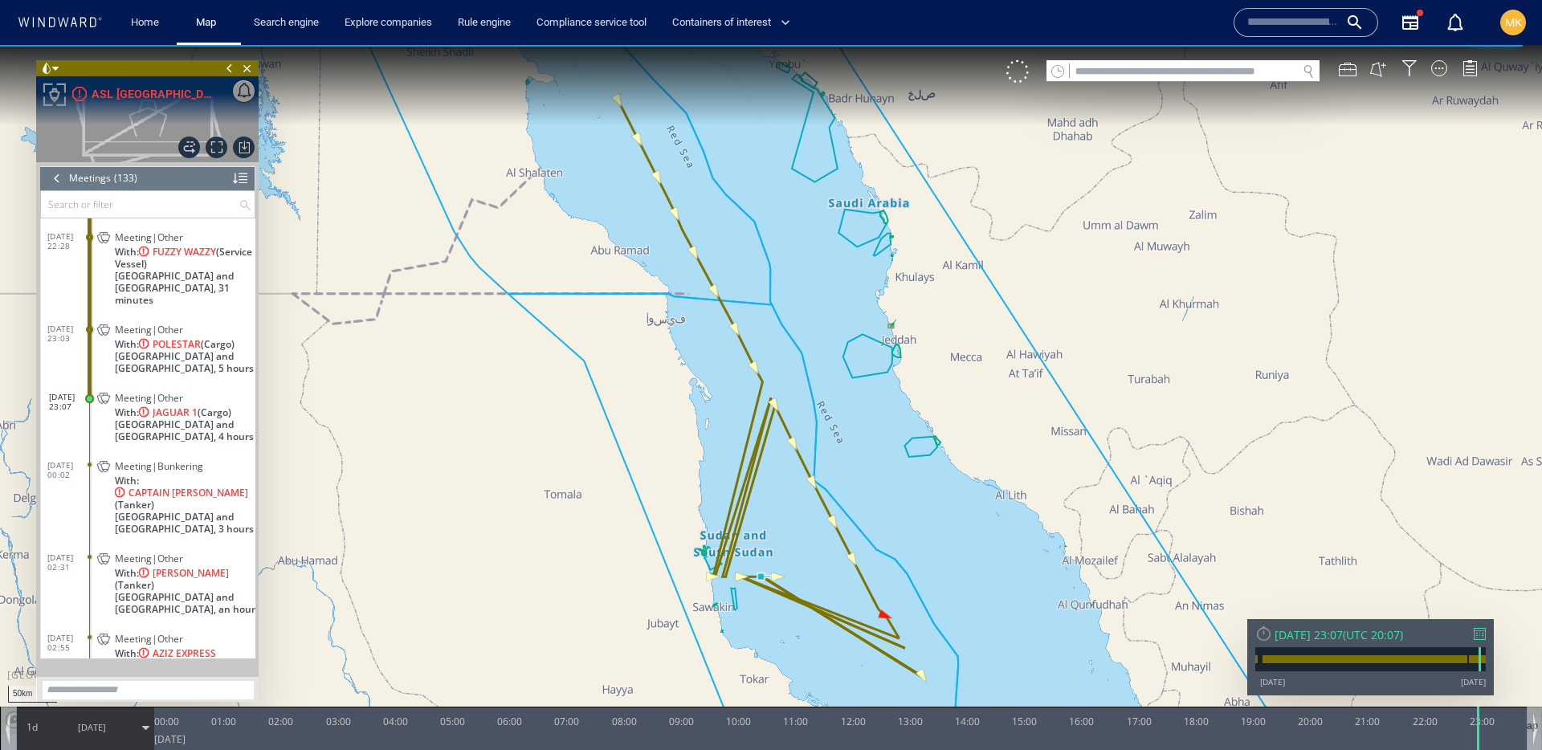
click at [221, 511] on span "Sudan and South Sudan, 3 hours" at bounding box center [185, 523] width 141 height 24
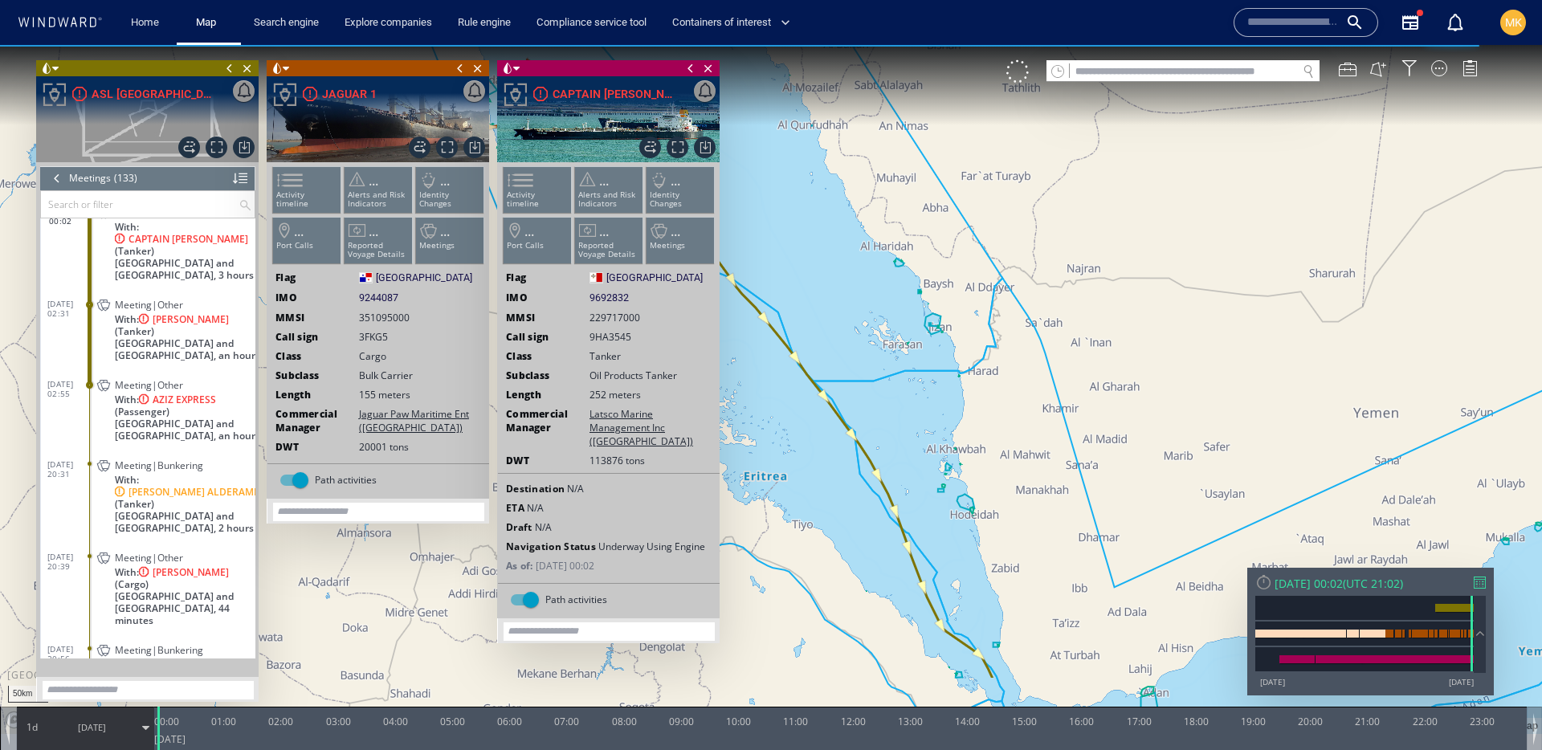
scroll to position [5199, 0]
drag, startPoint x: 897, startPoint y: 436, endPoint x: 1354, endPoint y: 427, distance: 458.0
click at [1449, 492] on canvas "Map" at bounding box center [771, 389] width 1542 height 689
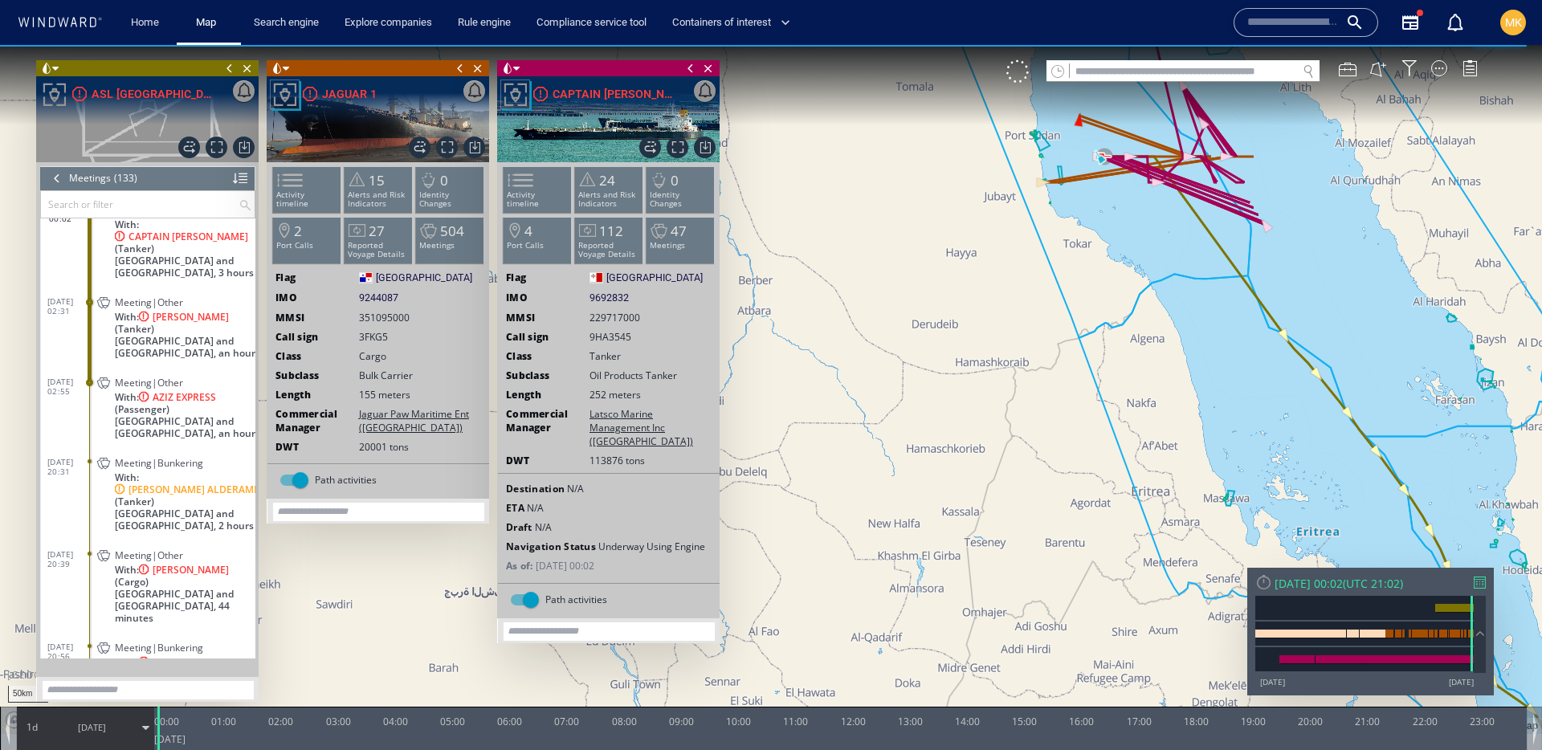
click at [226, 508] on span "Sudan and South Sudan, 2 hours" at bounding box center [185, 520] width 141 height 24
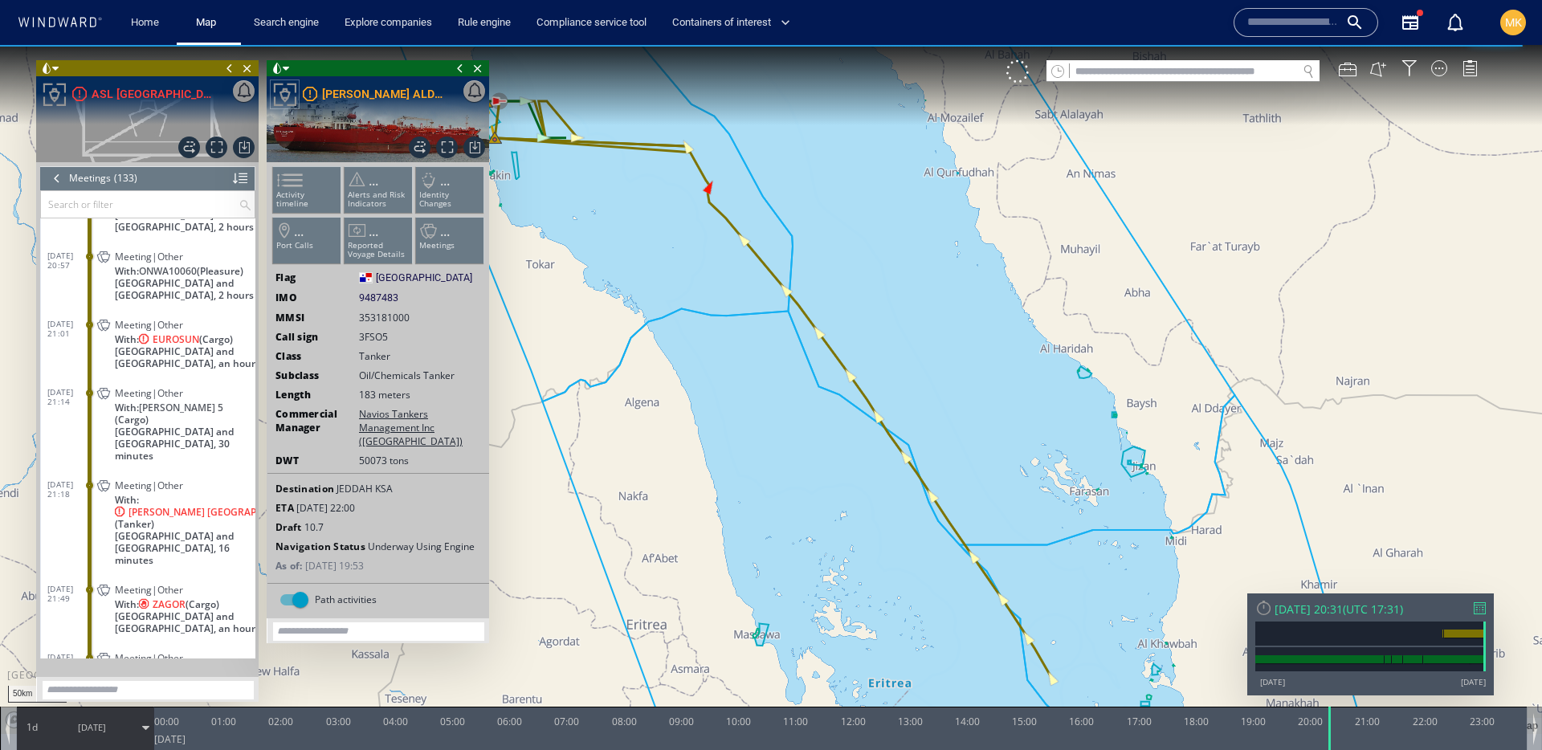
scroll to position [5512, 0]
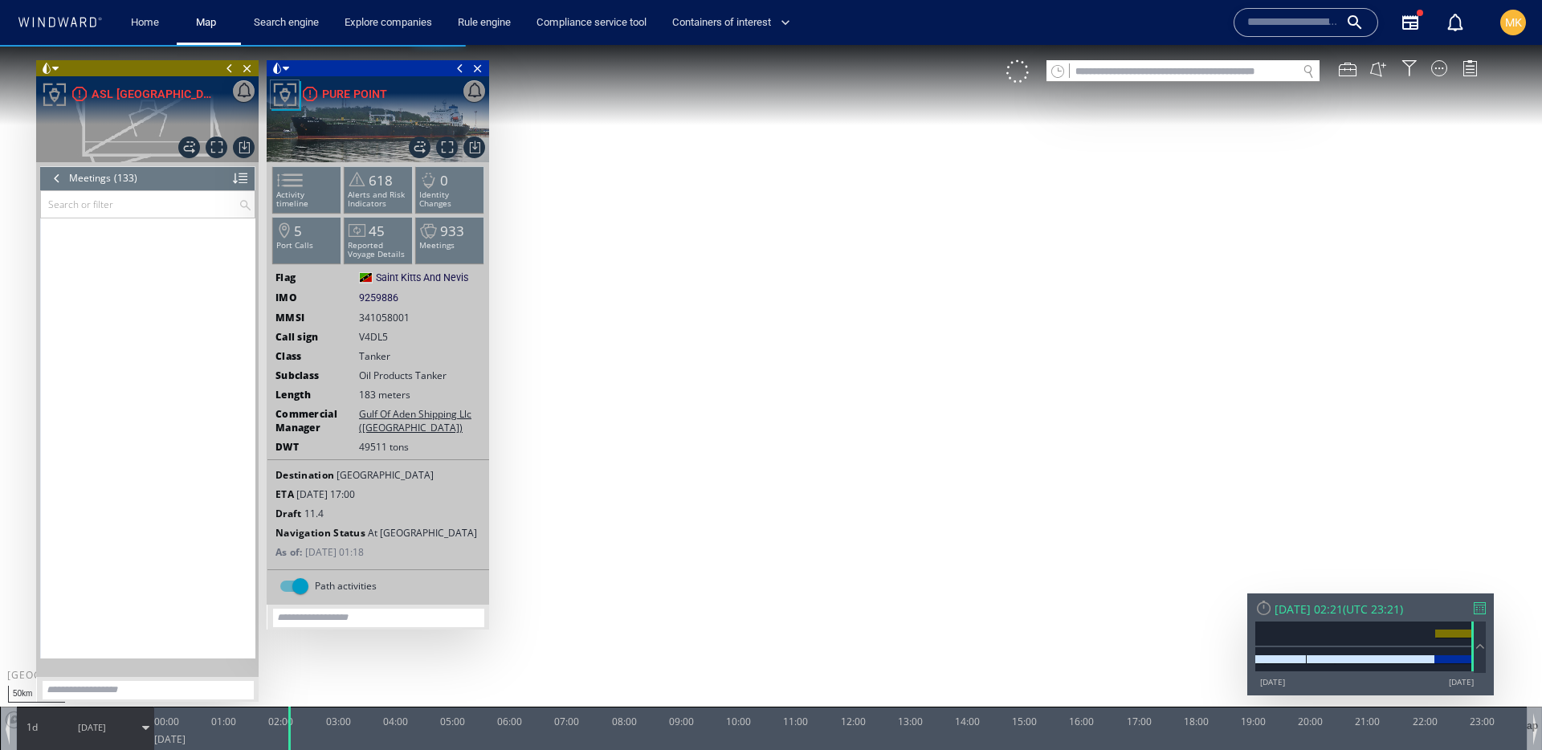
scroll to position [5838, 0]
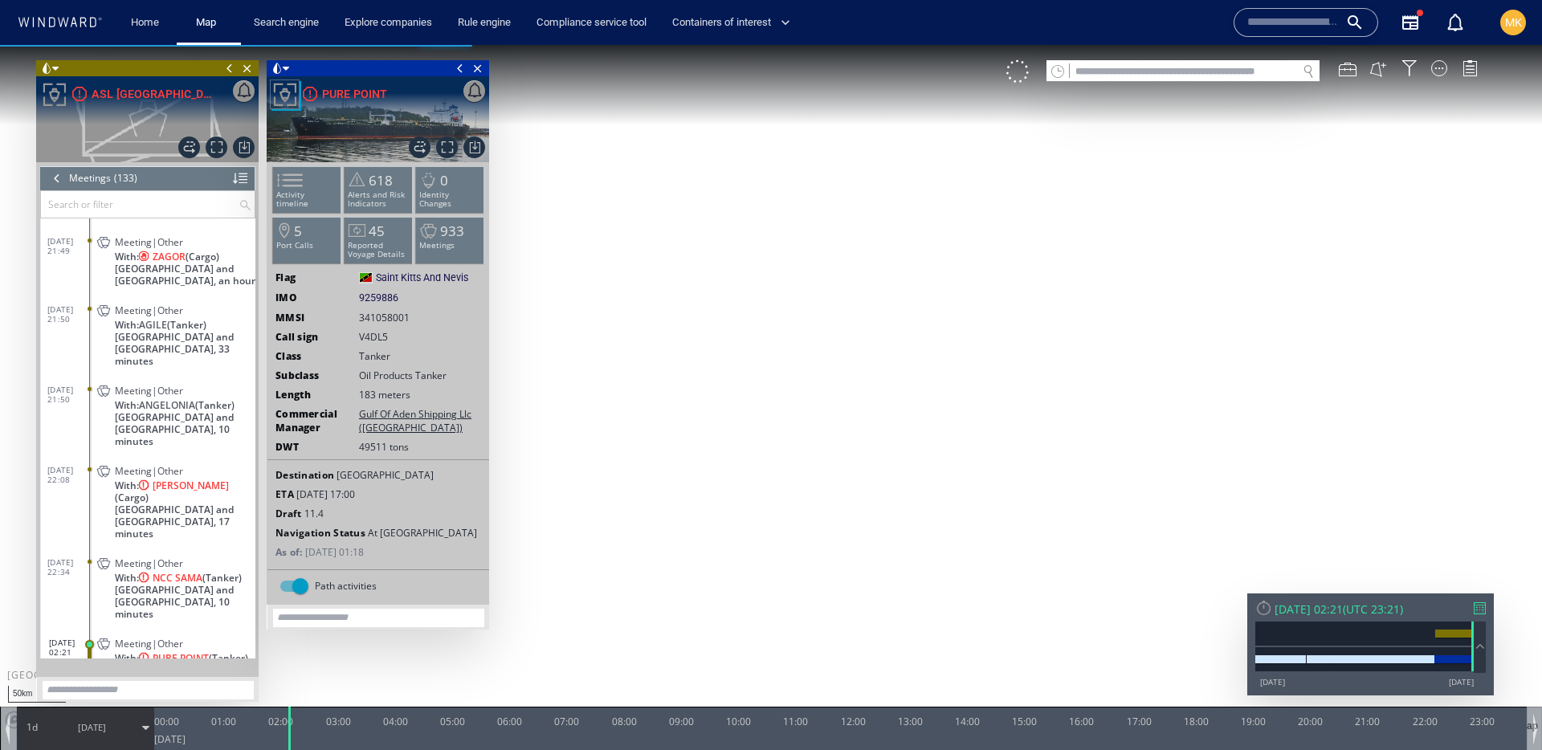
drag, startPoint x: 0, startPoint y: 45, endPoint x: 820, endPoint y: 513, distance: 944.5
click at [820, 513] on canvas "Map" at bounding box center [771, 389] width 1542 height 689
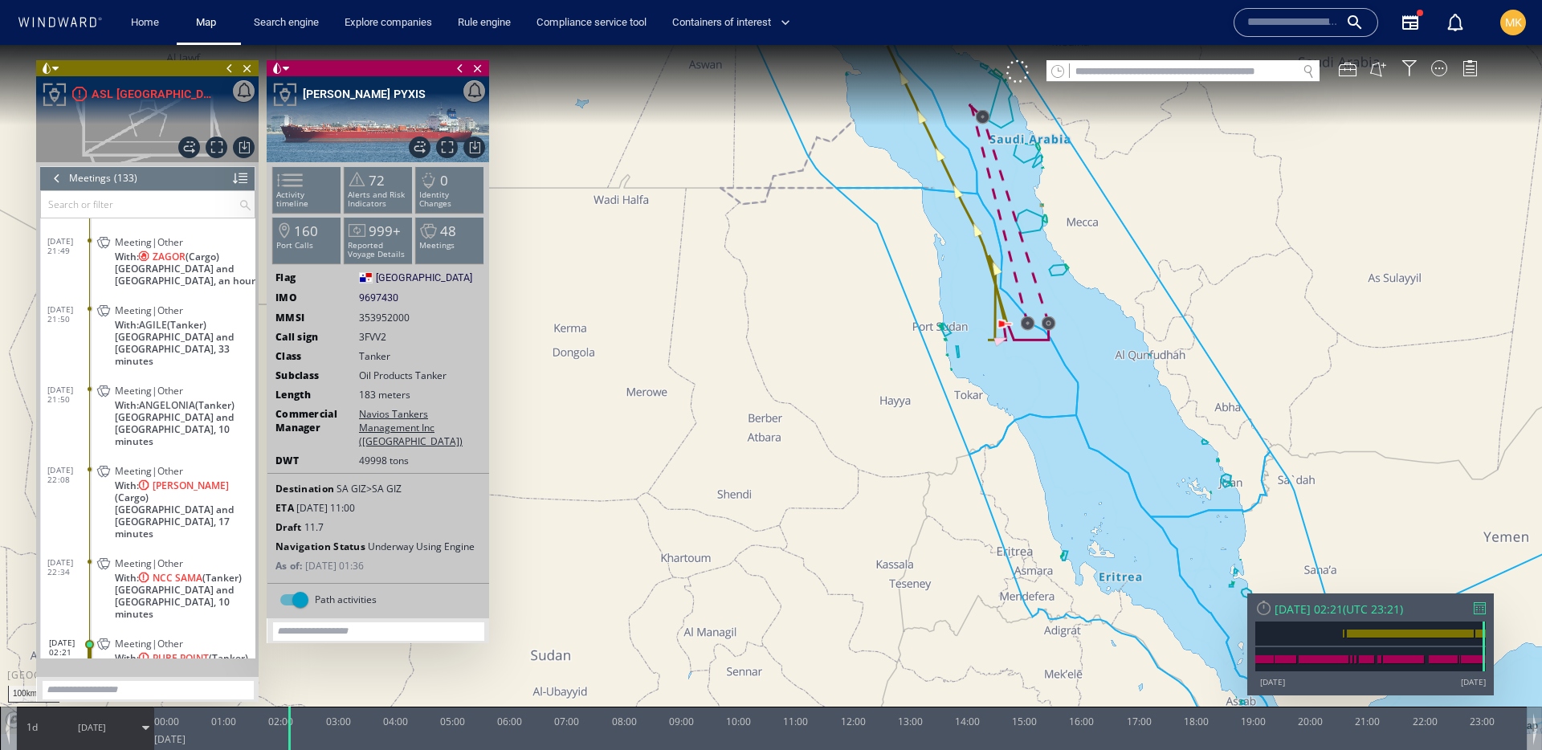
click at [51, 172] on div at bounding box center [57, 178] width 18 height 24
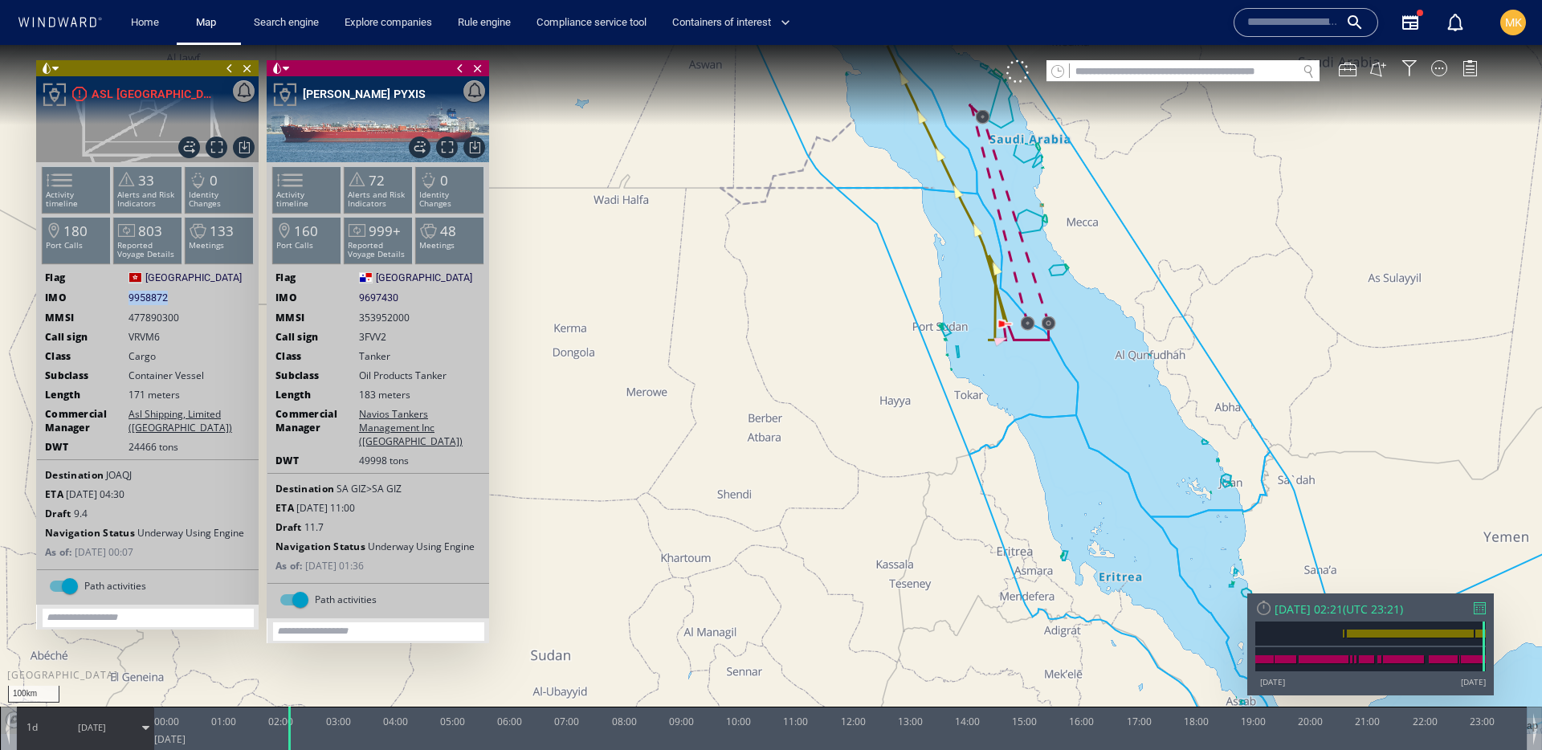
drag, startPoint x: 125, startPoint y: 300, endPoint x: 214, endPoint y: 305, distance: 89.3
click at [214, 305] on ww-ship-dashboard-identity "Flag Hong Kong Hong Kong IMO 9958872 9958872 MMSI 477890300 Call sign VRVM6 Cla…" at bounding box center [148, 420] width 222 height 299
copy div "9958872"
click at [1482, 602] on div at bounding box center [1480, 608] width 12 height 12
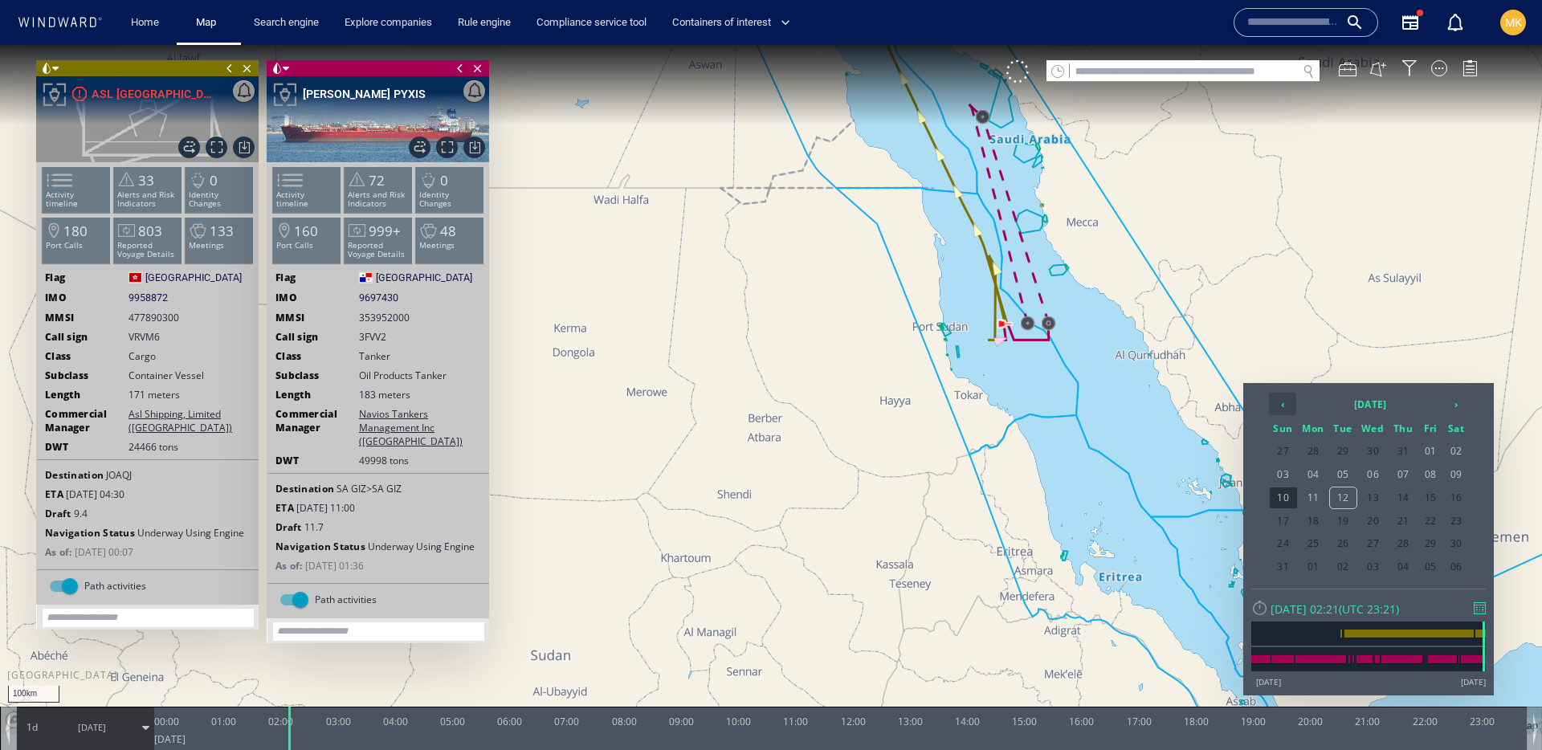
click at [1293, 405] on th "‹" at bounding box center [1282, 404] width 27 height 22
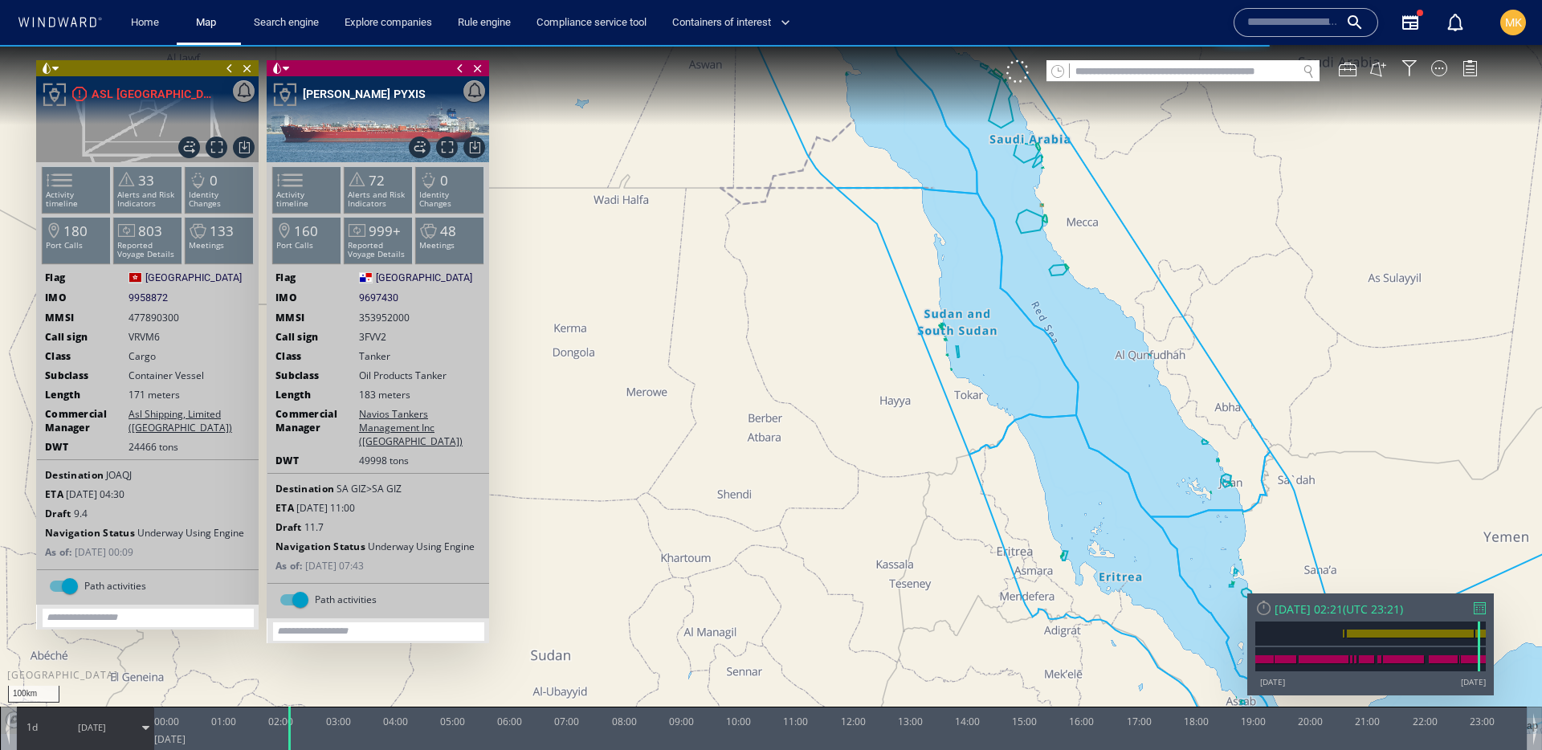
click at [1479, 609] on div at bounding box center [1480, 608] width 12 height 12
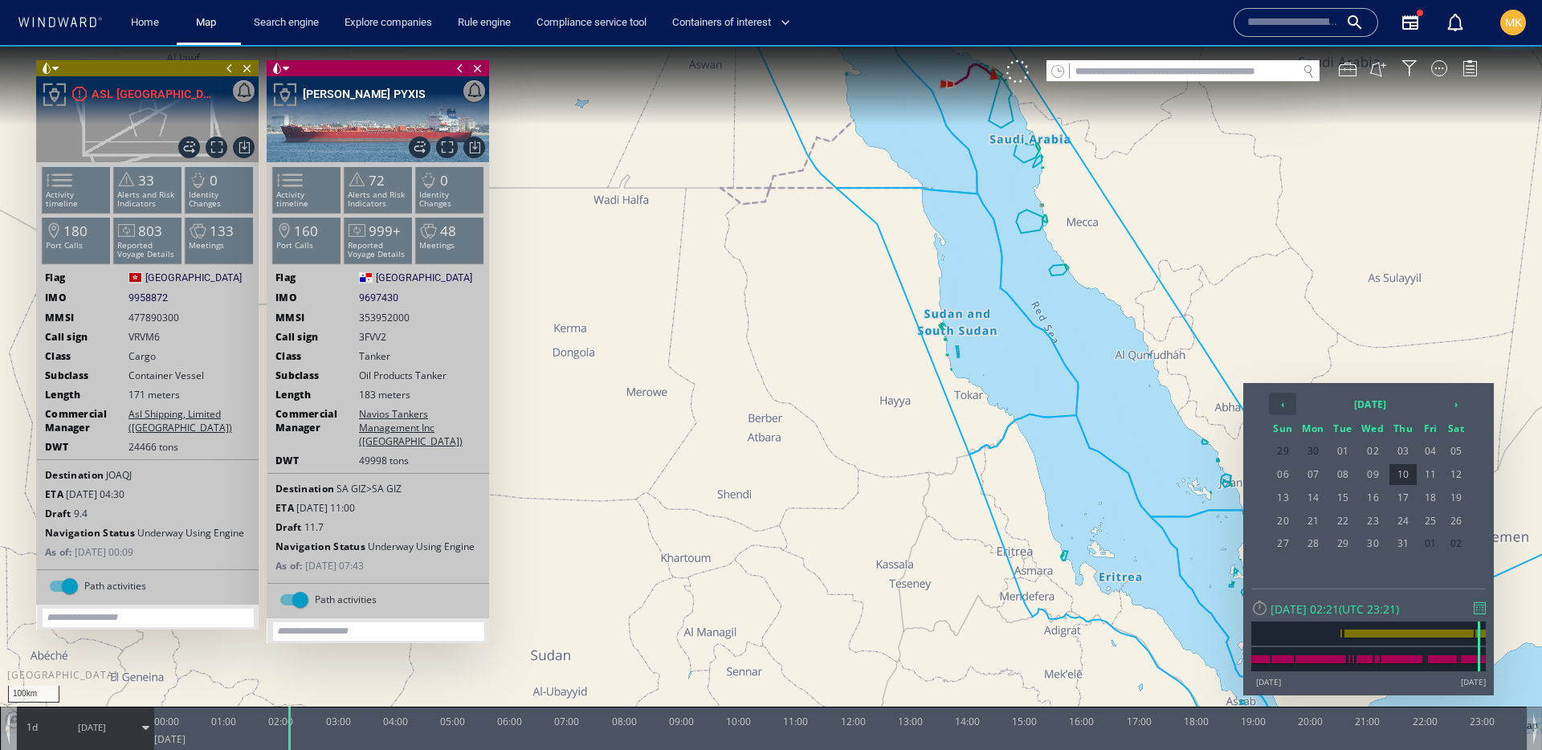
click at [1290, 398] on th "‹" at bounding box center [1282, 404] width 27 height 22
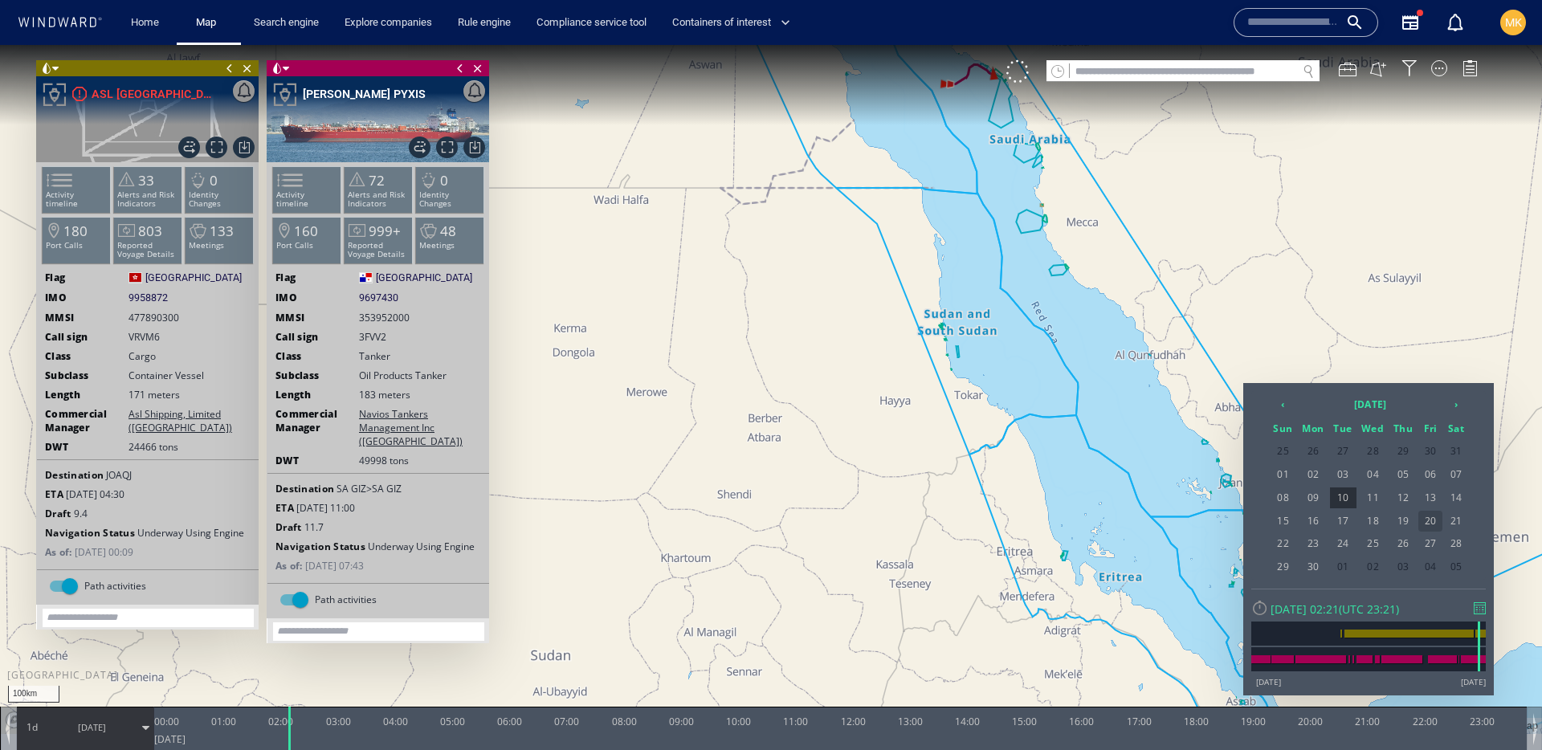
click at [1432, 522] on span "20" at bounding box center [1431, 521] width 24 height 21
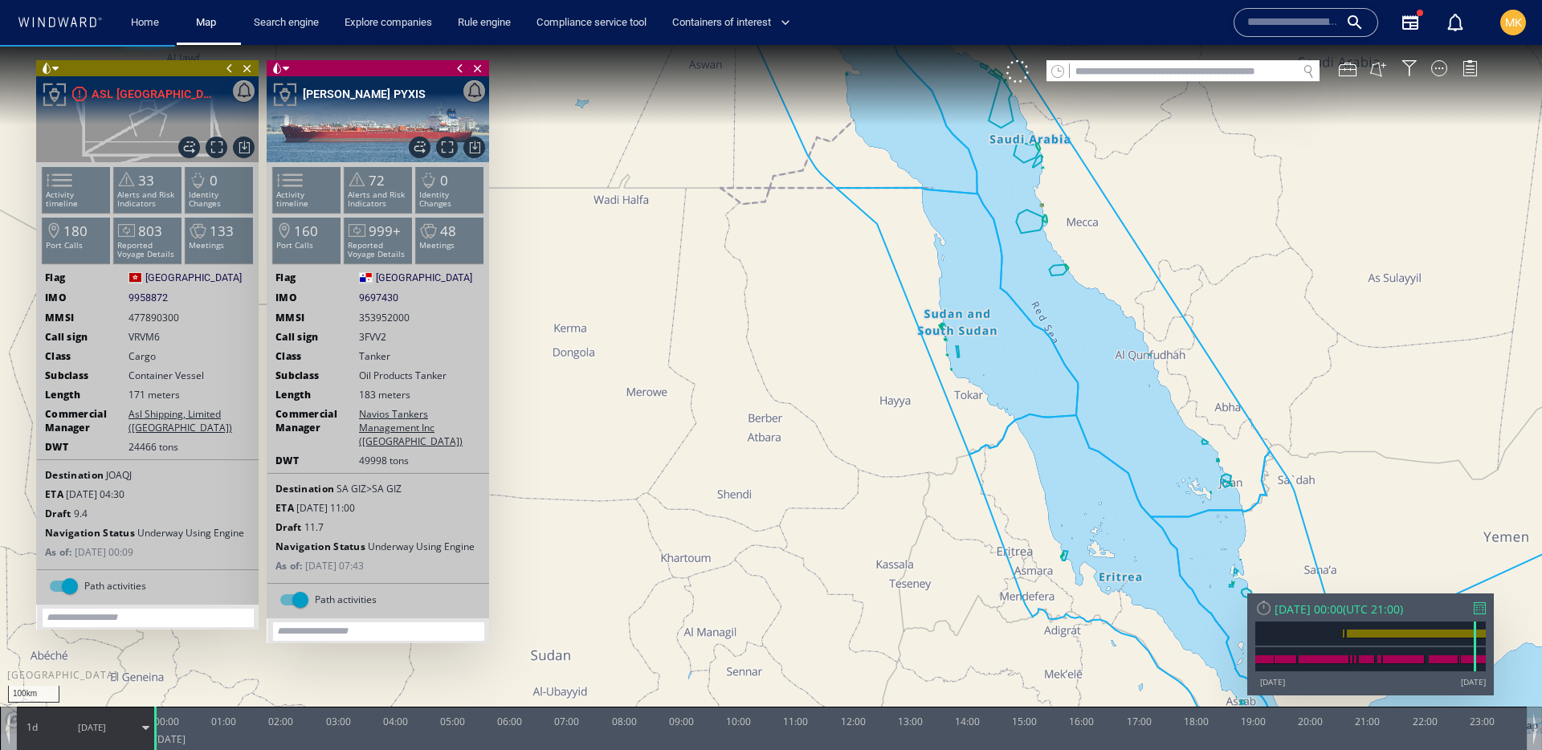
click at [97, 721] on span "20/06/25" at bounding box center [92, 727] width 28 height 12
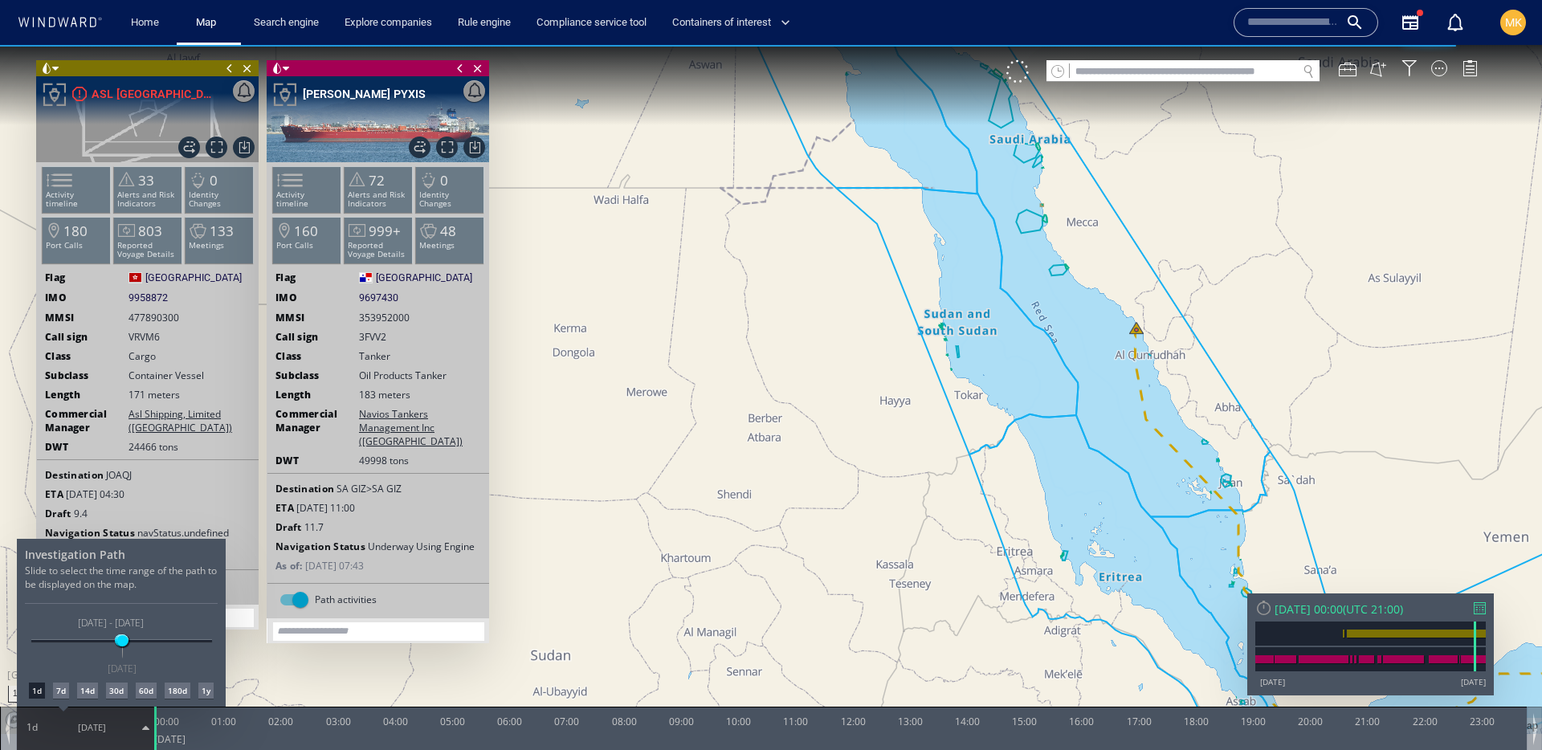
click at [60, 692] on div "7d" at bounding box center [61, 691] width 16 height 16
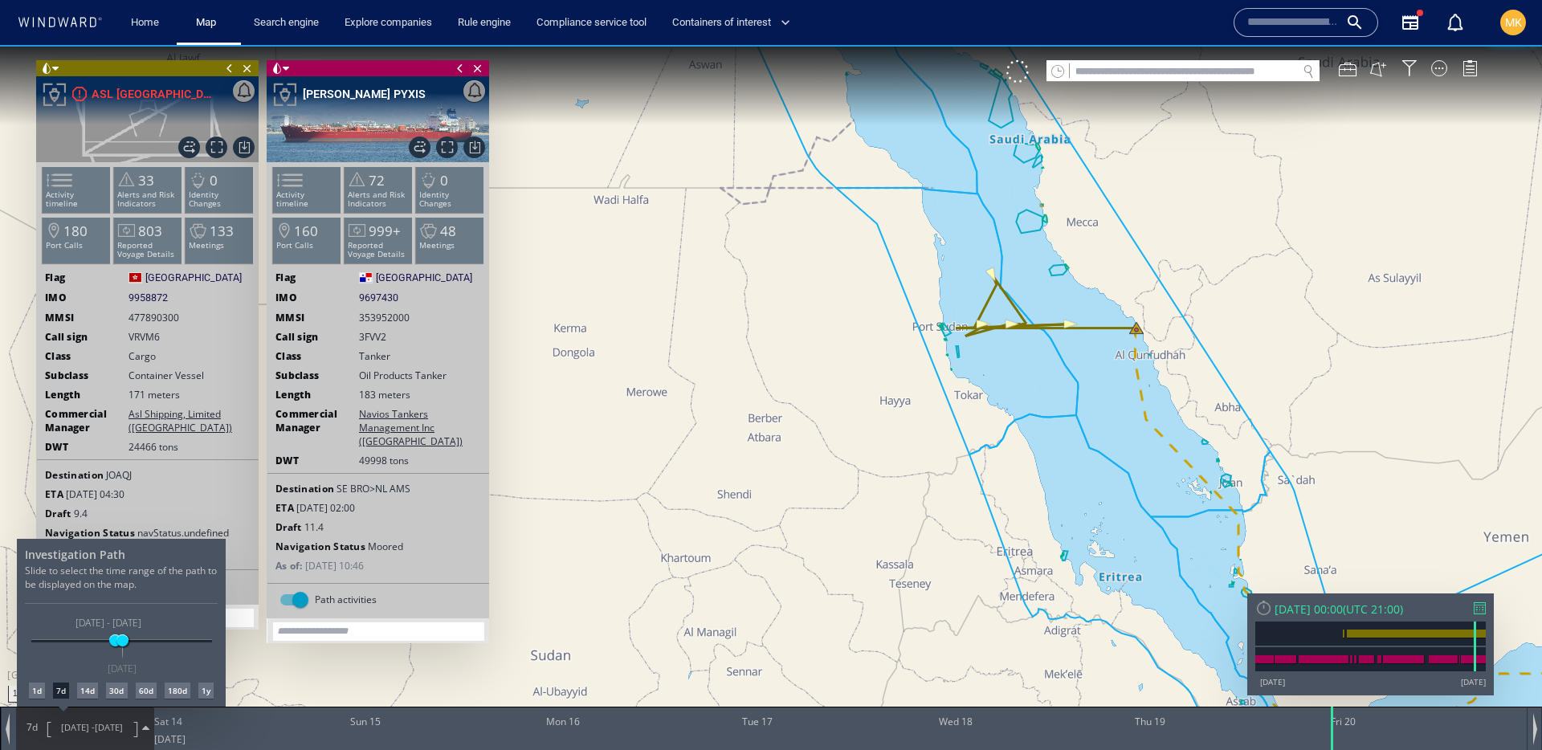
click at [1187, 354] on div at bounding box center [771, 397] width 1542 height 705
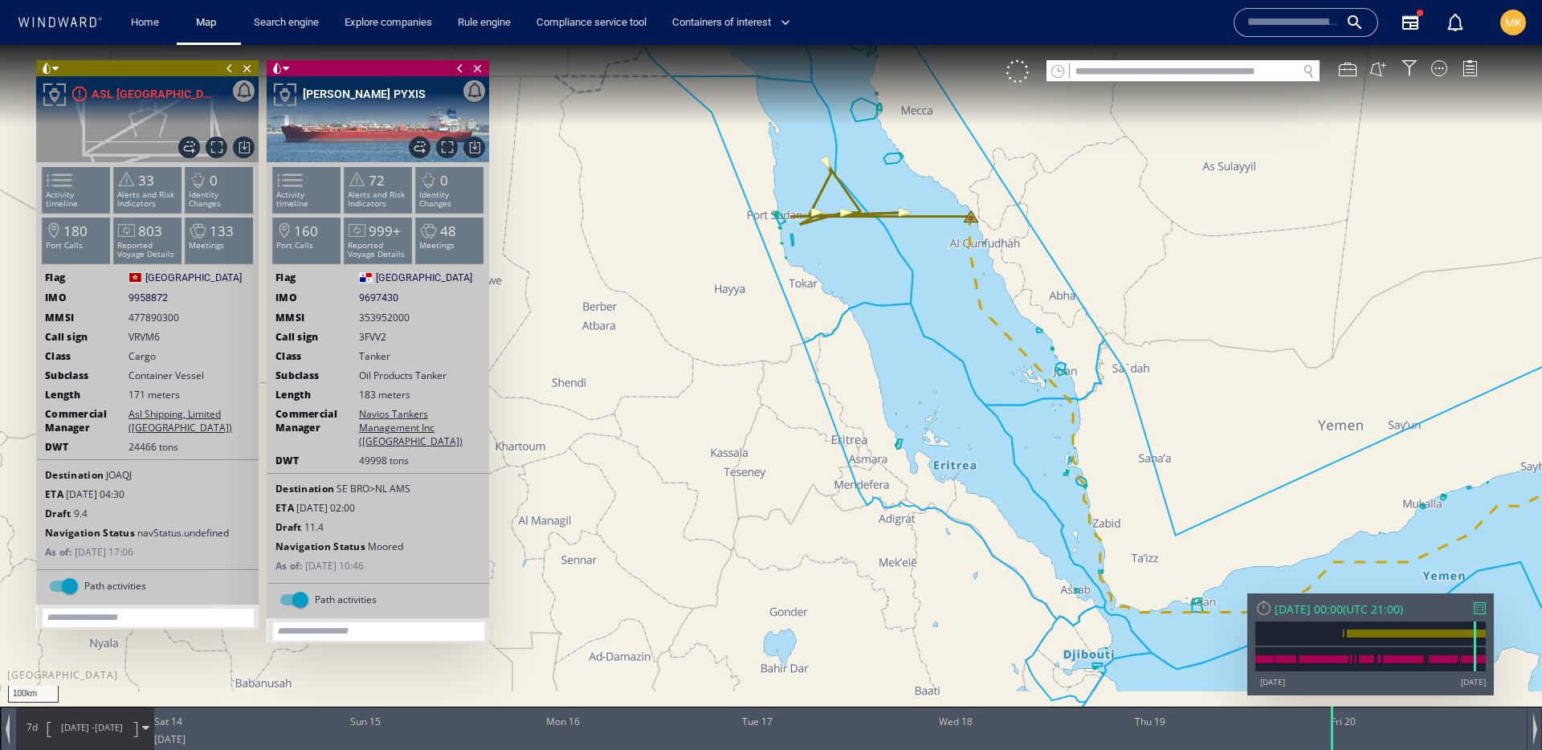
drag, startPoint x: 1264, startPoint y: 464, endPoint x: 962, endPoint y: 260, distance: 364.7
click at [962, 260] on canvas "Map" at bounding box center [771, 389] width 1542 height 689
click at [1158, 330] on canvas "Map" at bounding box center [771, 389] width 1542 height 689
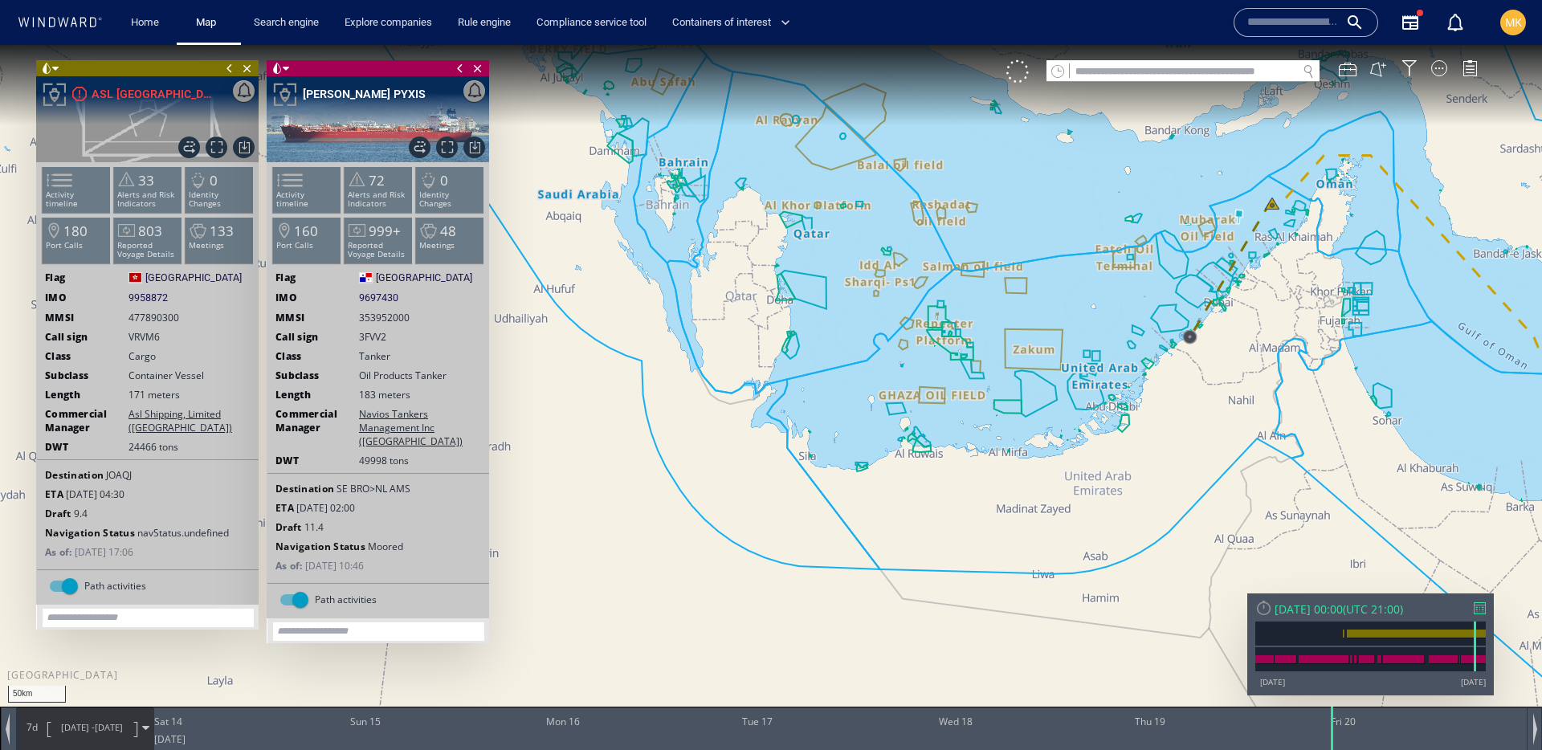
click at [480, 73] on span "Close vessel card" at bounding box center [478, 68] width 18 height 16
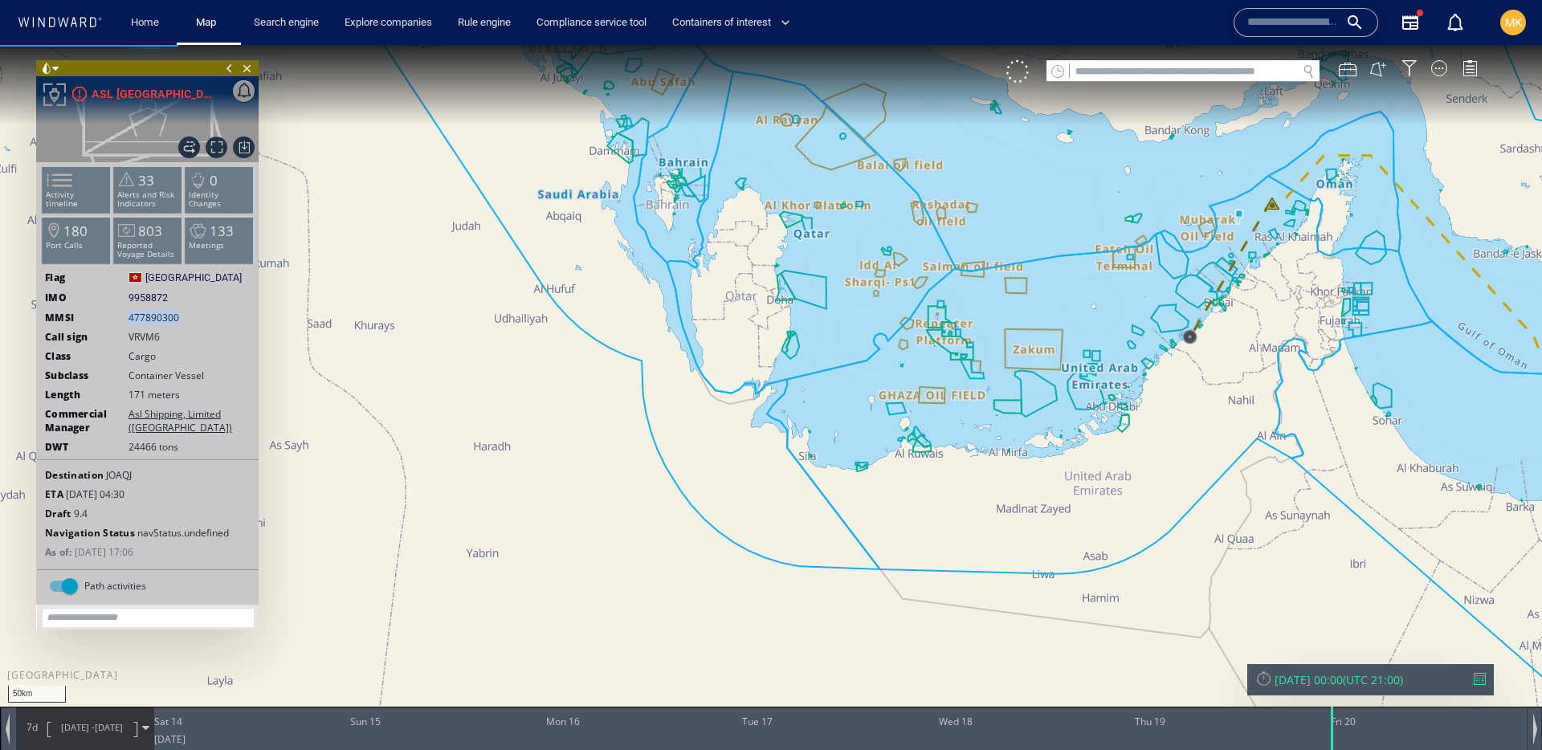
drag, startPoint x: 127, startPoint y: 316, endPoint x: 258, endPoint y: 316, distance: 130.9
click at [258, 316] on div "MMSI 477890300" at bounding box center [148, 318] width 222 height 14
copy span "477890300"
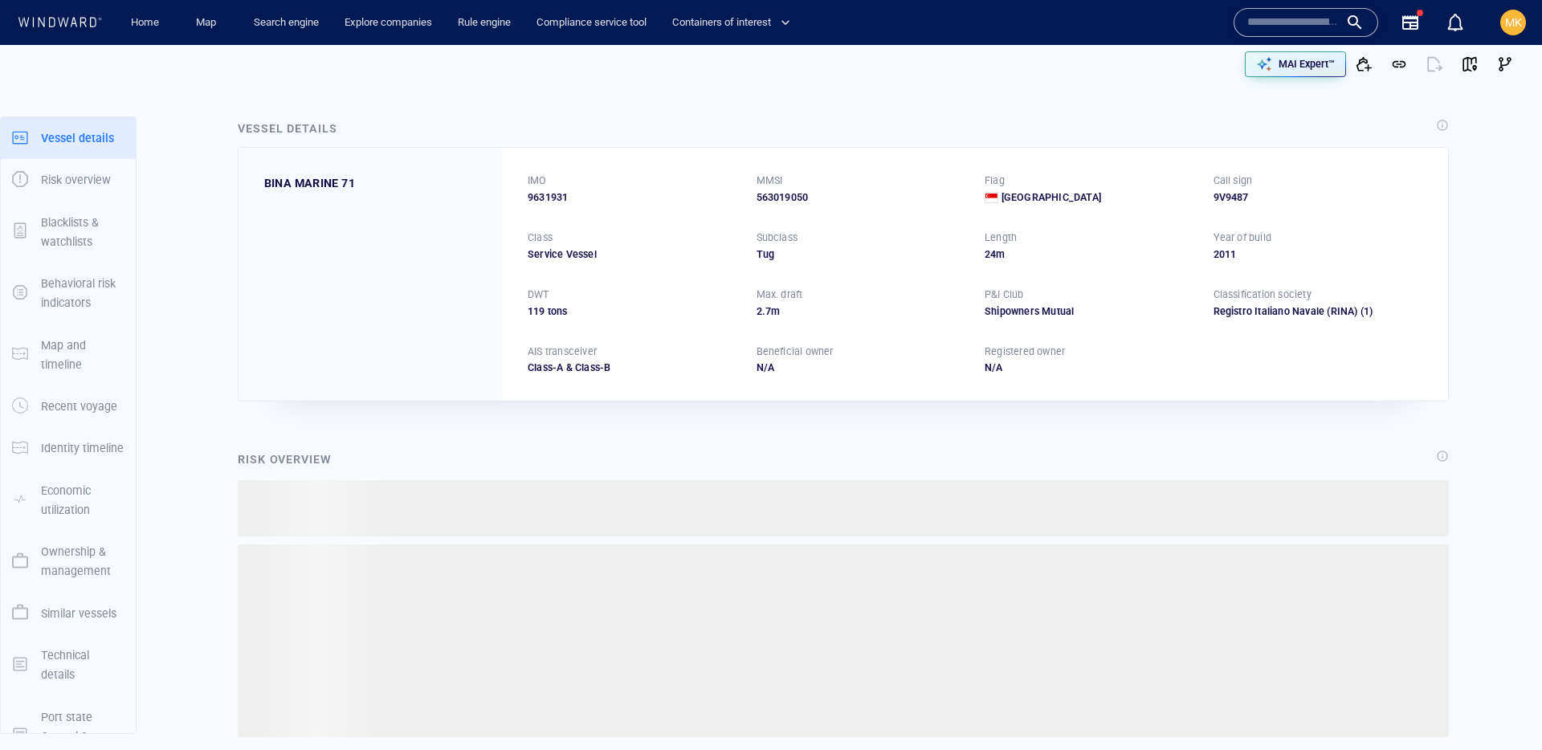
click at [1321, 20] on input "text" at bounding box center [1294, 22] width 92 height 24
paste input "*******"
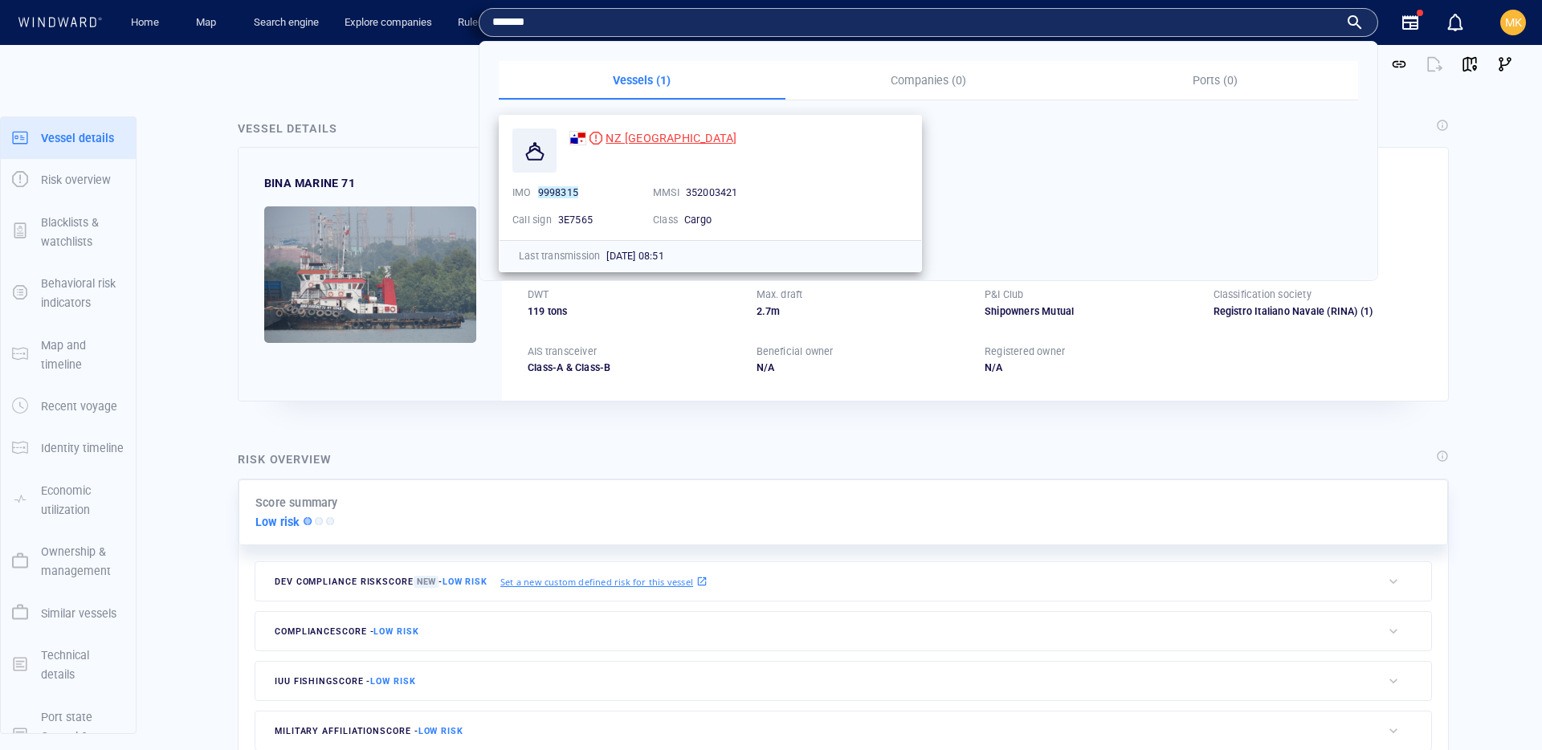
type input "*******"
click at [634, 135] on span "NZ [GEOGRAPHIC_DATA]" at bounding box center [671, 138] width 131 height 13
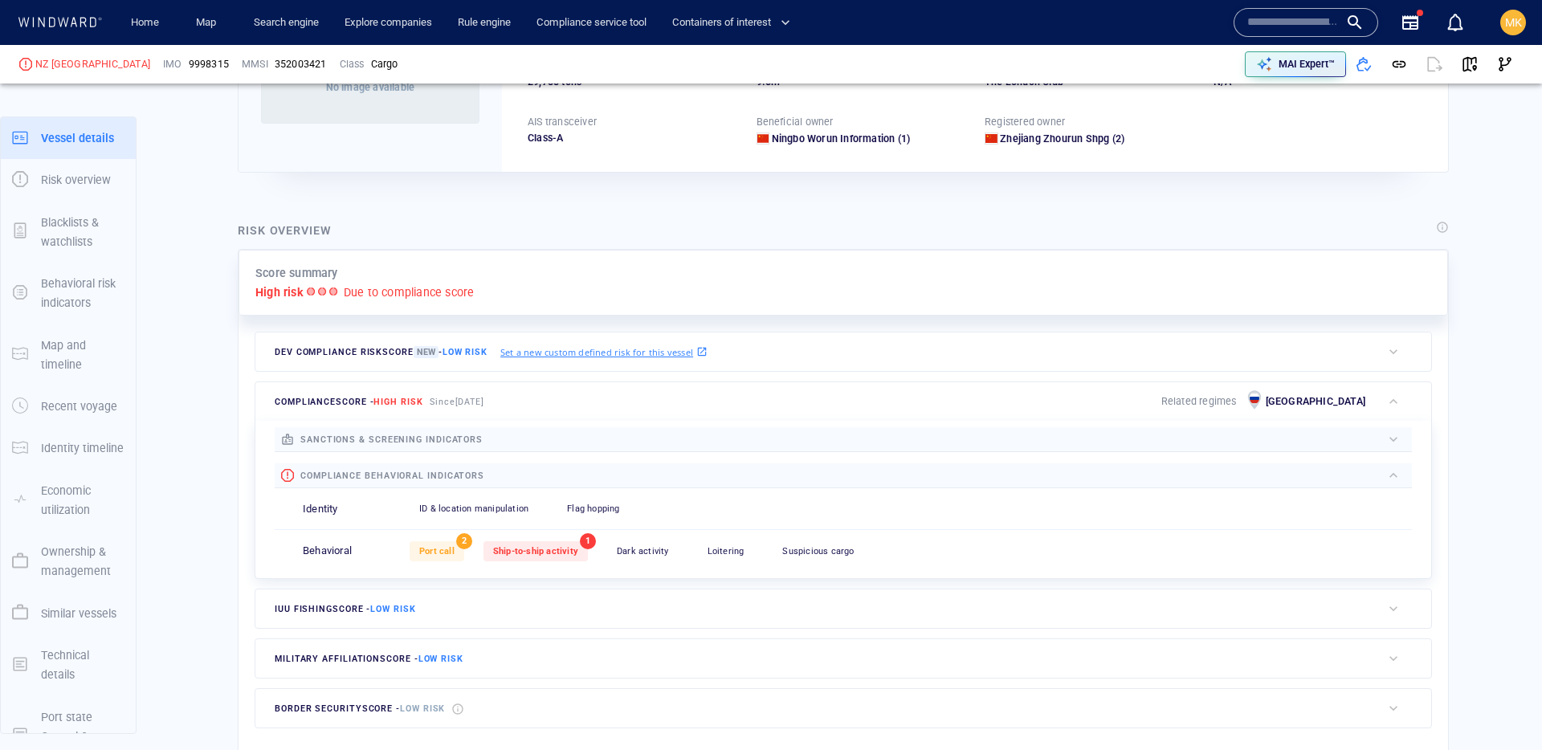
scroll to position [42, 0]
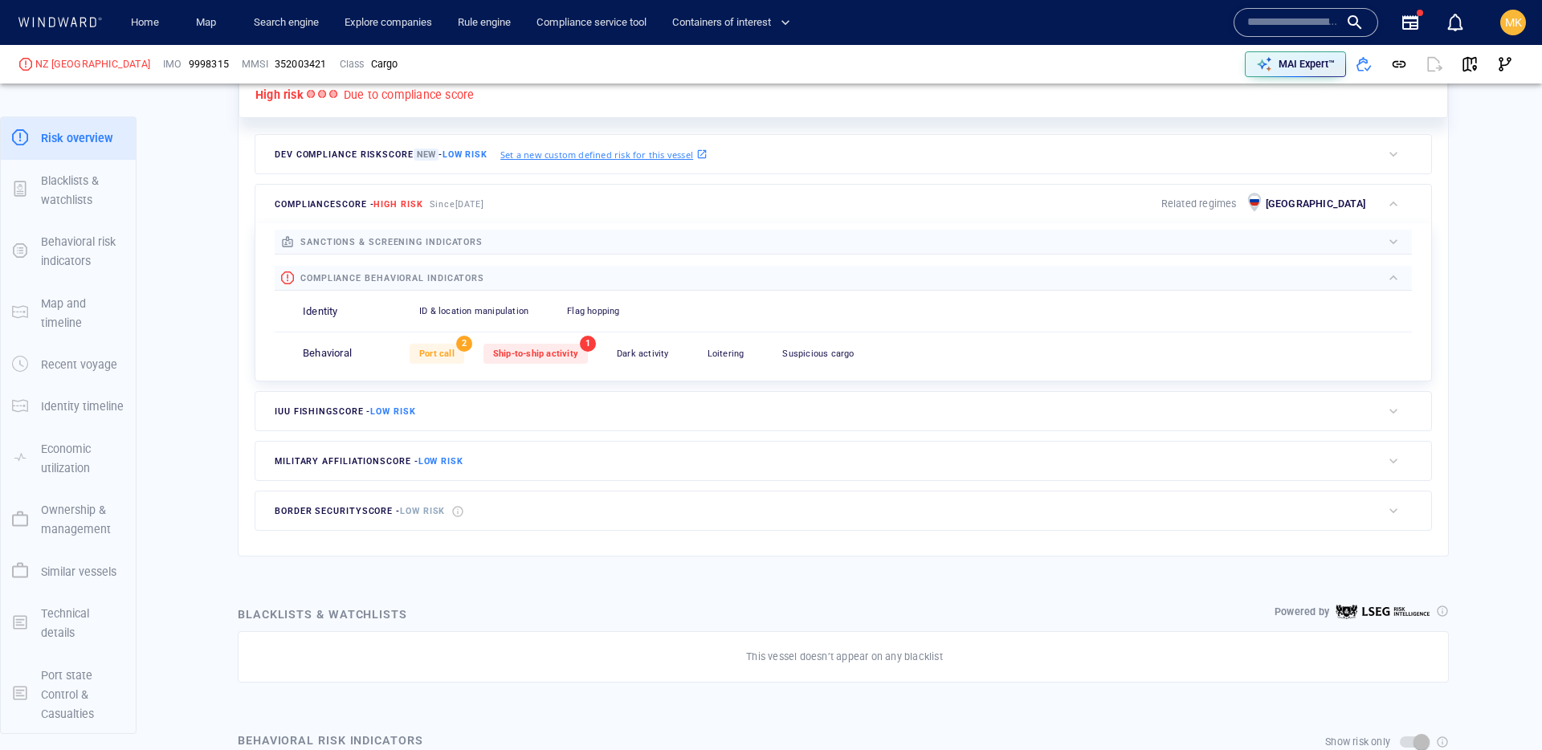
scroll to position [553, 0]
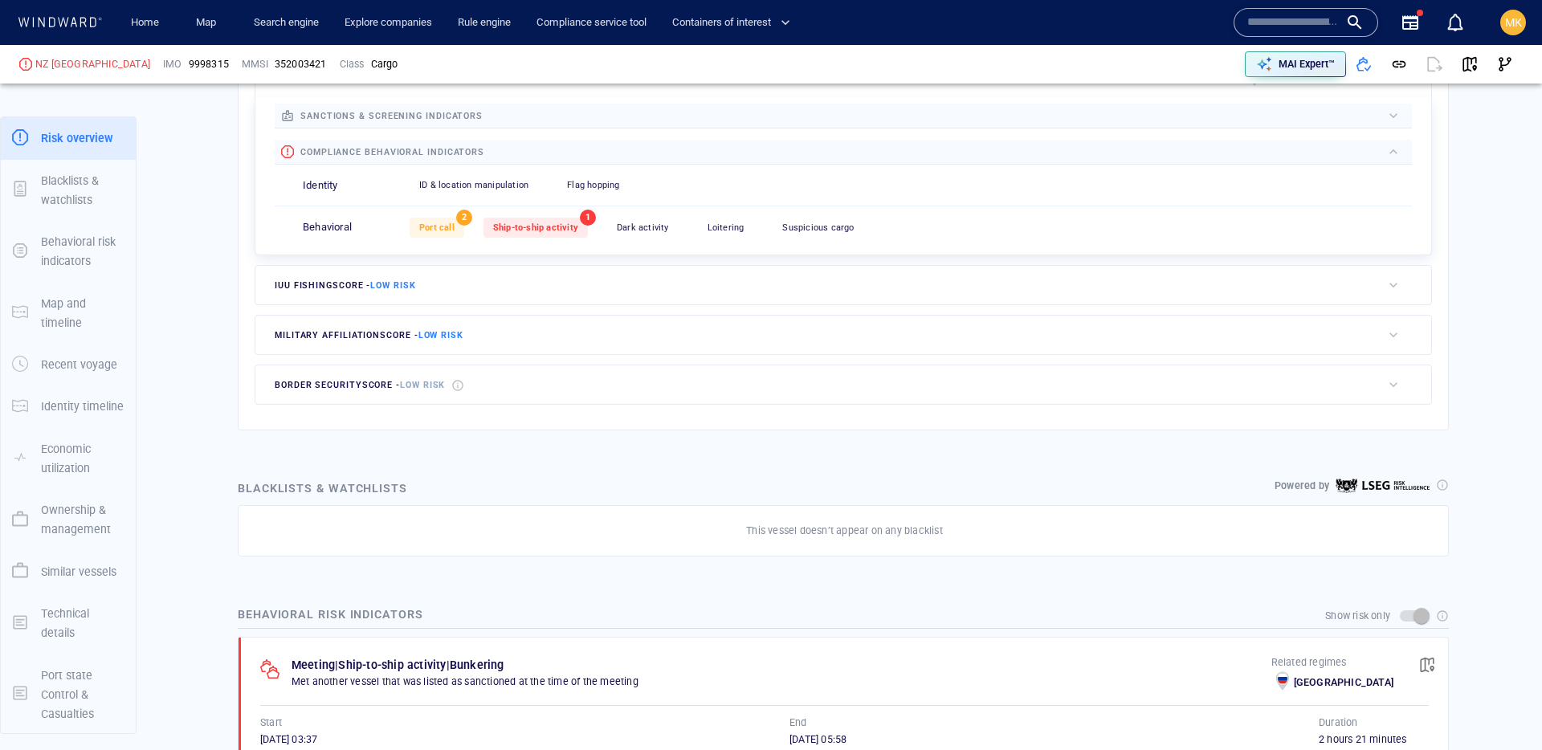
click at [528, 243] on div "Port call 2 Ship-to-ship activity 1 Dark activity 0 Loitering 0 Suspicious carg…" at bounding box center [911, 227] width 1003 height 39
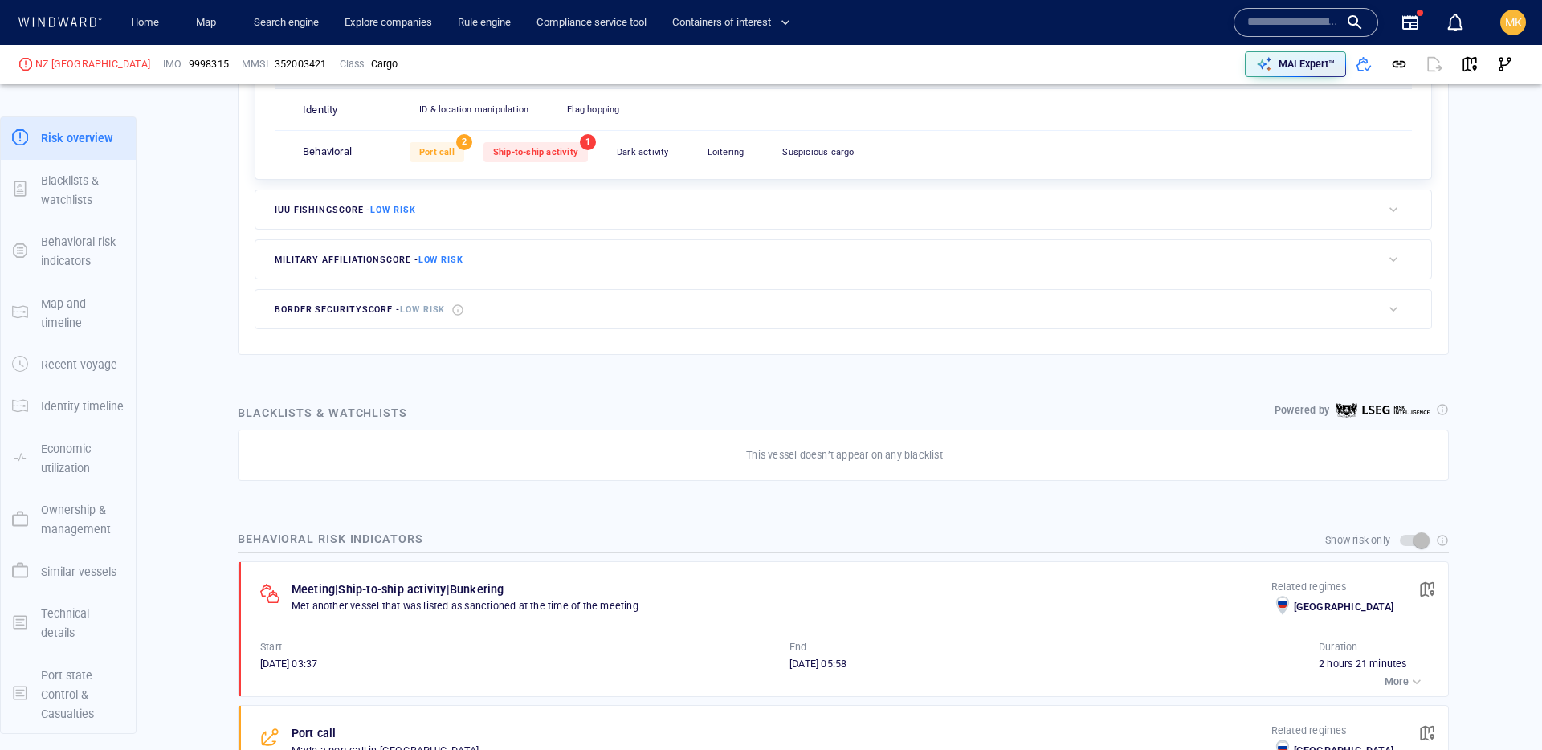
scroll to position [636, 0]
